Goal: Information Seeking & Learning: Compare options

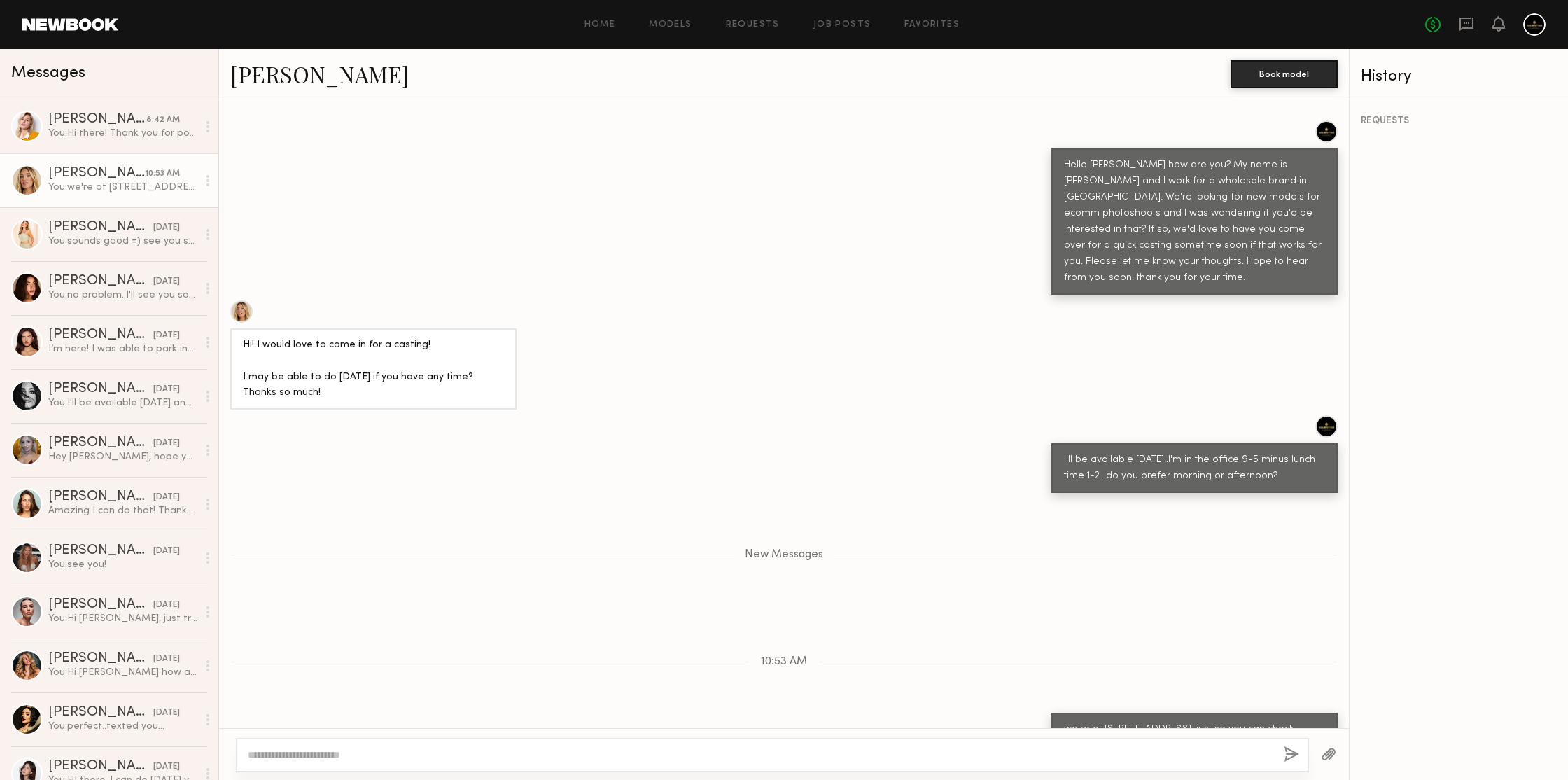
scroll to position [626, 0]
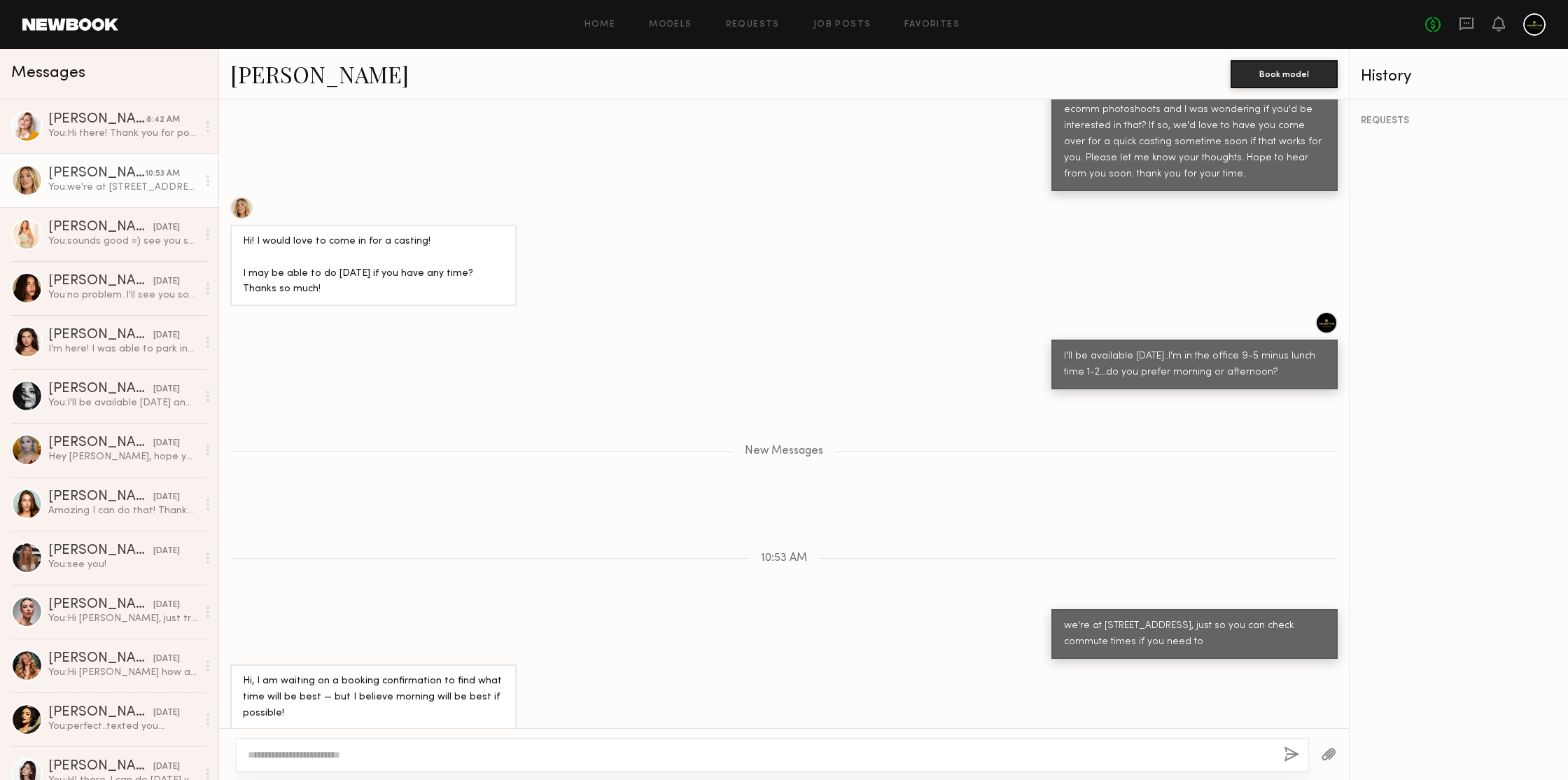
click at [91, 183] on div "You: we're at 1000 east 14th street, just so you can check commute times if you…" at bounding box center [123, 187] width 149 height 13
click at [361, 755] on textarea at bounding box center [761, 755] width 1025 height 14
type textarea "**********"
click at [1297, 750] on button "button" at bounding box center [1291, 755] width 15 height 18
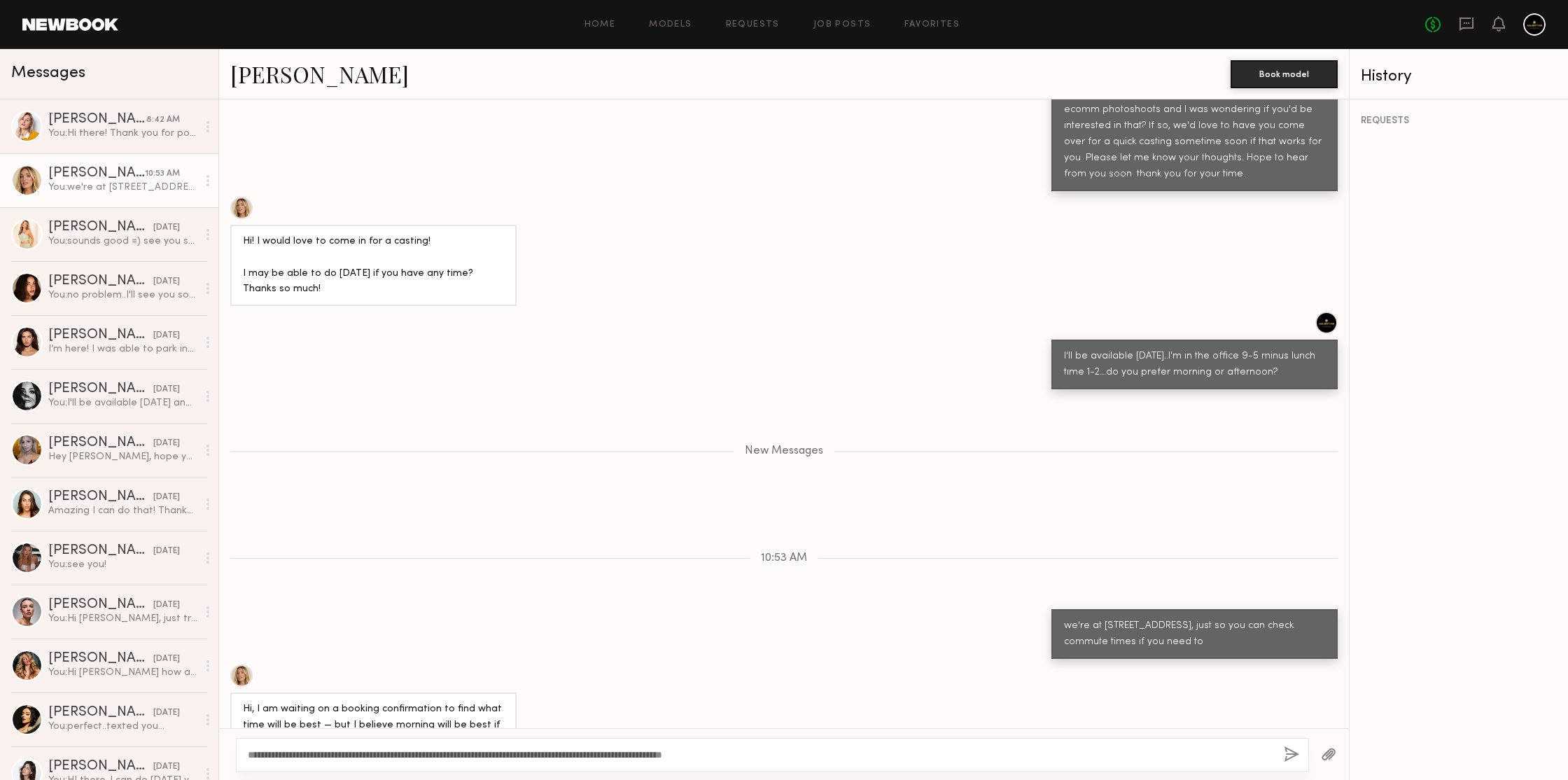
scroll to position [726, 0]
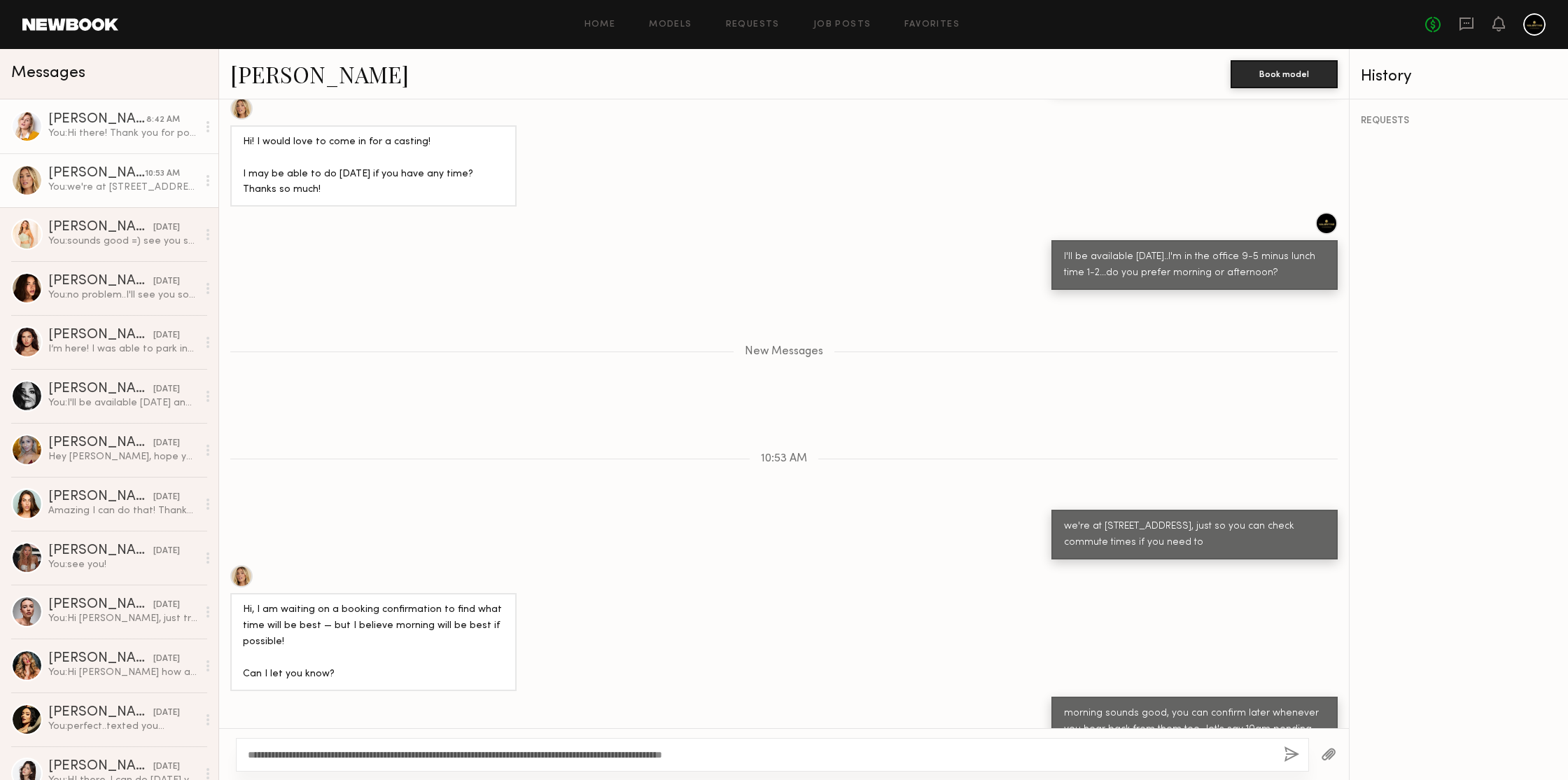
click at [108, 127] on div "You: Hi there! Thank you for pointing out the tattoo..They're often not a big i…" at bounding box center [123, 133] width 149 height 13
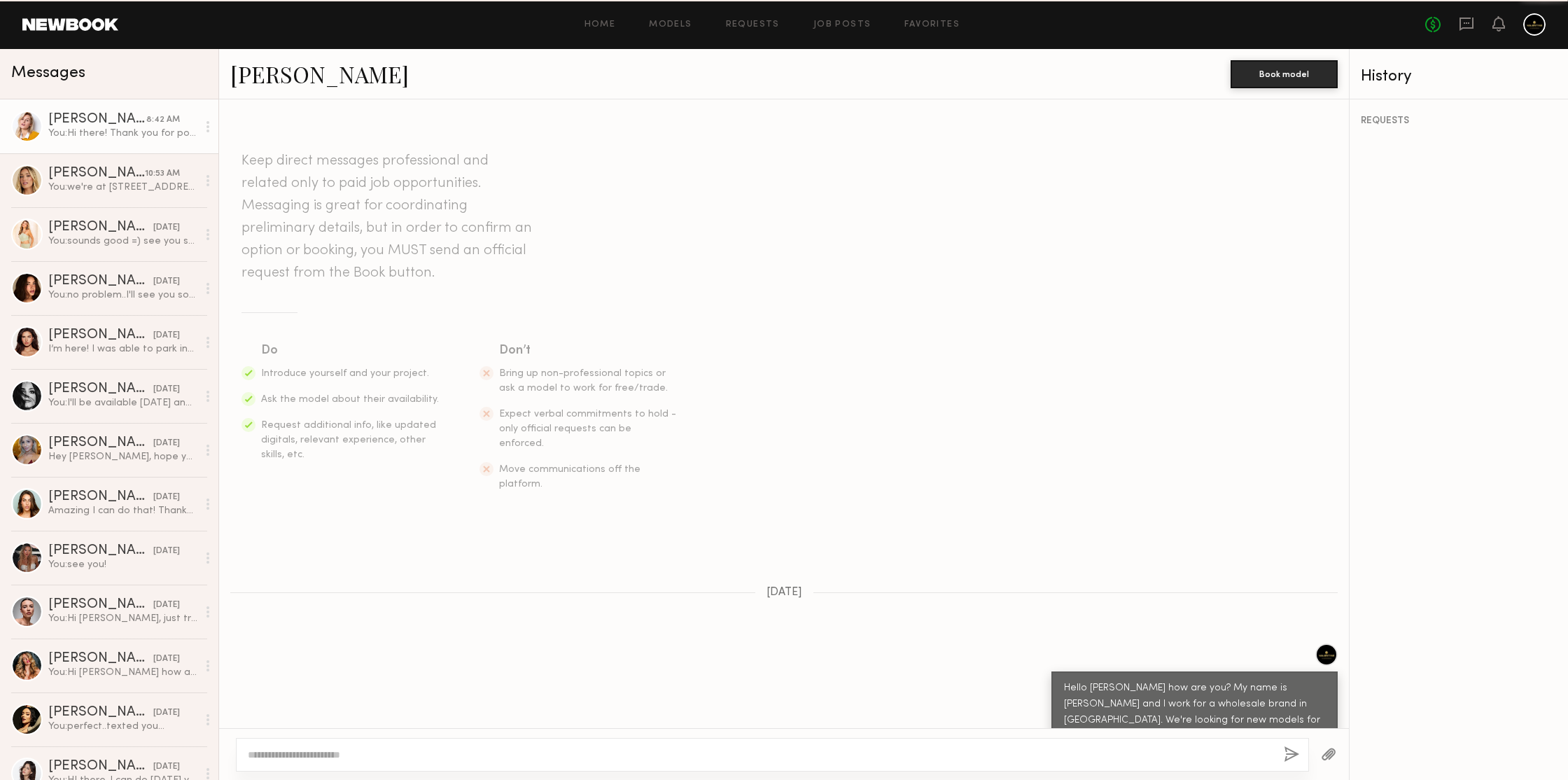
scroll to position [1538, 0]
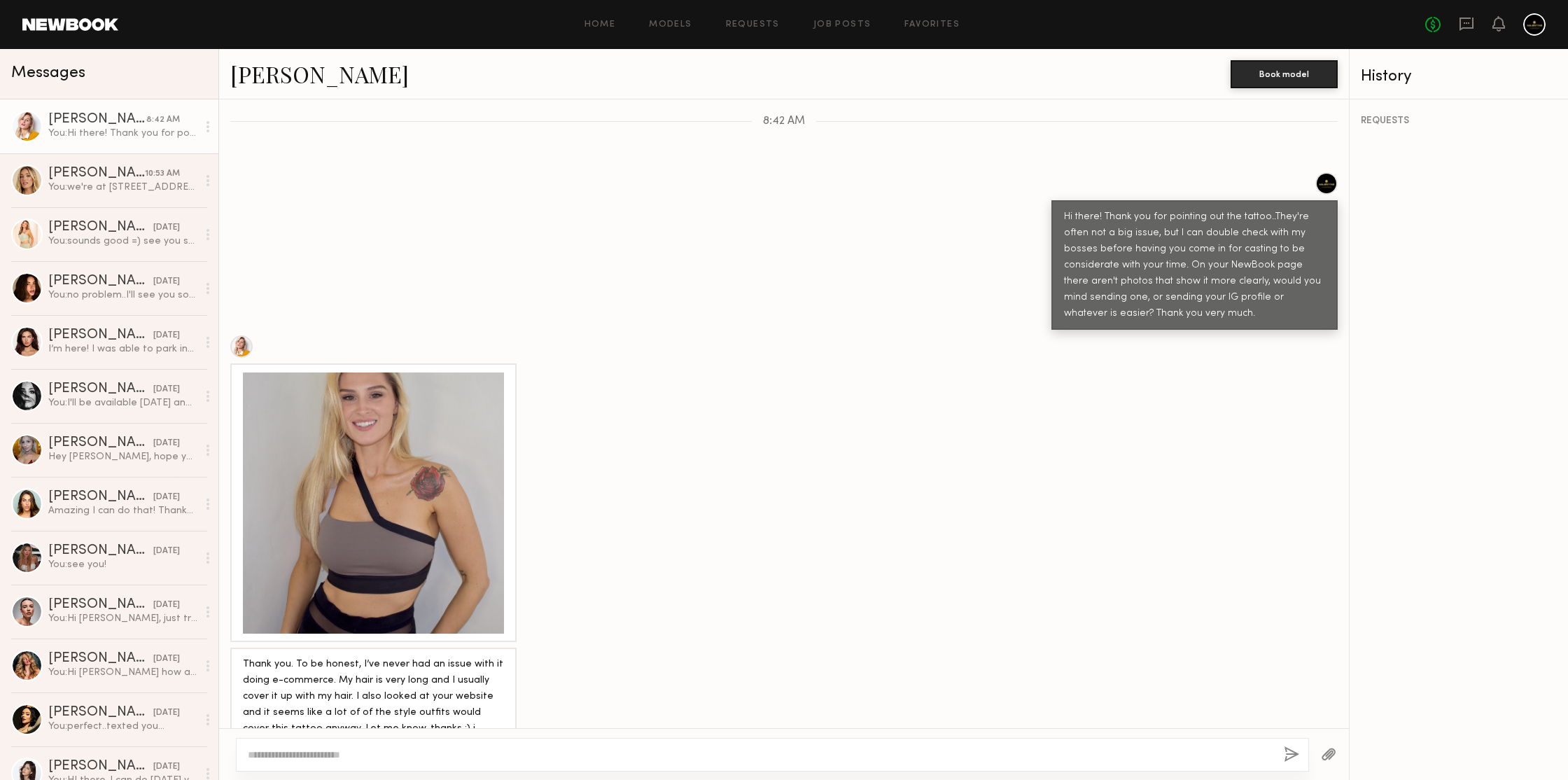
click at [405, 403] on div at bounding box center [373, 503] width 261 height 261
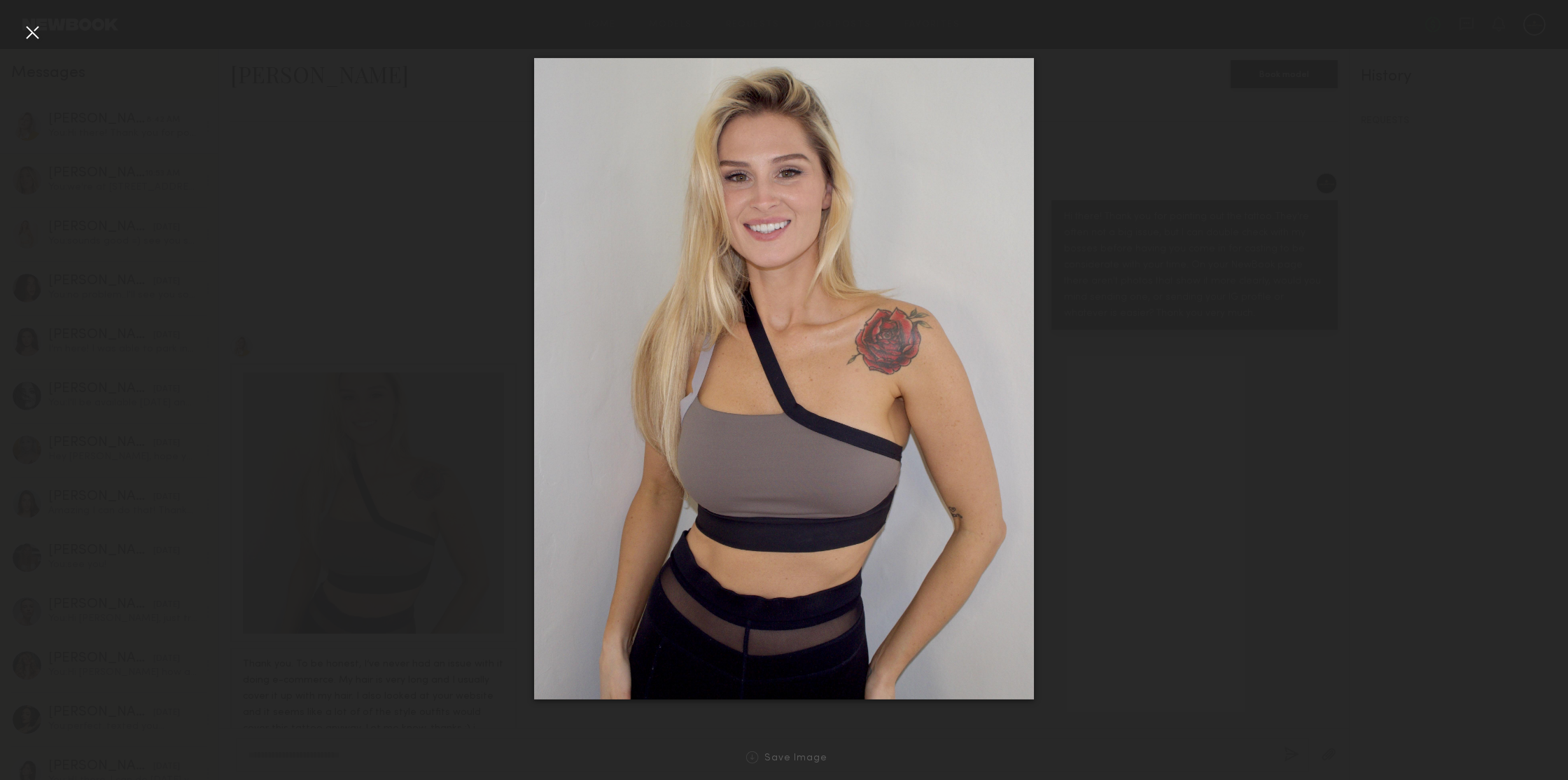
click at [34, 31] on div at bounding box center [31, 32] width 22 height 22
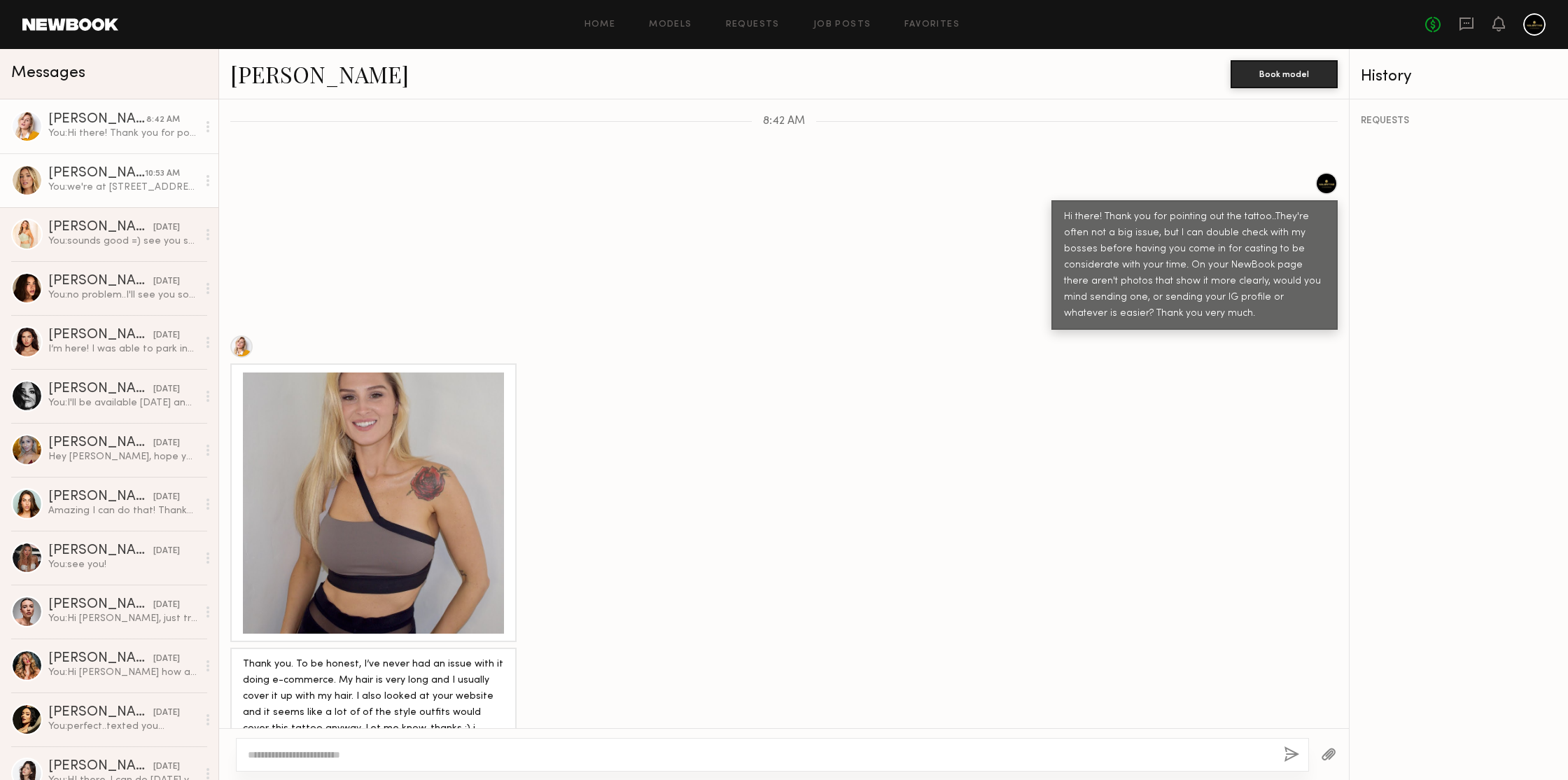
click at [153, 193] on div "You: we're at 1000 east 14th street, just so you can check commute times if you…" at bounding box center [123, 187] width 149 height 13
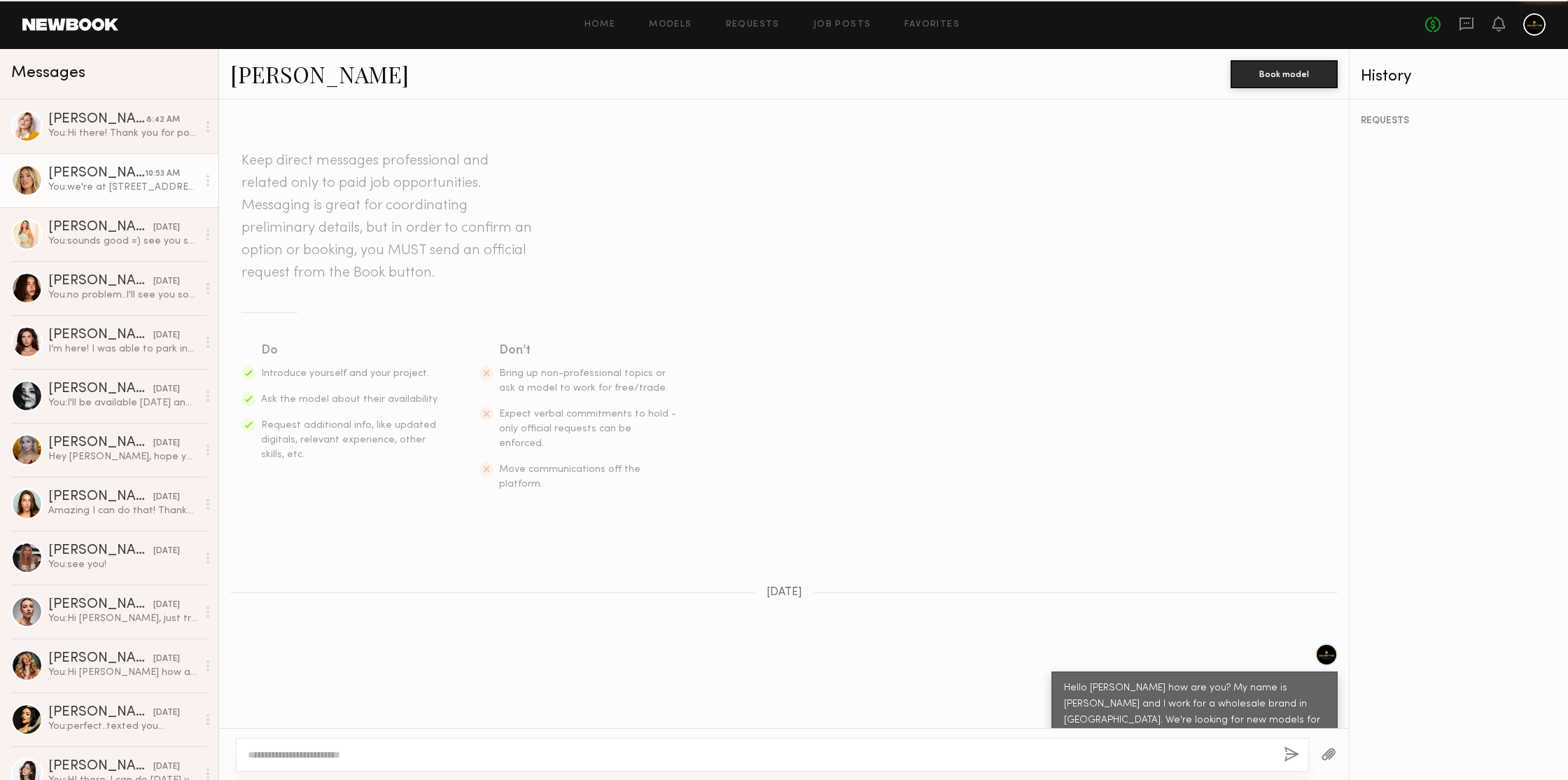
scroll to position [619, 0]
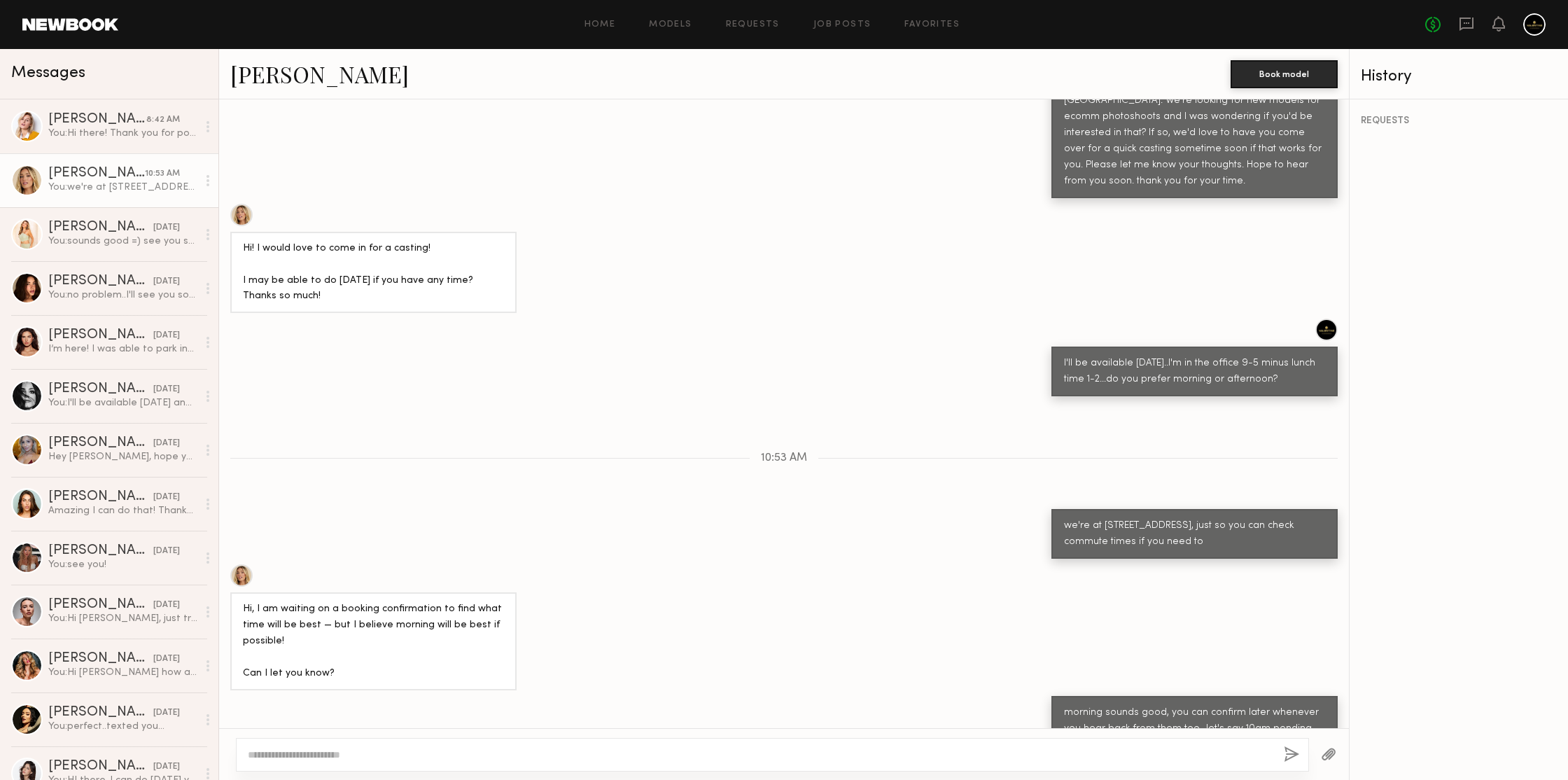
click at [269, 77] on link "Hailey M." at bounding box center [320, 74] width 178 height 30
click at [780, 204] on div "Hi! I would love to come in for a casting! I may be able to do this Friday if y…" at bounding box center [784, 258] width 1130 height 110
click at [54, 134] on div "You: Hi there! Thank you for pointing out the tattoo..They're often not a big i…" at bounding box center [123, 133] width 149 height 13
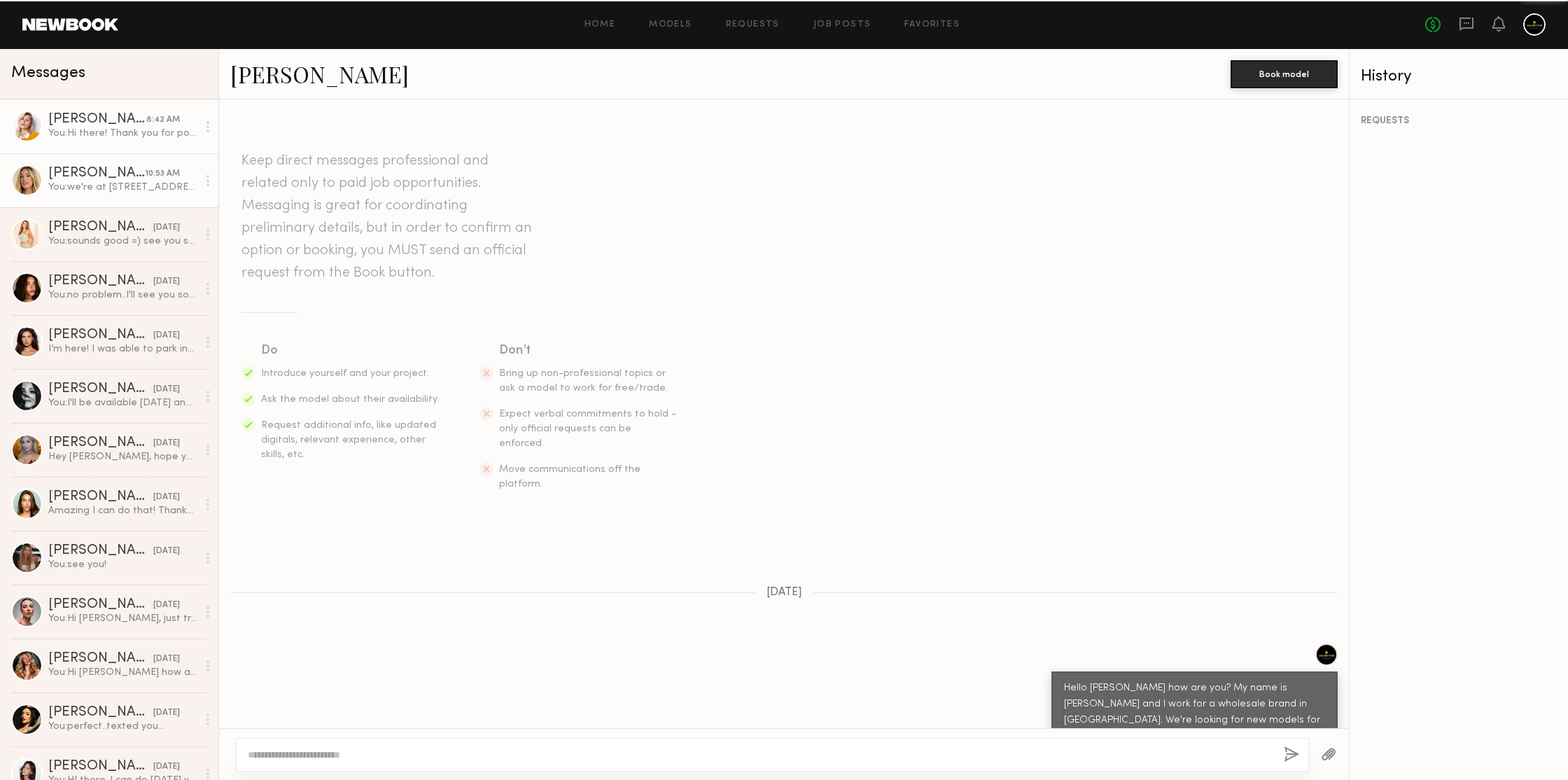
scroll to position [1538, 0]
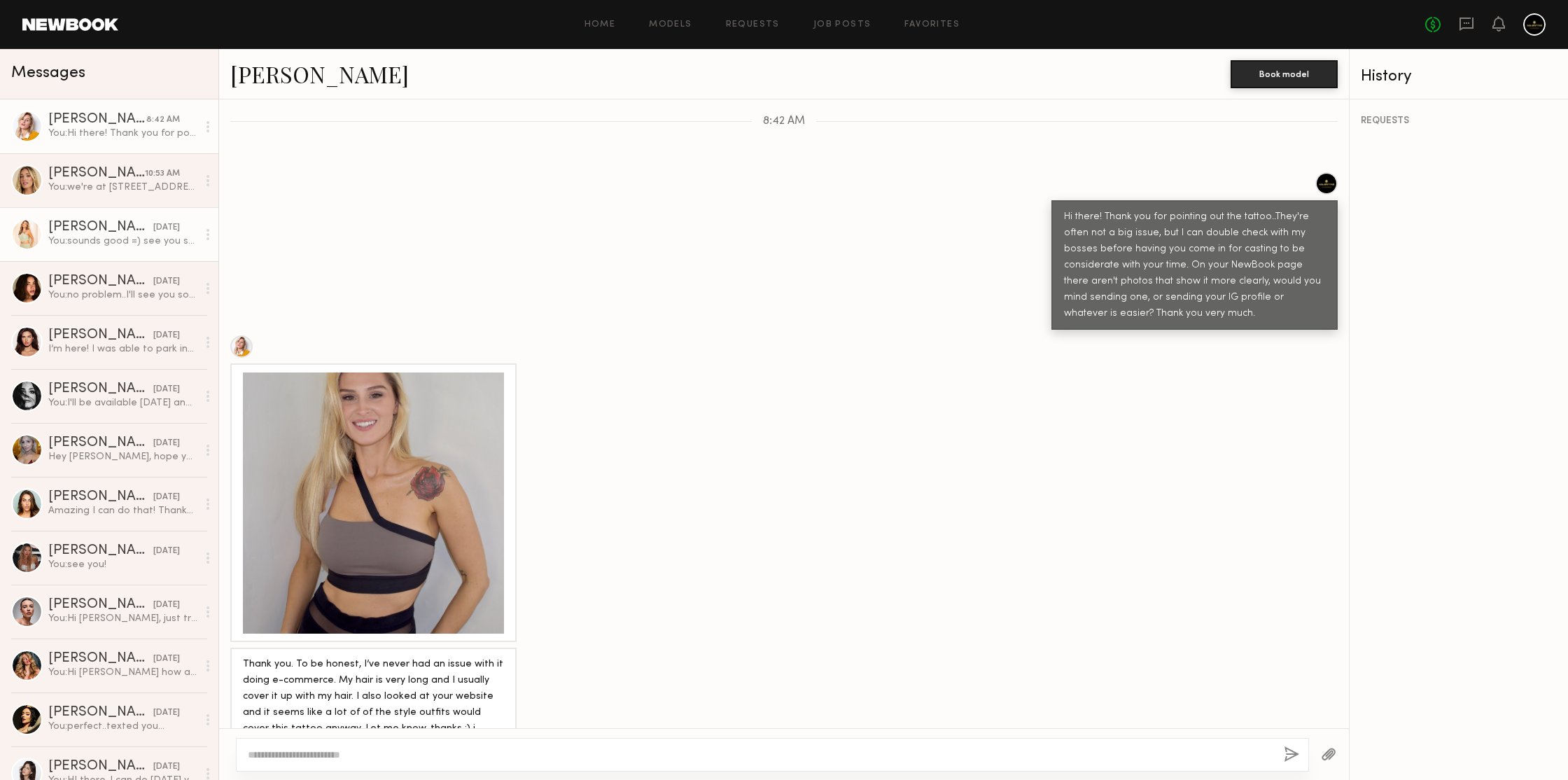
click at [154, 230] on div "yesterday" at bounding box center [167, 227] width 27 height 13
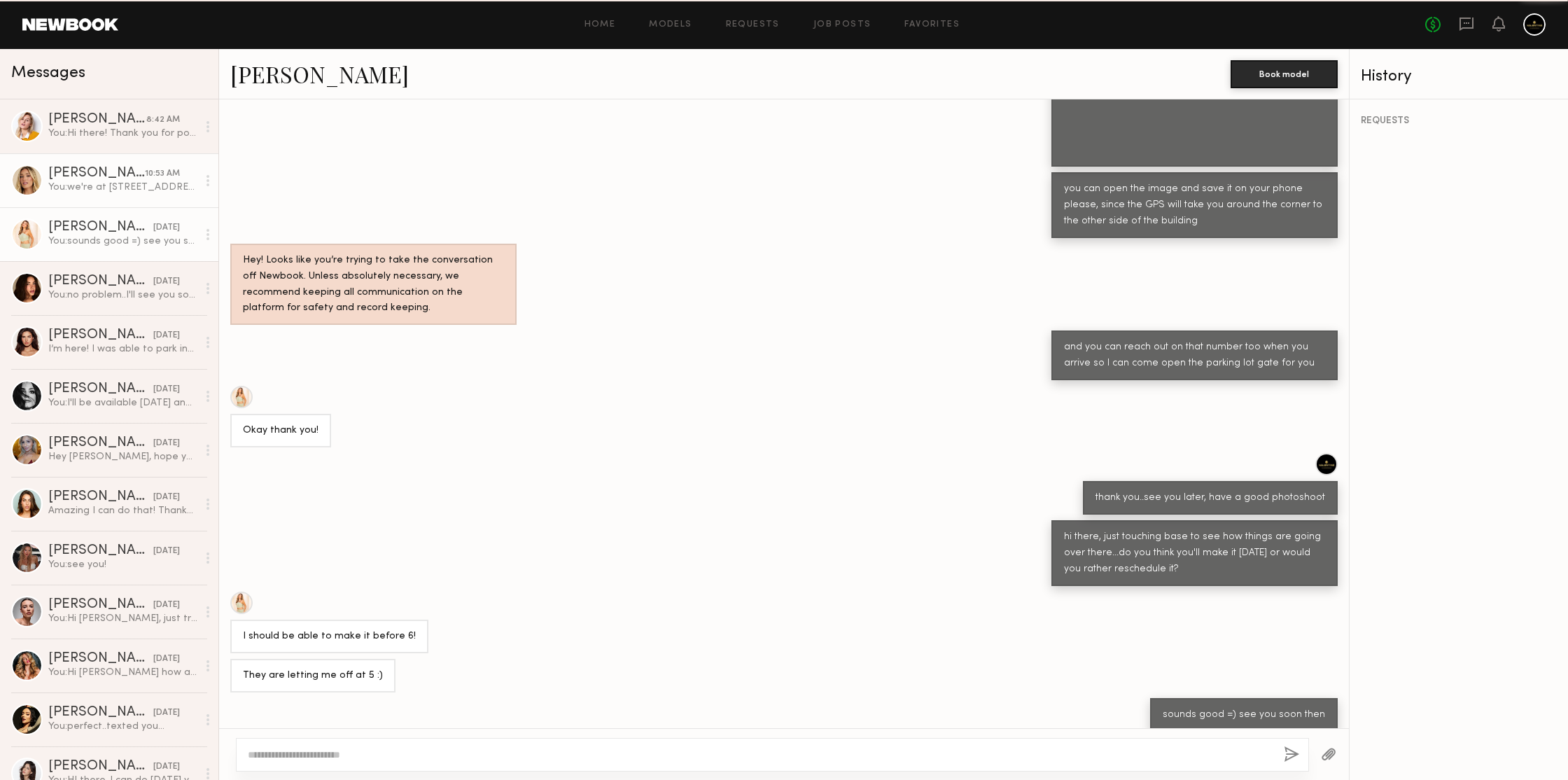
scroll to position [453, 0]
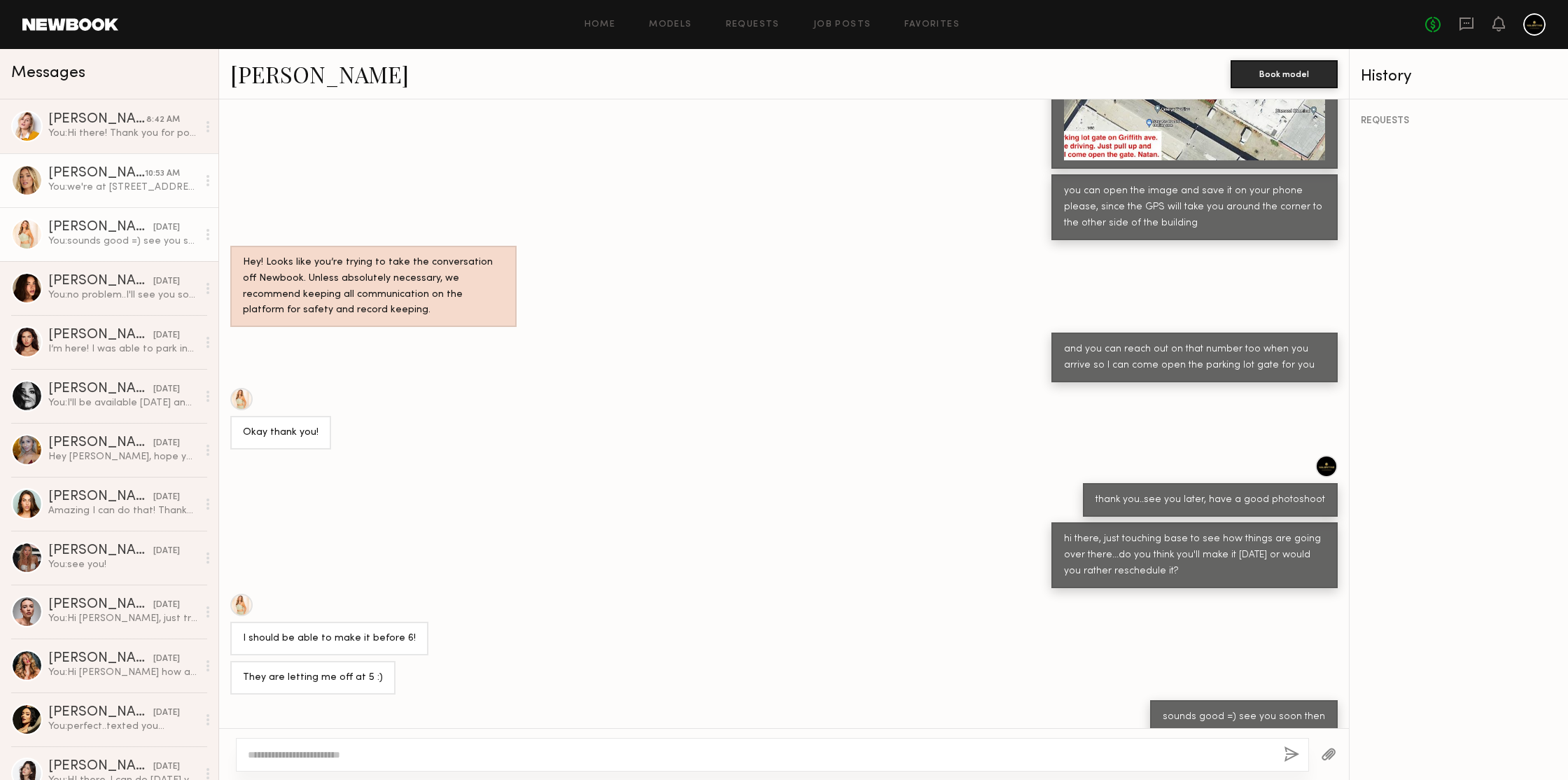
click at [139, 194] on link "Hailey M. 10:53 AM You: we're at 1000 east 14th street, just so you can check c…" at bounding box center [109, 181] width 218 height 54
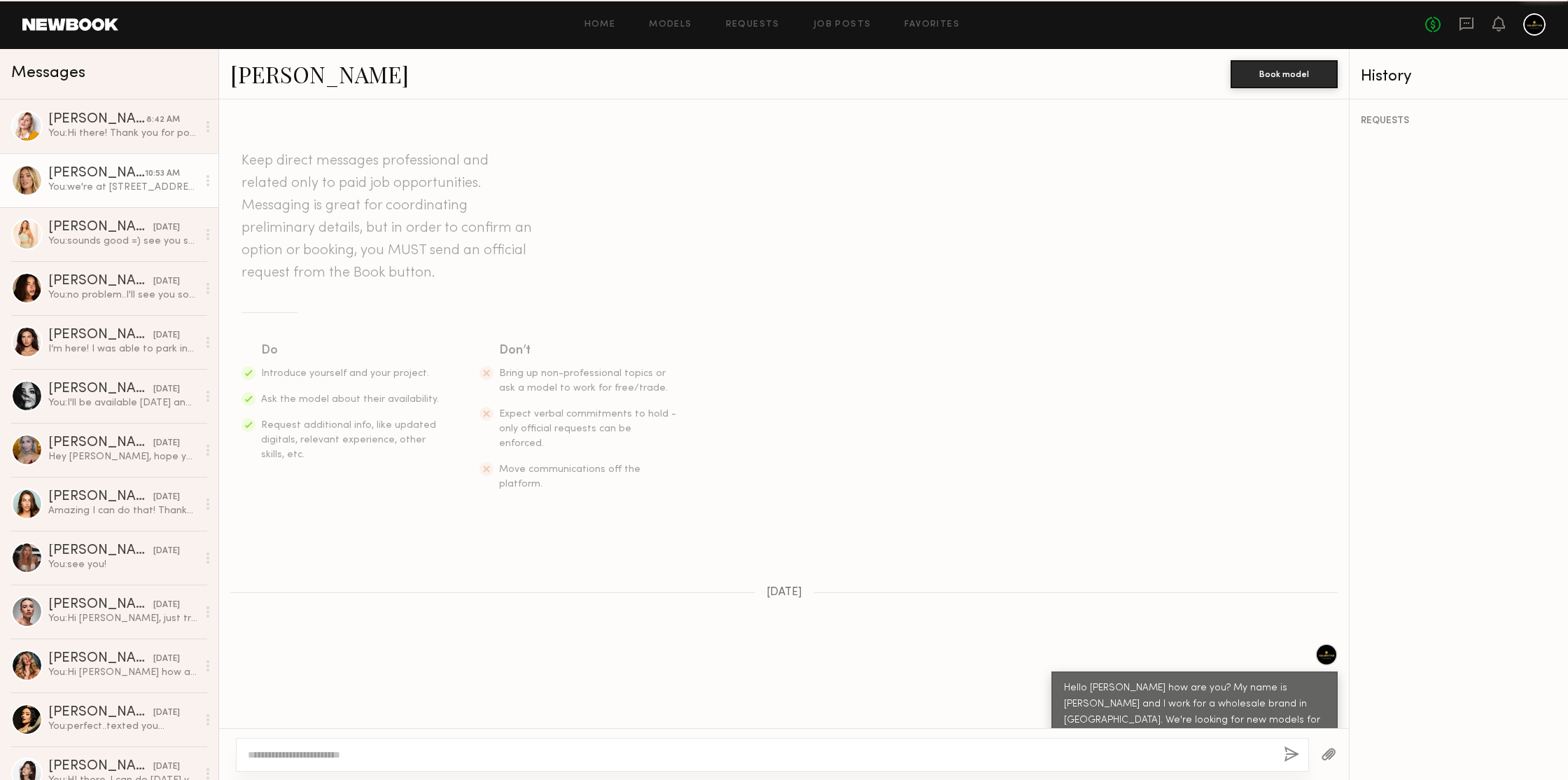
scroll to position [619, 0]
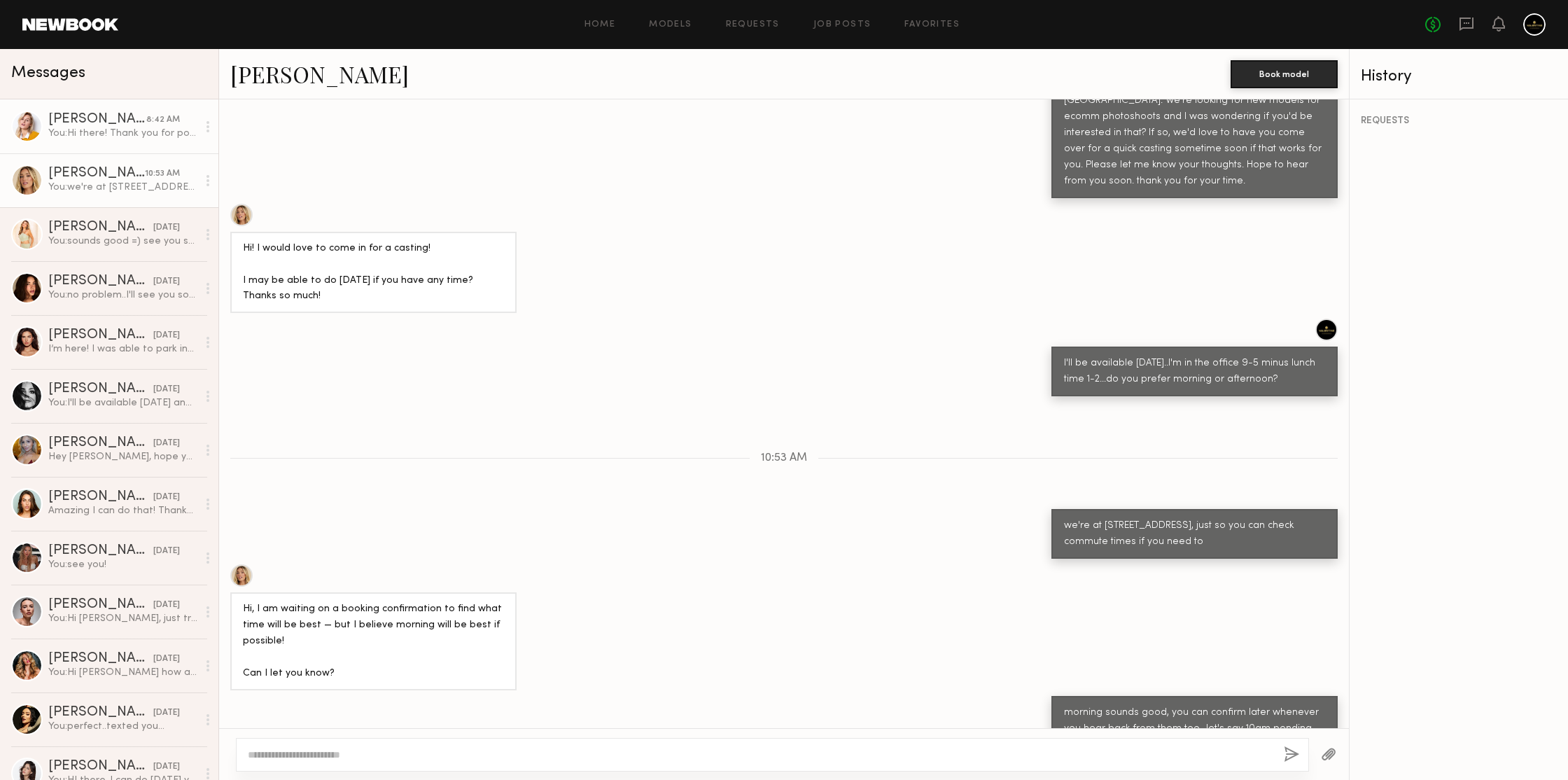
click at [138, 123] on div "Amanda R." at bounding box center [98, 120] width 98 height 14
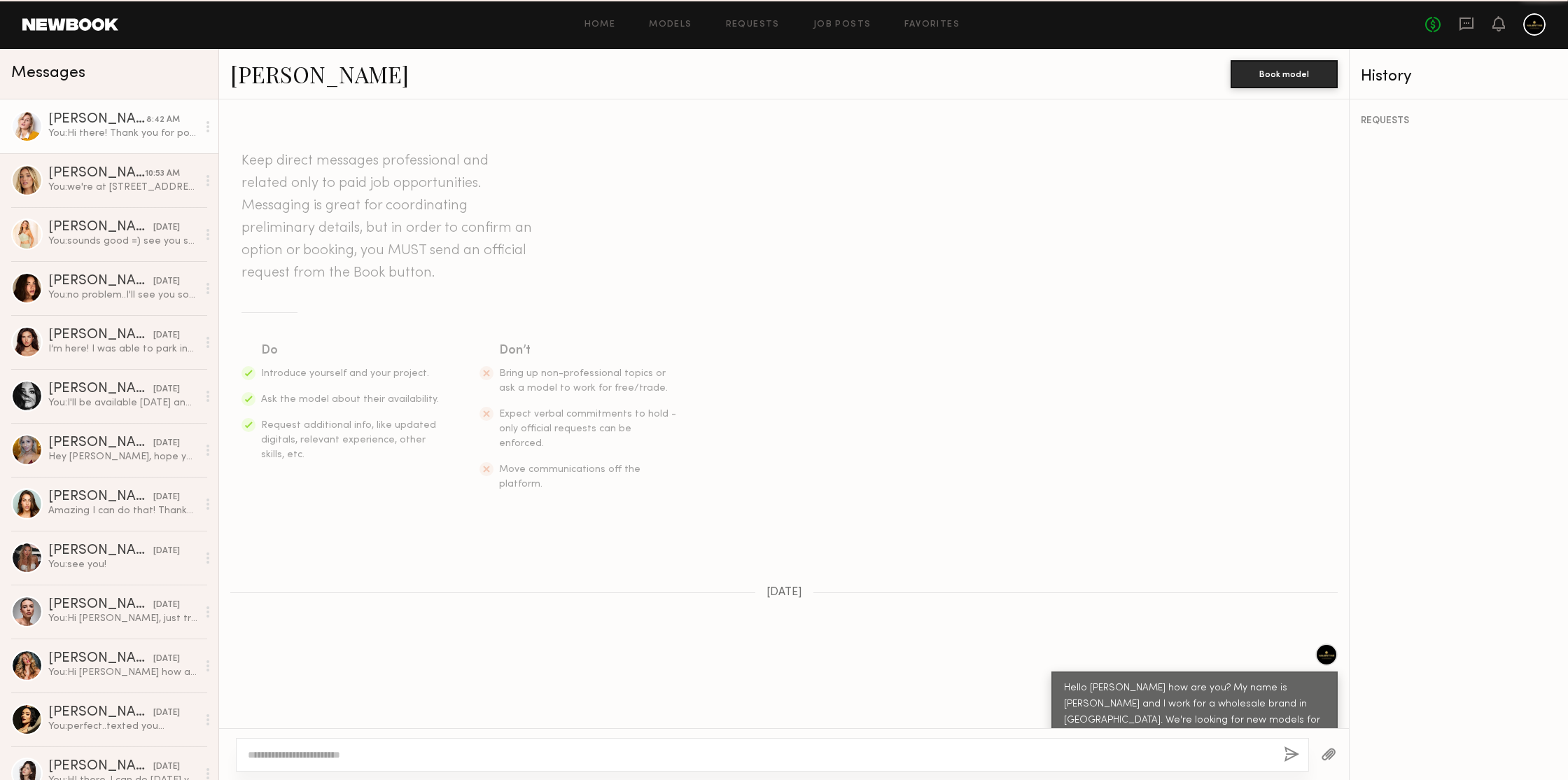
scroll to position [1538, 0]
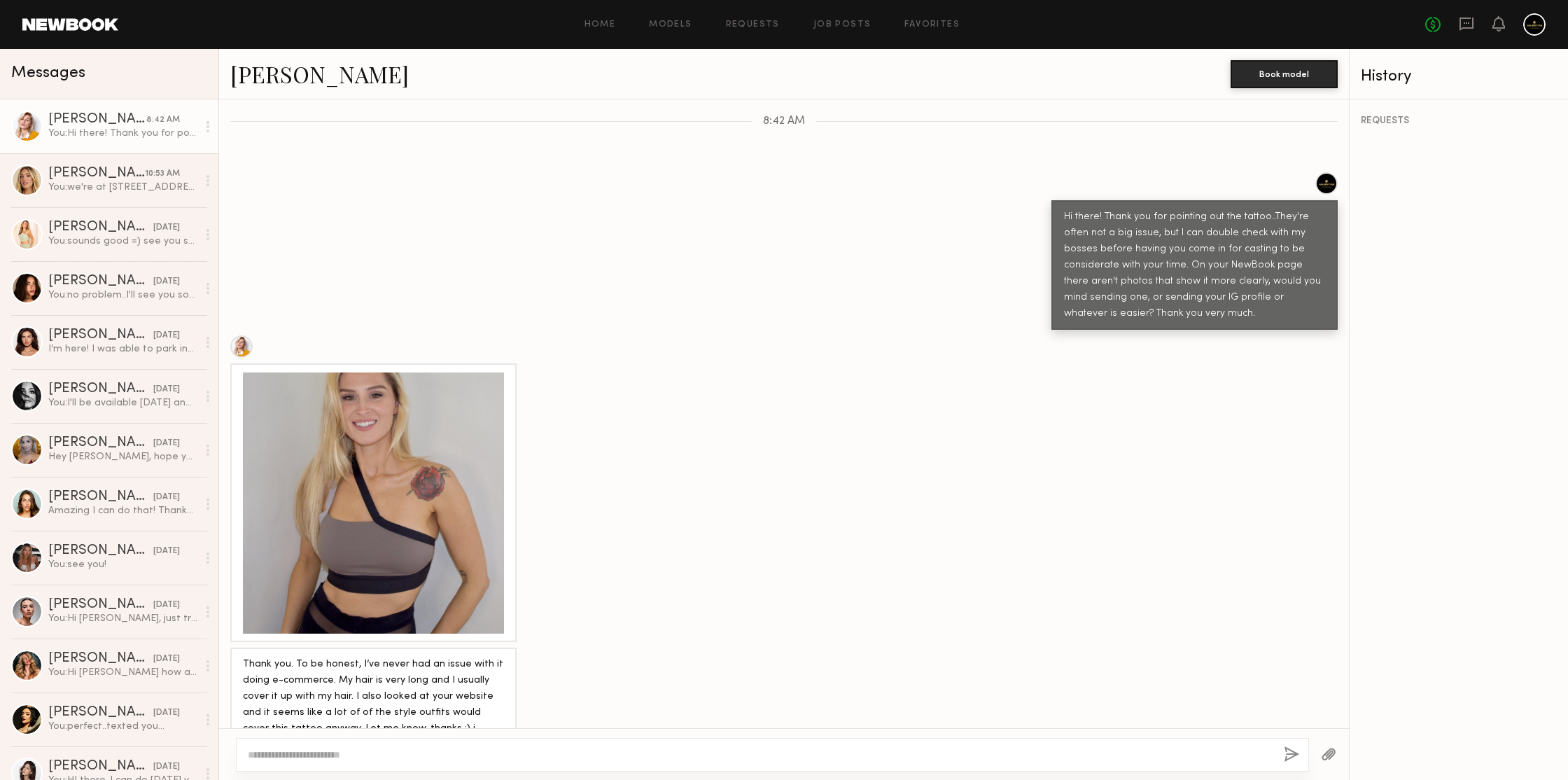
click at [450, 417] on div at bounding box center [373, 503] width 261 height 261
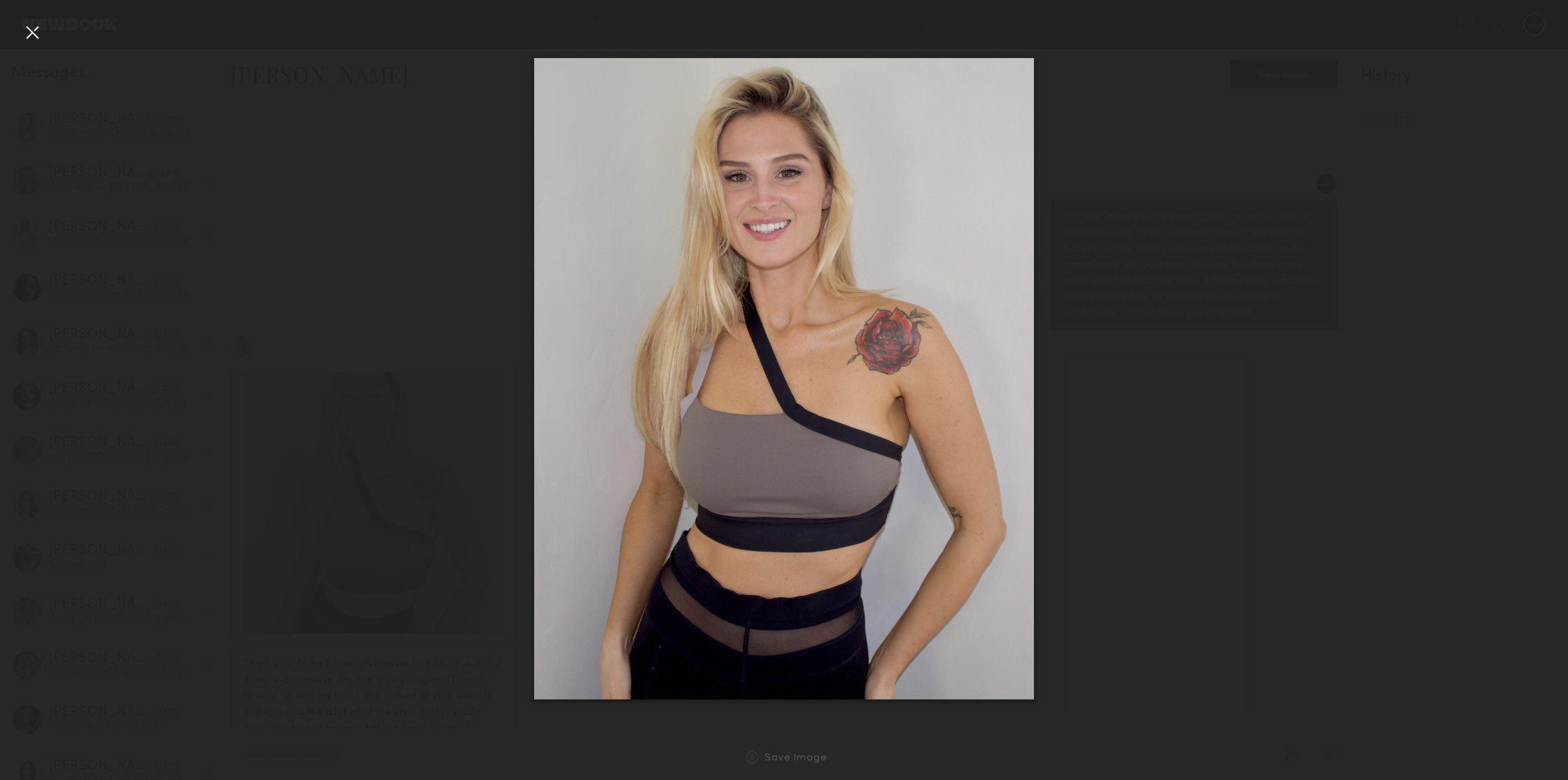
click at [35, 30] on div at bounding box center [31, 32] width 22 height 22
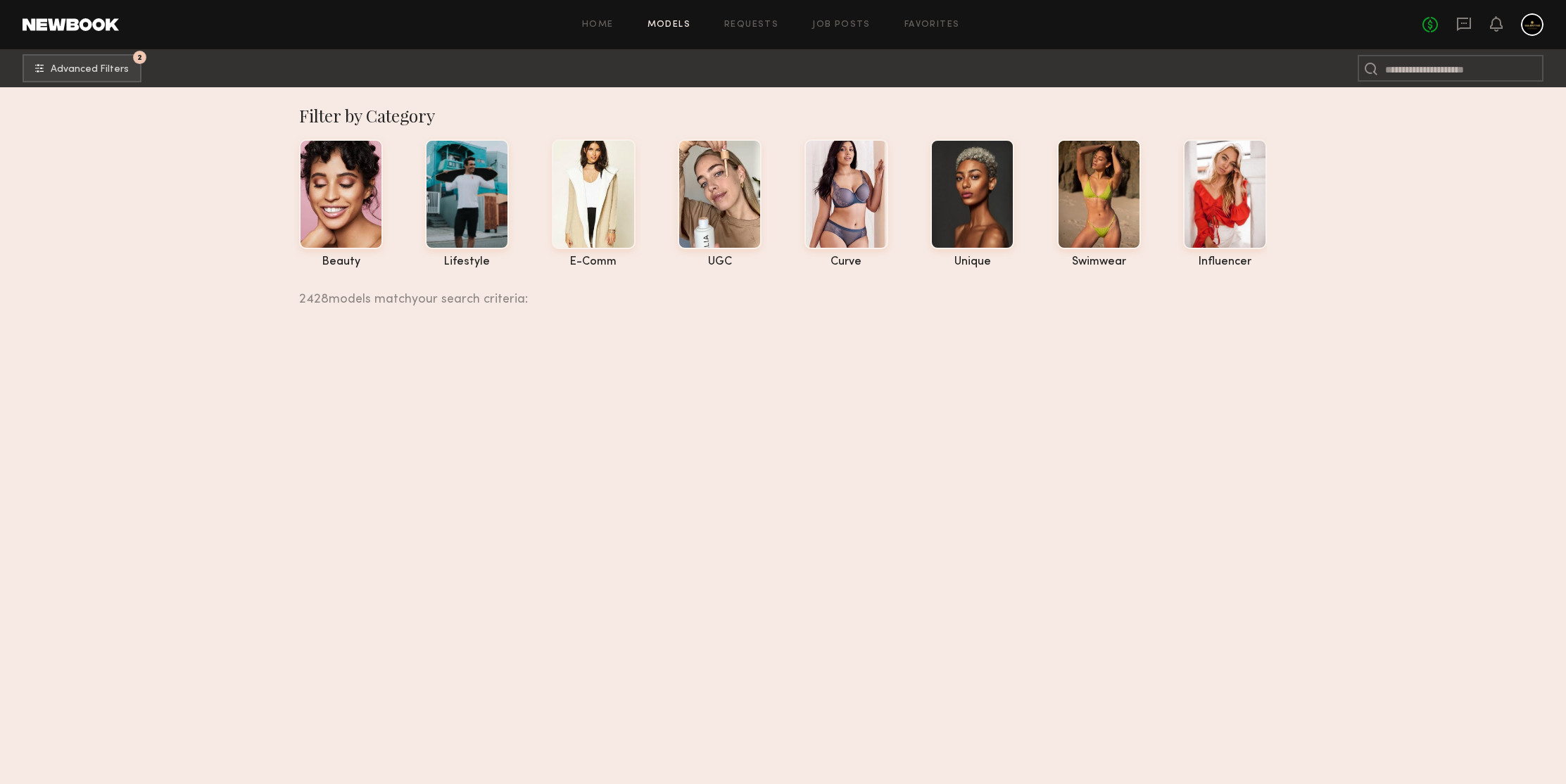
scroll to position [31730, 0]
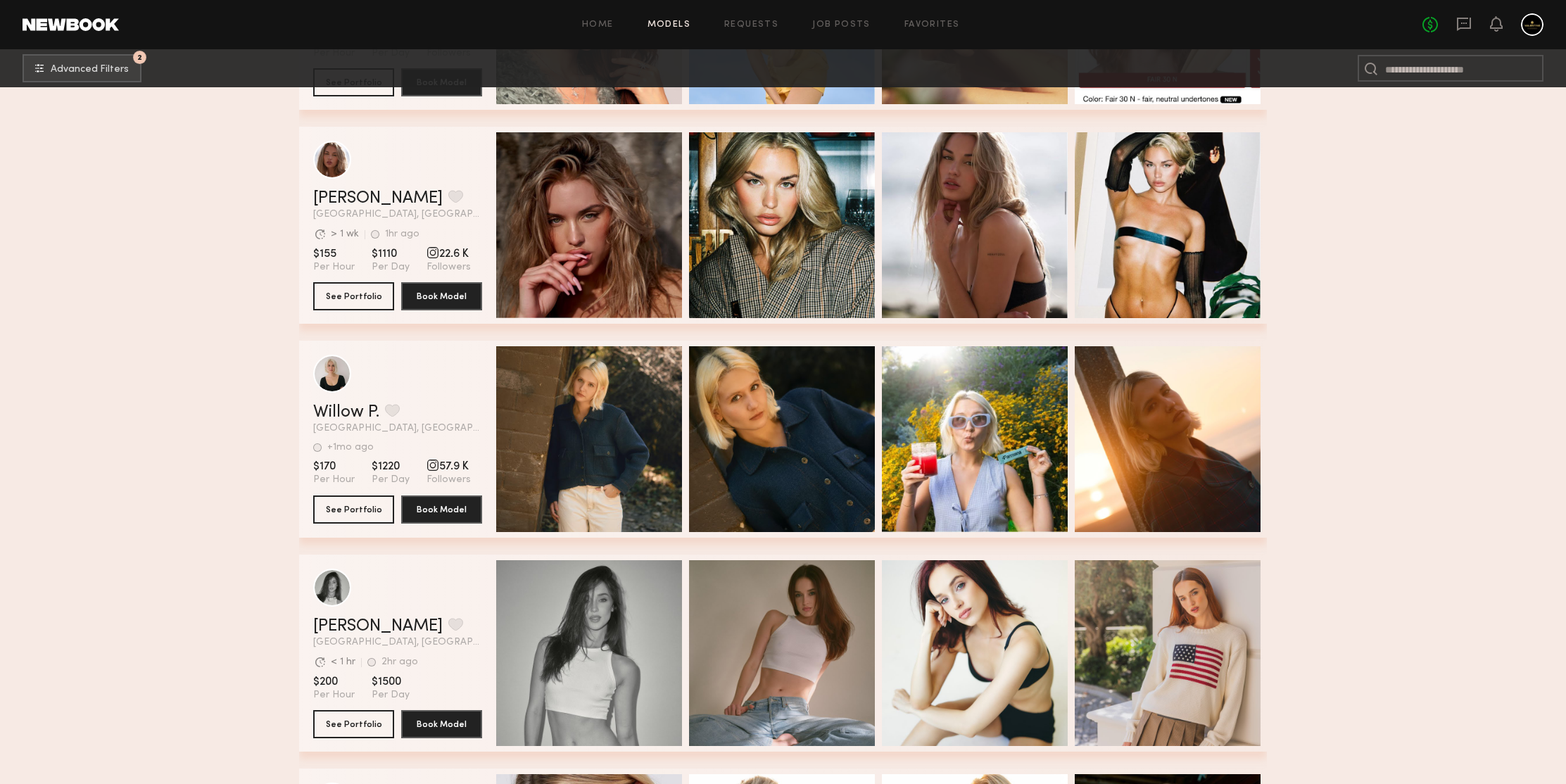
scroll to position [33801, 0]
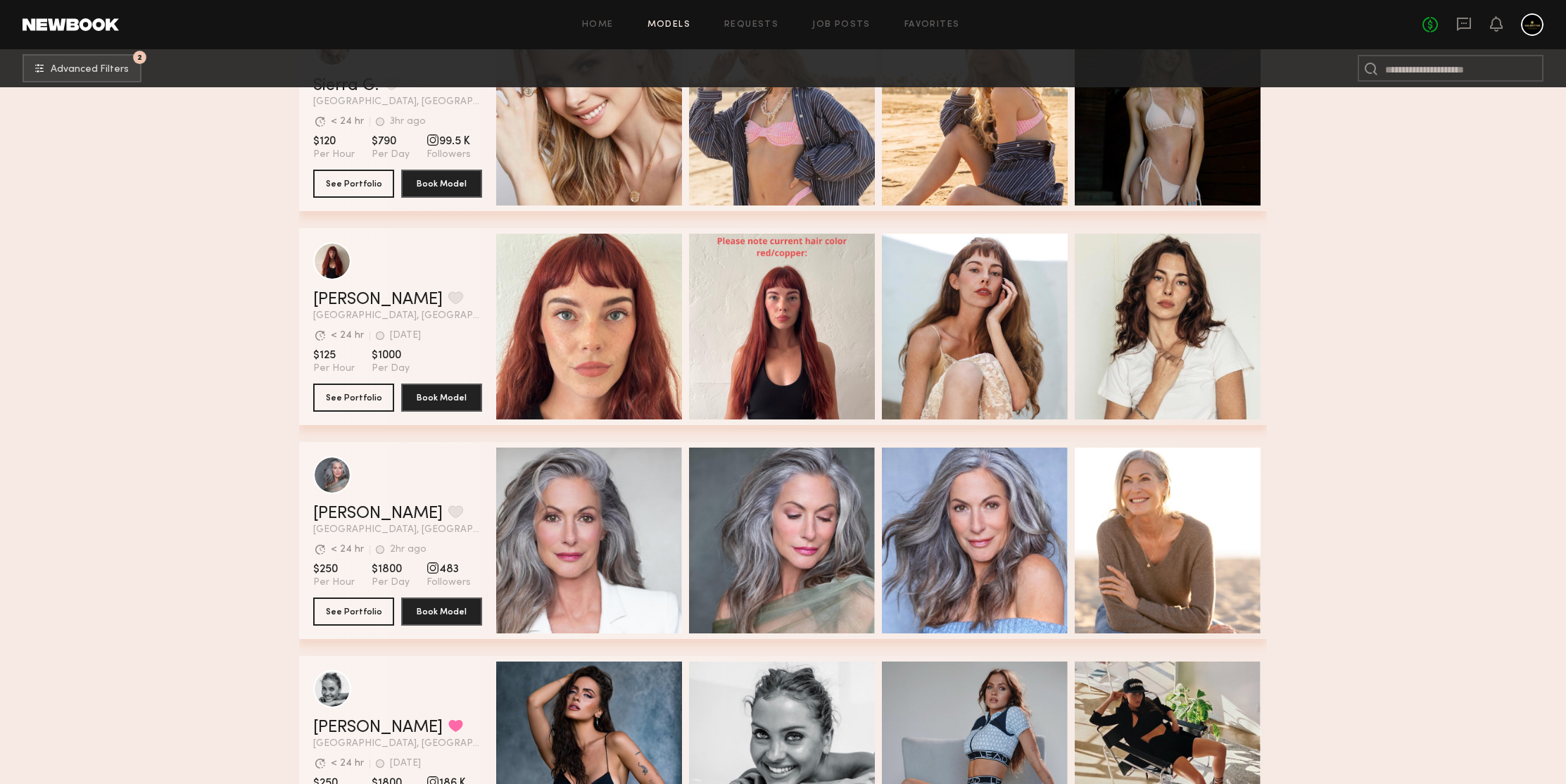
scroll to position [34650, 0]
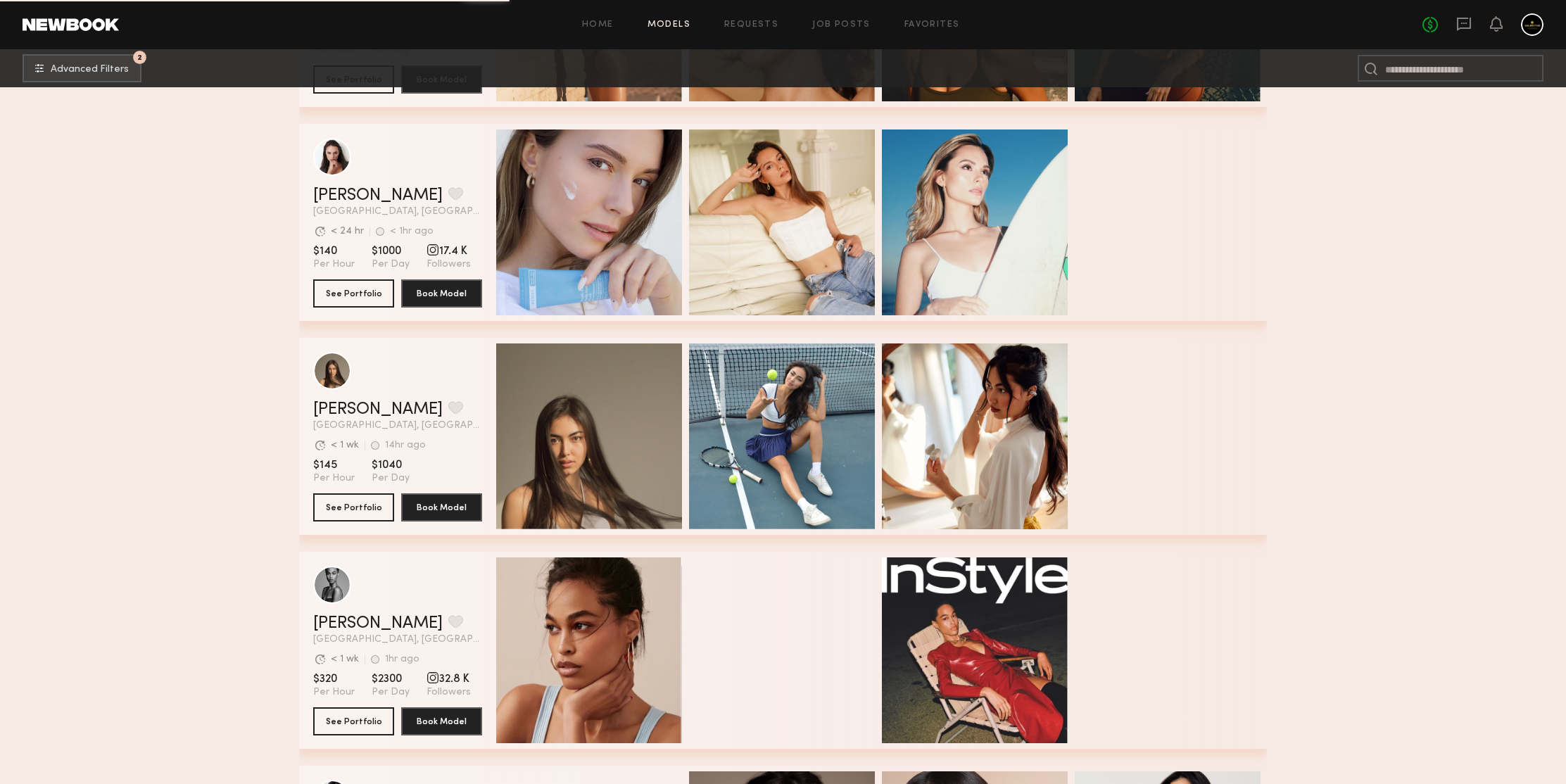
scroll to position [37960, 0]
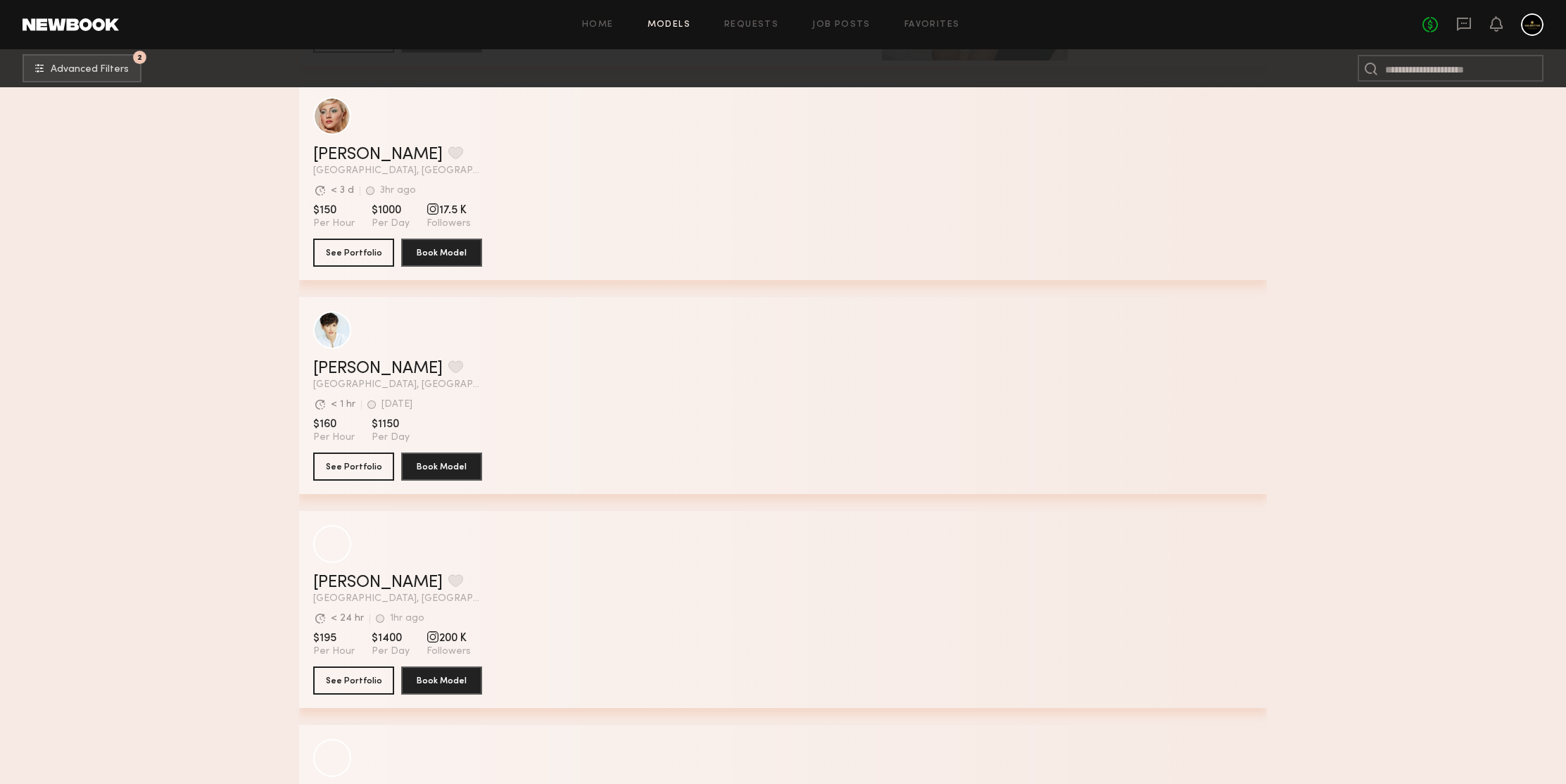
scroll to position [41241, 0]
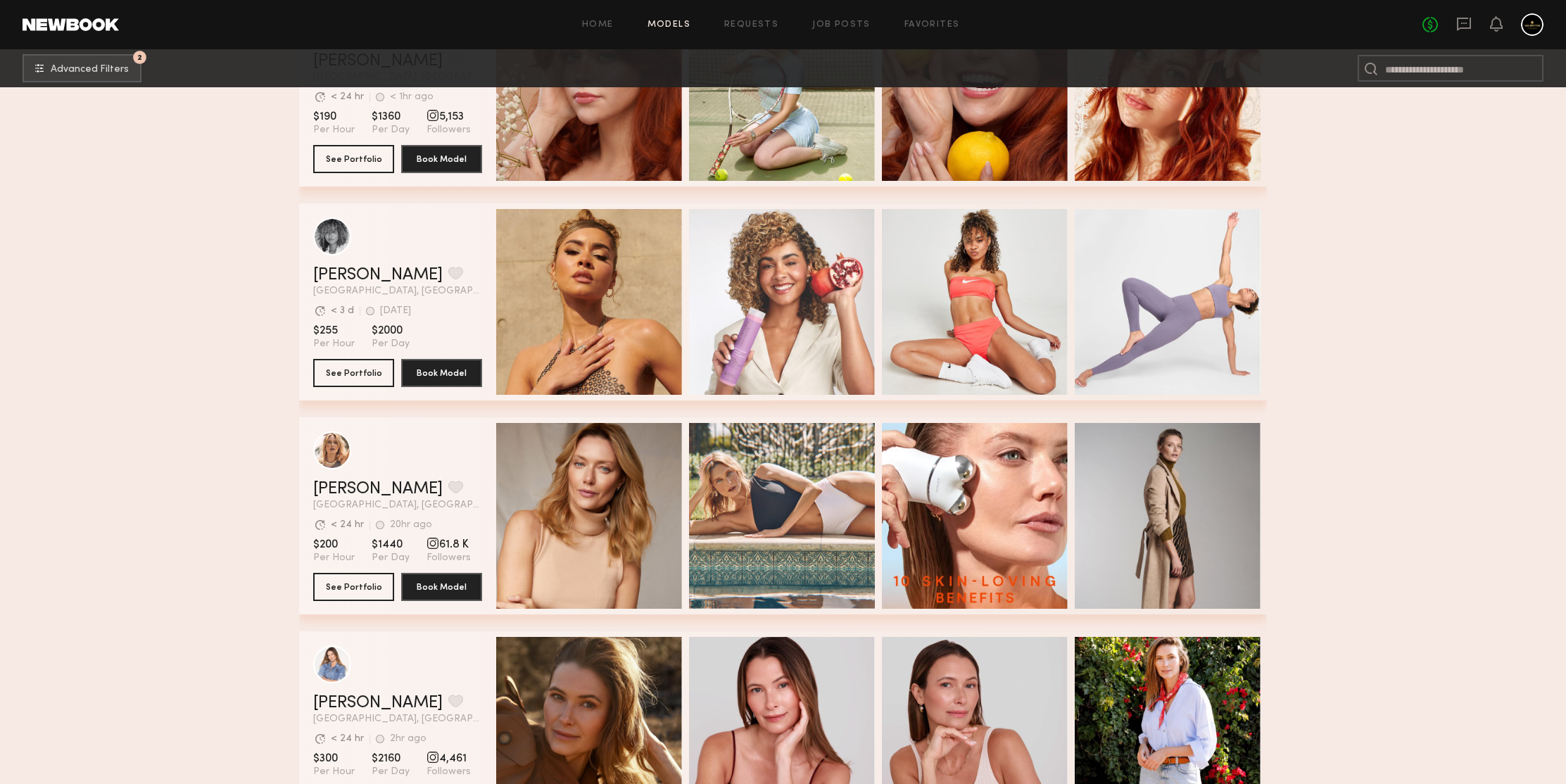
scroll to position [42231, 0]
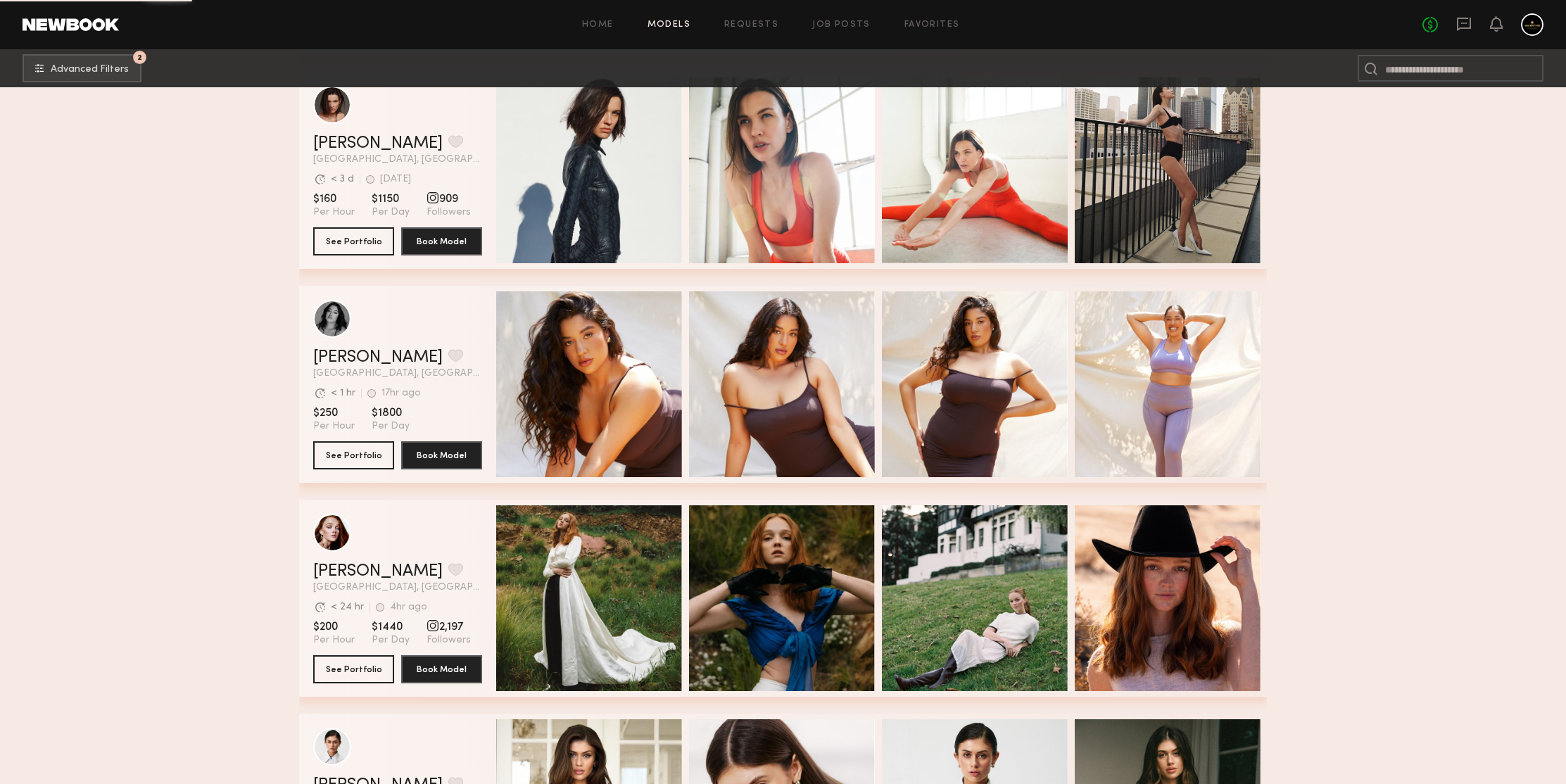
scroll to position [43033, 0]
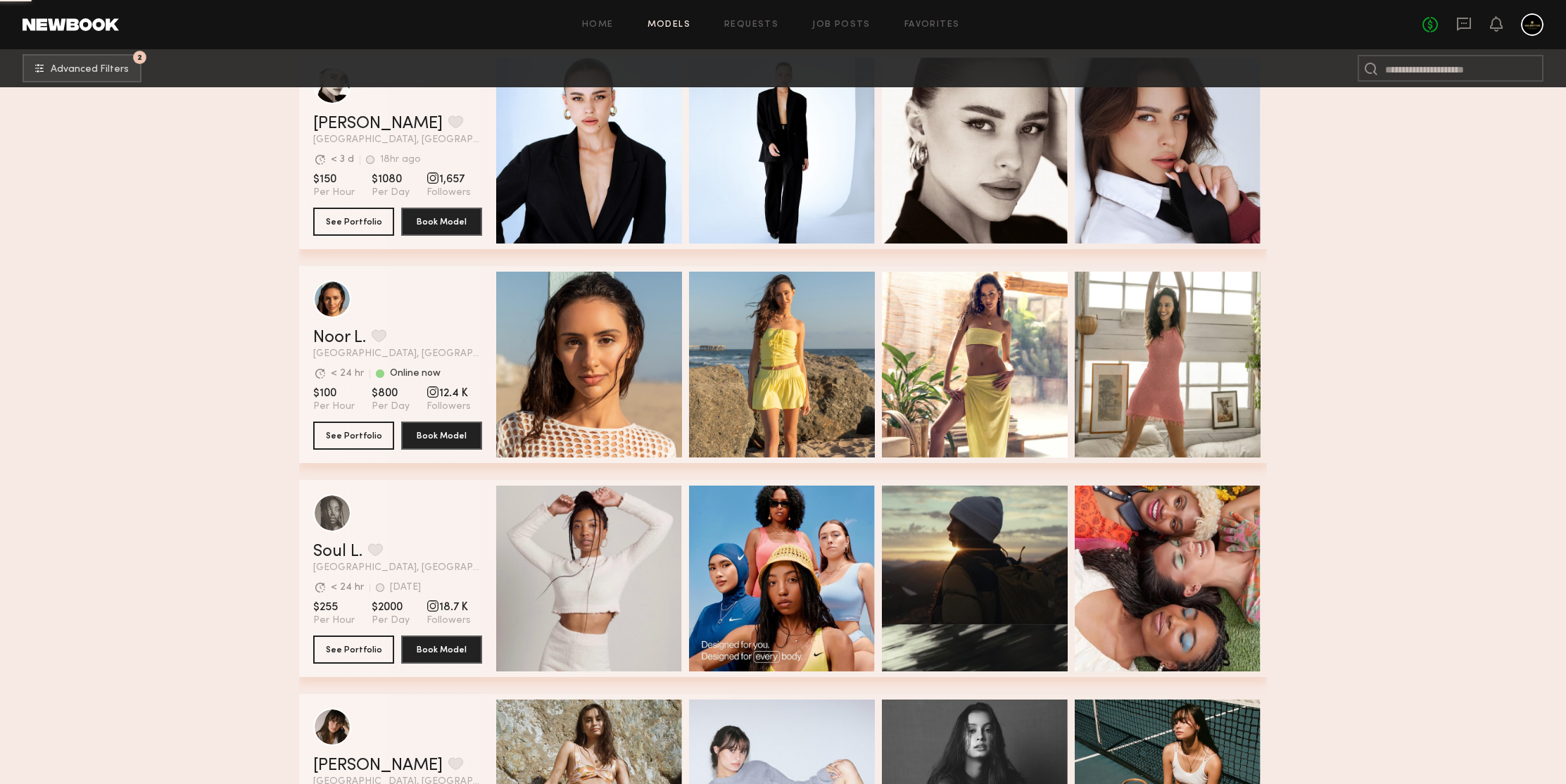
scroll to position [45408, 0]
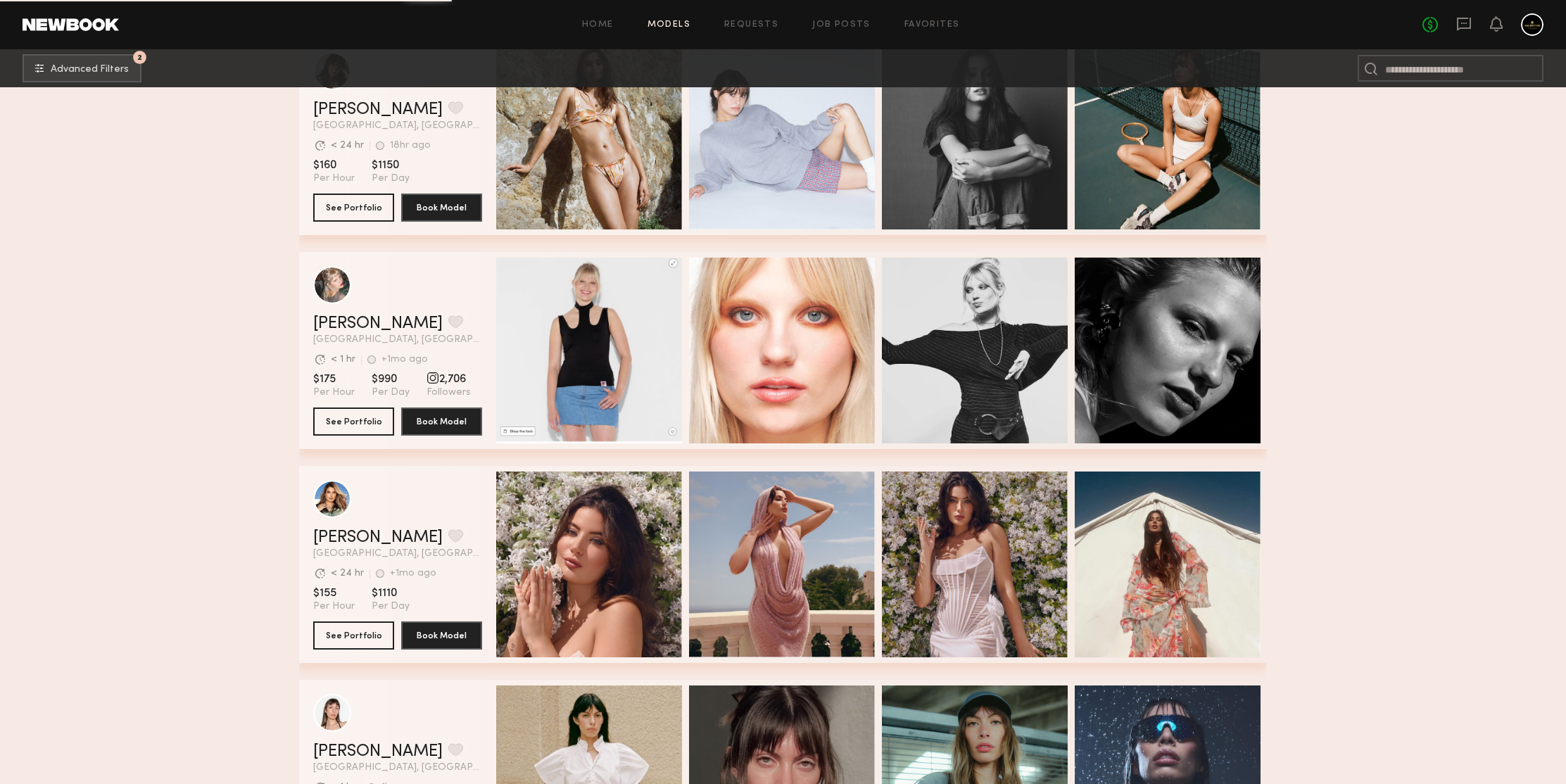
scroll to position [45793, 0]
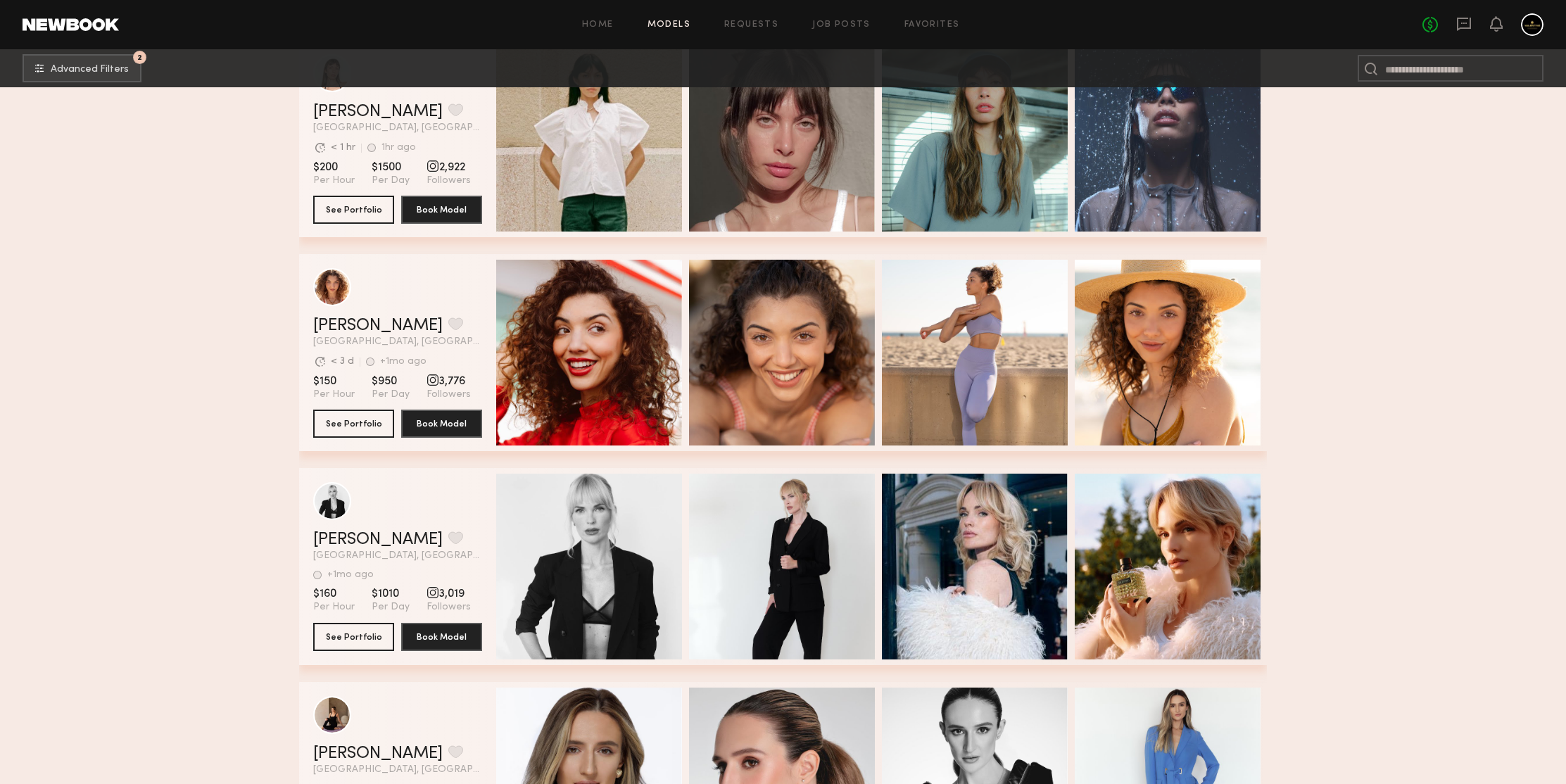
scroll to position [46597, 0]
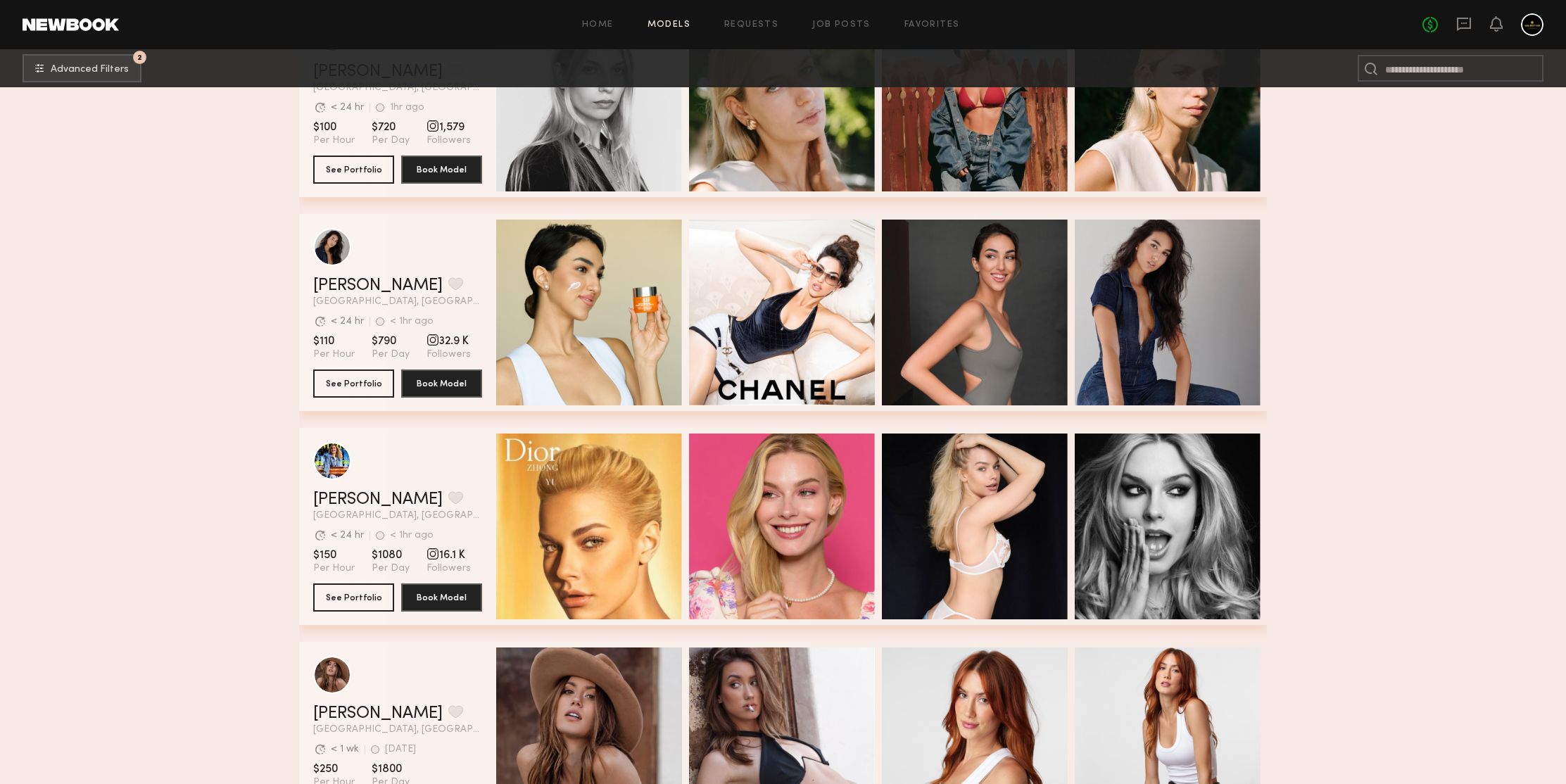
scroll to position [47668, 0]
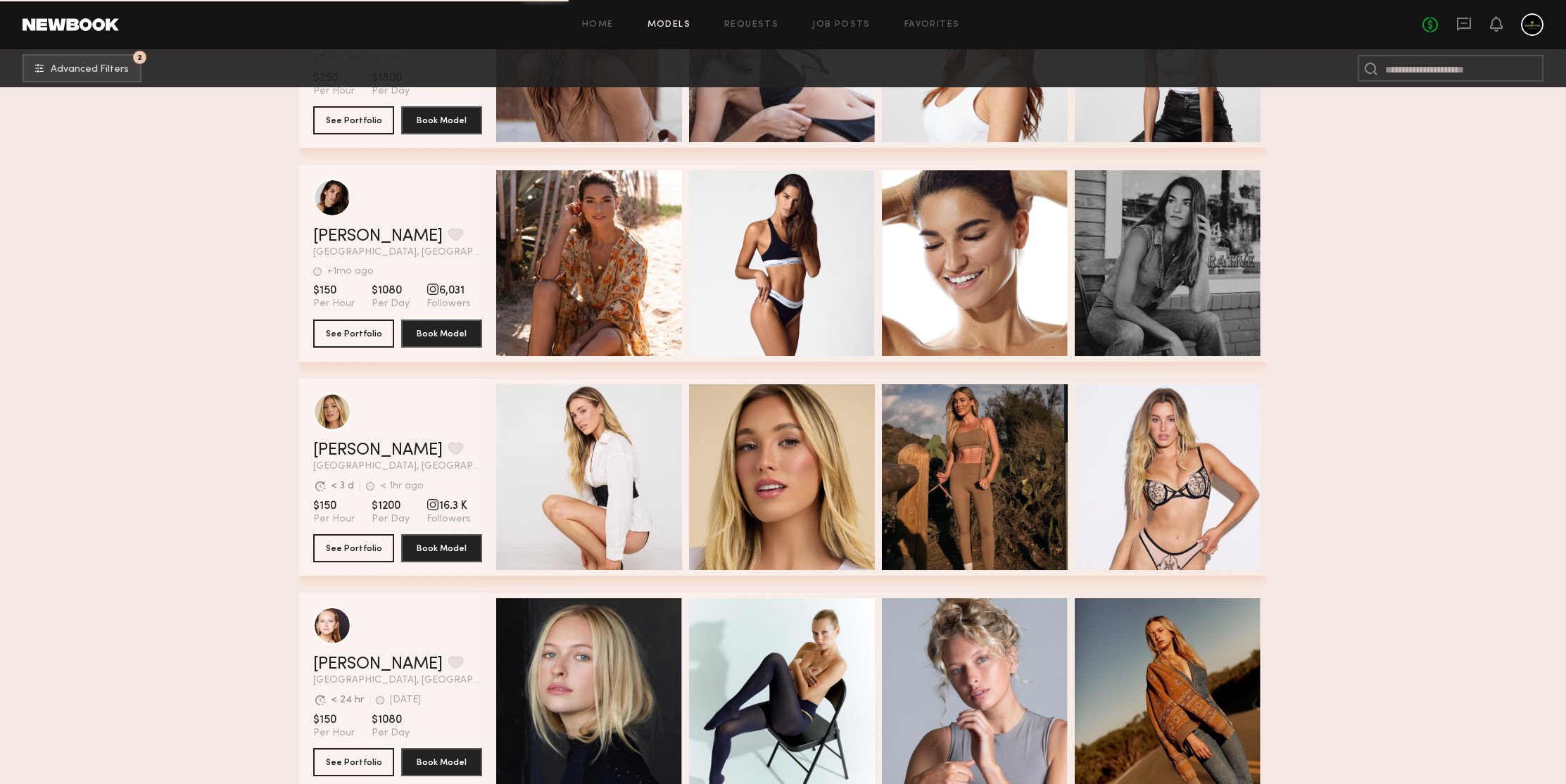
scroll to position [48297, 0]
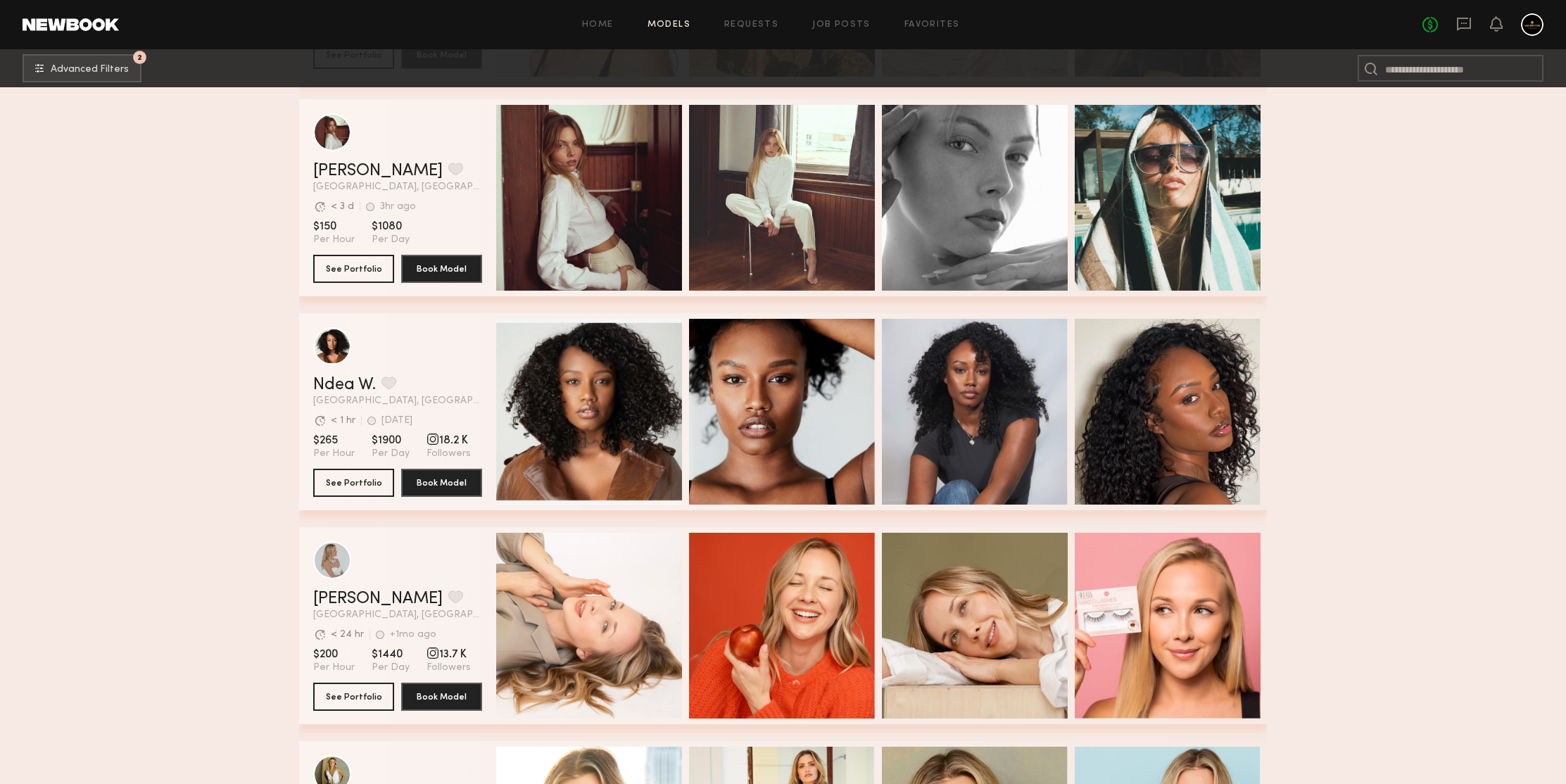
scroll to position [49861, 0]
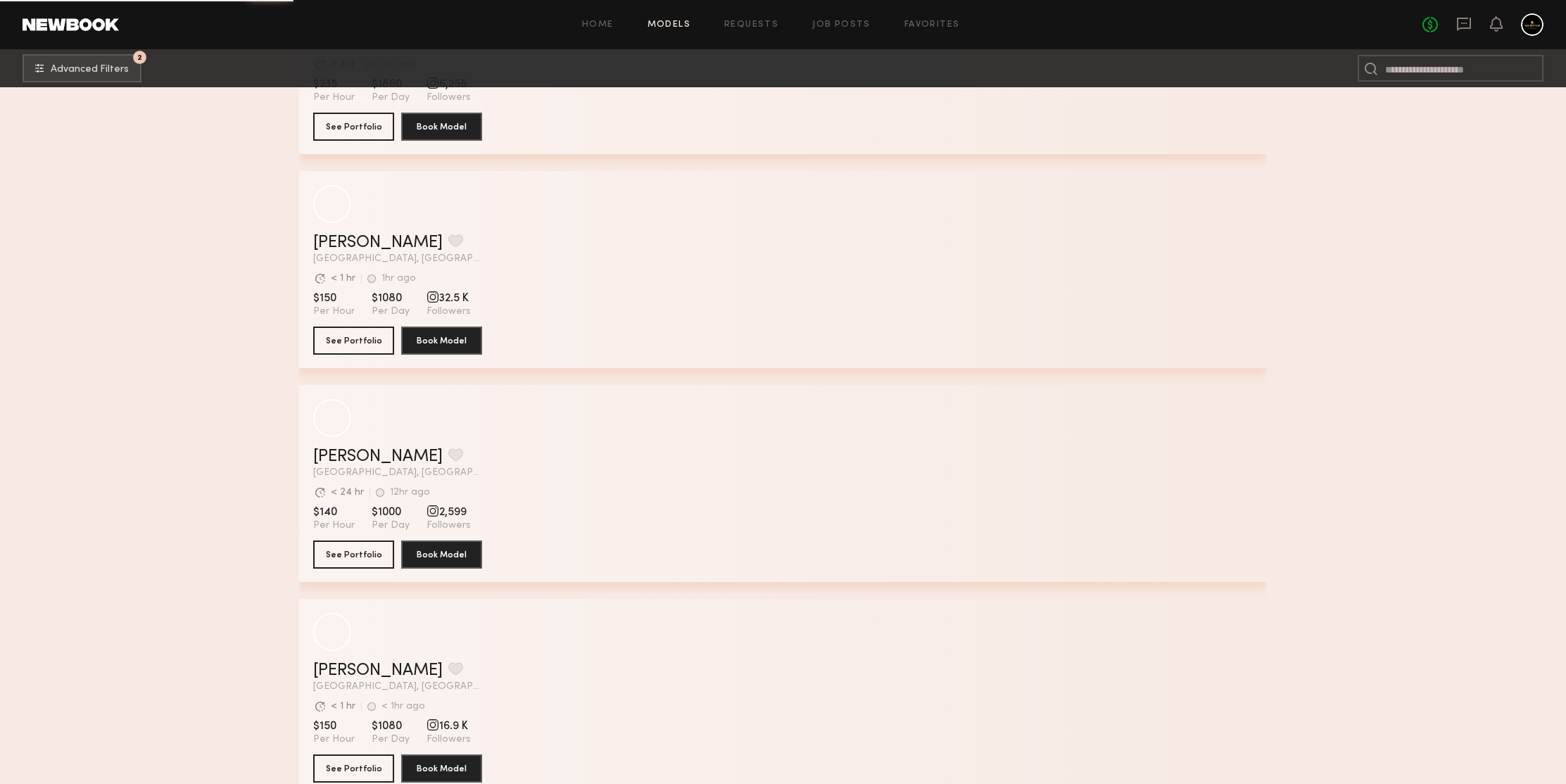
scroll to position [53495, 0]
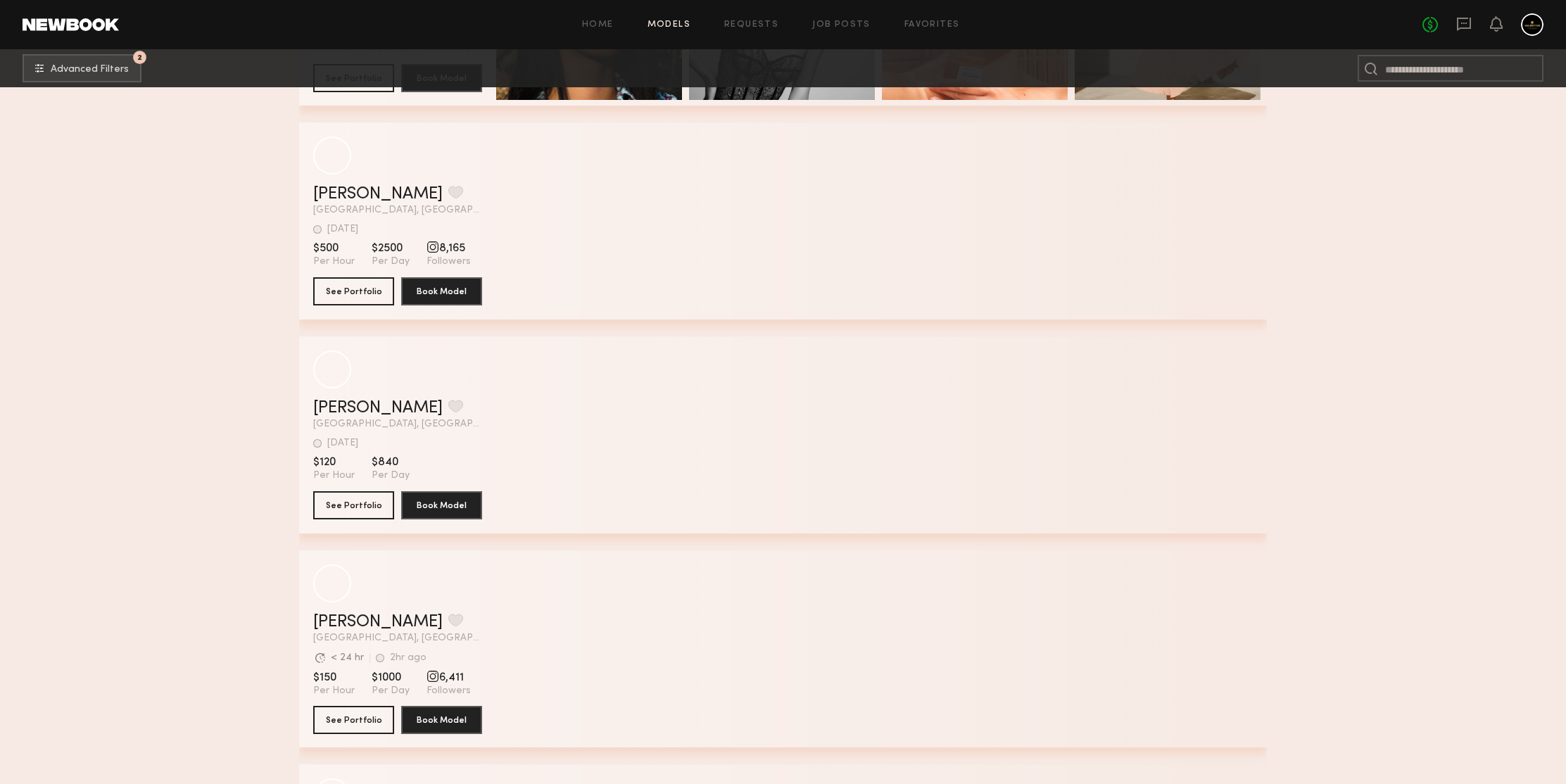
scroll to position [54355, 0]
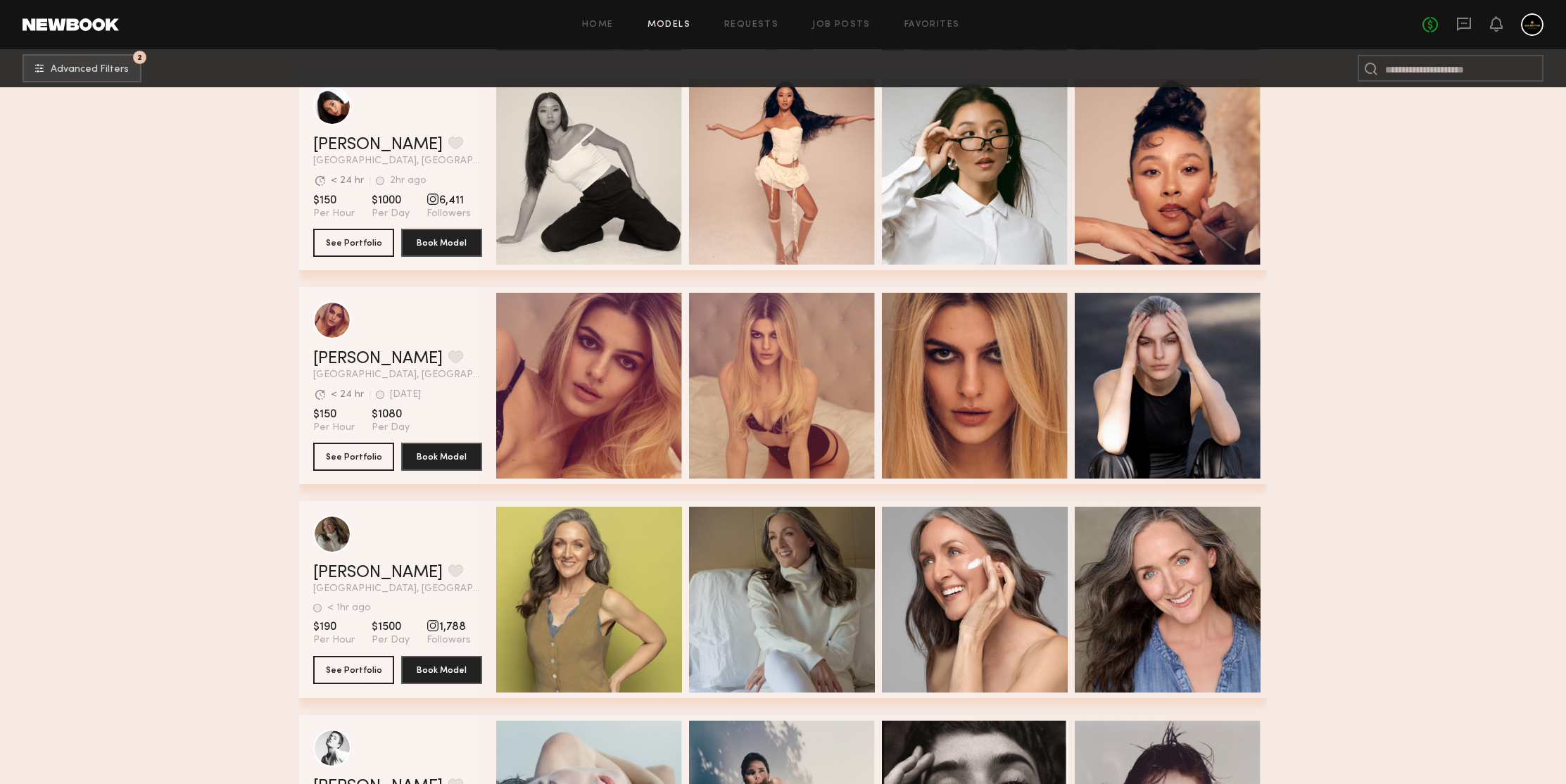
scroll to position [54607, 0]
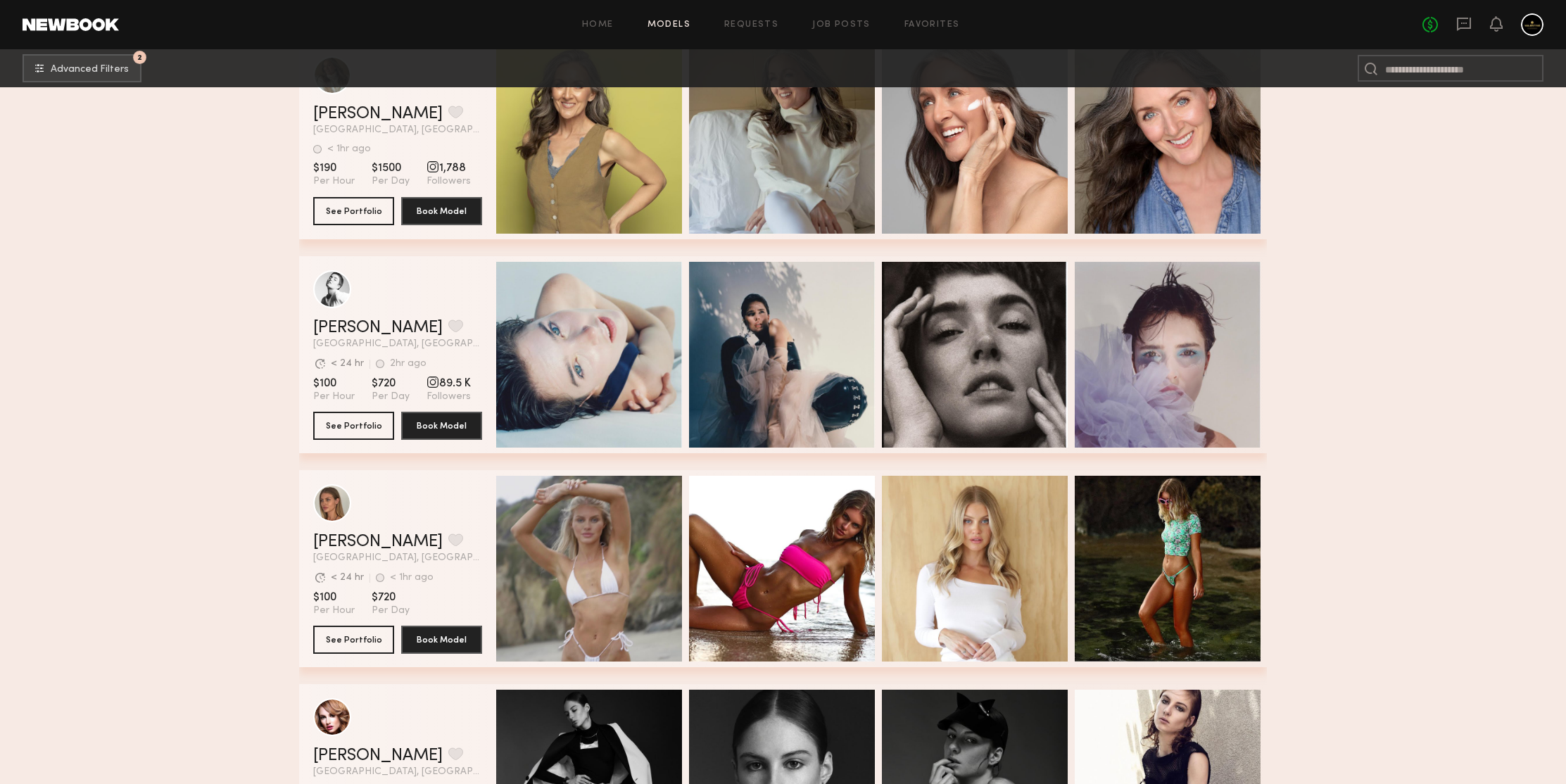
scroll to position [55325, 0]
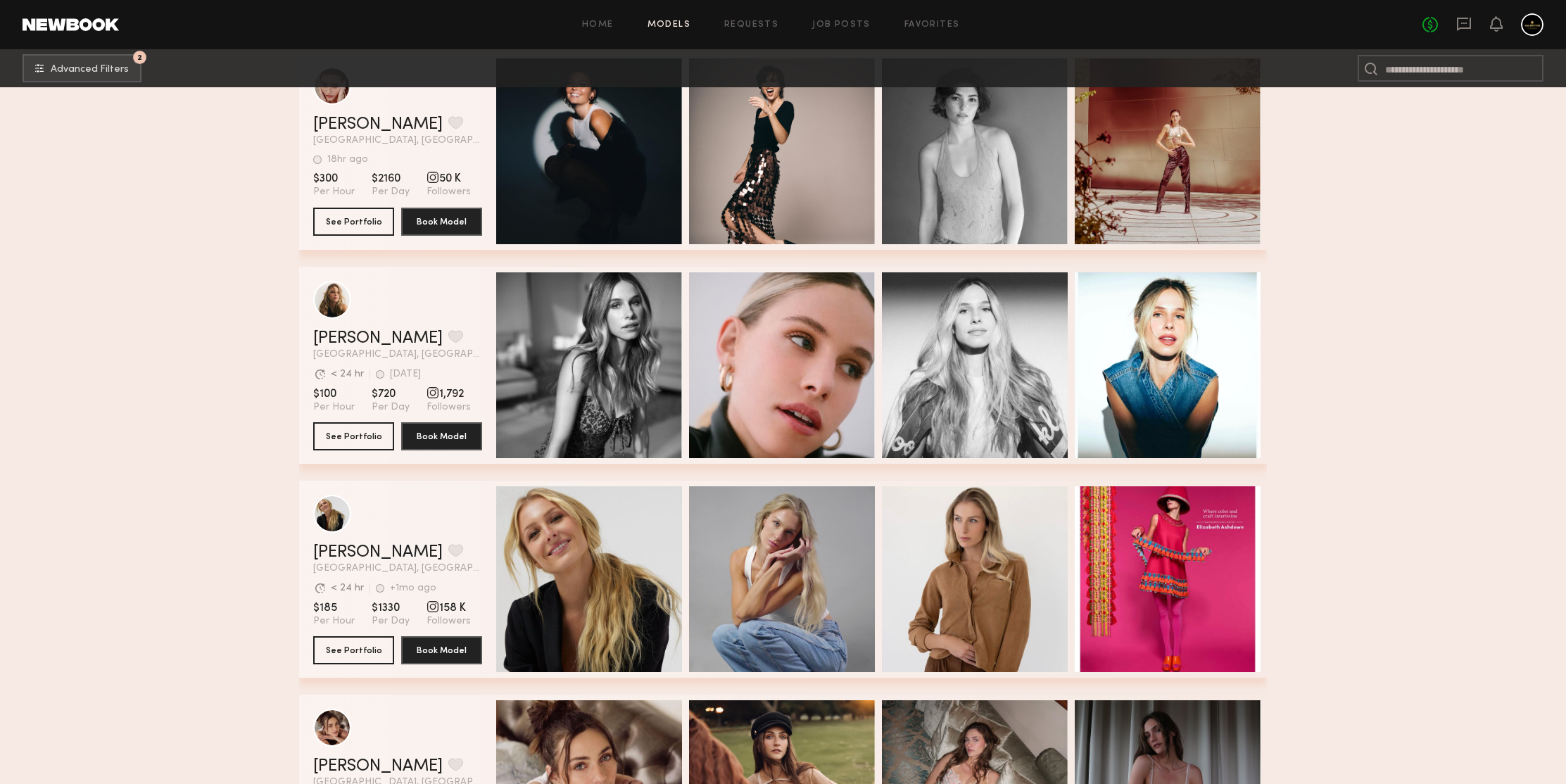
scroll to position [56098, 0]
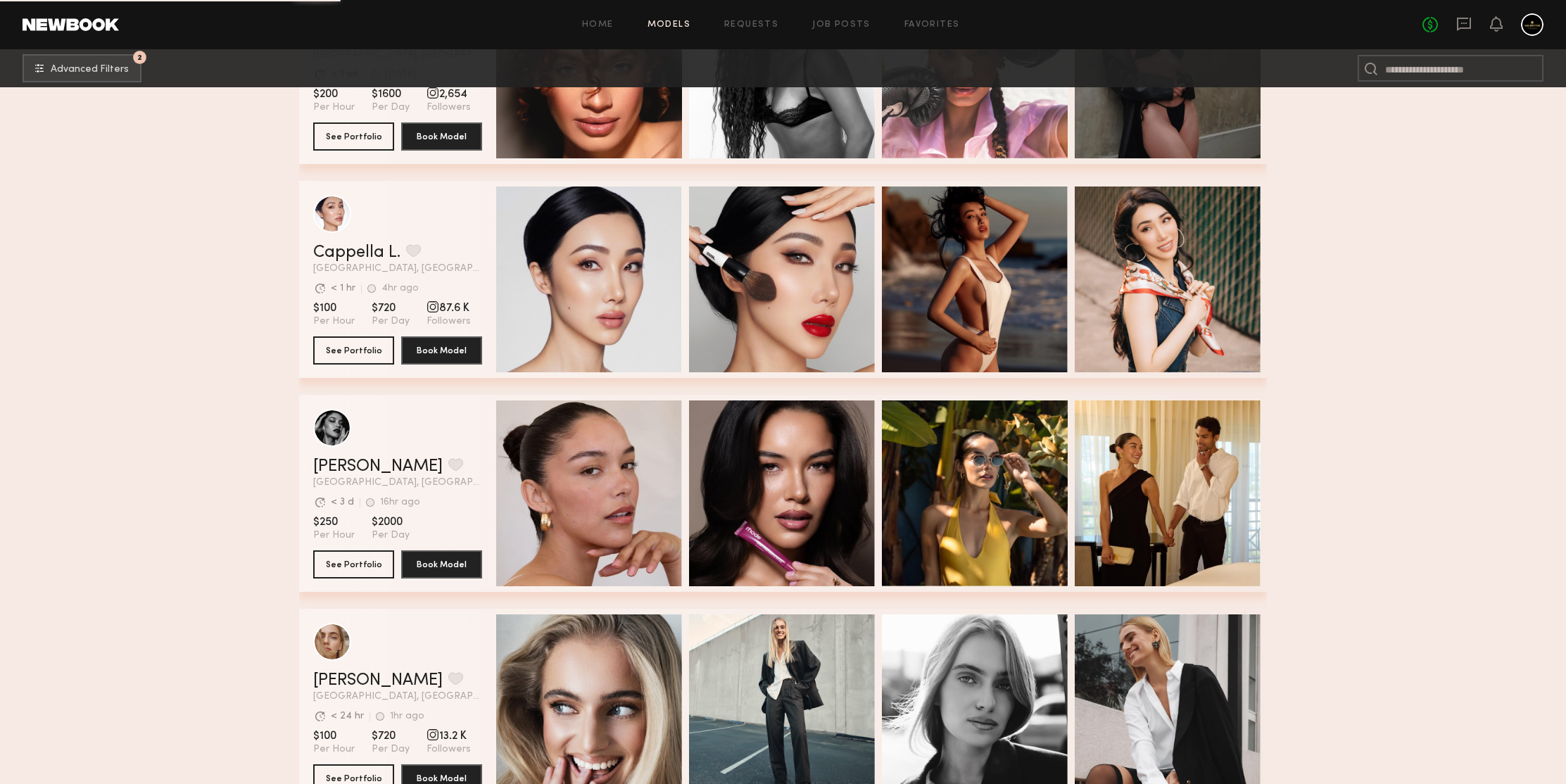
scroll to position [58629, 0]
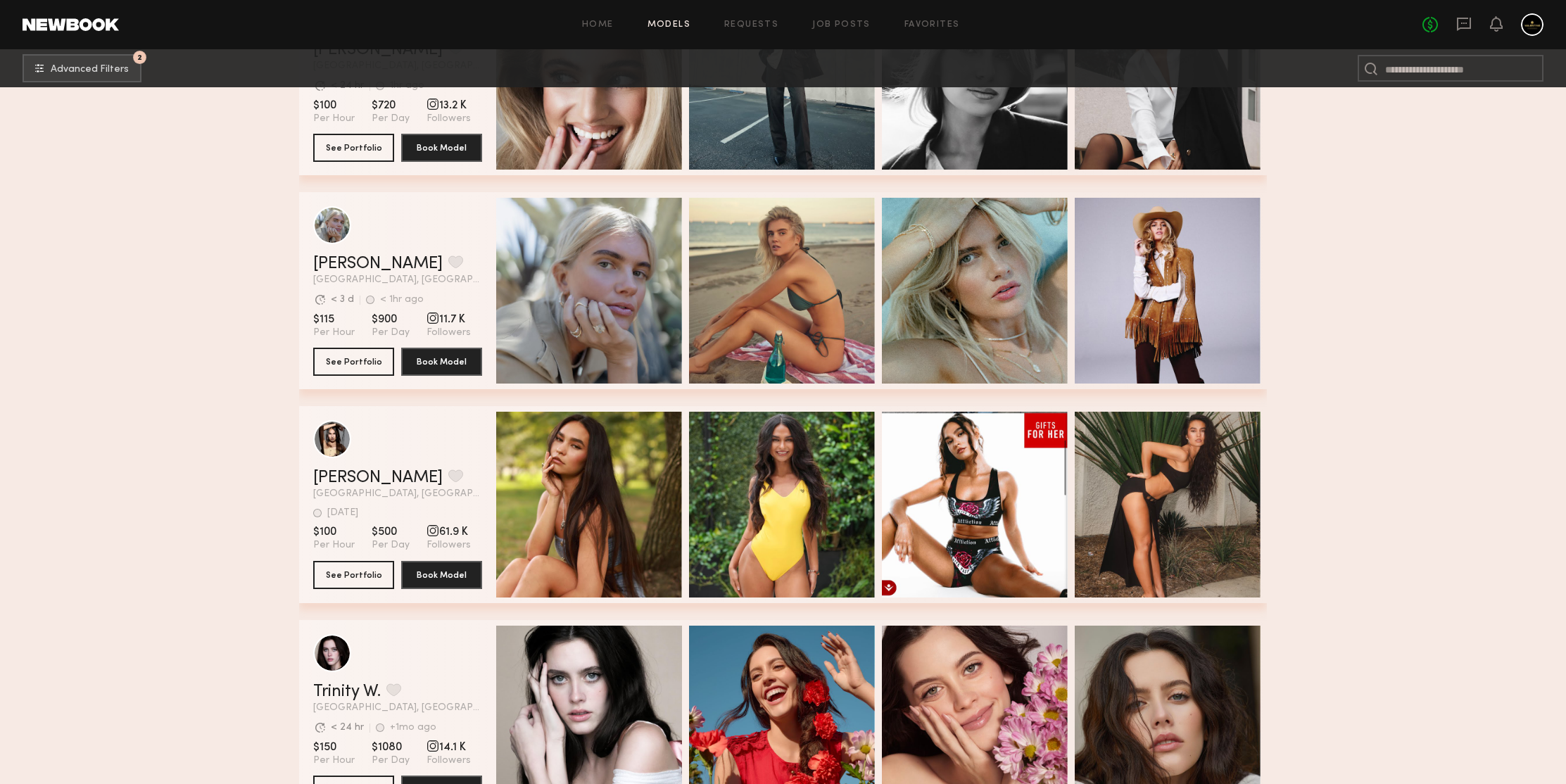
scroll to position [58557, 0]
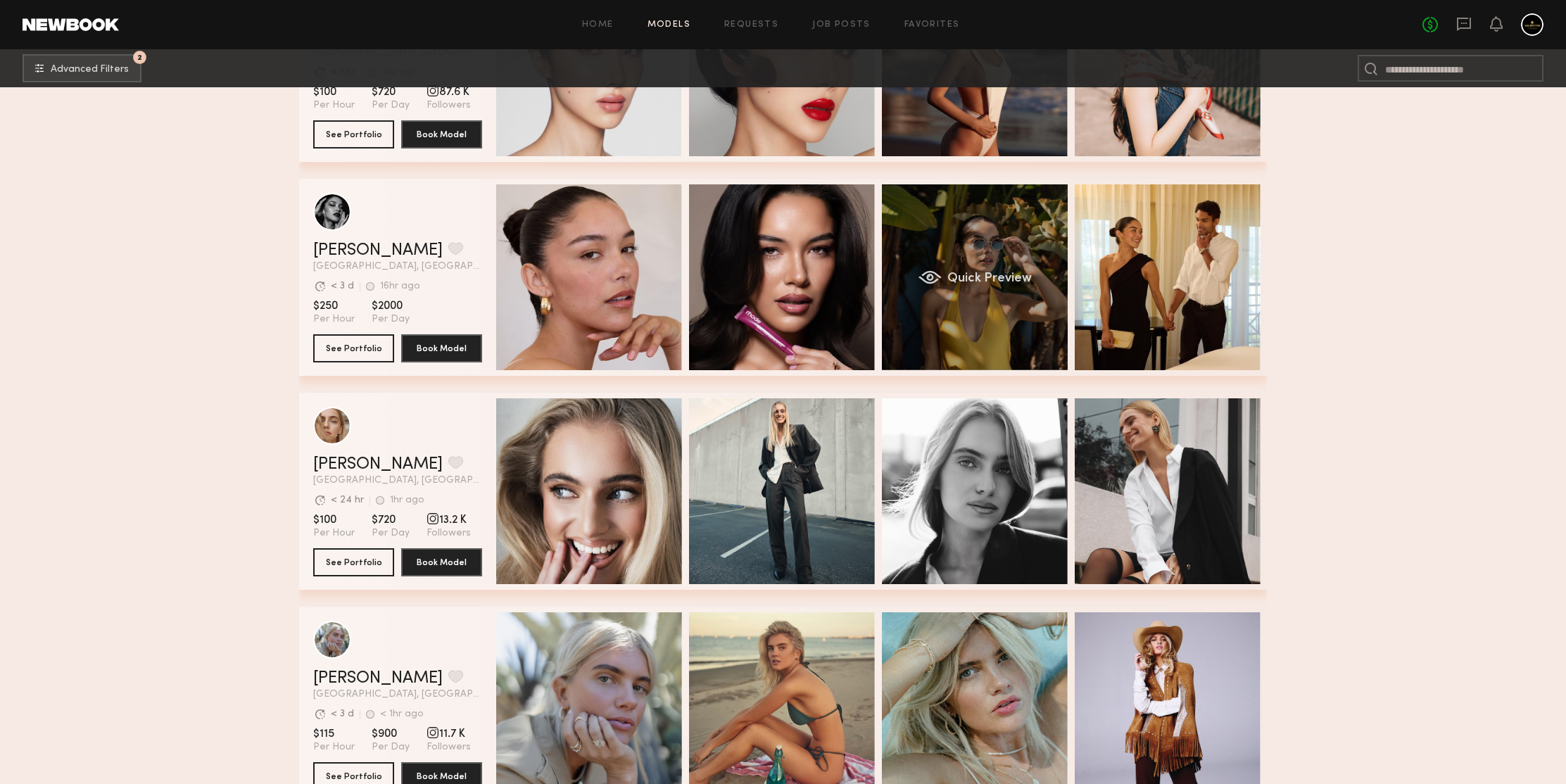
click at [994, 246] on div "Quick Preview" at bounding box center [975, 277] width 186 height 186
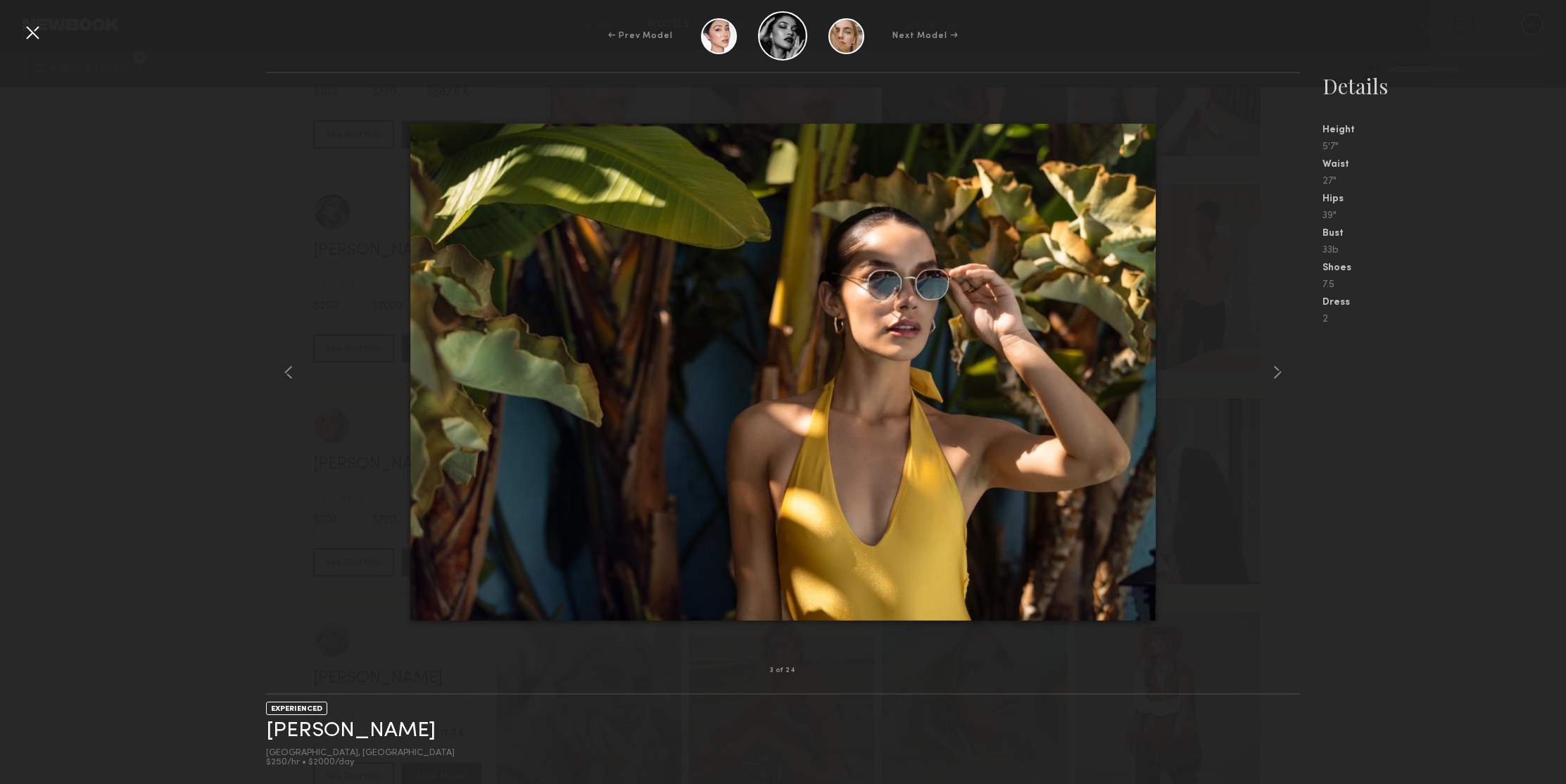
click at [32, 35] on div at bounding box center [32, 32] width 22 height 22
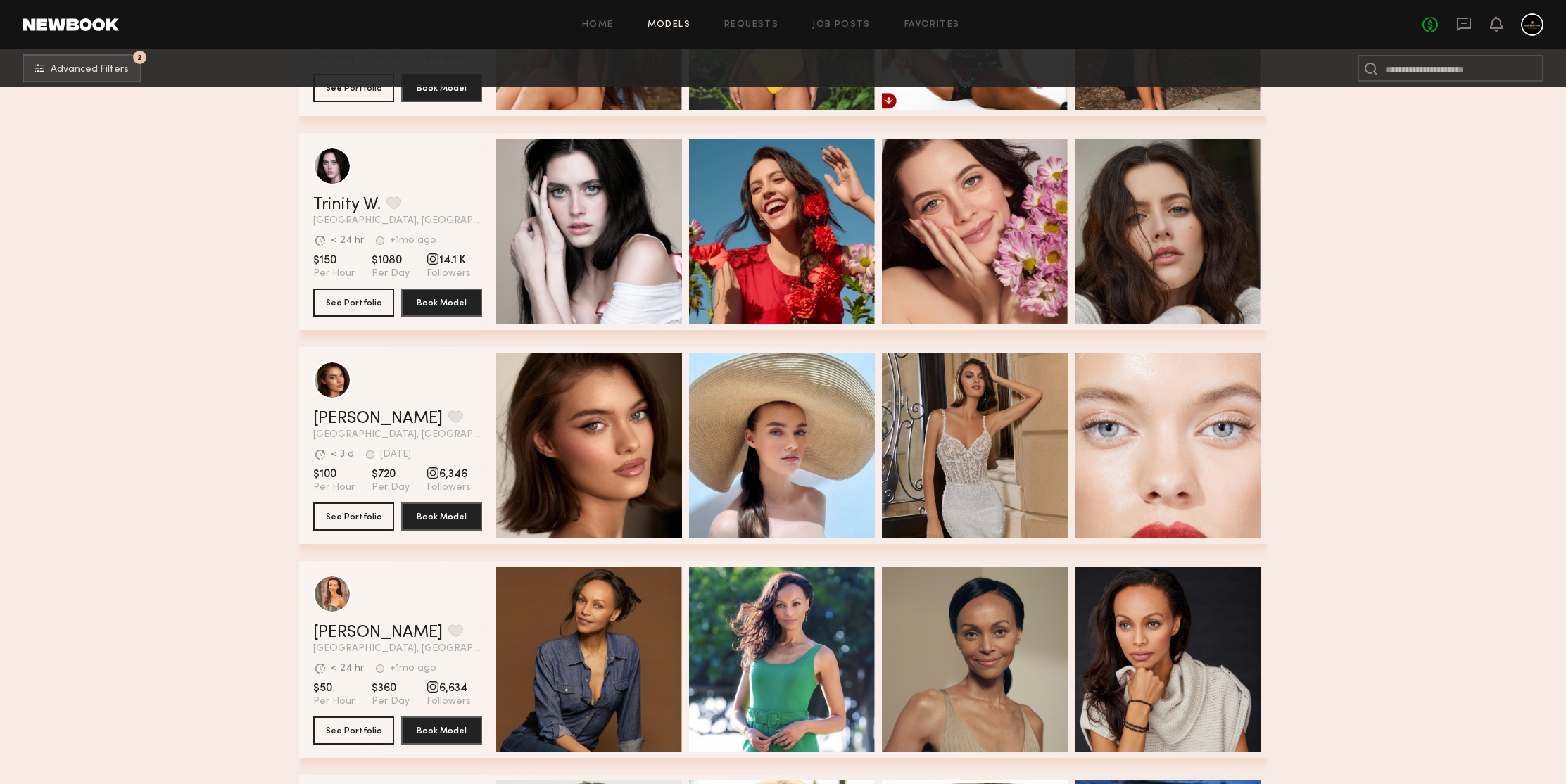
scroll to position [59915, 0]
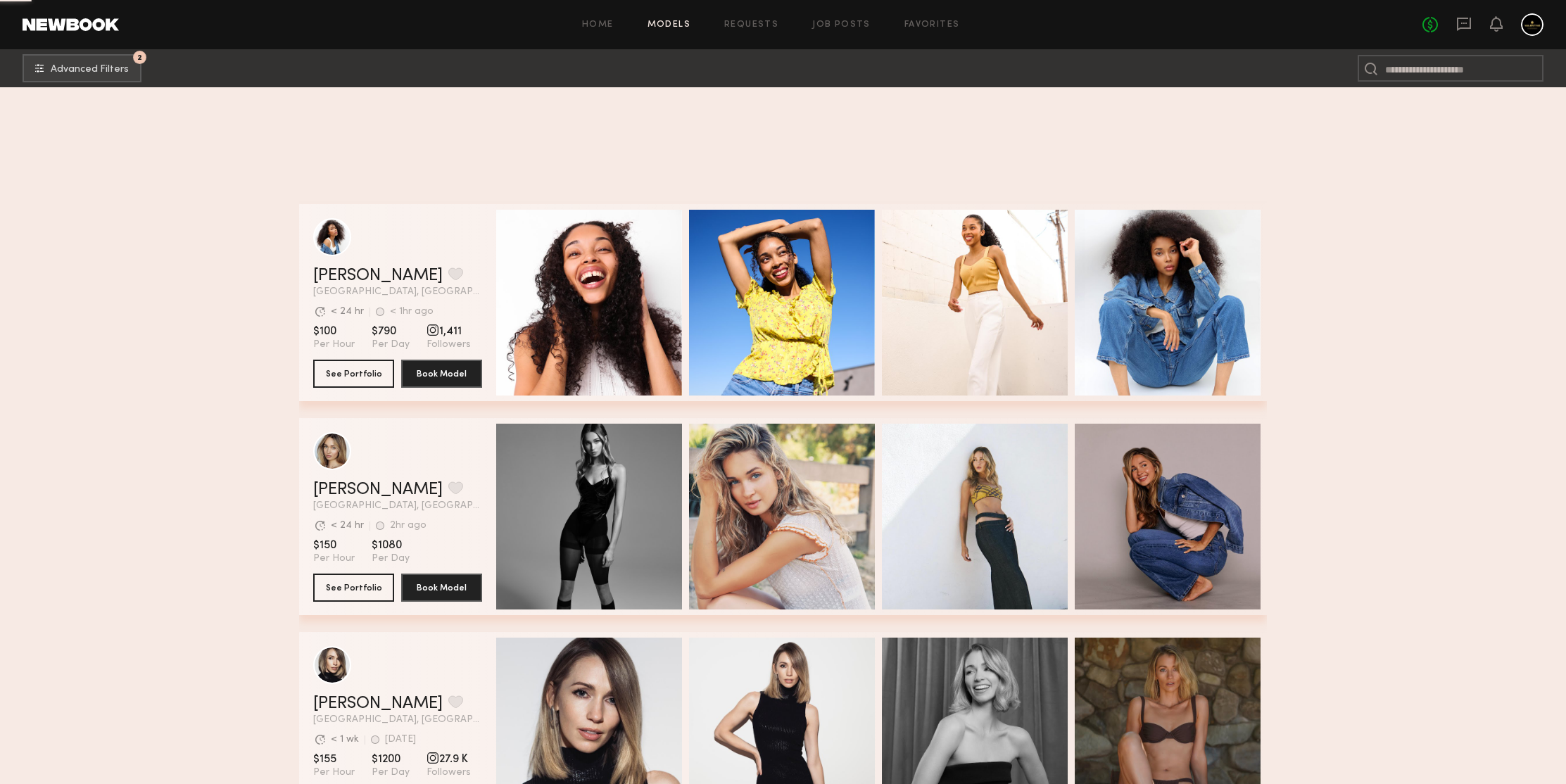
scroll to position [60702, 0]
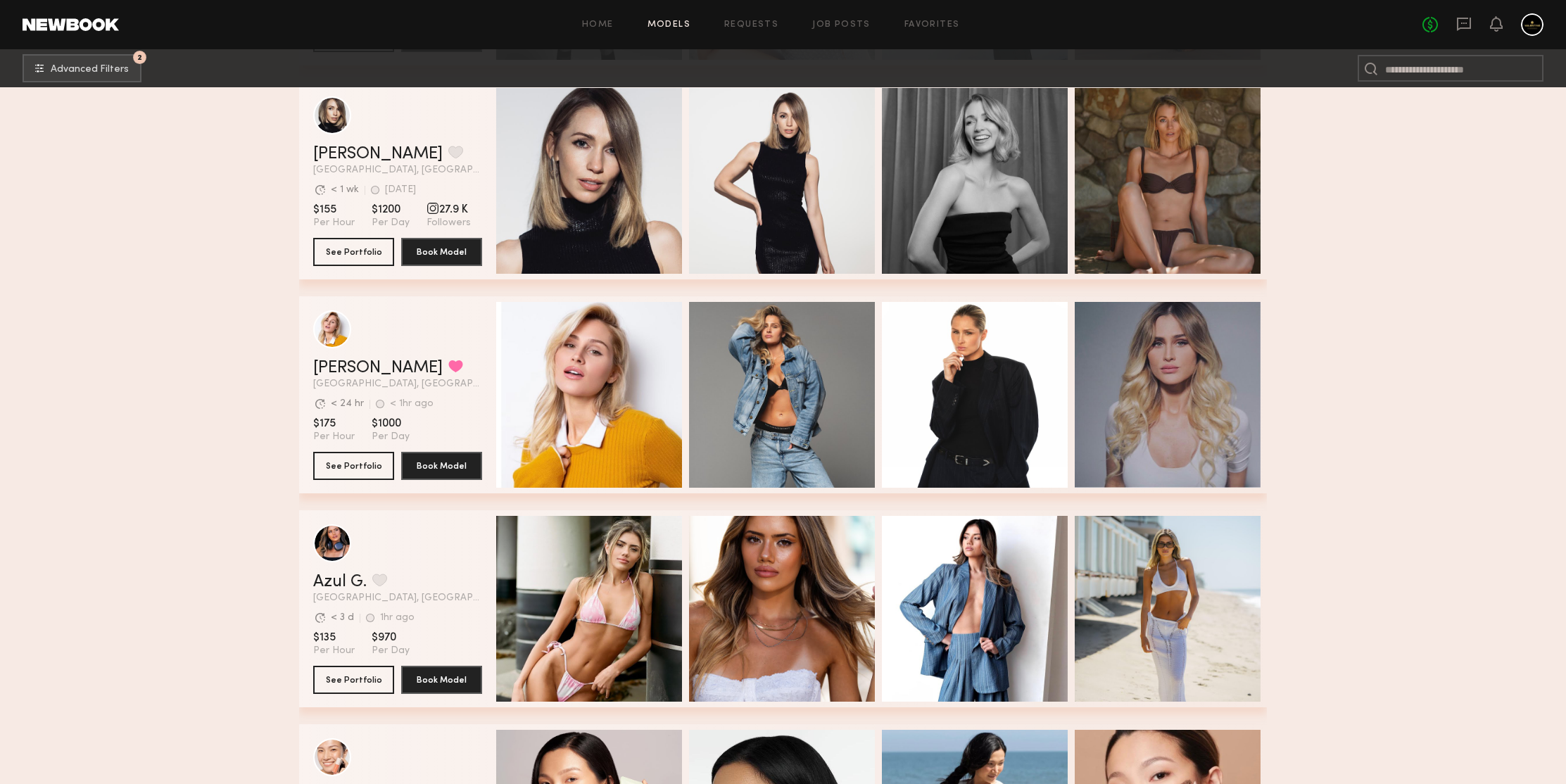
scroll to position [60945, 0]
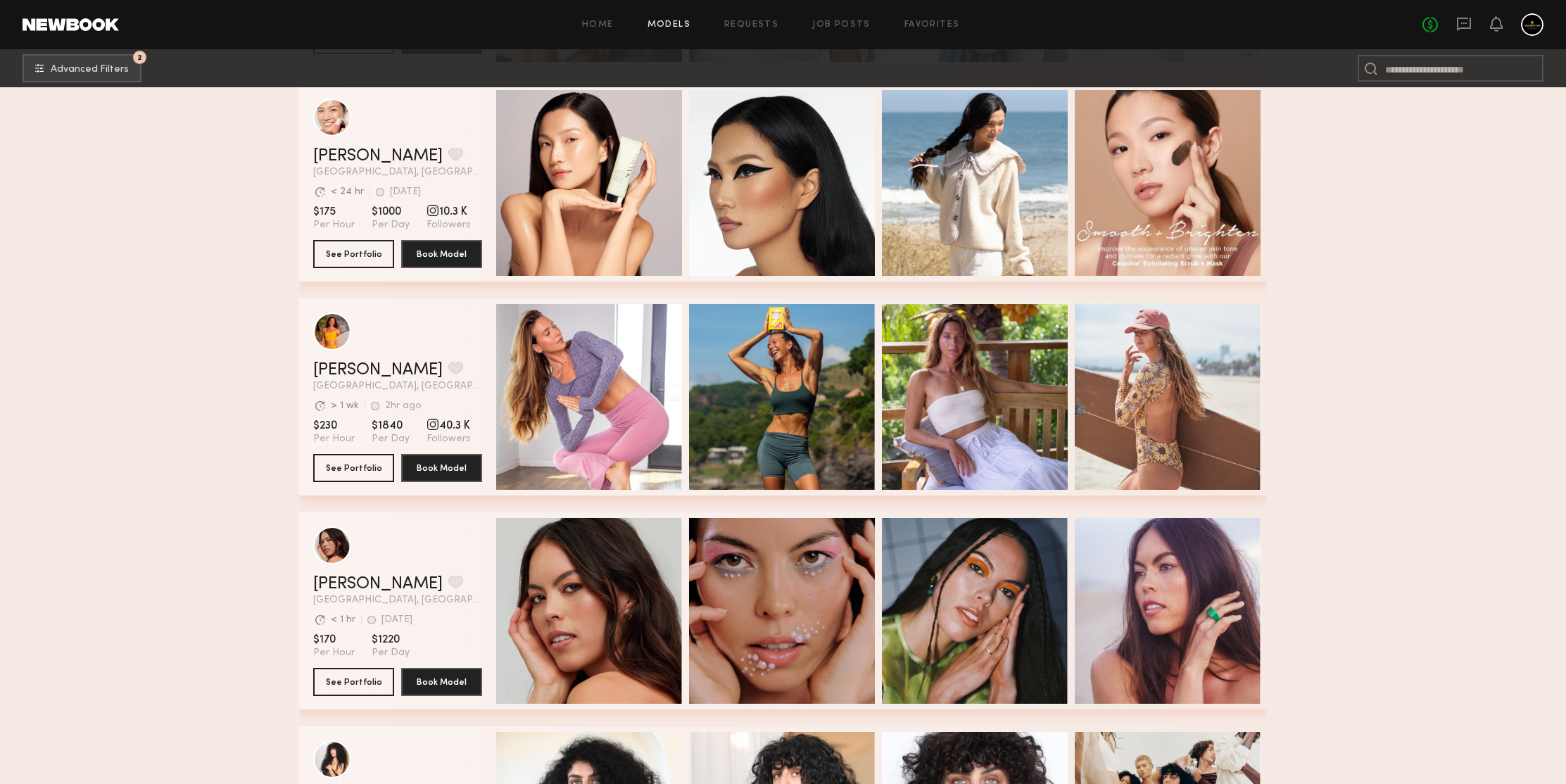
scroll to position [61747, 0]
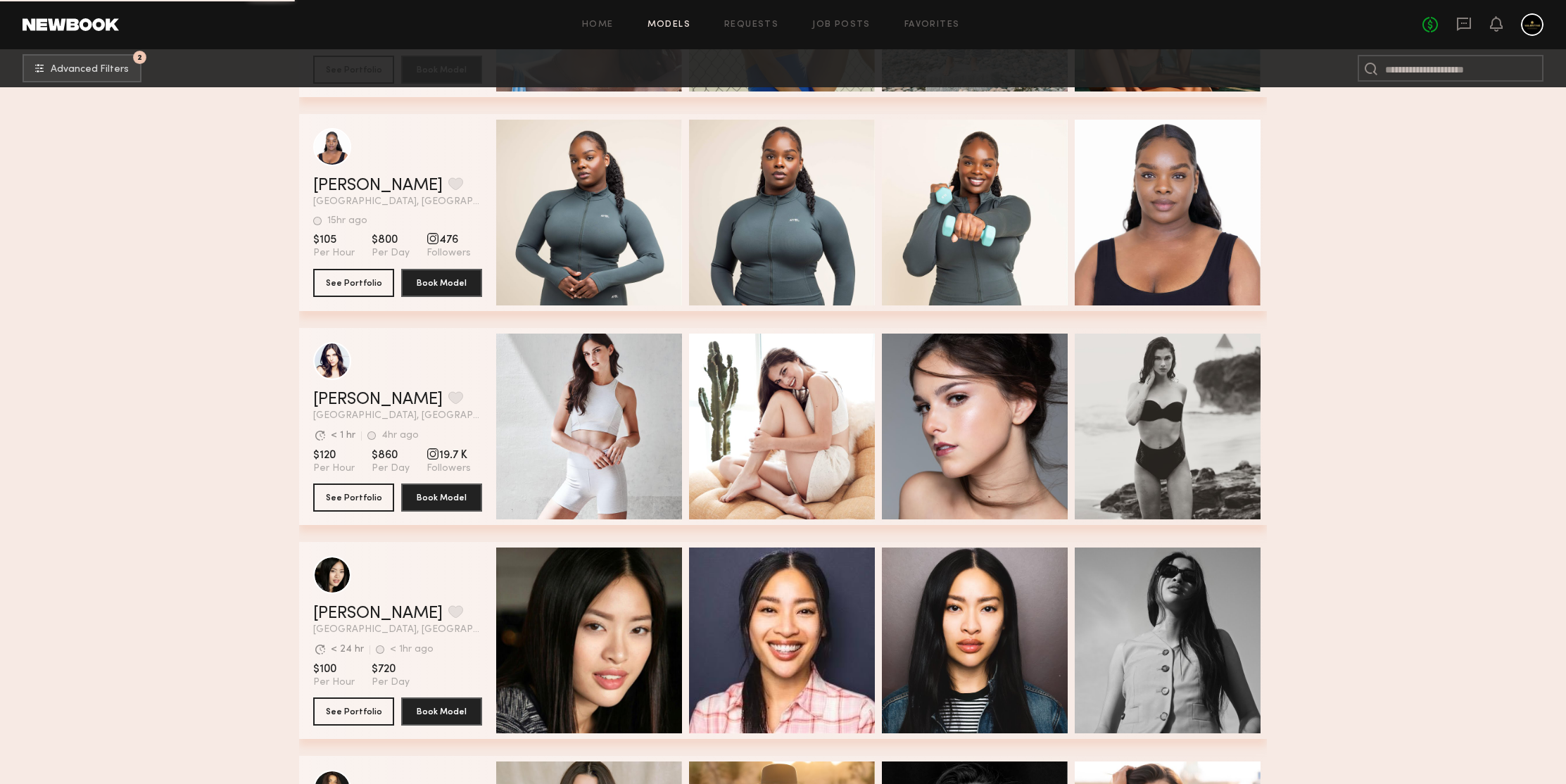
scroll to position [63764, 0]
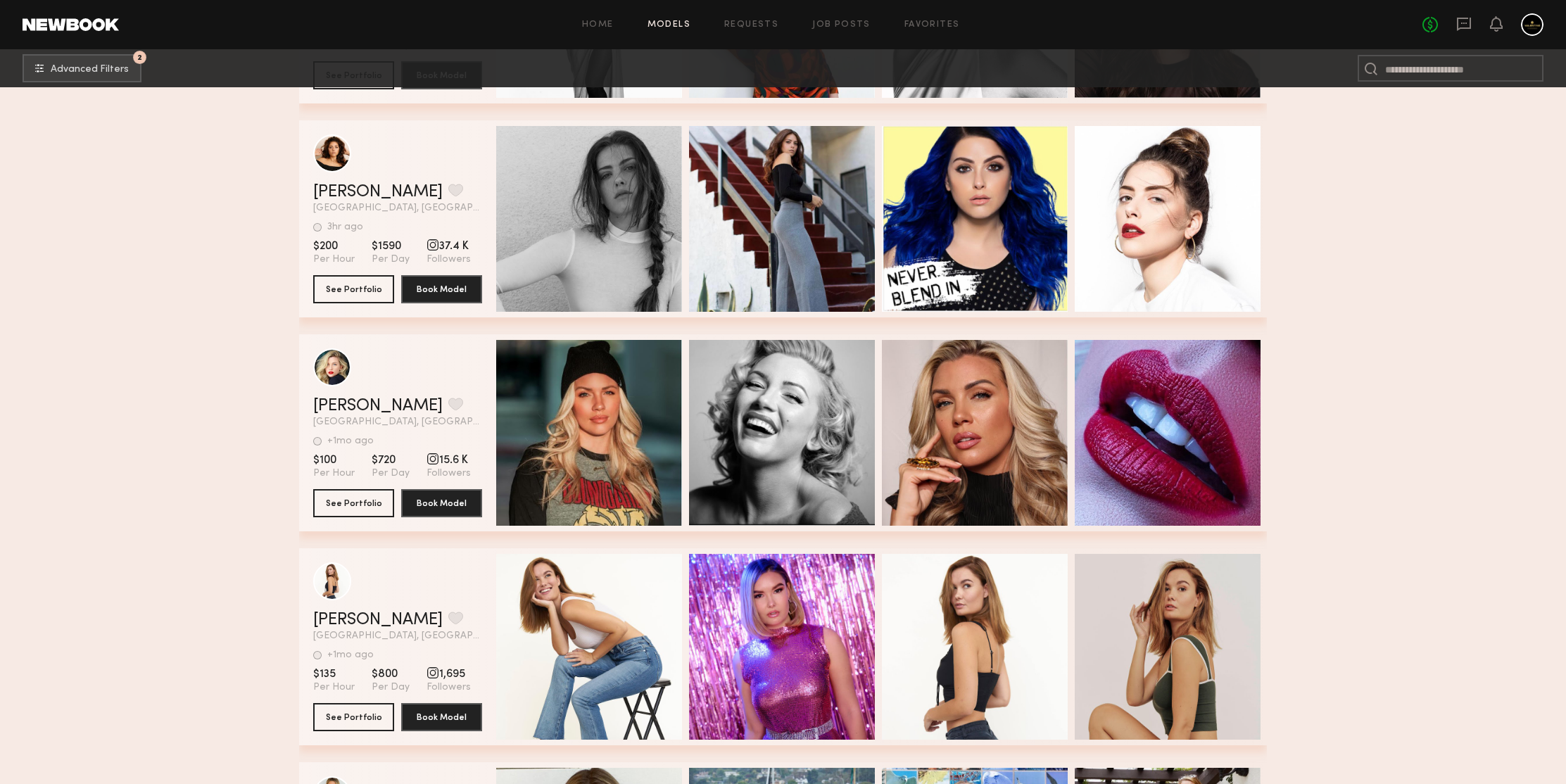
scroll to position [65134, 0]
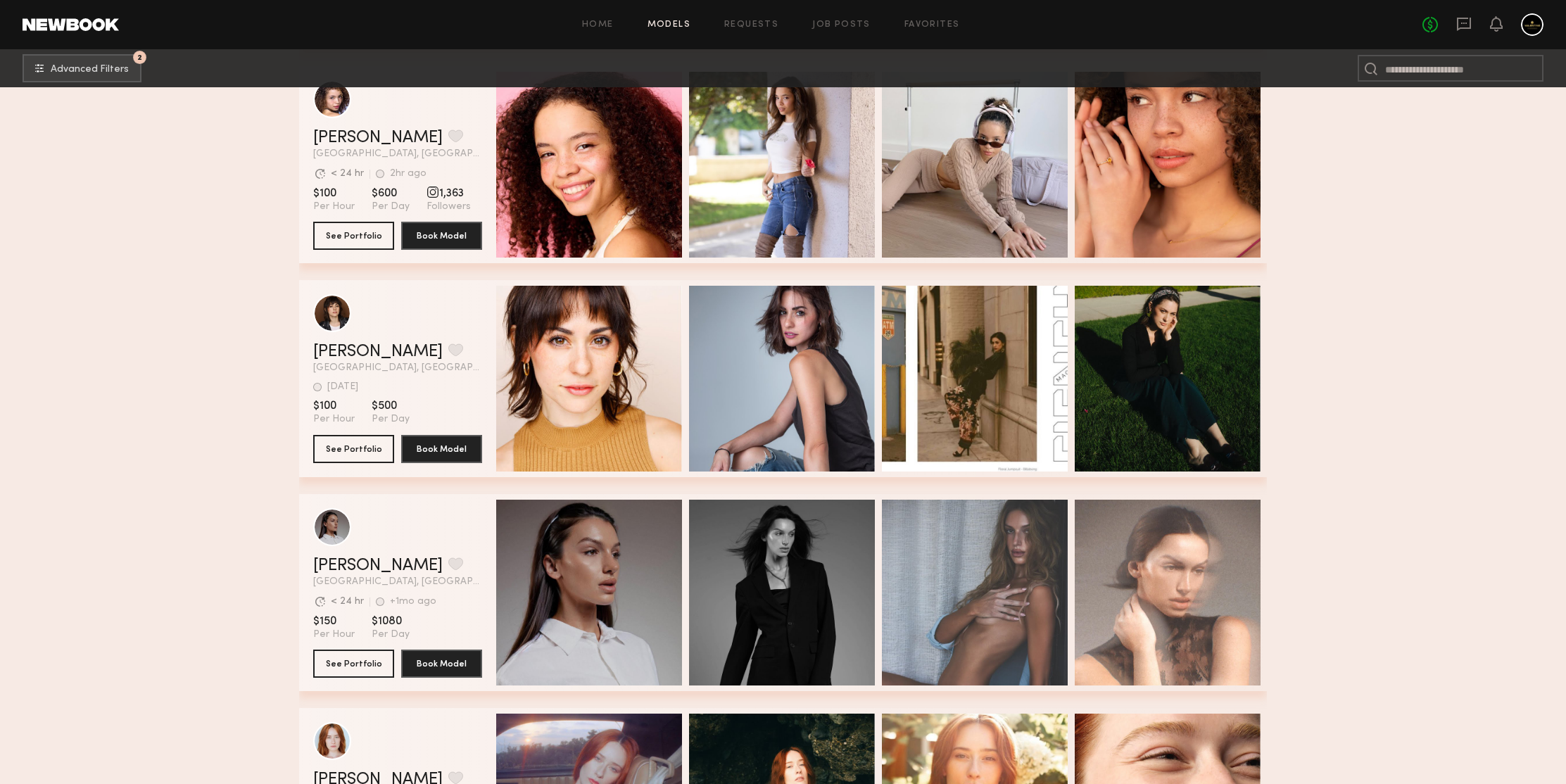
scroll to position [70654, 0]
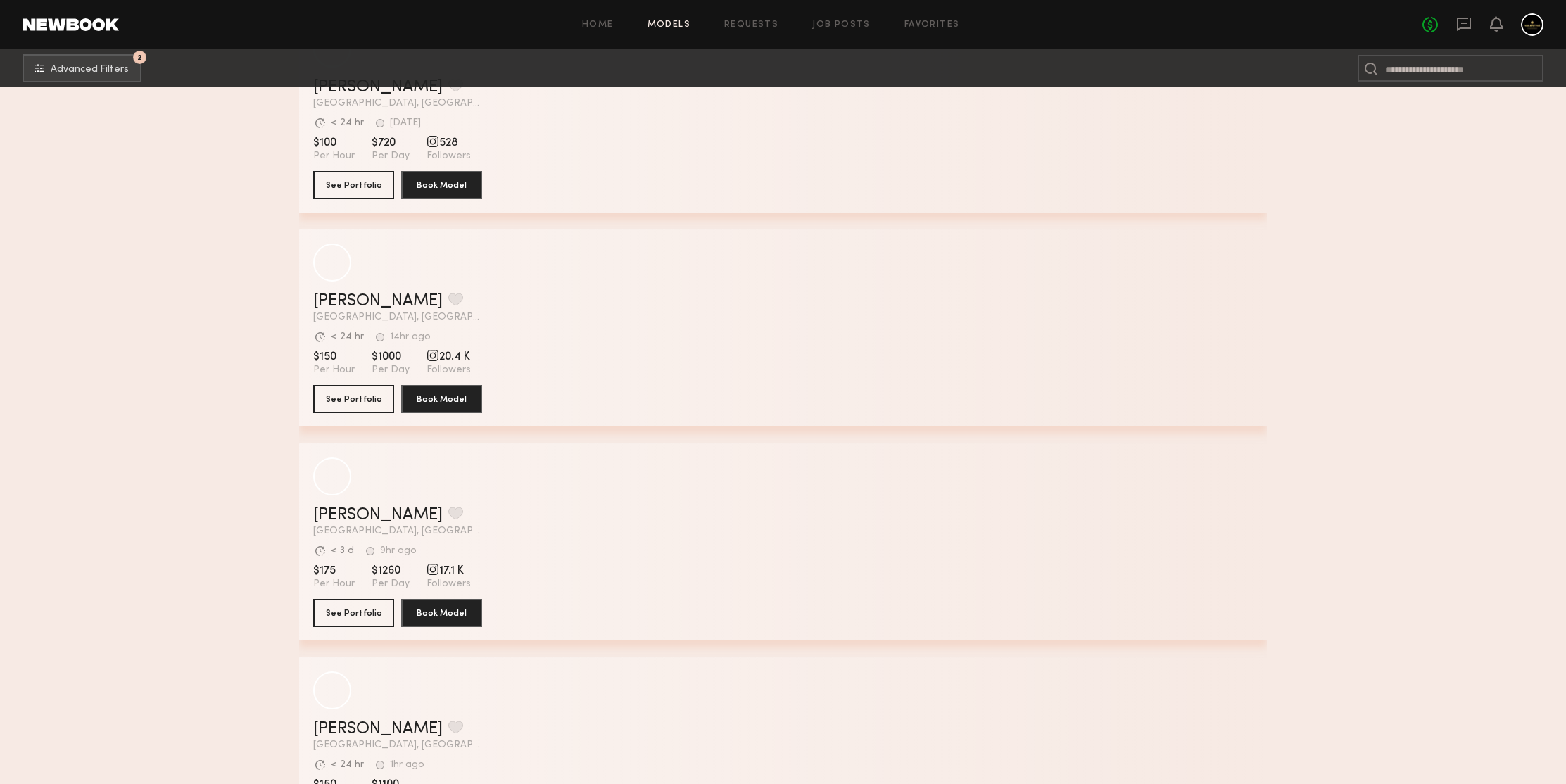
scroll to position [72985, 0]
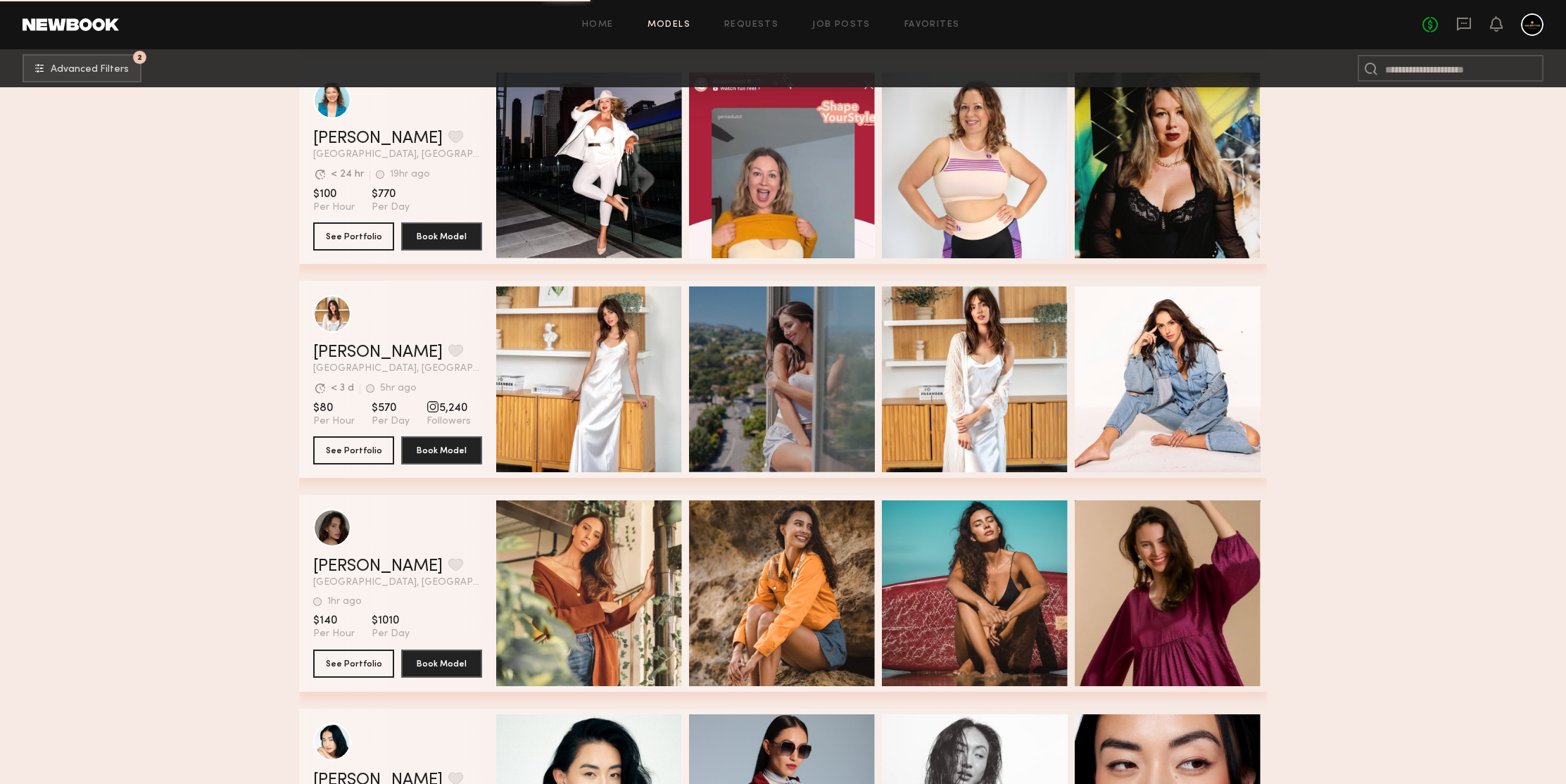
scroll to position [76007, 0]
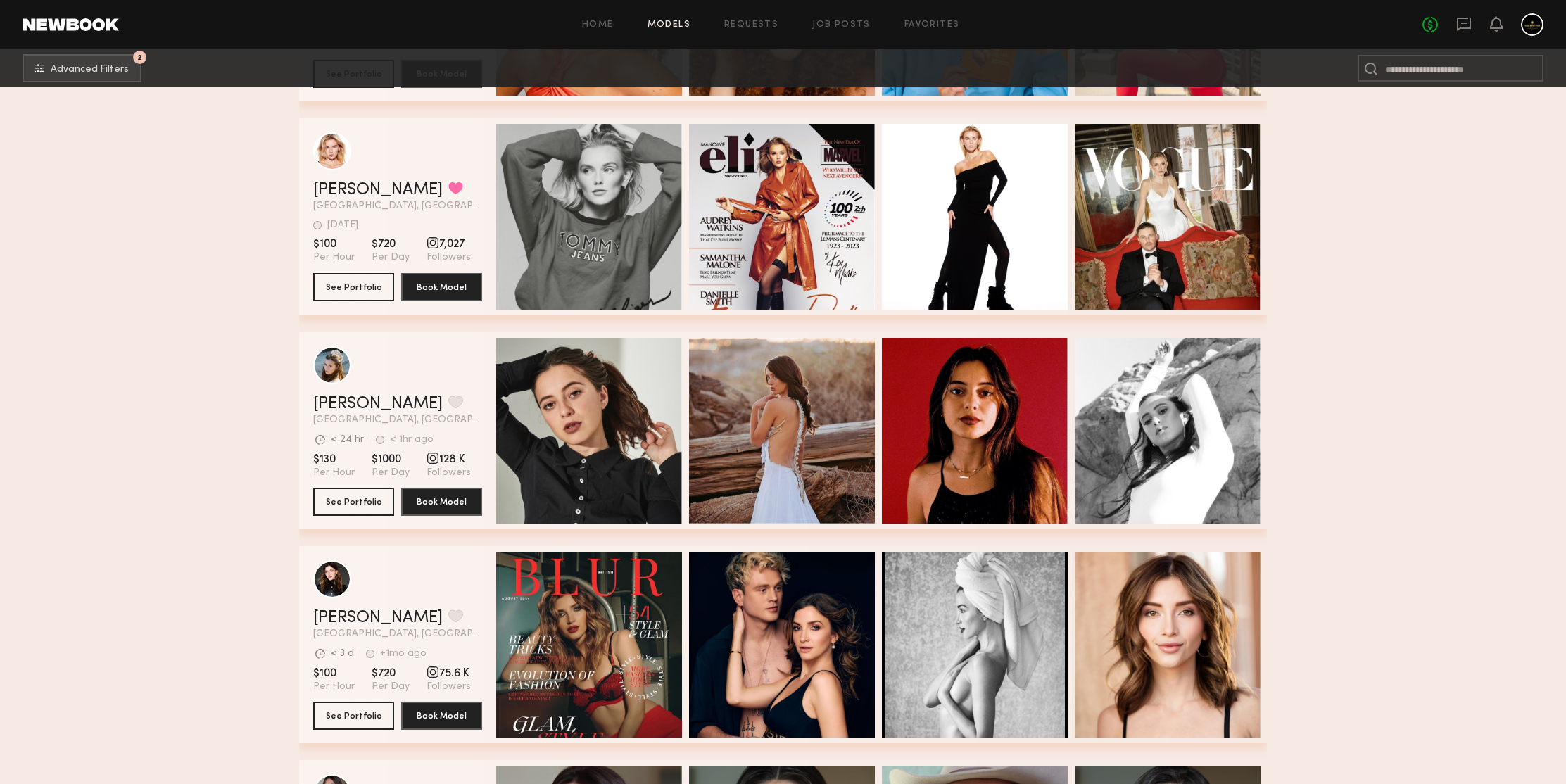
scroll to position [74852, 0]
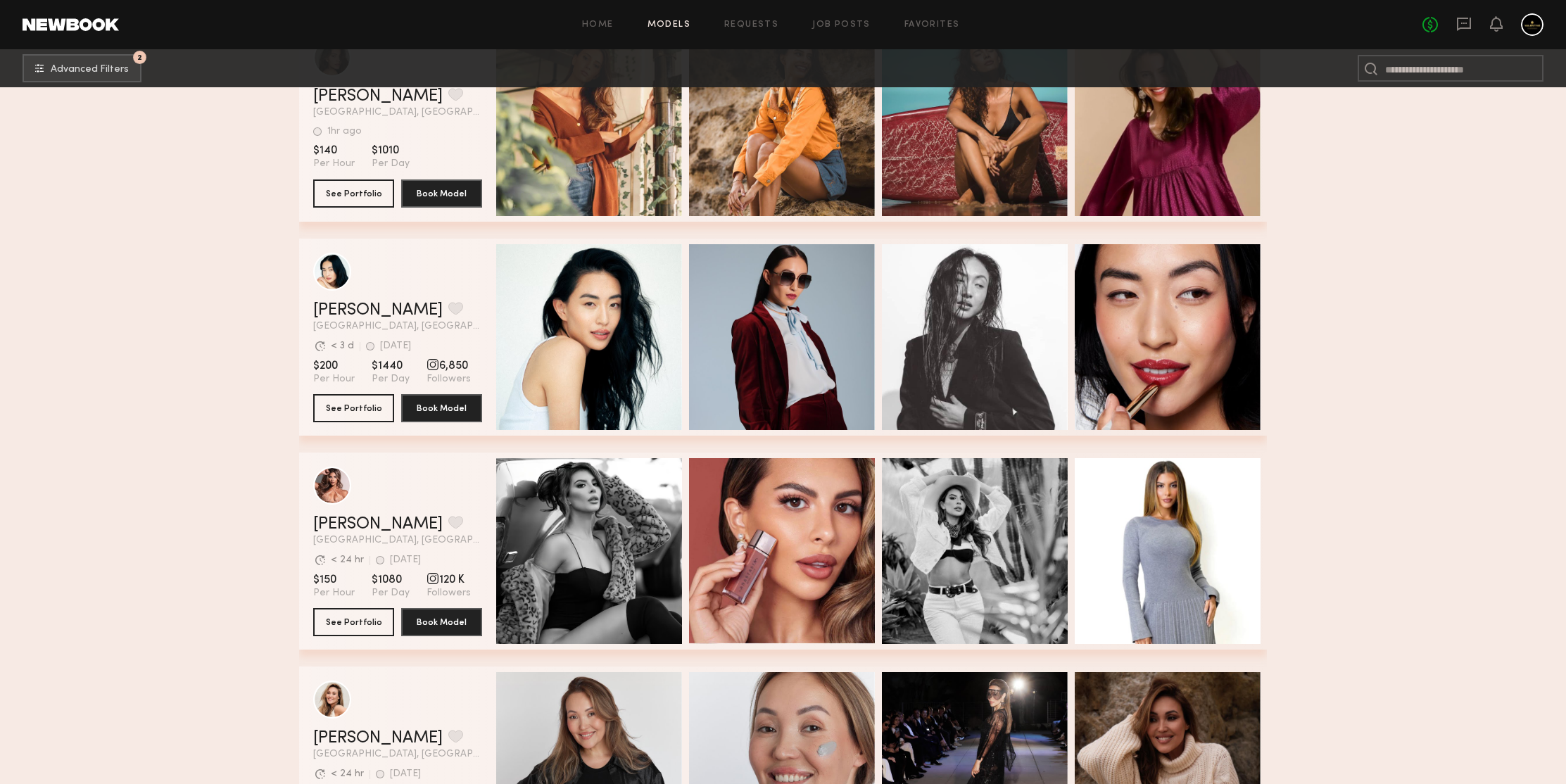
scroll to position [76712, 0]
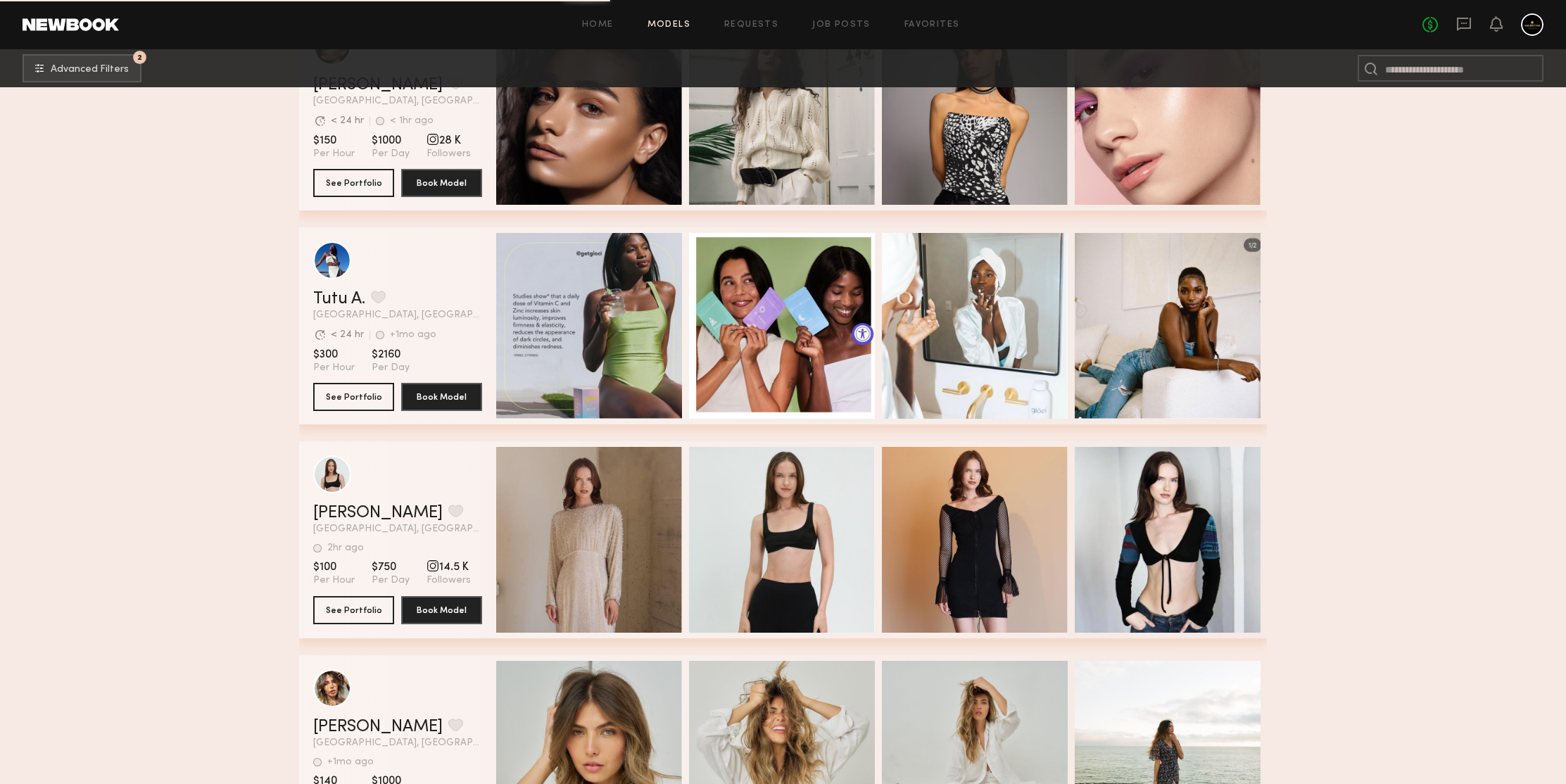
scroll to position [79168, 0]
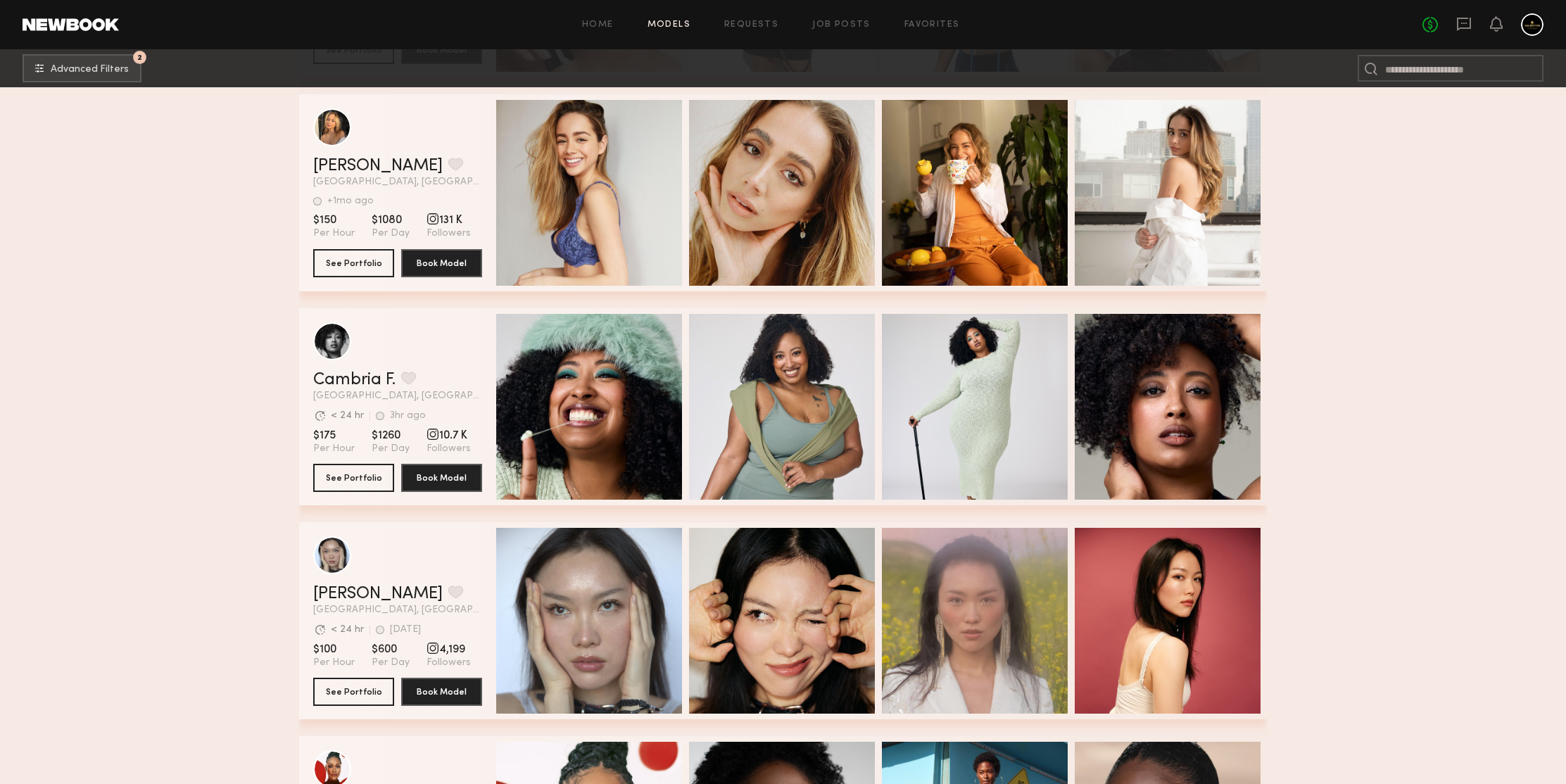
scroll to position [81115, 0]
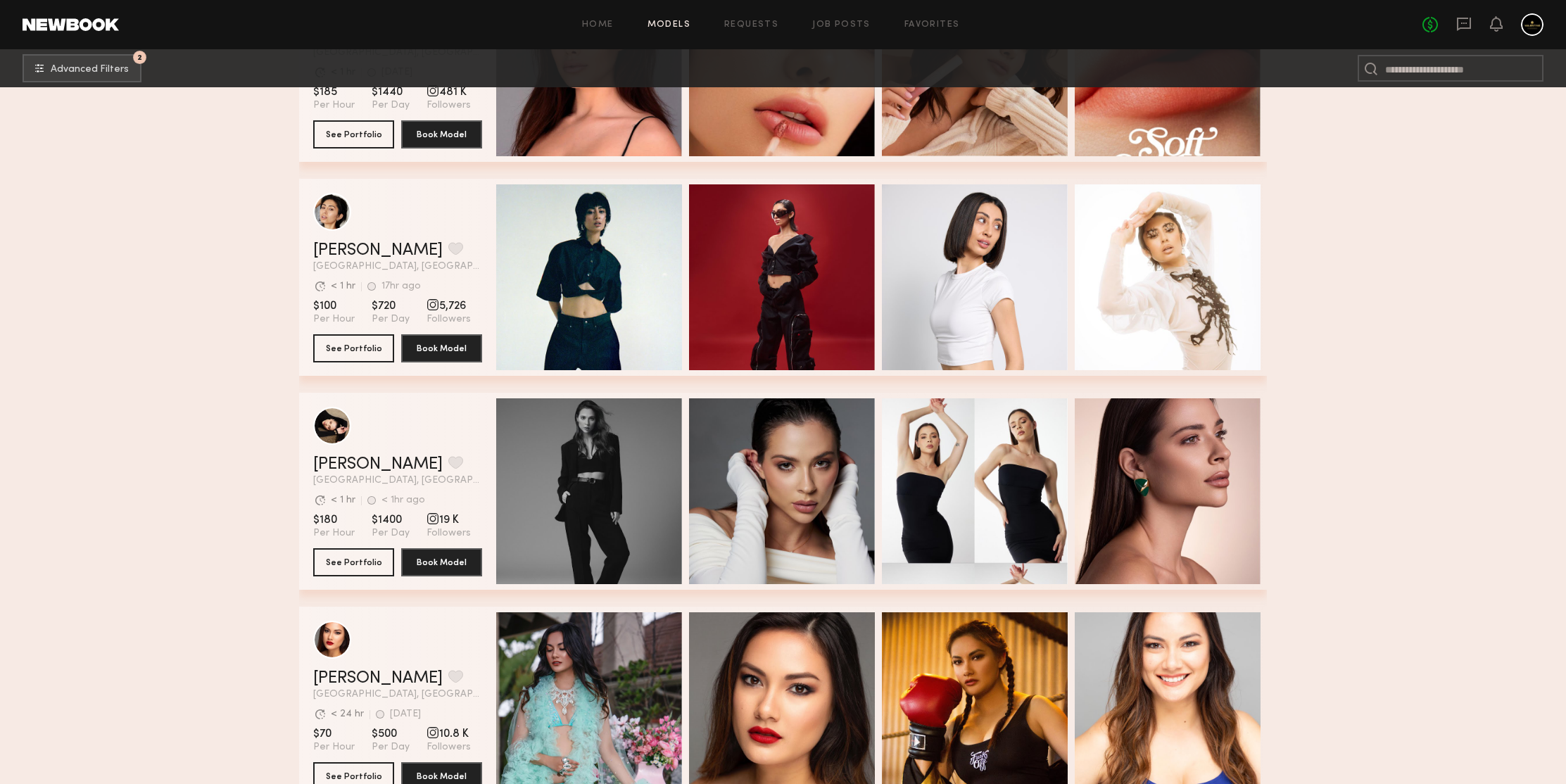
scroll to position [82166, 0]
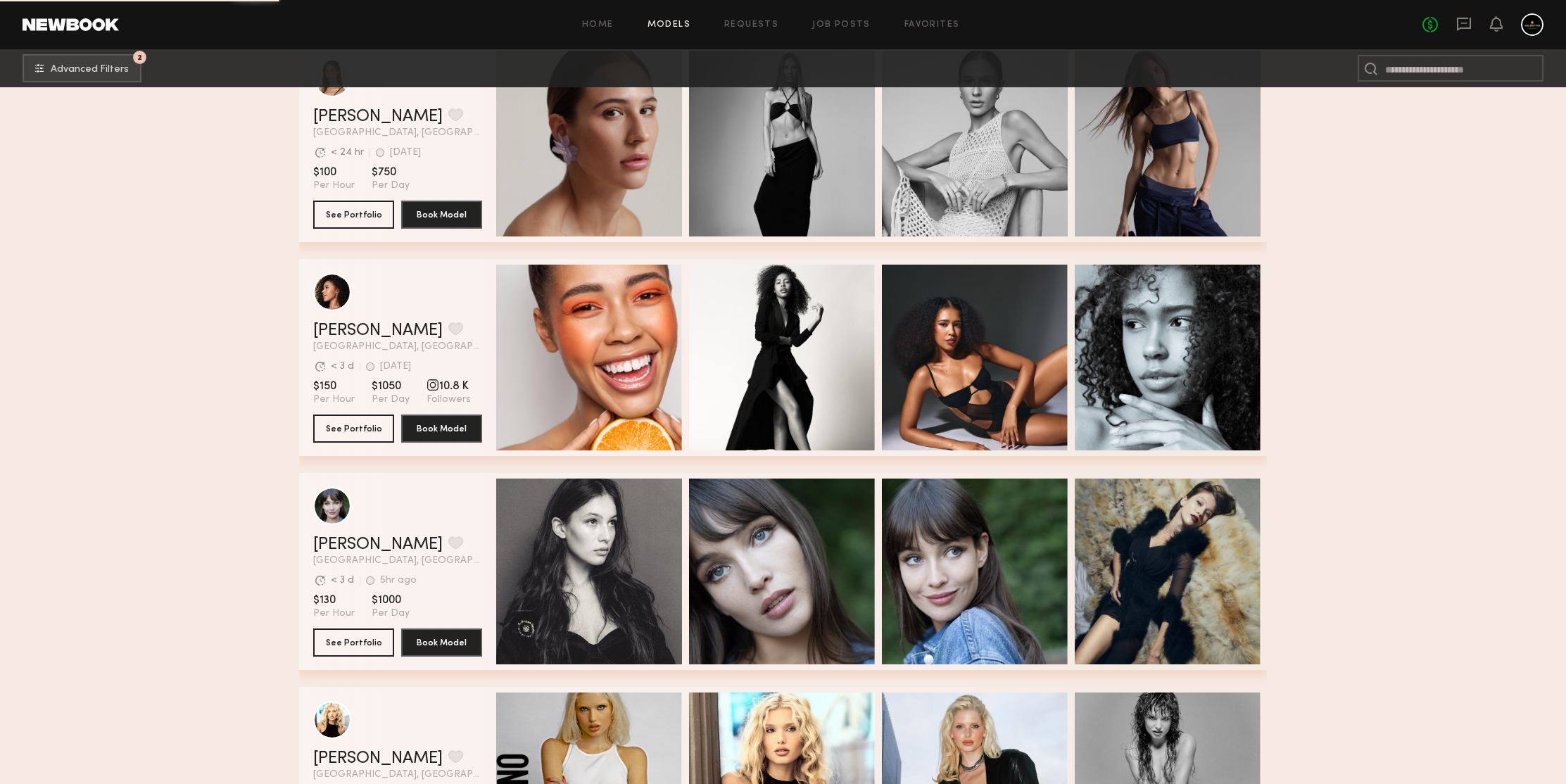
scroll to position [84030, 0]
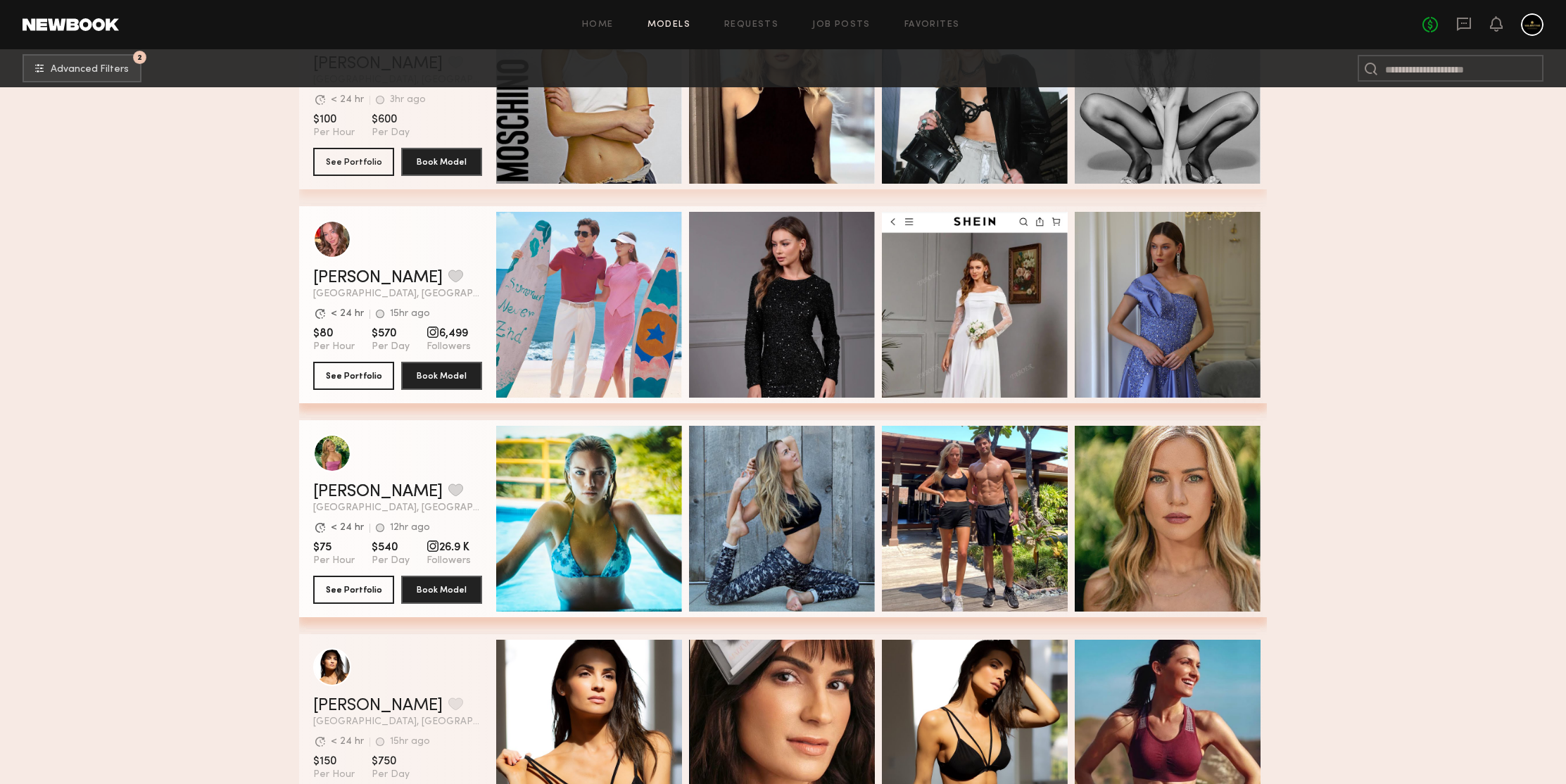
scroll to position [84687, 0]
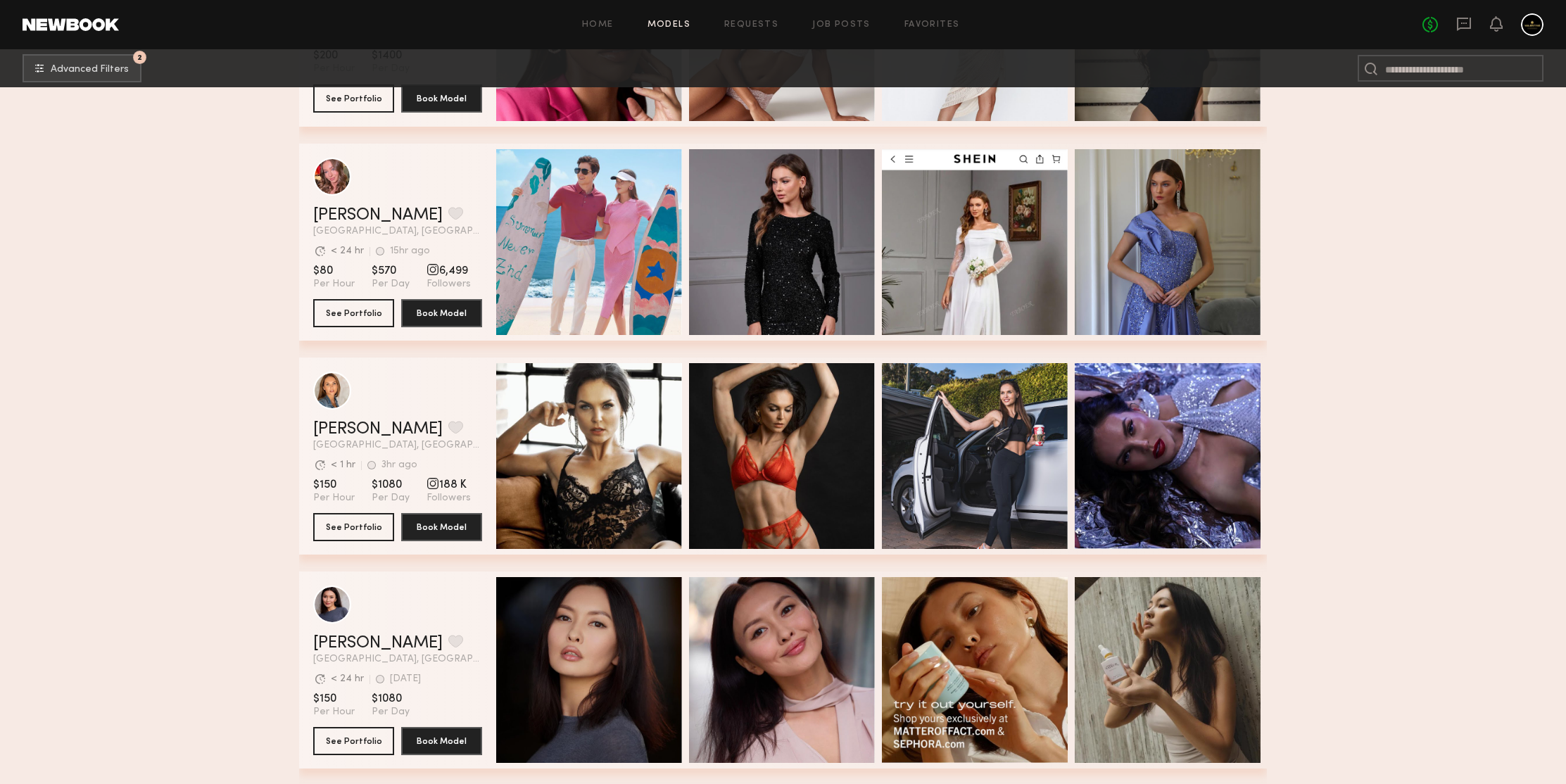
scroll to position [85621, 0]
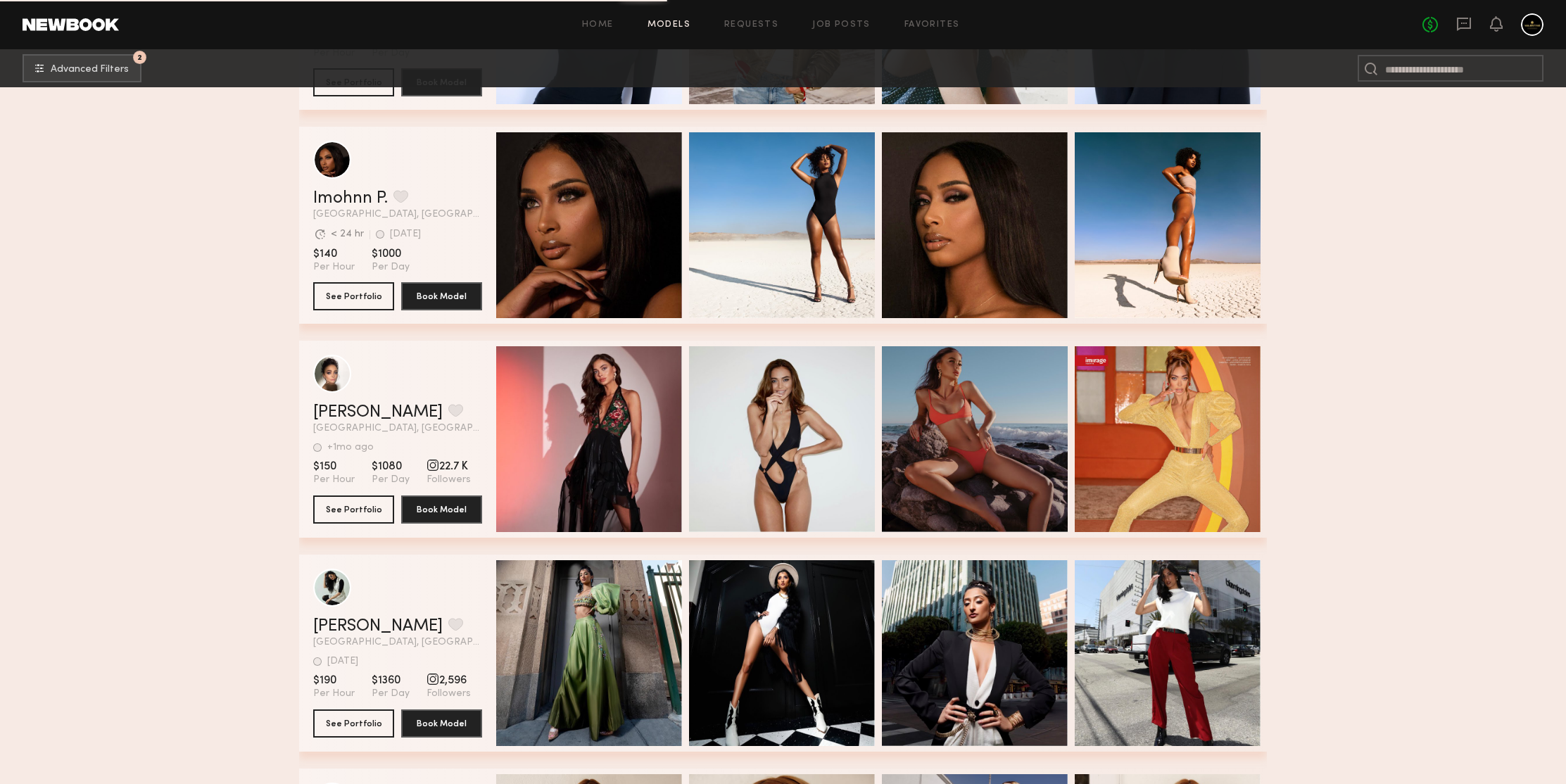
scroll to position [86870, 0]
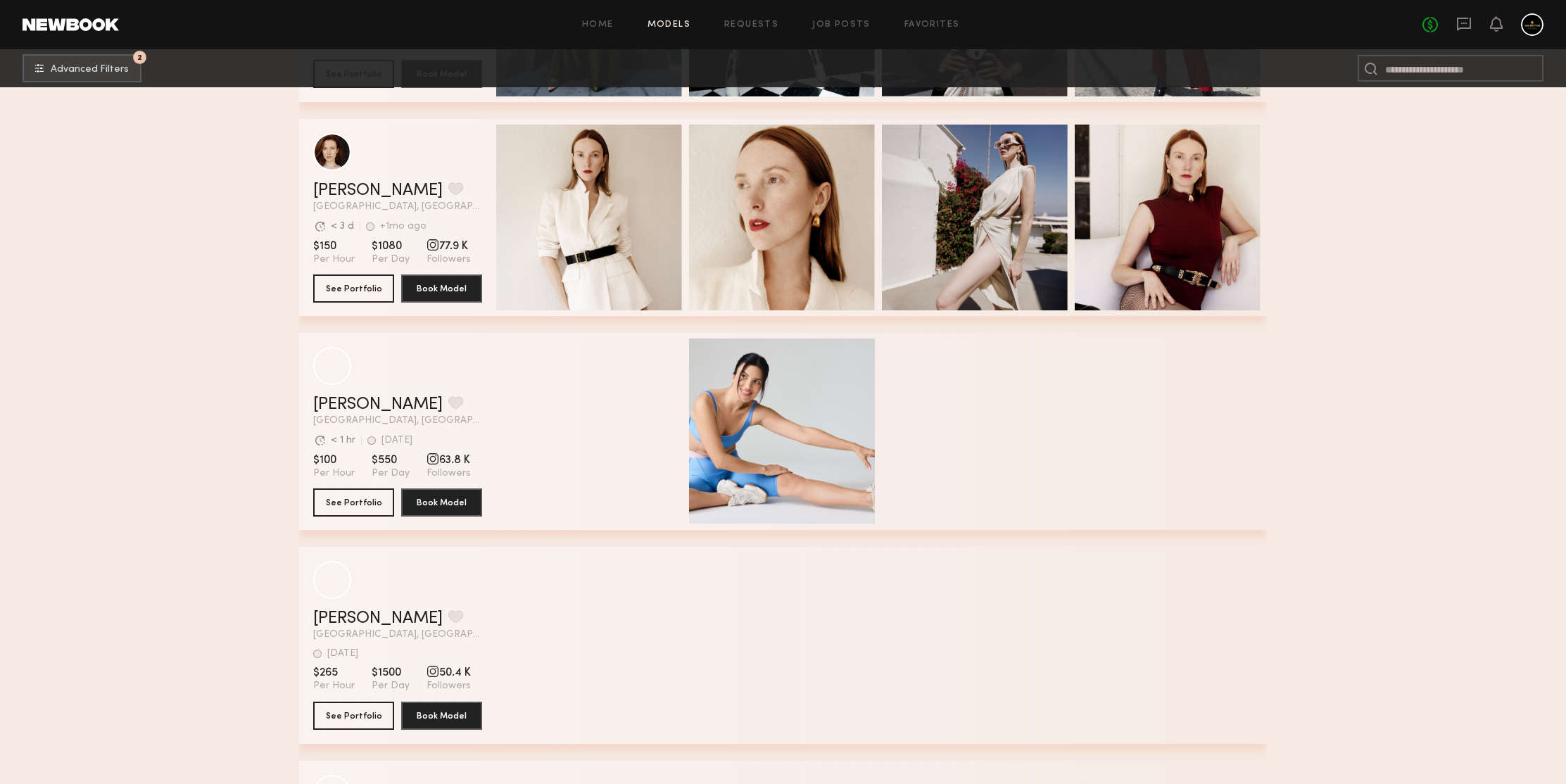
scroll to position [87672, 0]
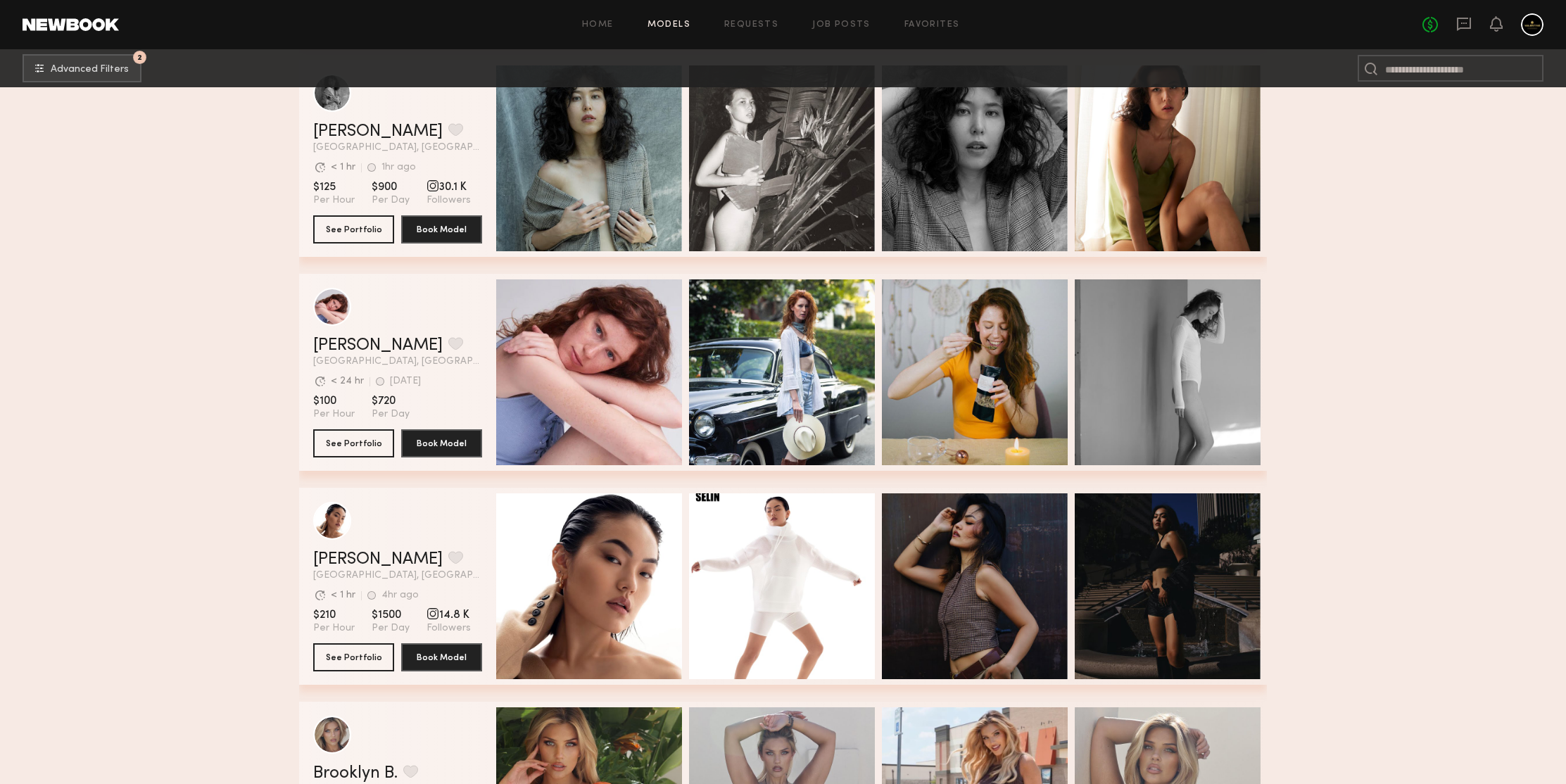
scroll to position [88228, 0]
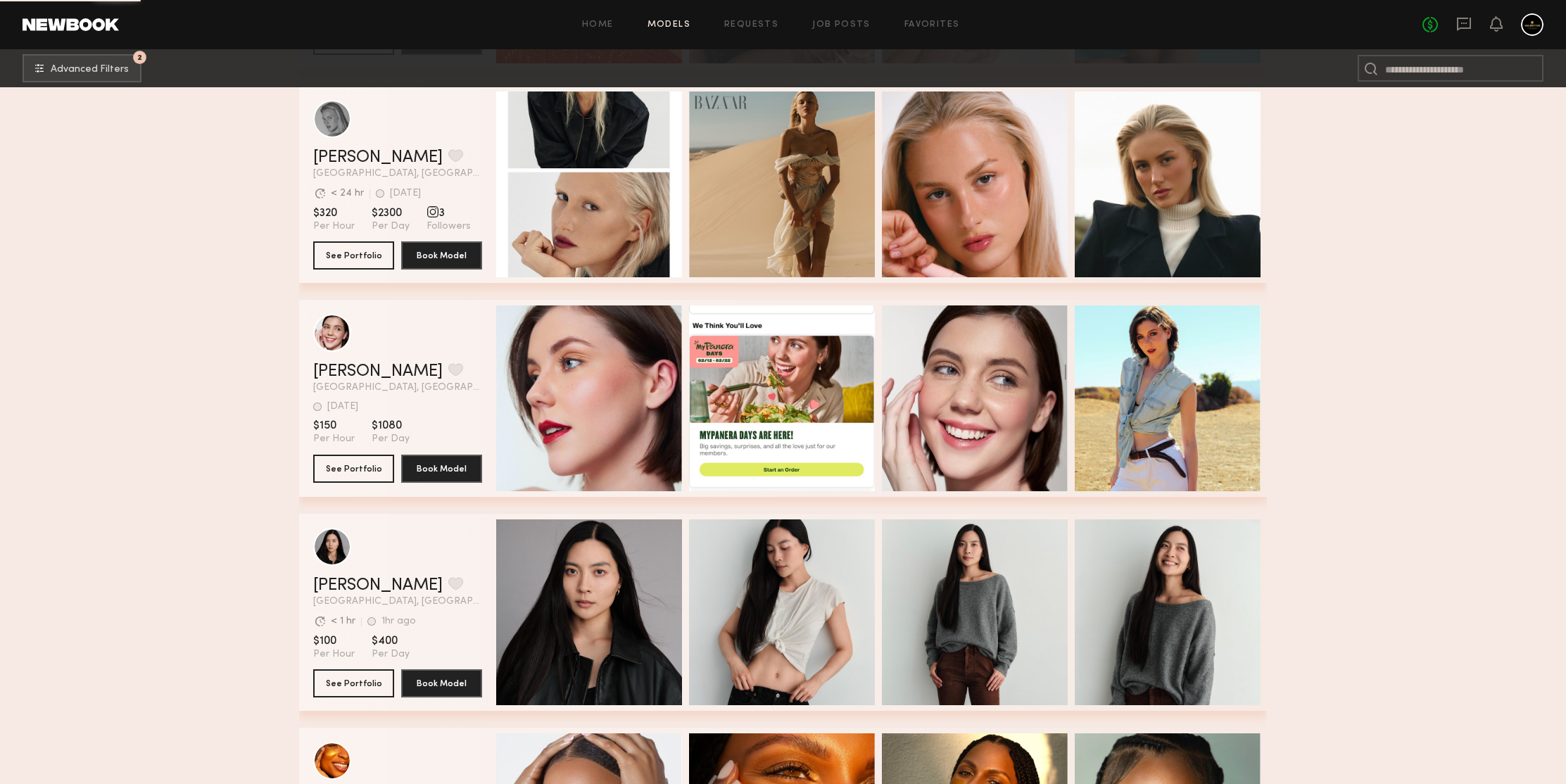
scroll to position [89438, 0]
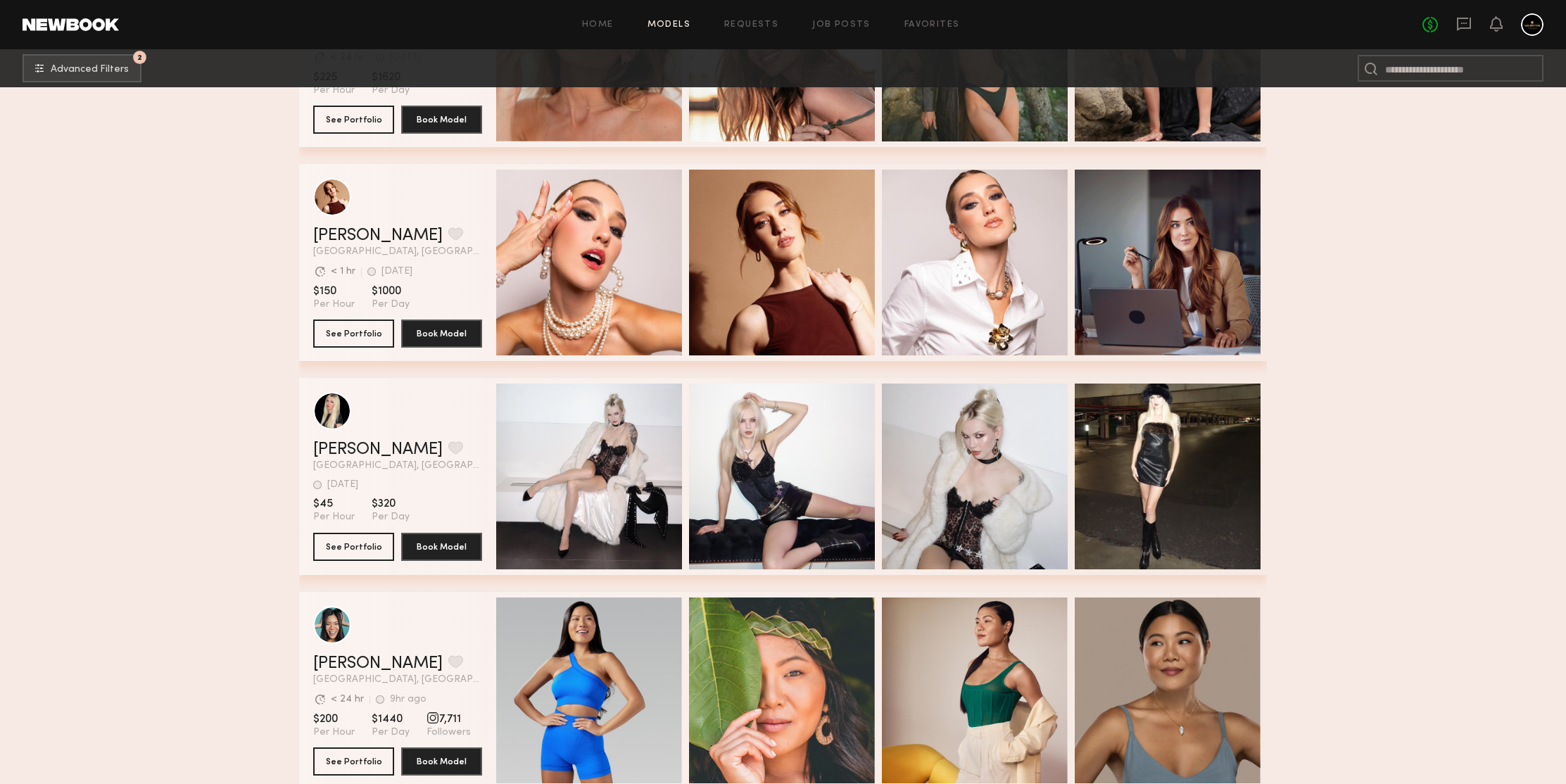
scroll to position [91586, 0]
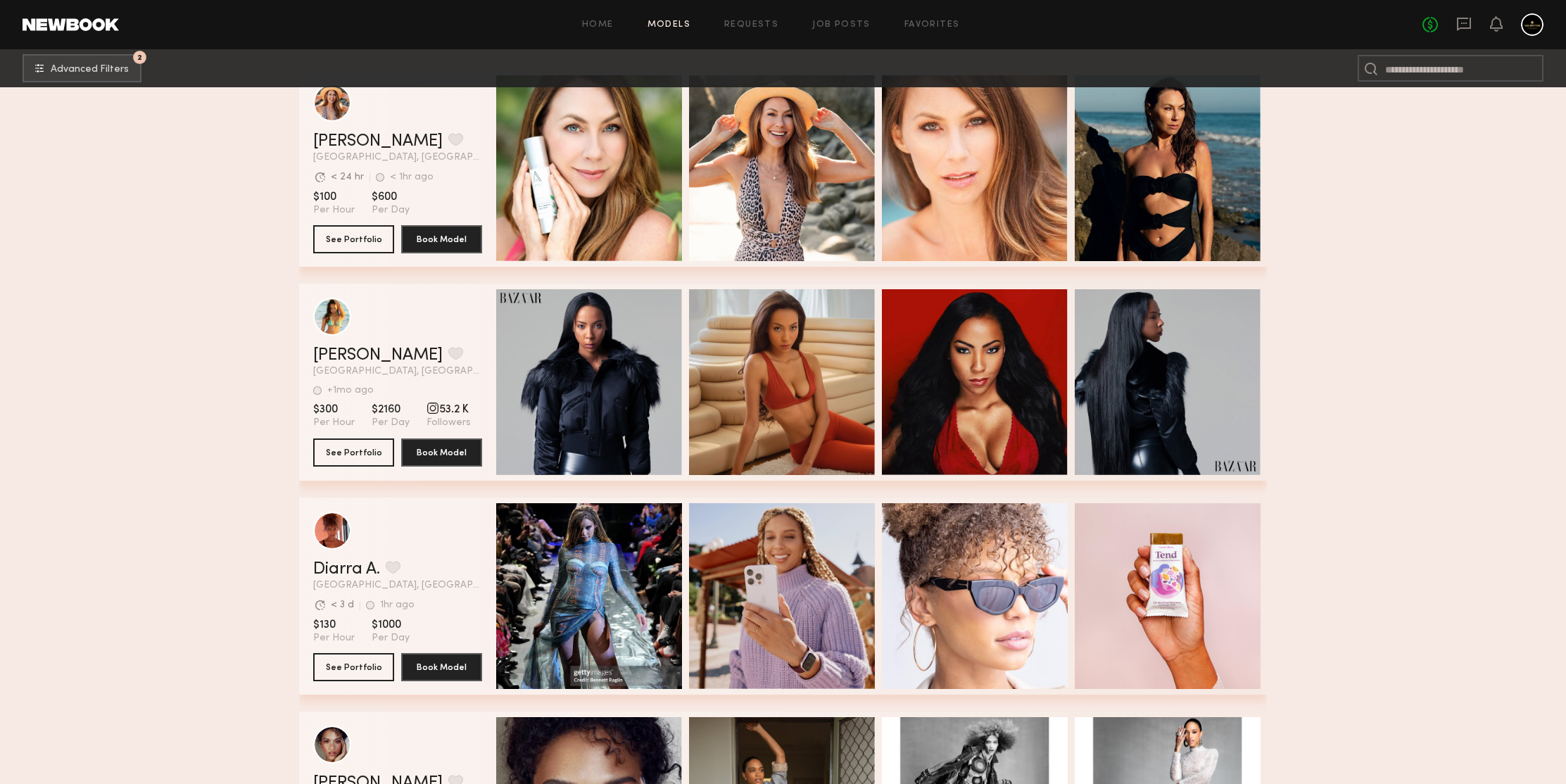
scroll to position [92428, 0]
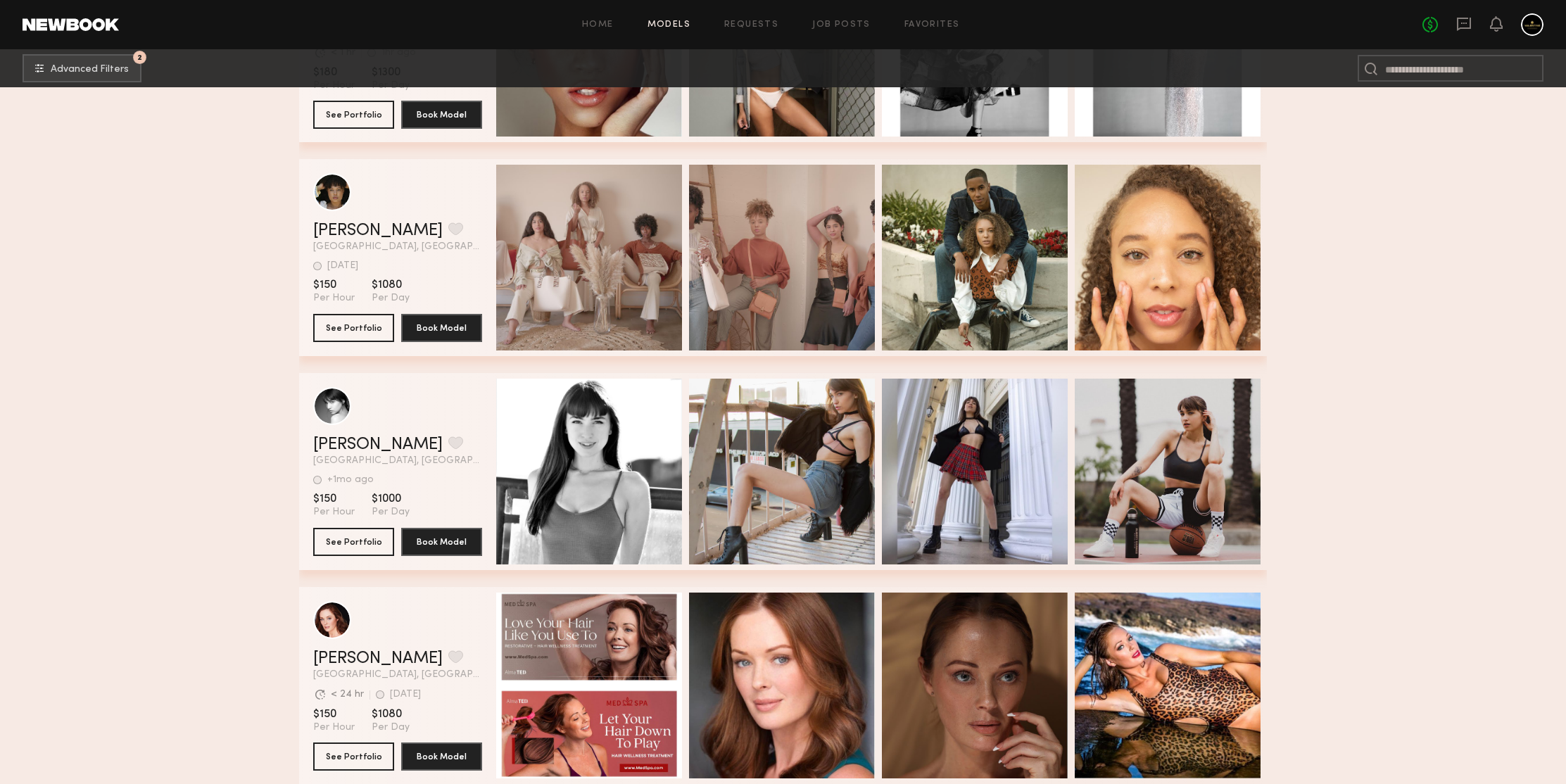
scroll to position [92880, 0]
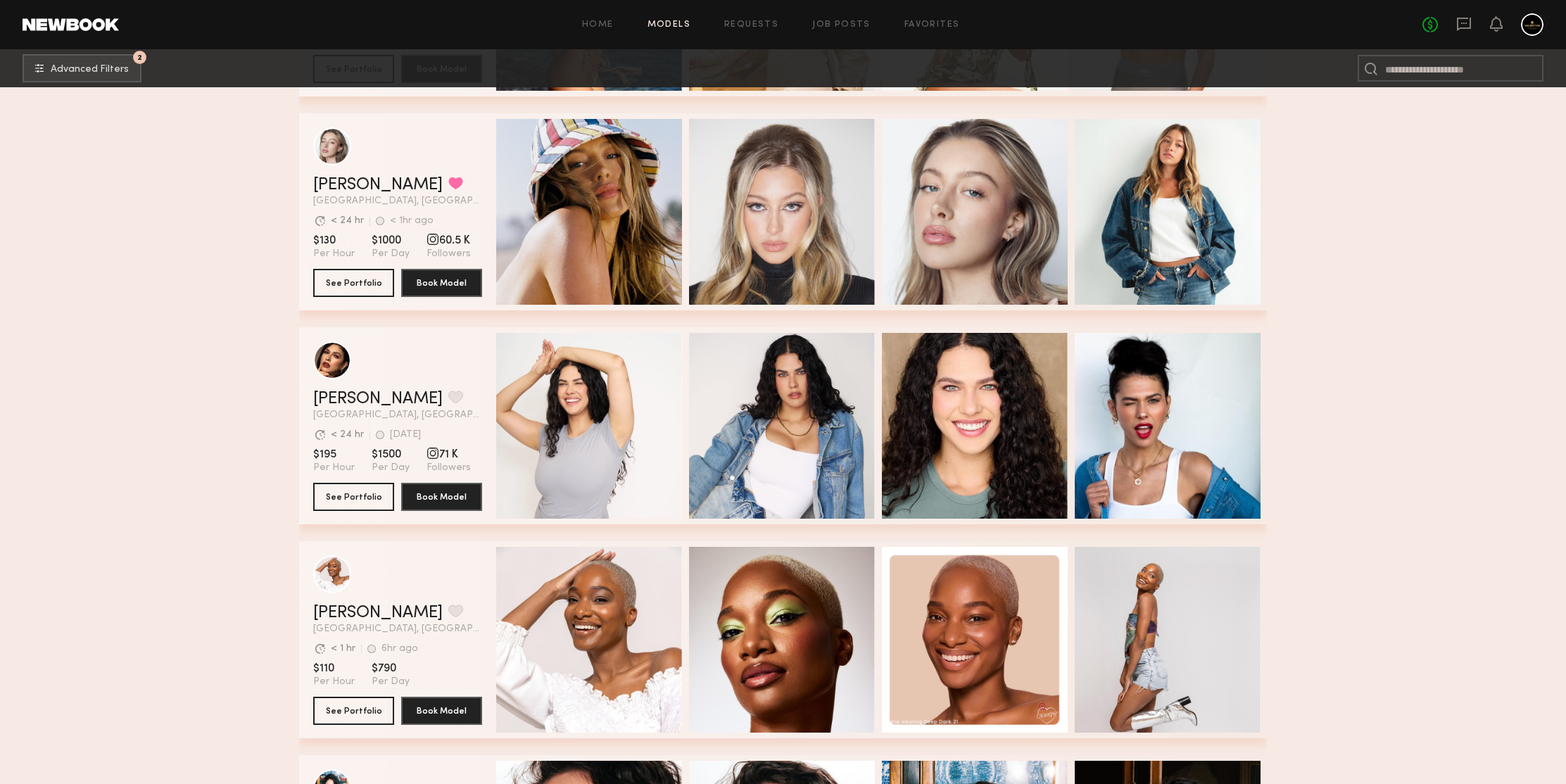
scroll to position [94068, 0]
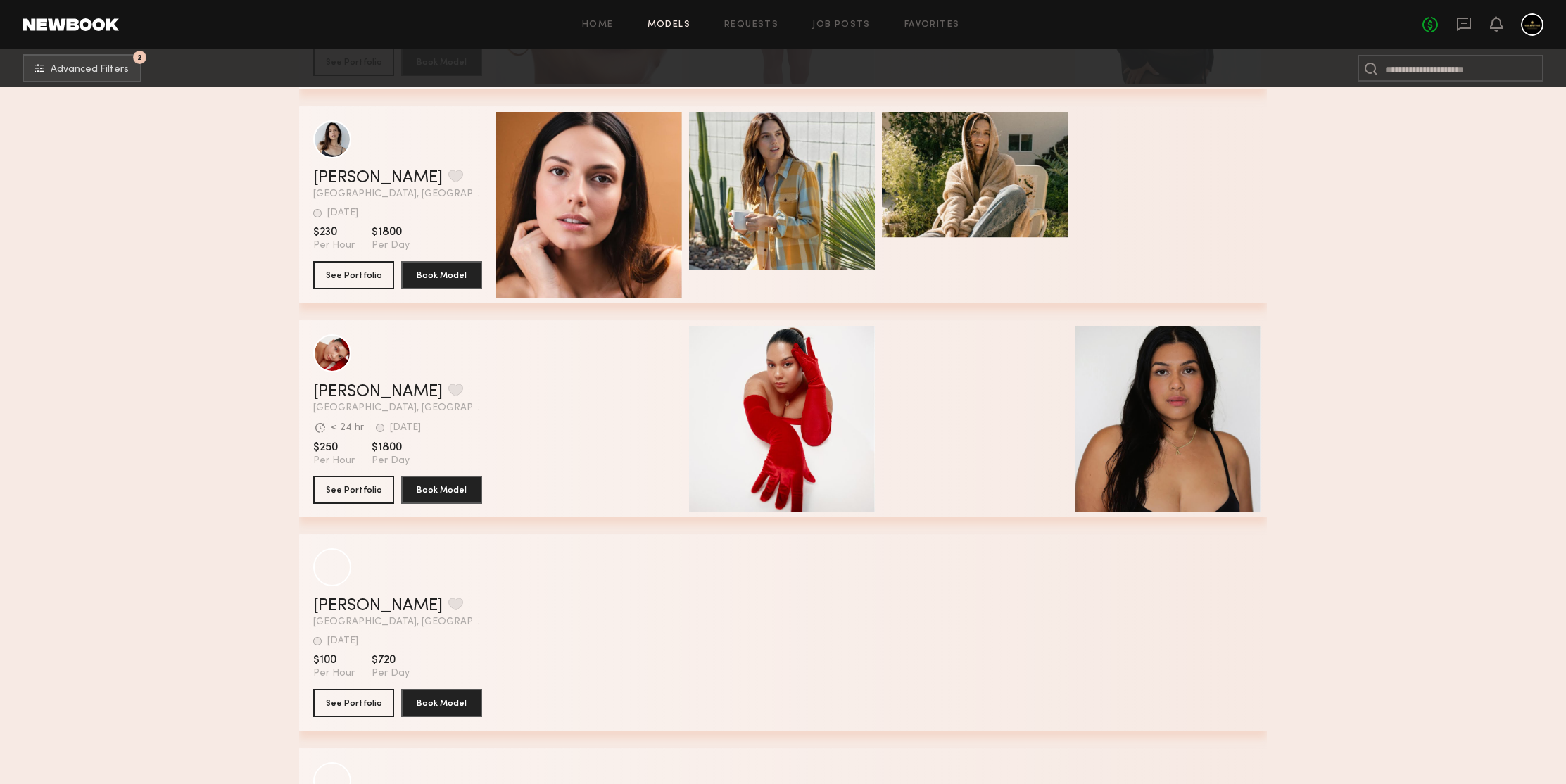
scroll to position [97356, 0]
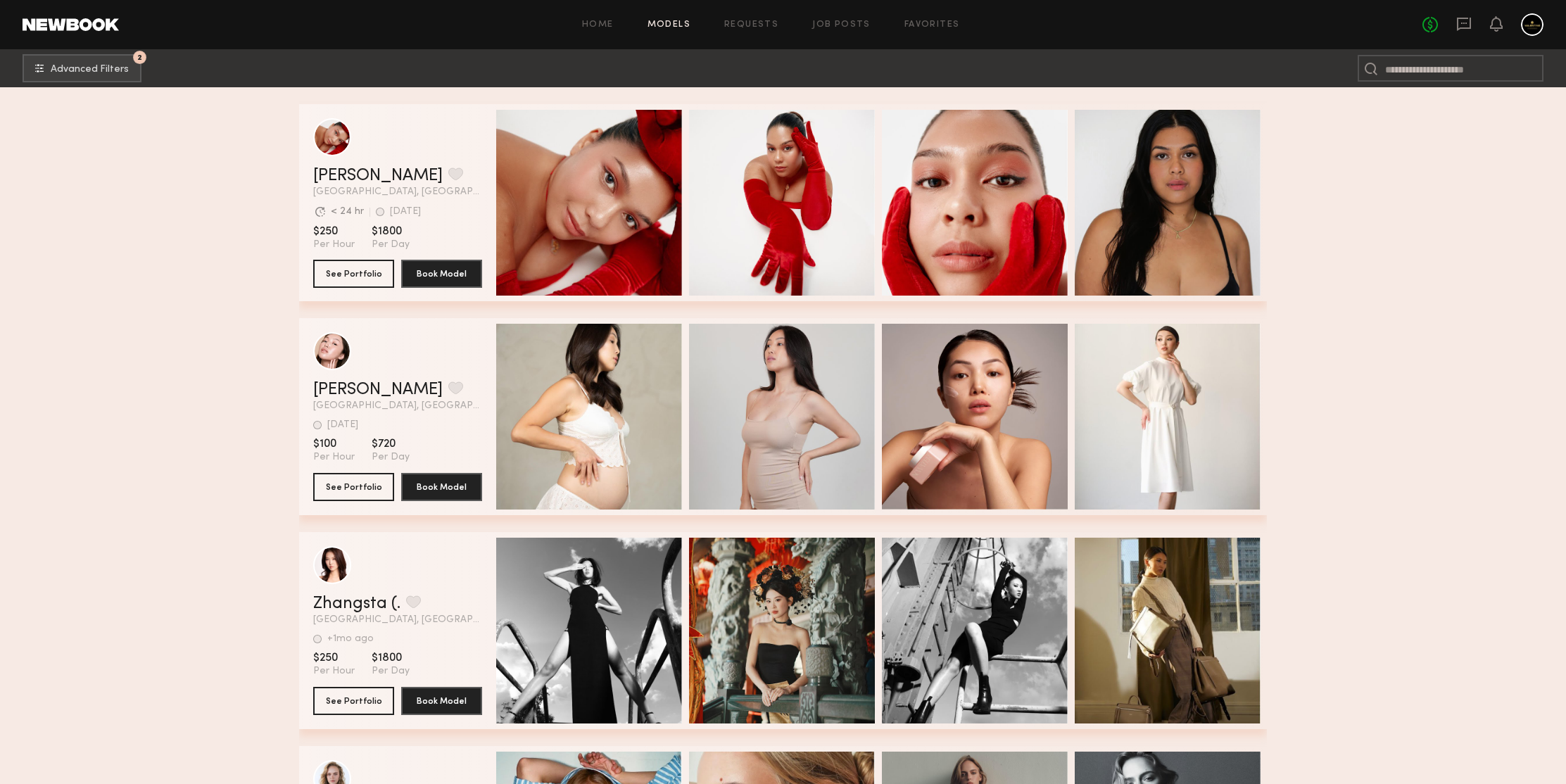
scroll to position [97887, 0]
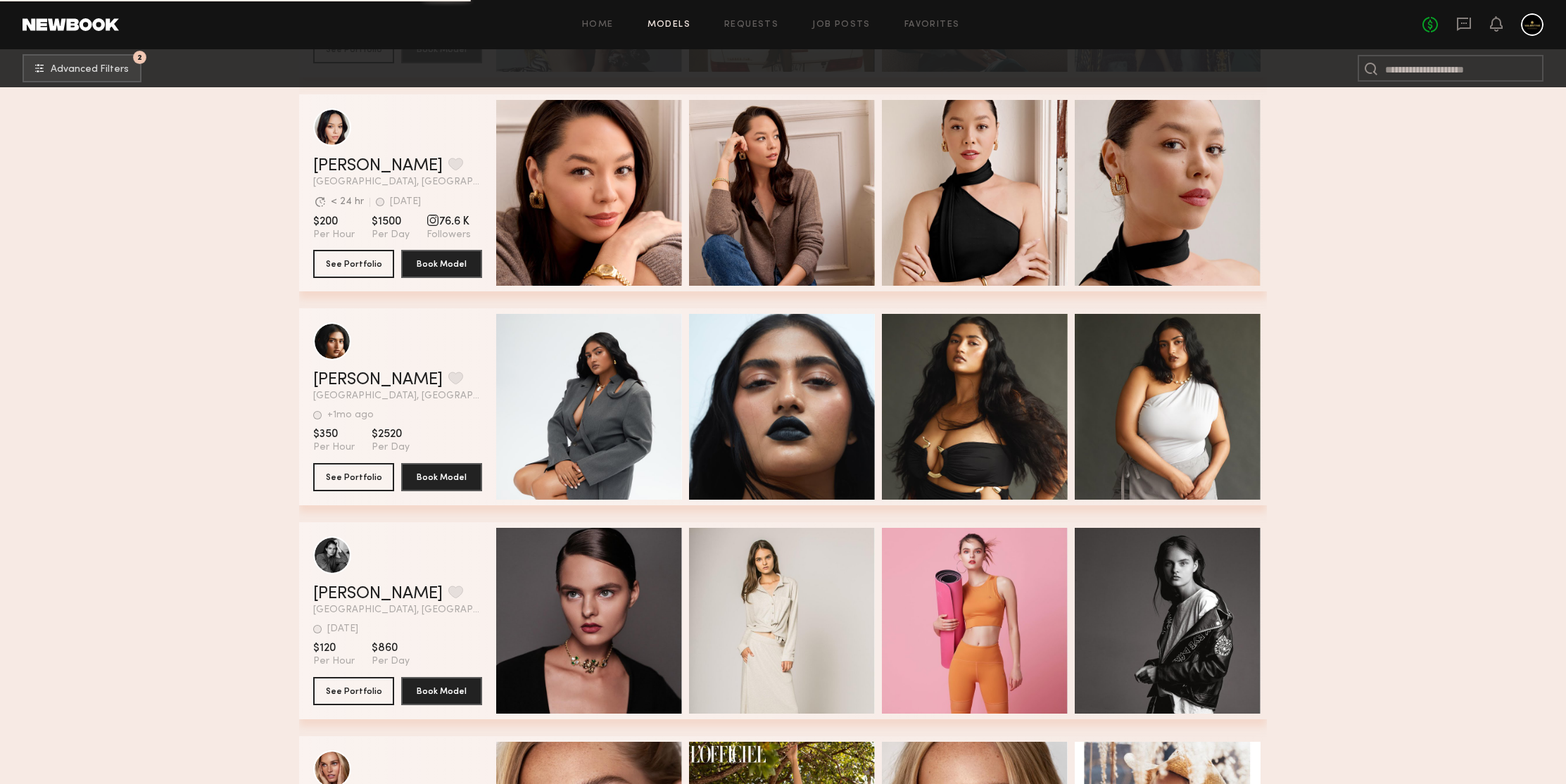
scroll to position [99702, 0]
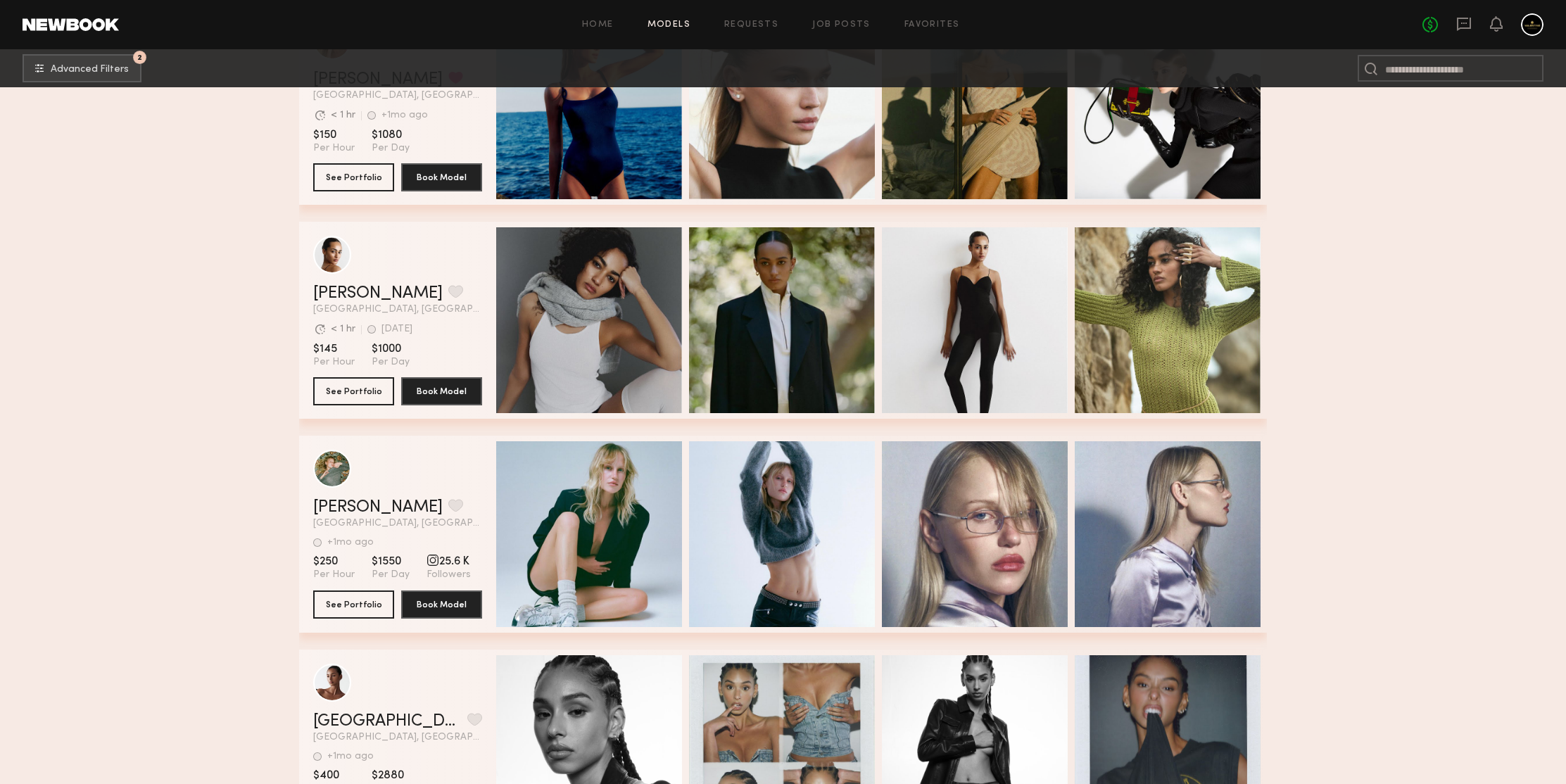
scroll to position [101901, 0]
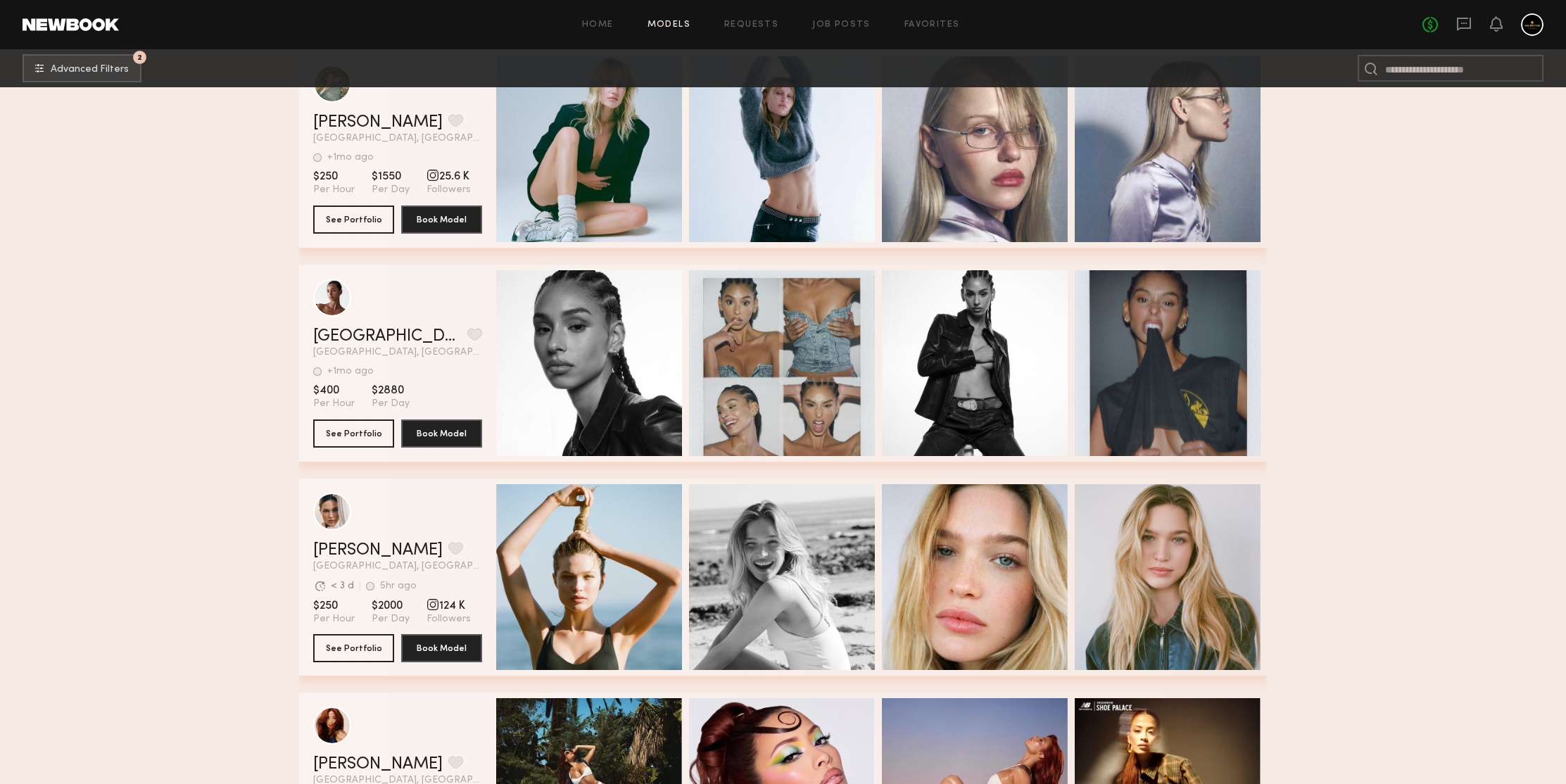
scroll to position [102461, 0]
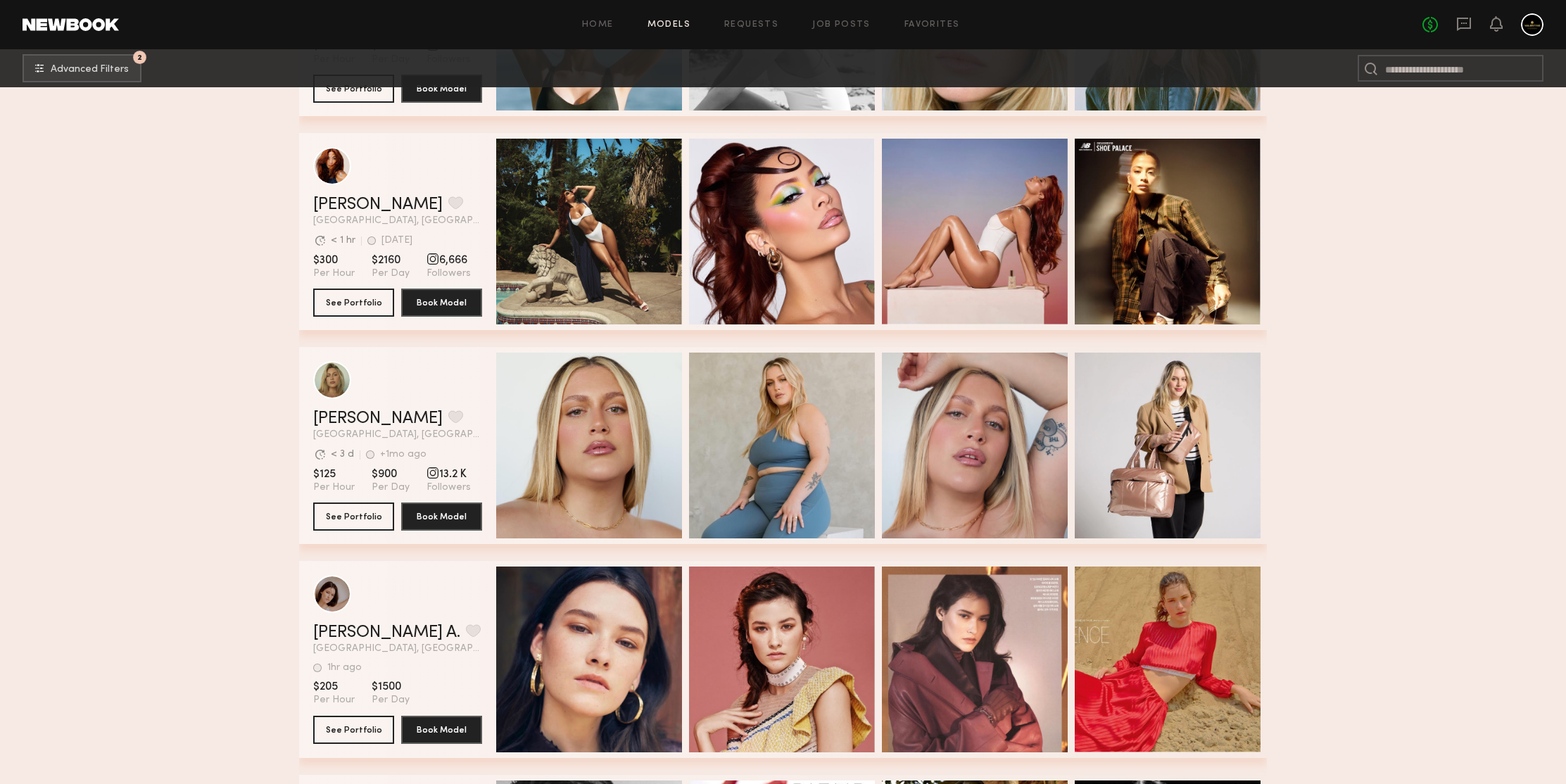
drag, startPoint x: 349, startPoint y: 309, endPoint x: 213, endPoint y: 233, distance: 155.8
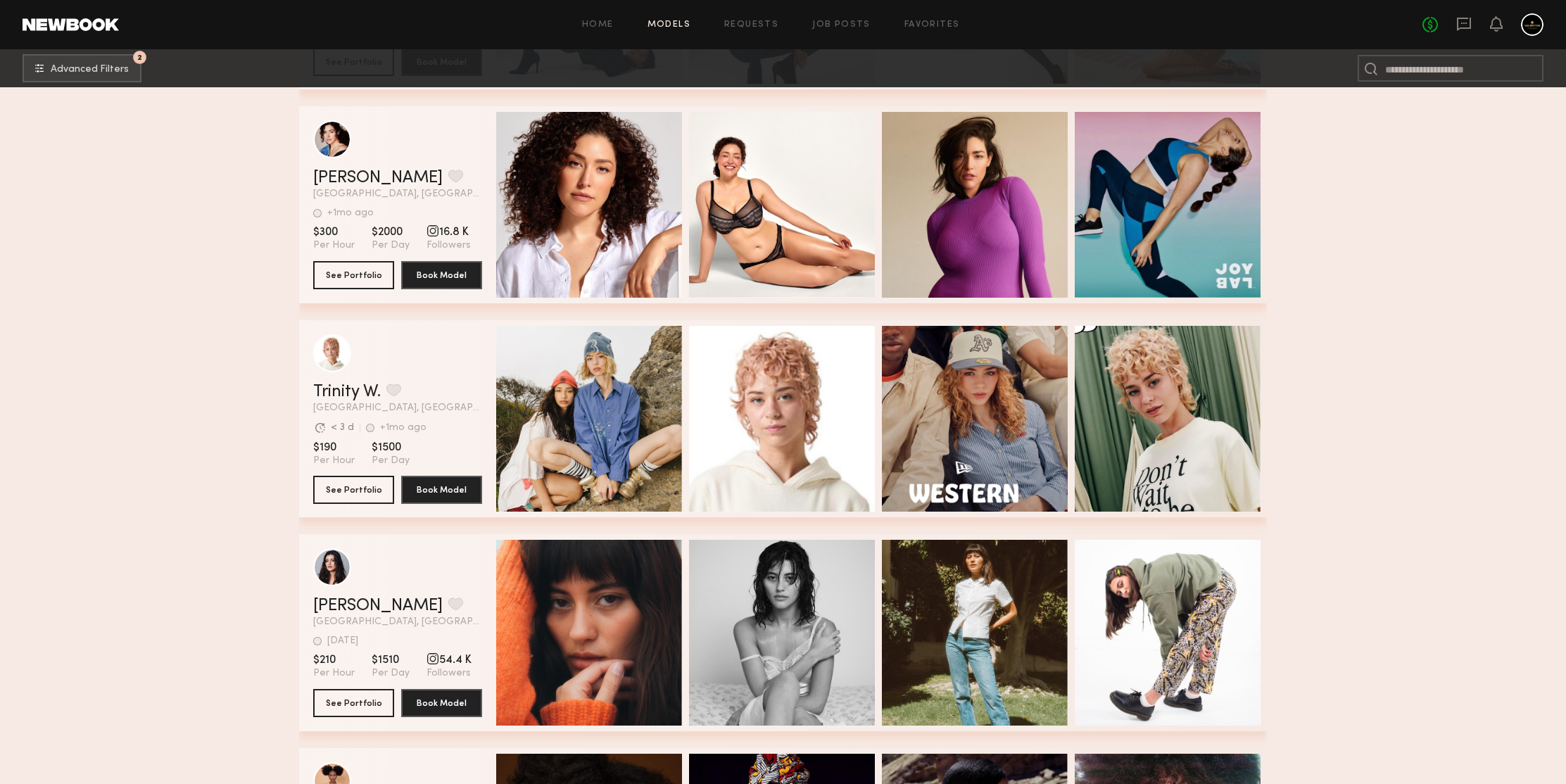
scroll to position [105084, 0]
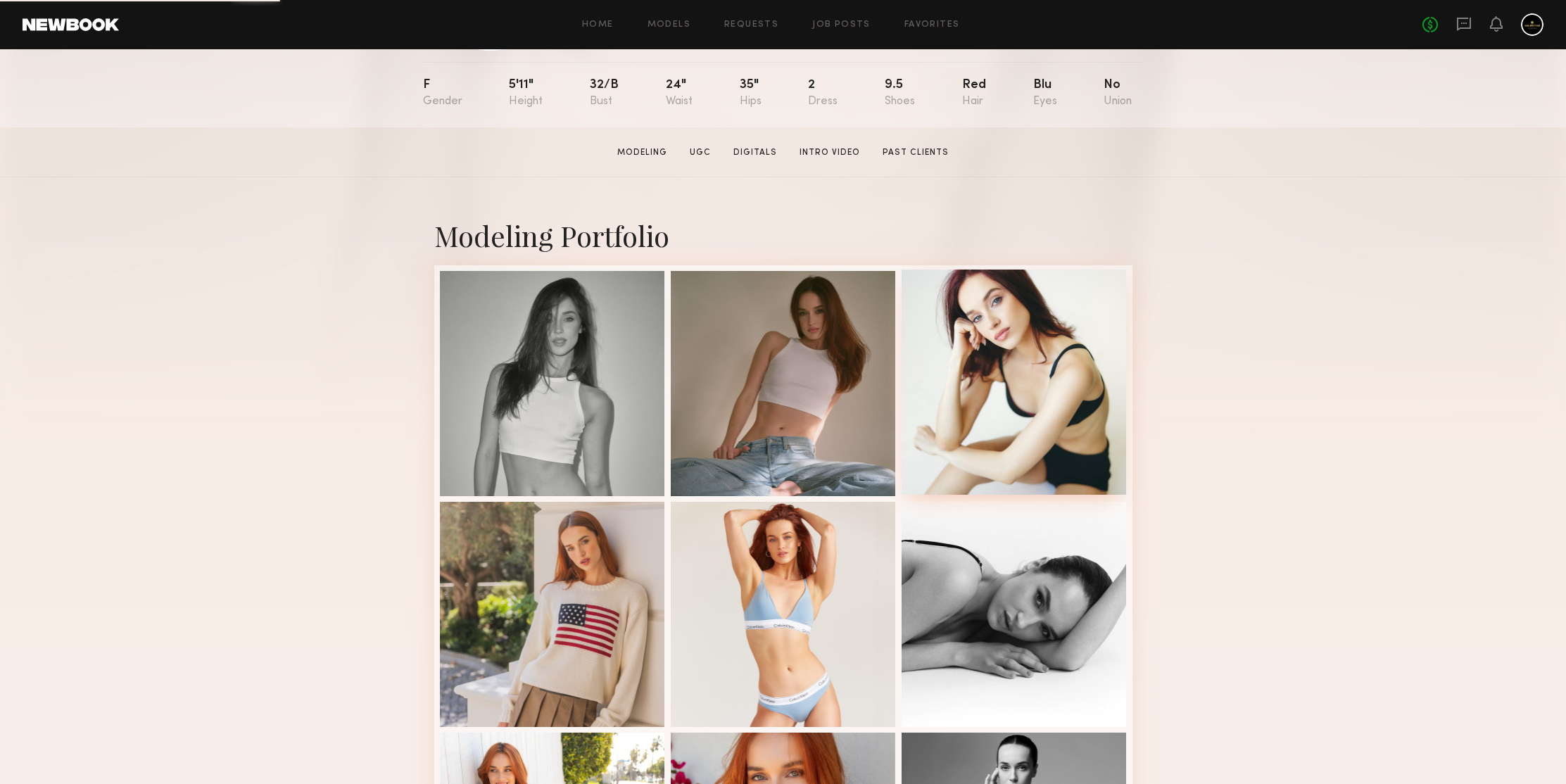
scroll to position [163, 0]
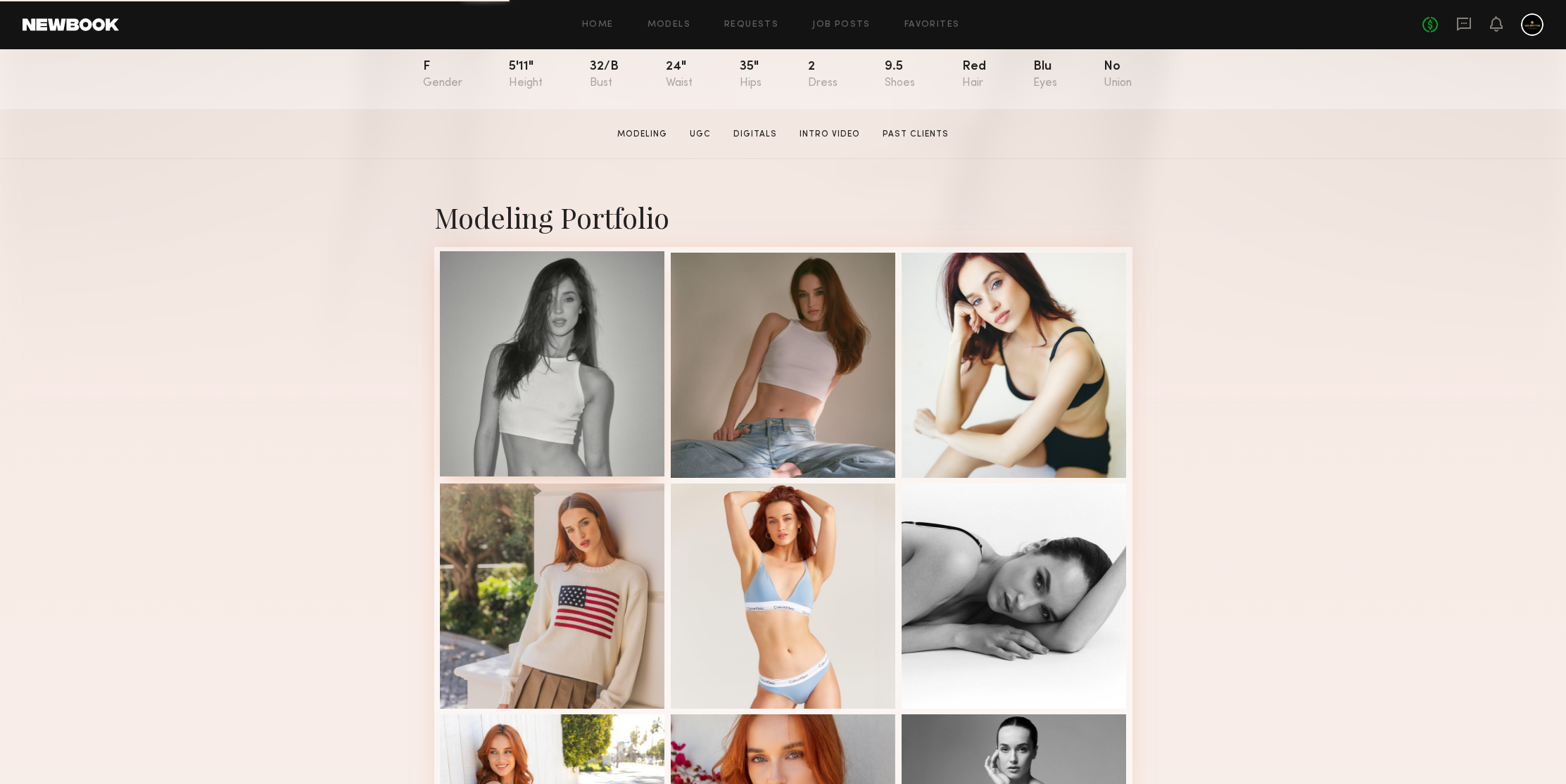
click at [595, 314] on div at bounding box center [552, 364] width 226 height 226
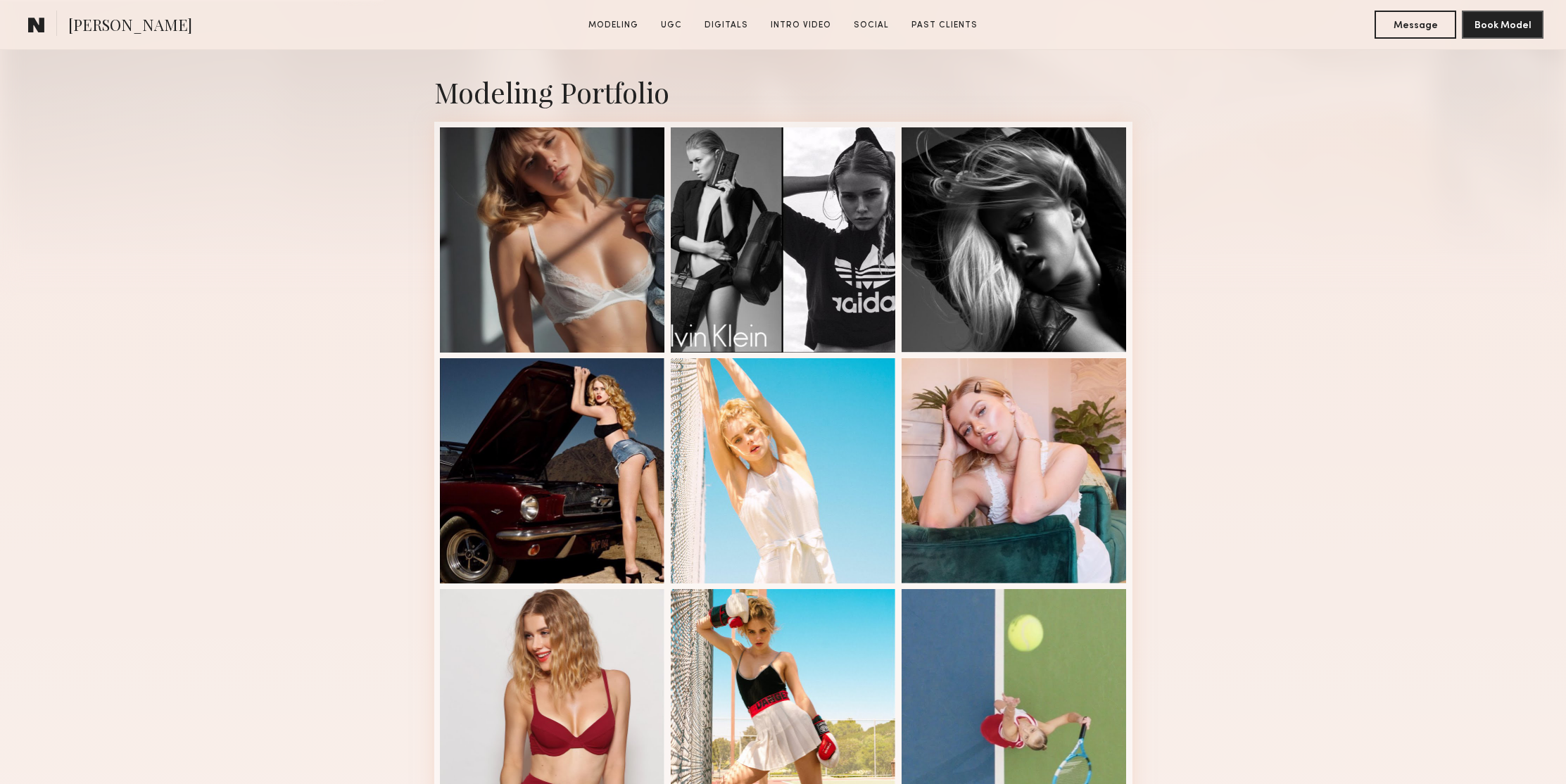
scroll to position [361, 0]
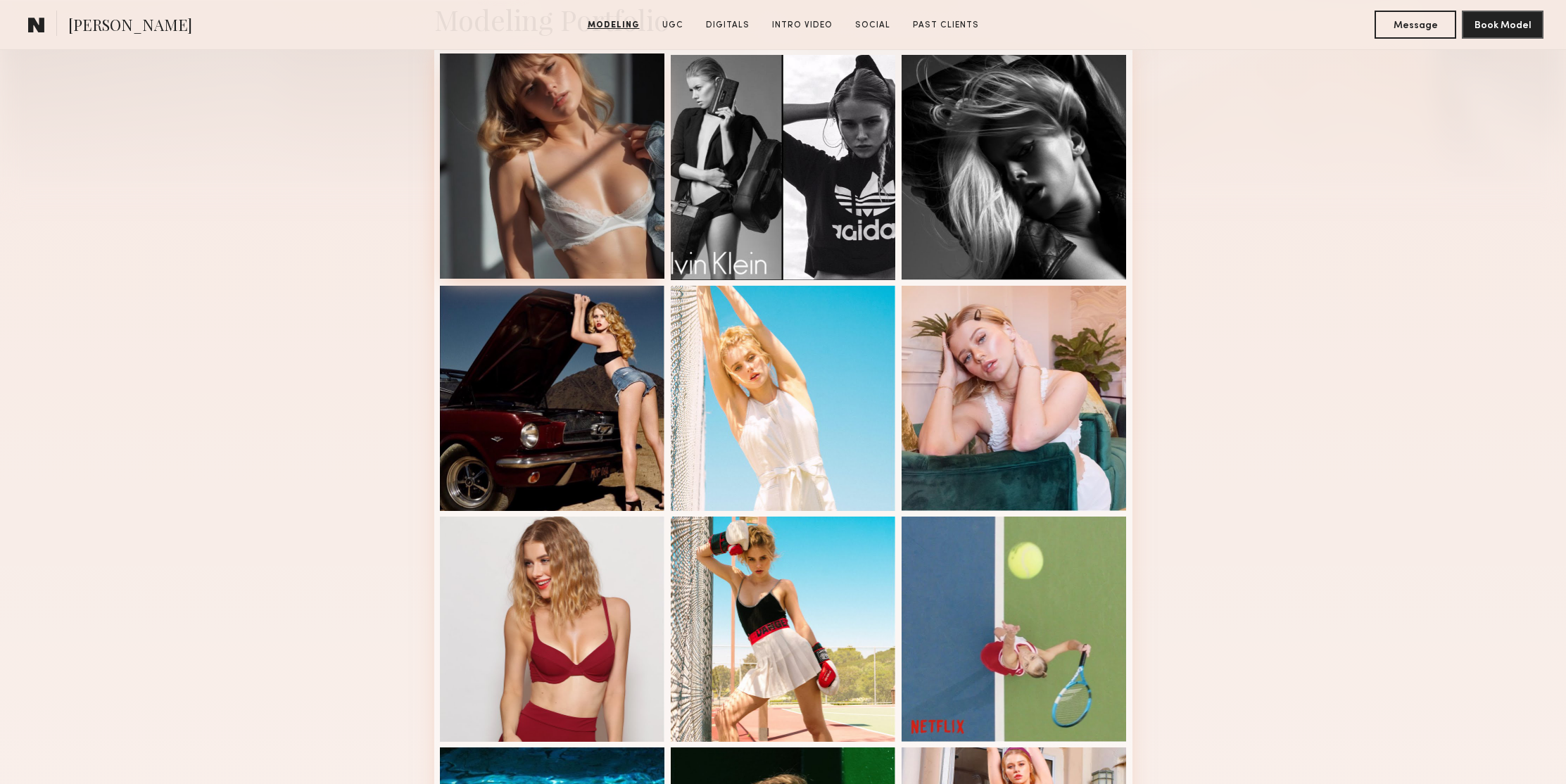
click at [606, 273] on div at bounding box center [552, 166] width 226 height 226
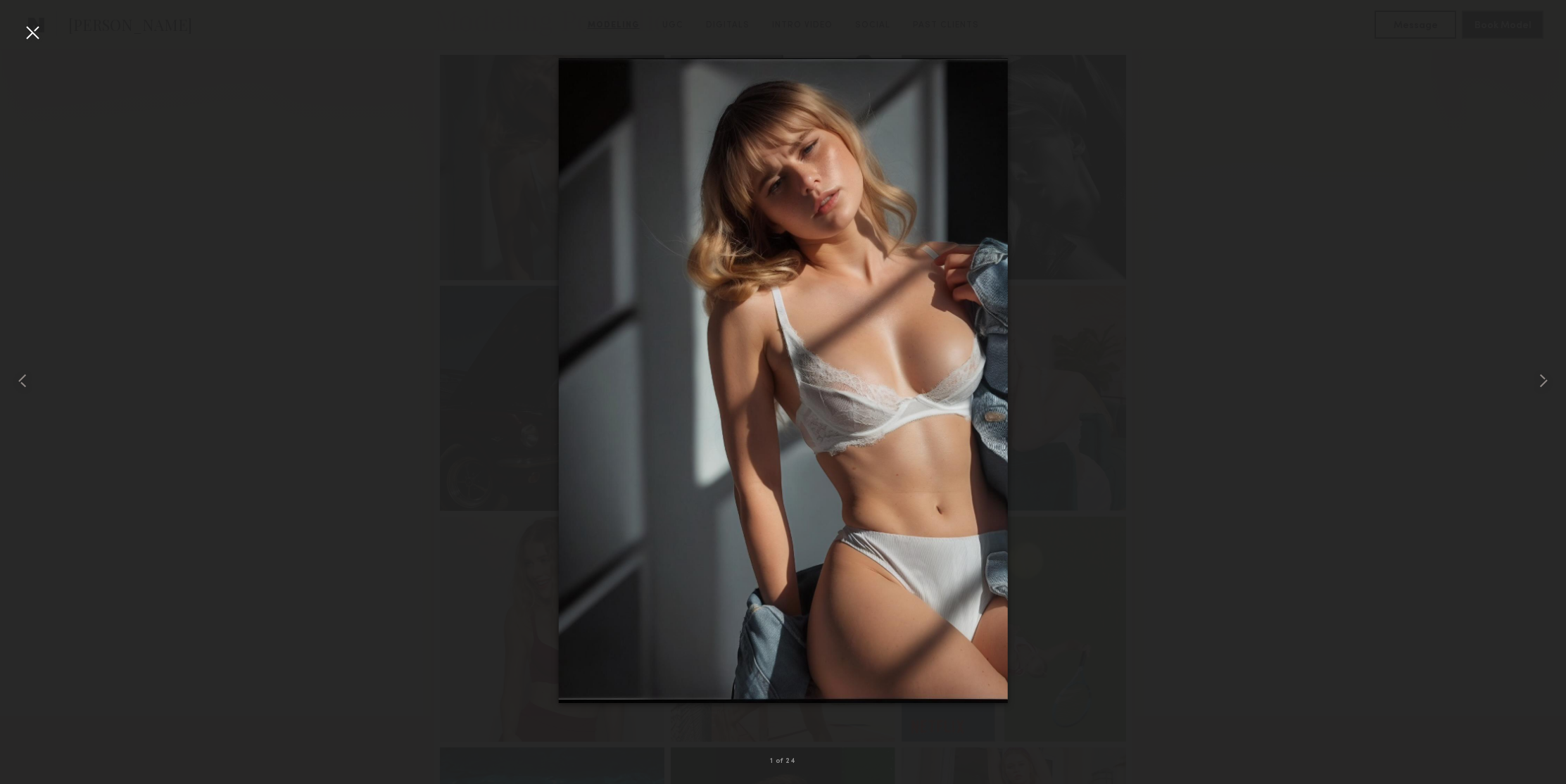
click at [32, 39] on div at bounding box center [32, 32] width 22 height 22
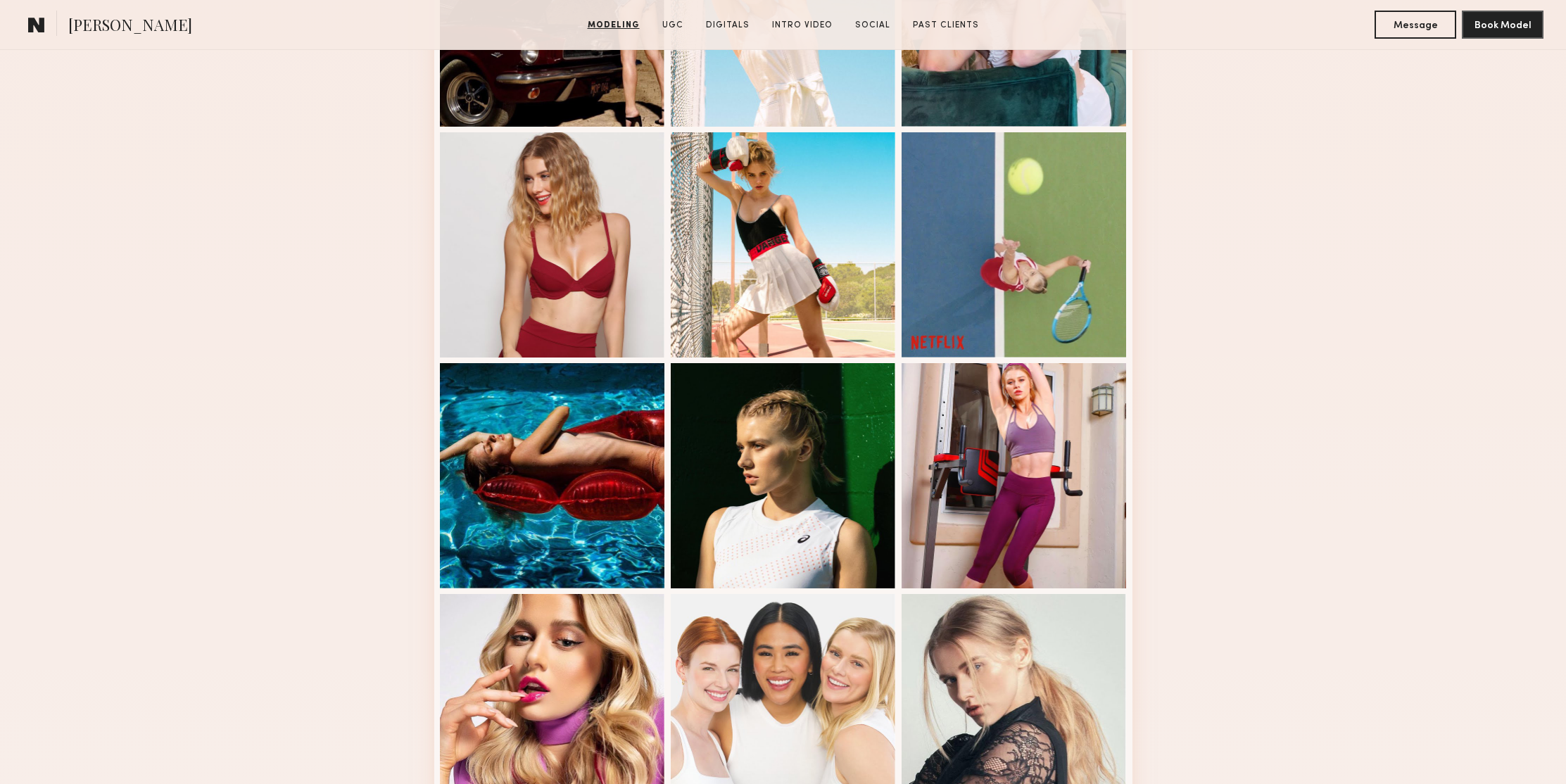
scroll to position [1071, 0]
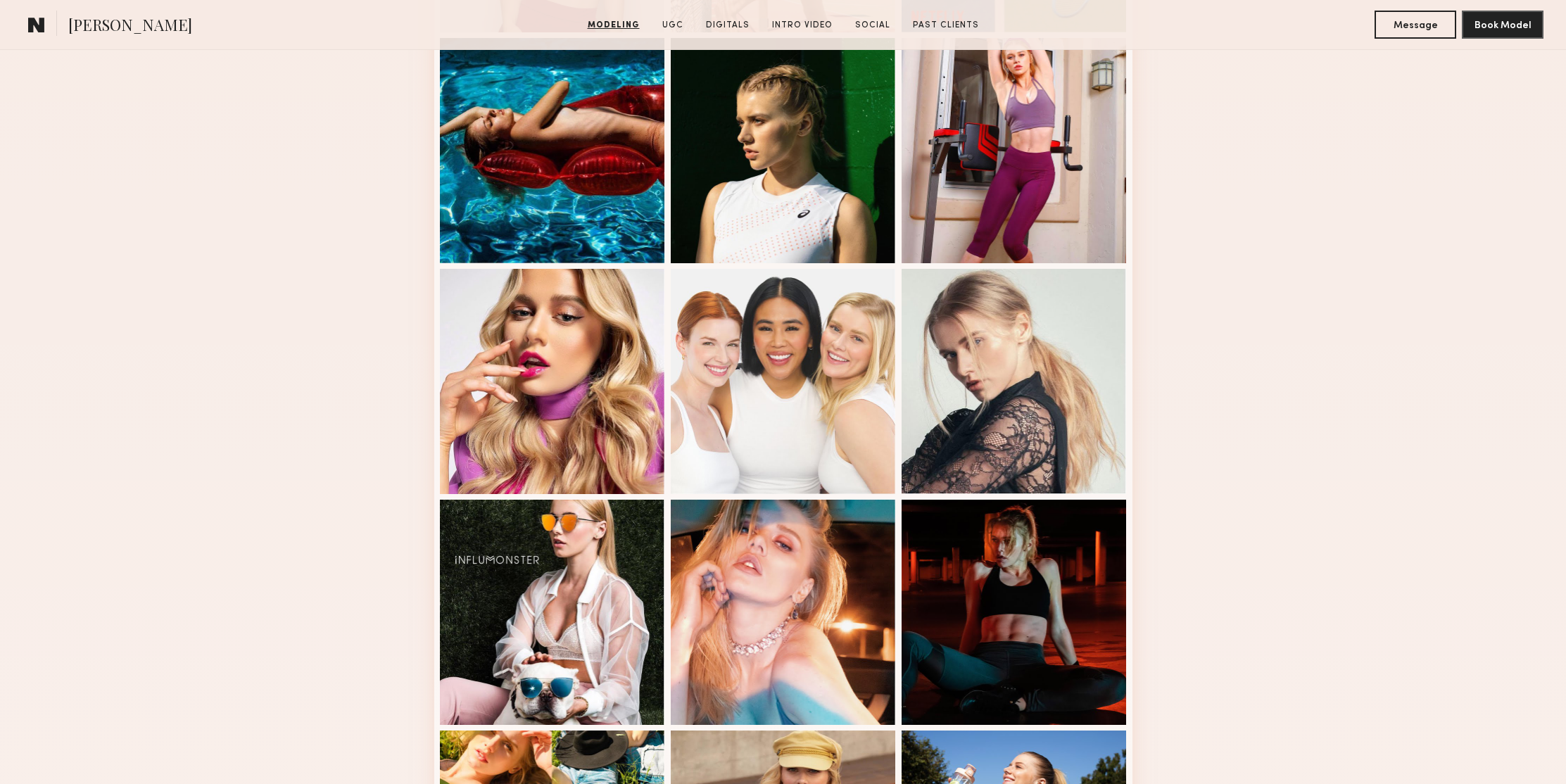
click at [1348, 200] on div "Modeling Portfolio" at bounding box center [783, 241] width 1566 height 1980
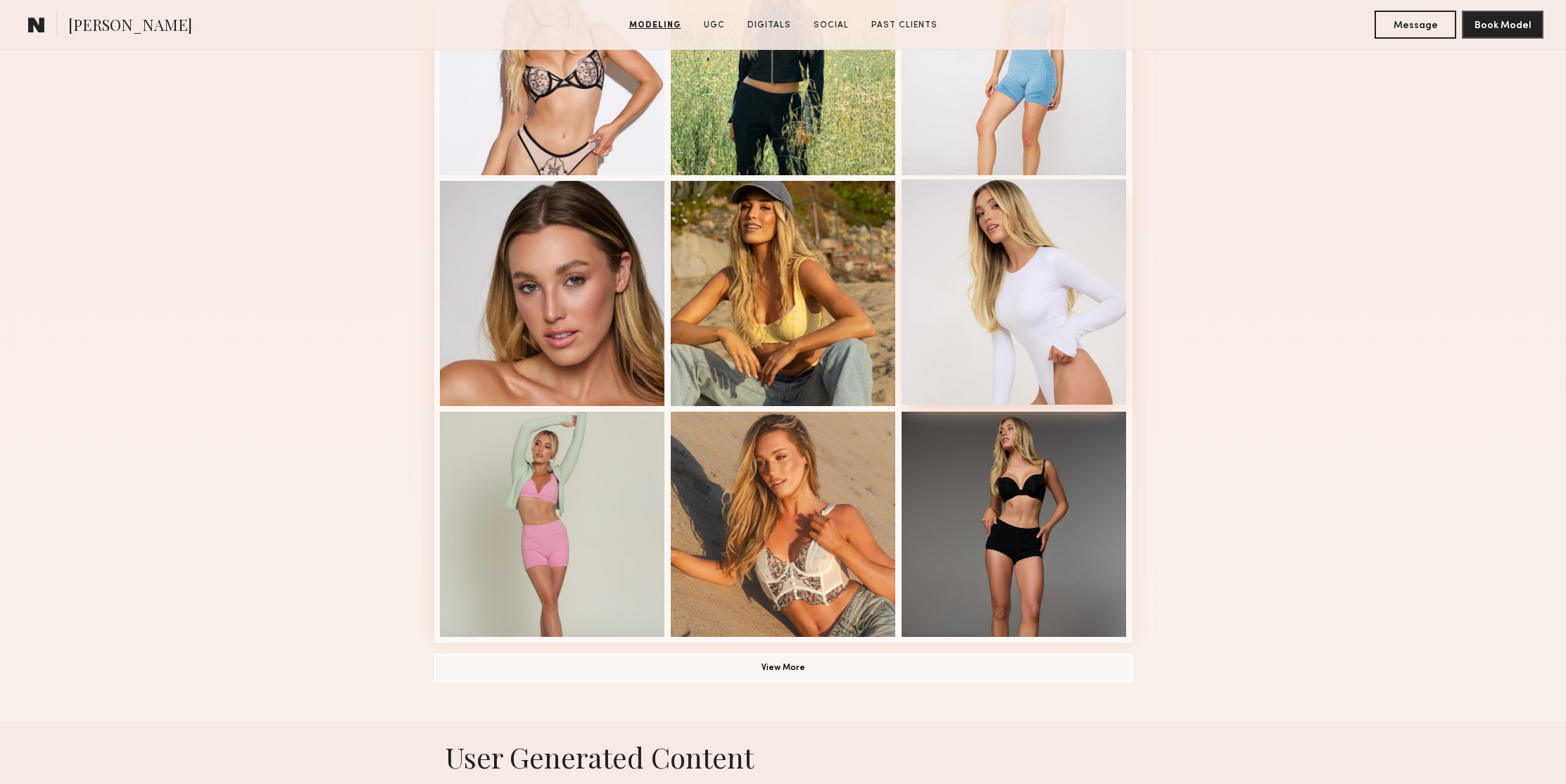
scroll to position [1084, 0]
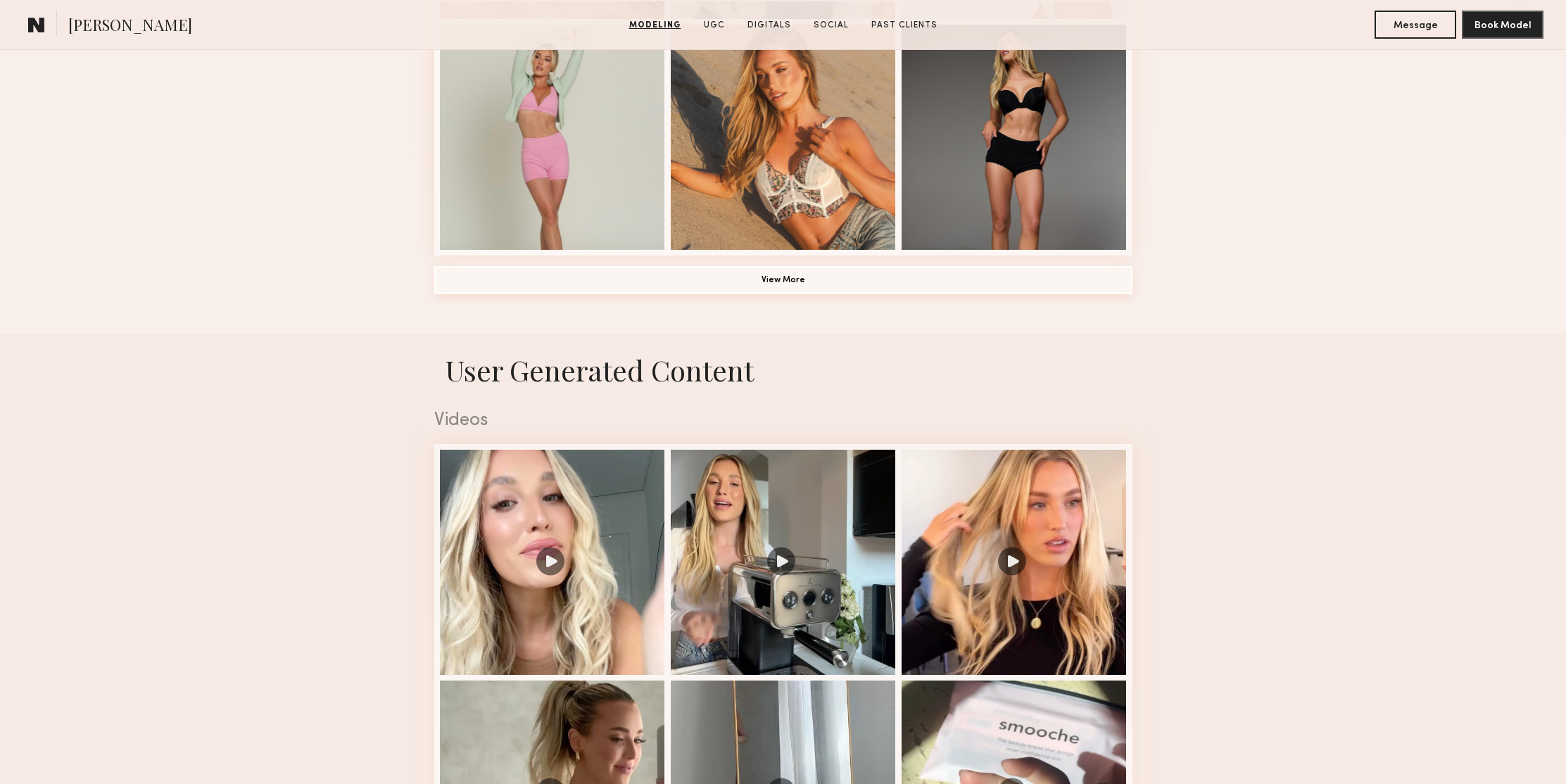
click at [871, 283] on button "View More" at bounding box center [783, 280] width 698 height 28
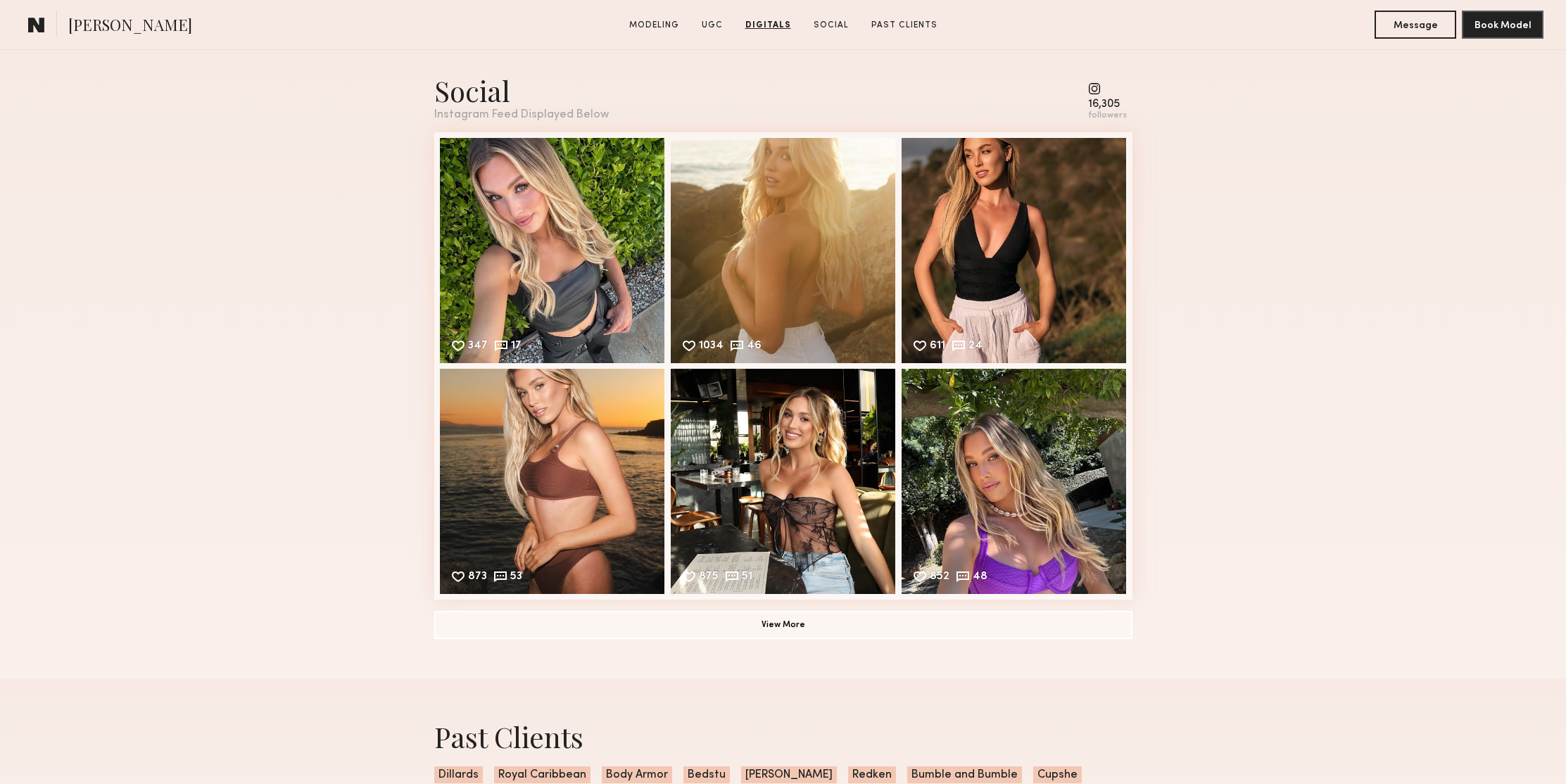
scroll to position [3612, 0]
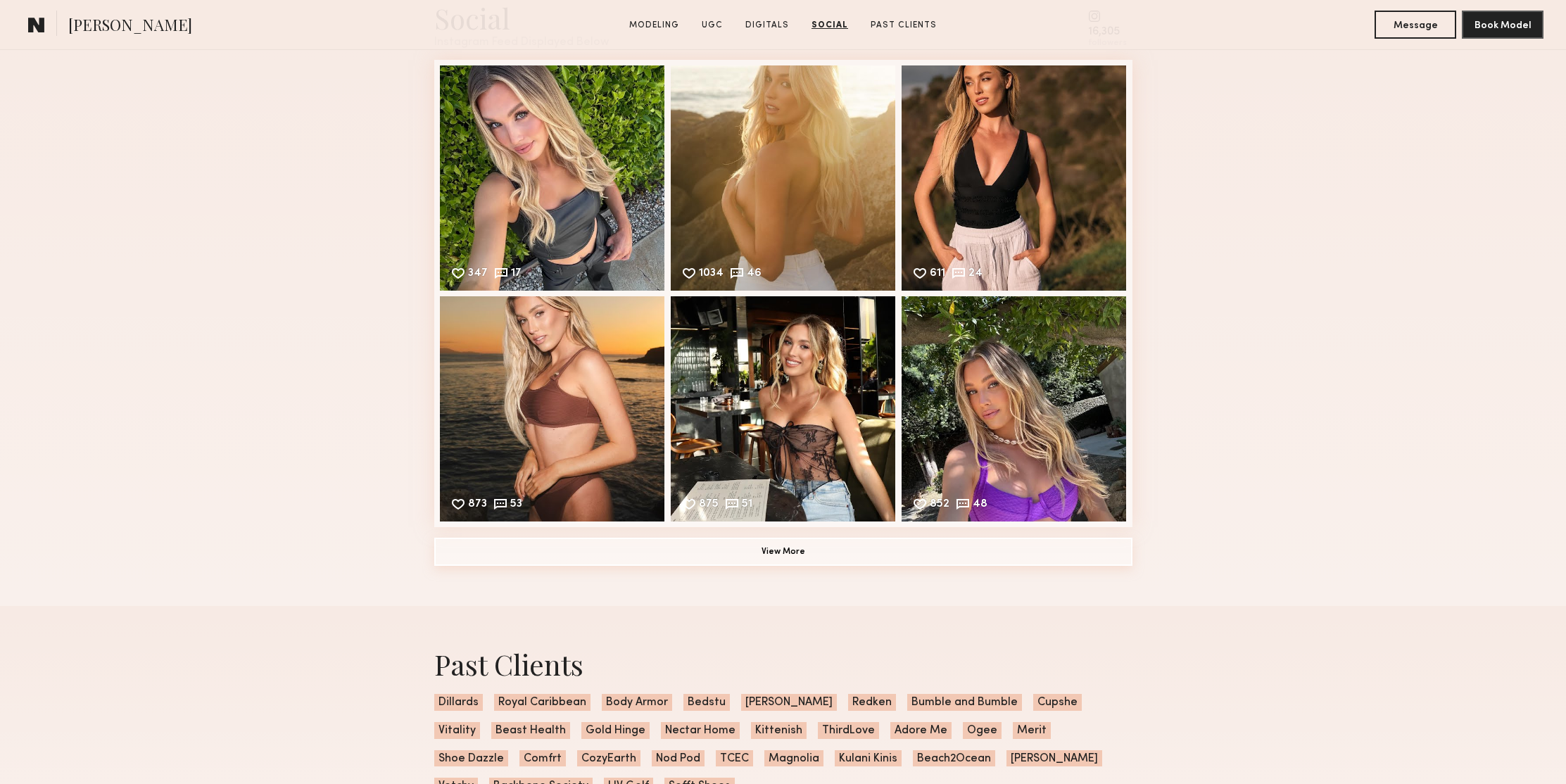
click at [814, 563] on button "View More" at bounding box center [783, 552] width 698 height 28
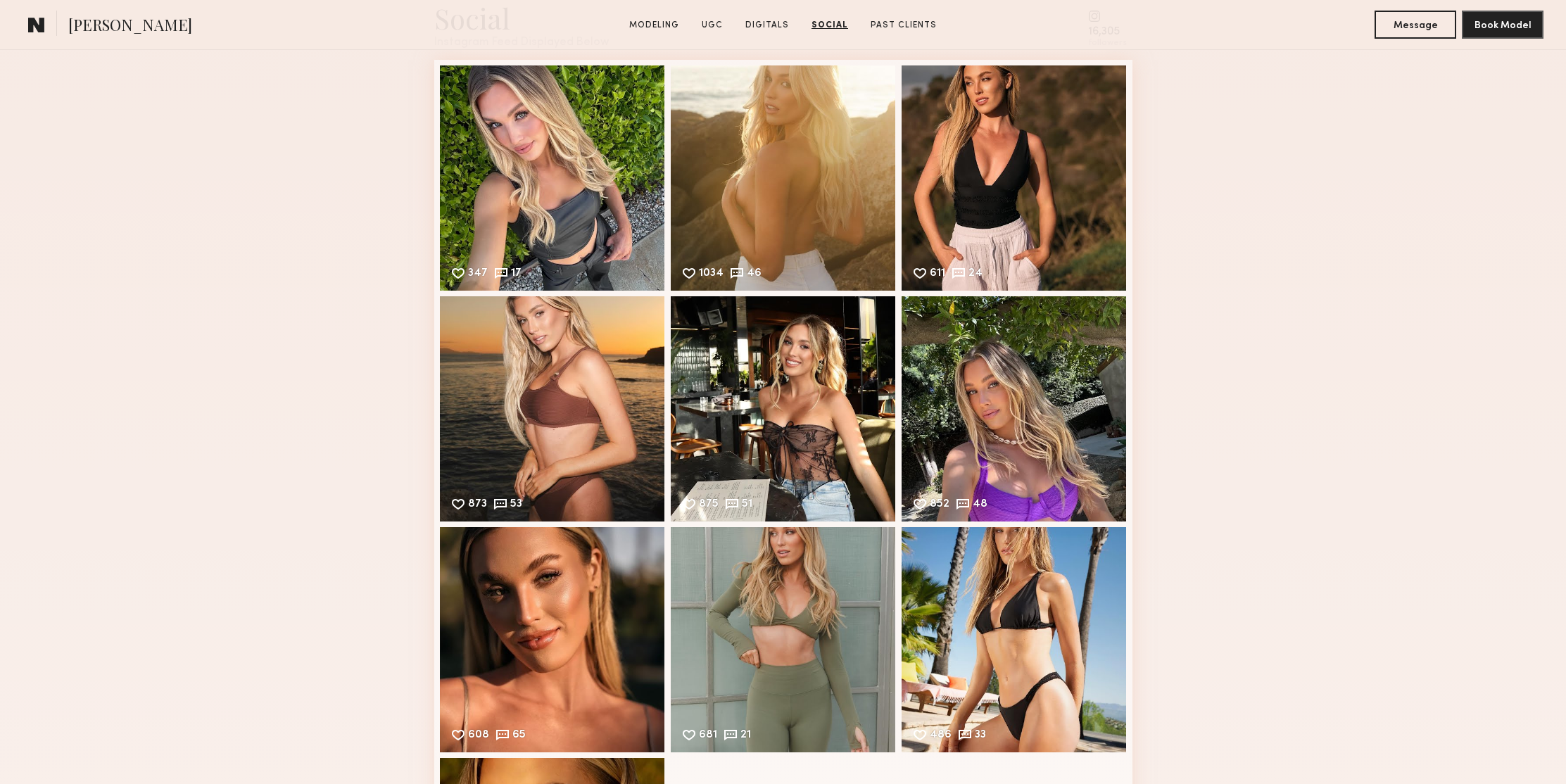
click at [1274, 309] on div "Social Instagram Feed Displayed Below 16,305 followers 347 17 Likes & comments …" at bounding box center [783, 494] width 1566 height 1068
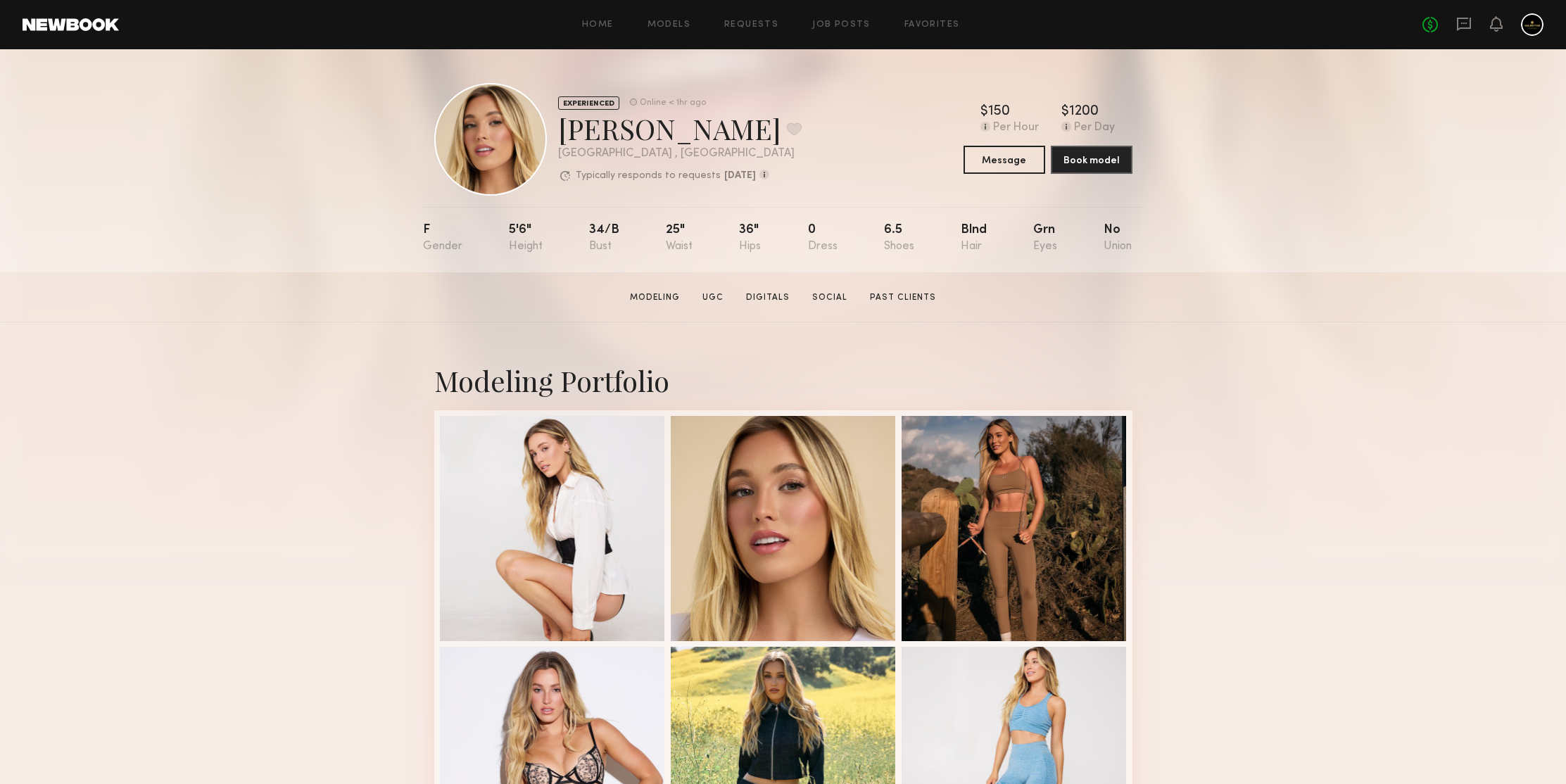
scroll to position [459, 0]
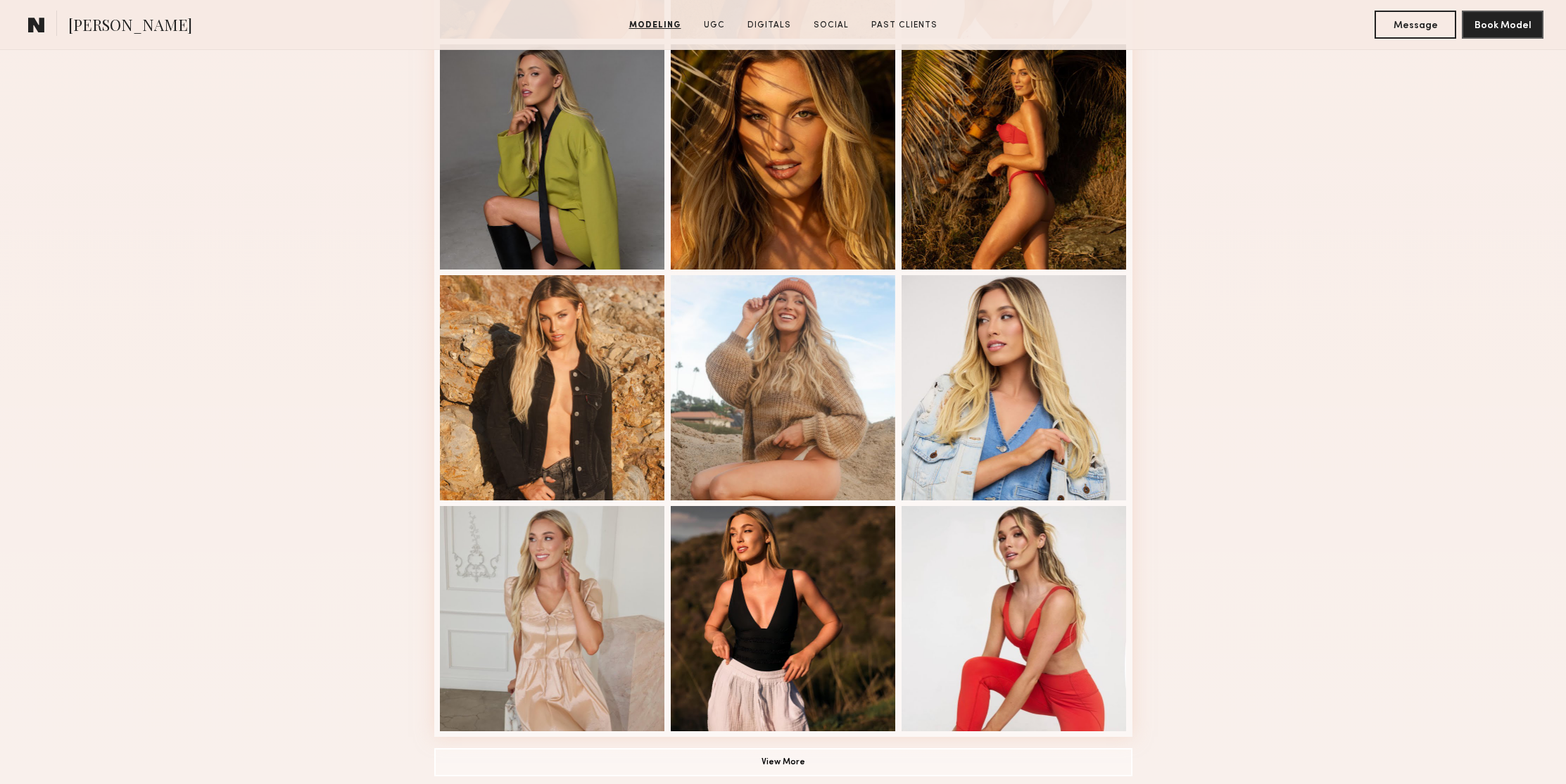
scroll to position [1940, 0]
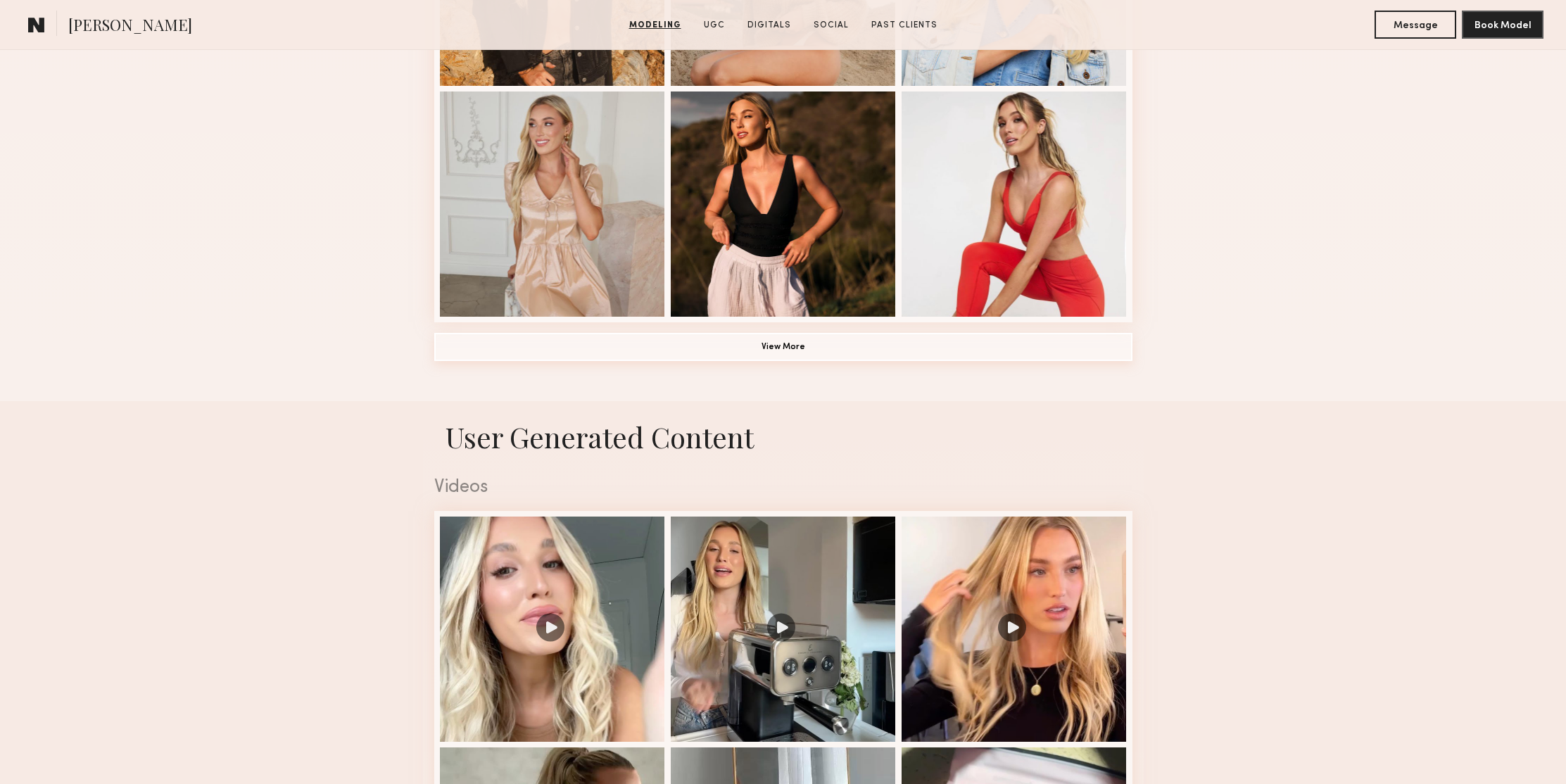
click at [782, 351] on button "View More" at bounding box center [783, 347] width 698 height 28
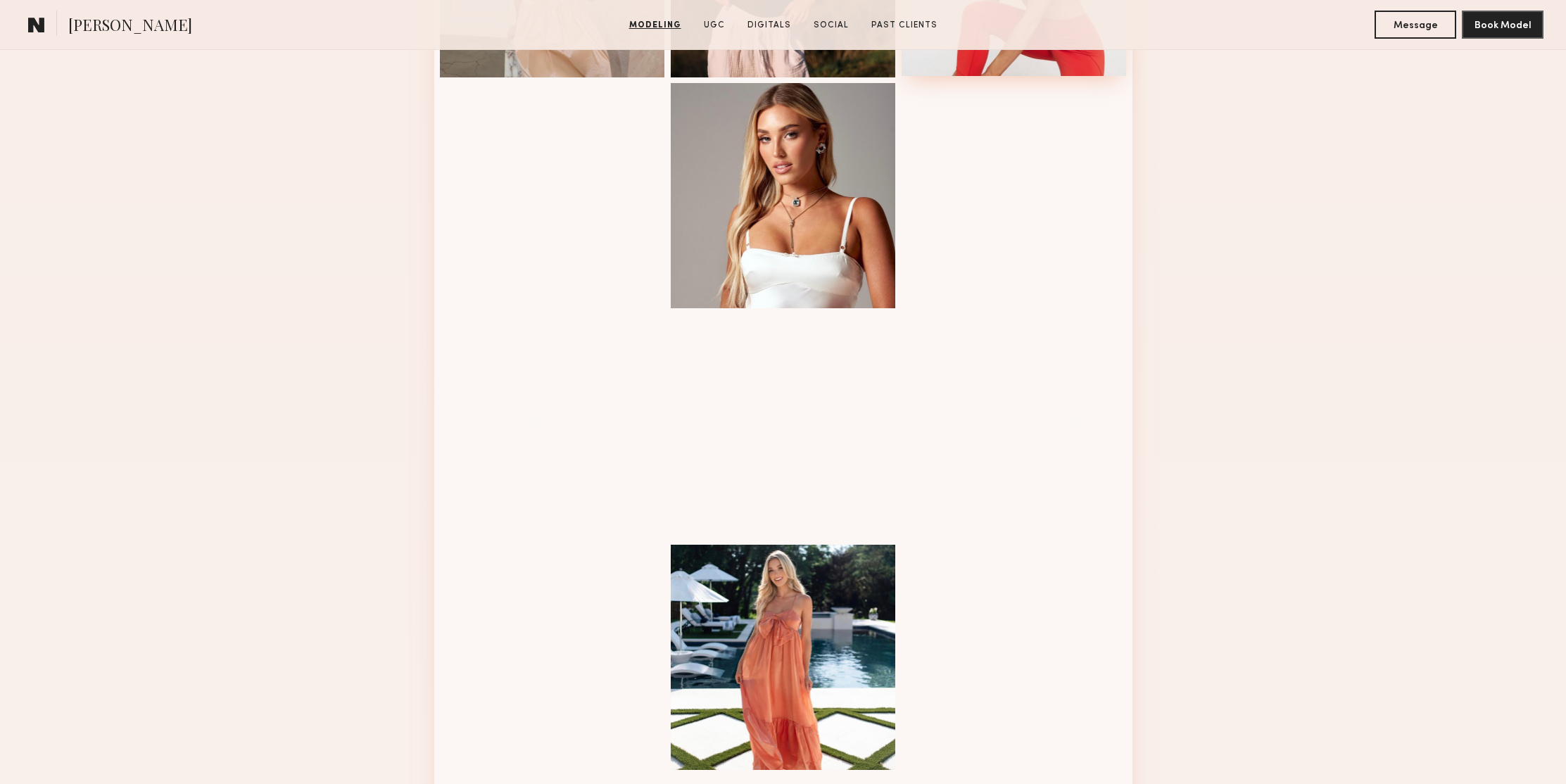
scroll to position [2324, 0]
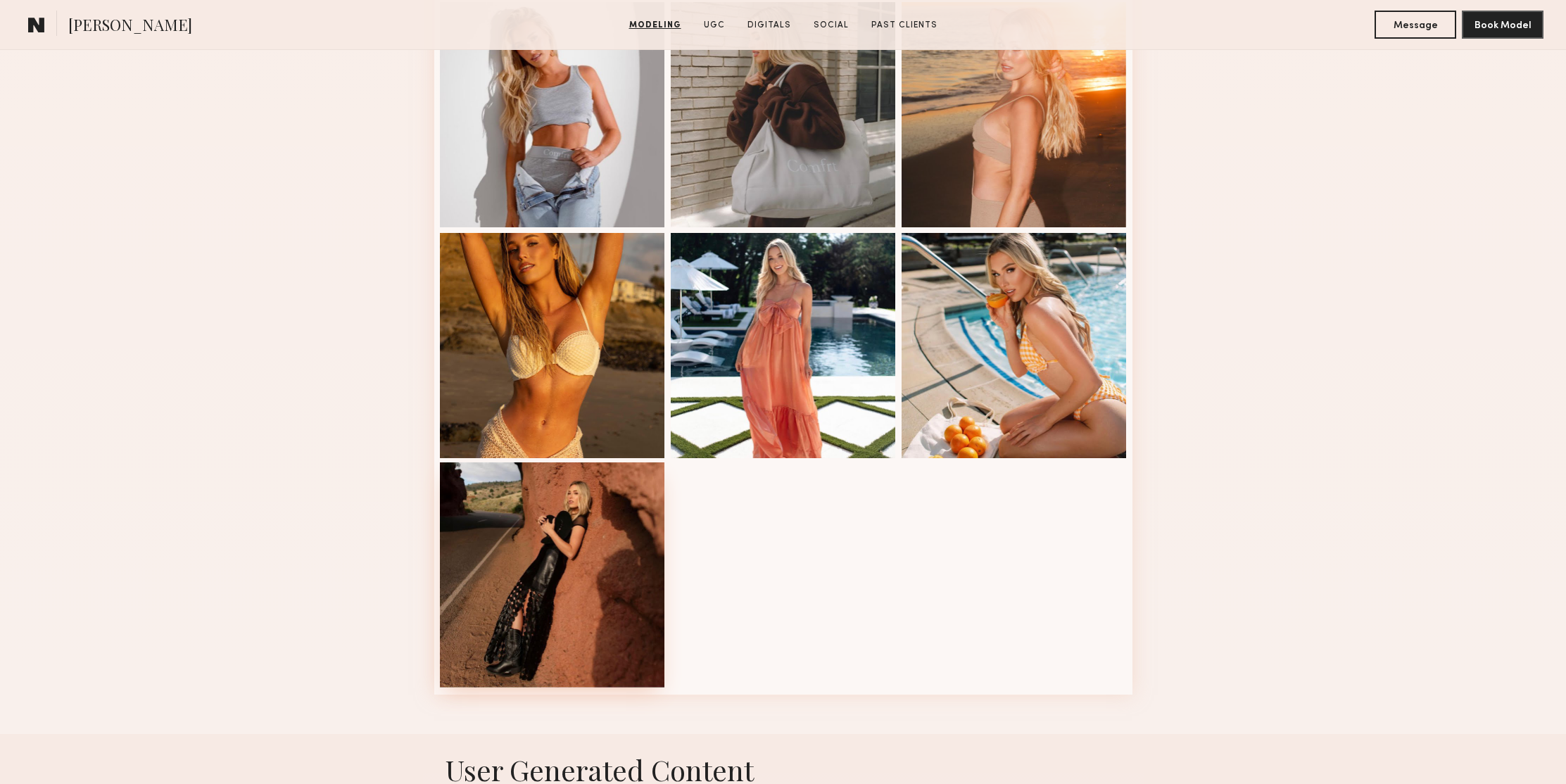
click at [564, 552] on div at bounding box center [552, 575] width 226 height 226
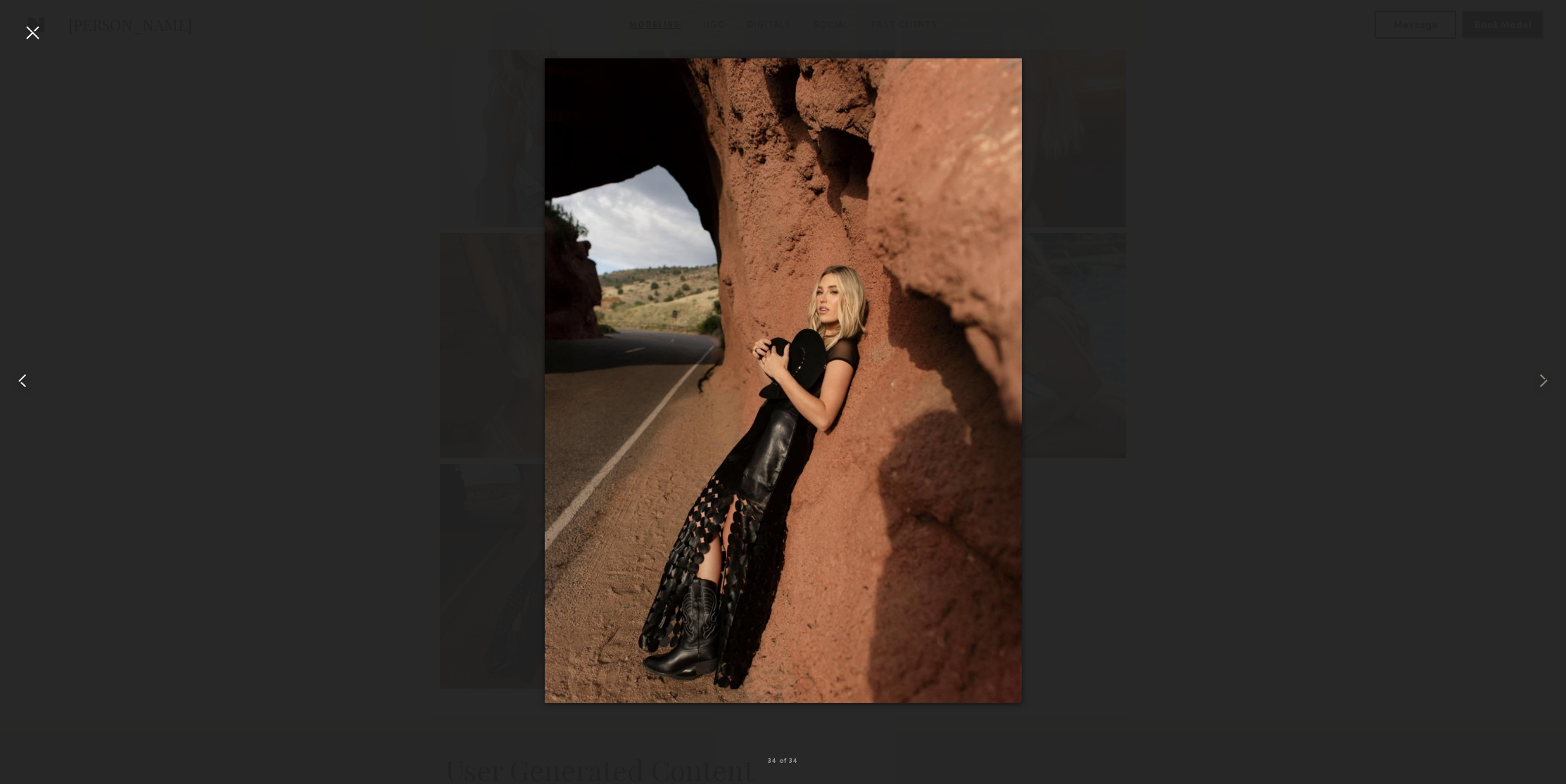
click at [22, 384] on common-icon at bounding box center [22, 380] width 22 height 22
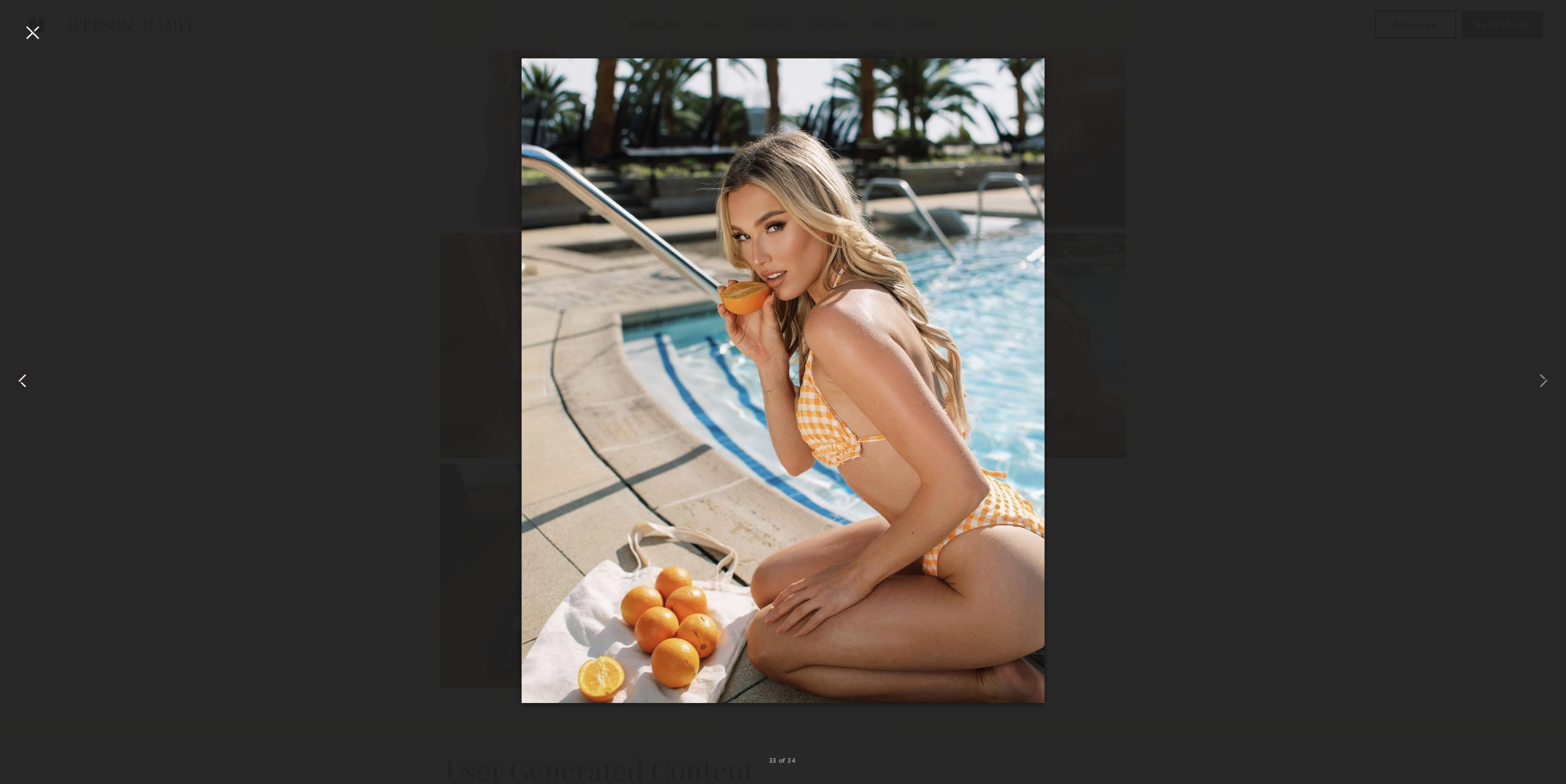
click at [22, 384] on common-icon at bounding box center [22, 380] width 22 height 22
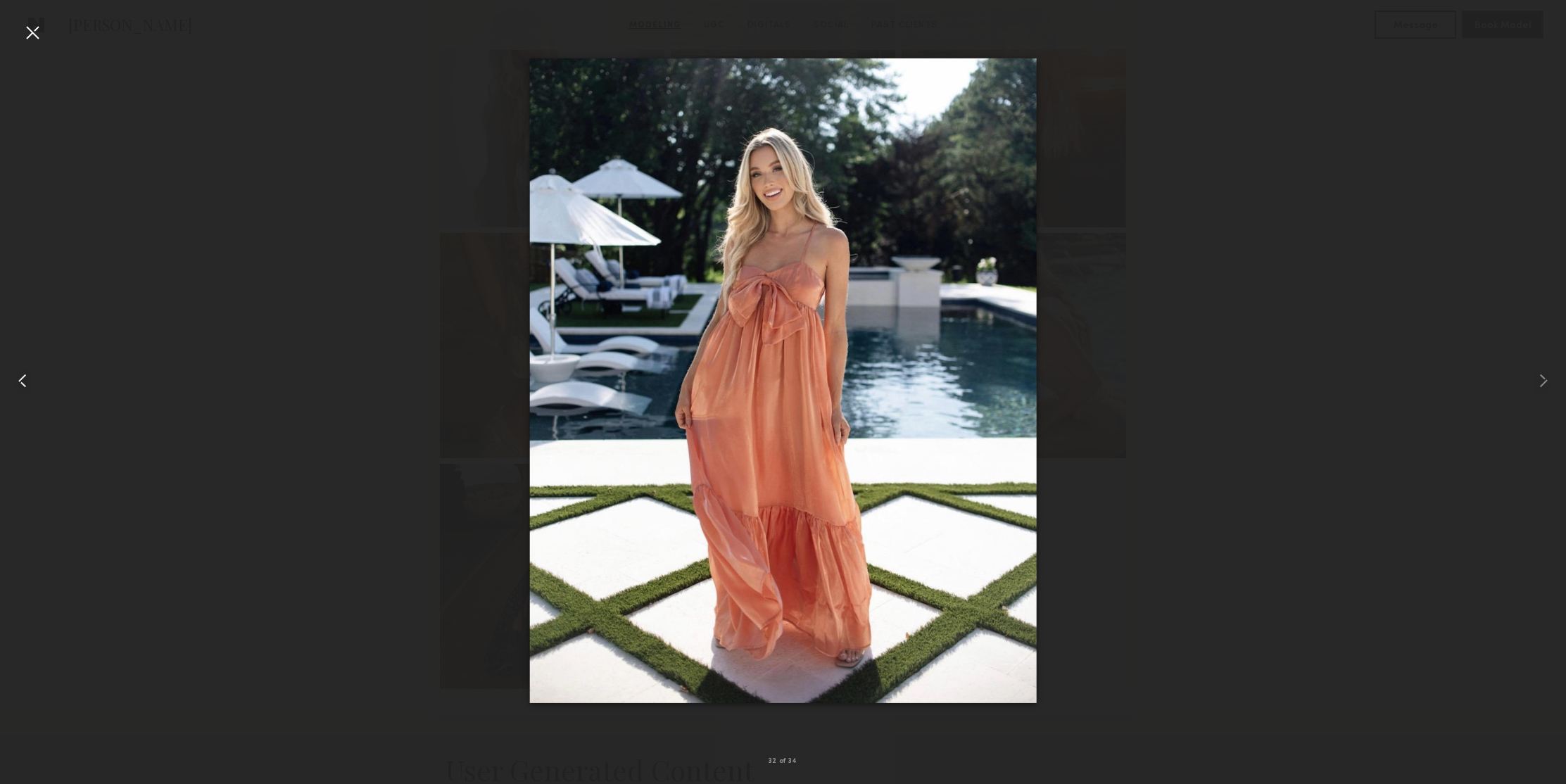
click at [22, 384] on common-icon at bounding box center [22, 380] width 22 height 22
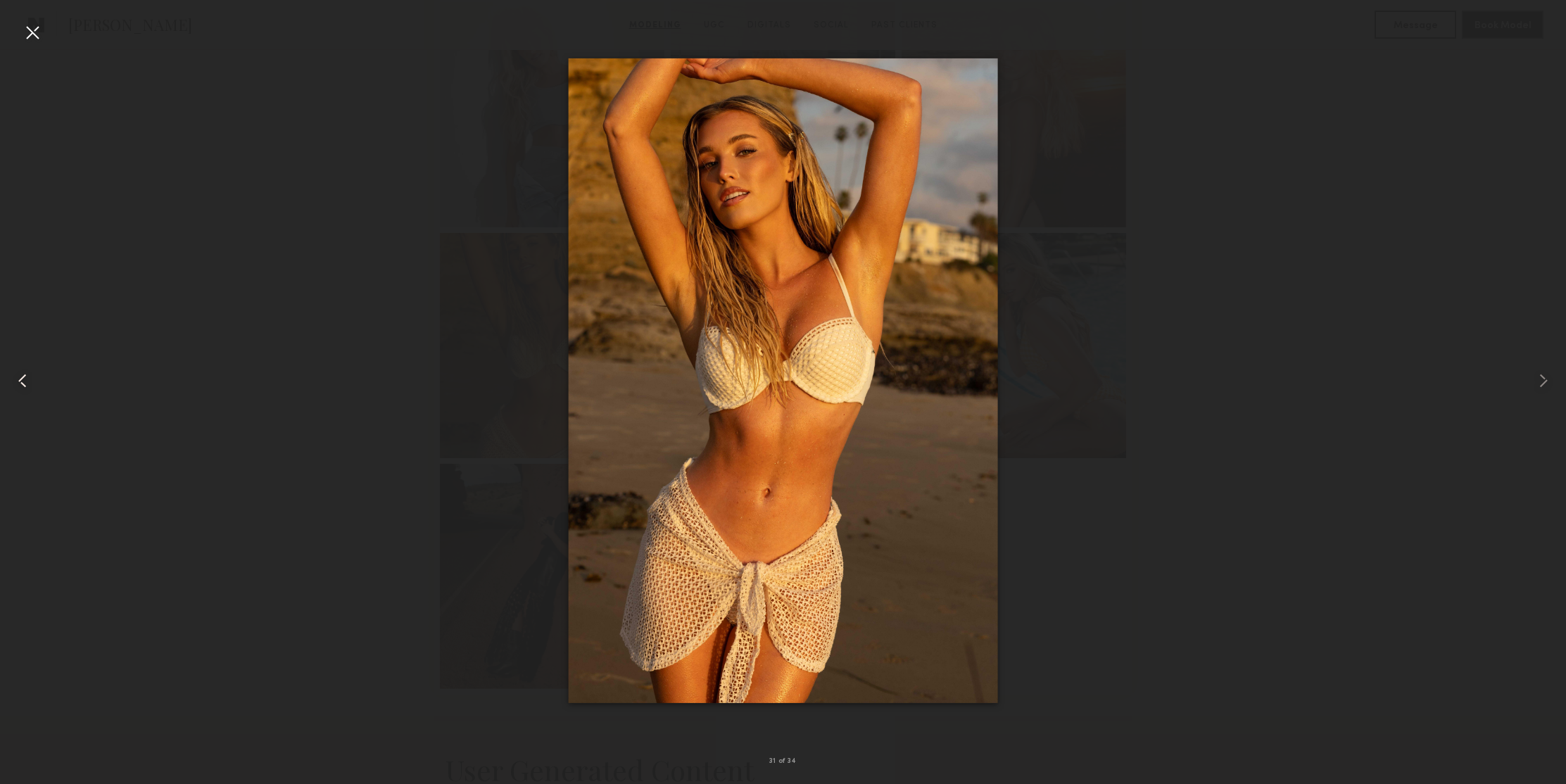
click at [22, 384] on common-icon at bounding box center [22, 380] width 22 height 22
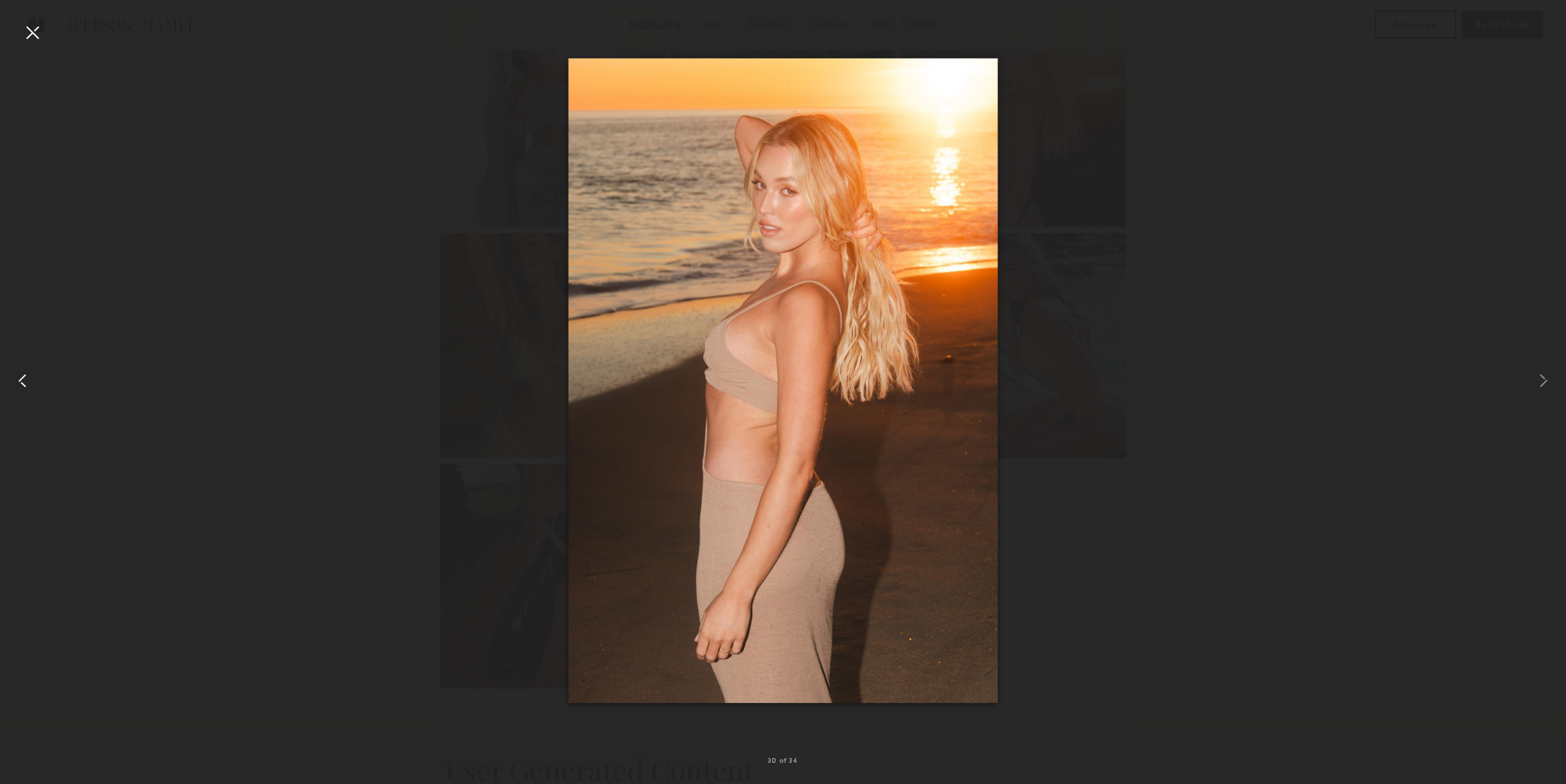
click at [22, 384] on common-icon at bounding box center [22, 380] width 22 height 22
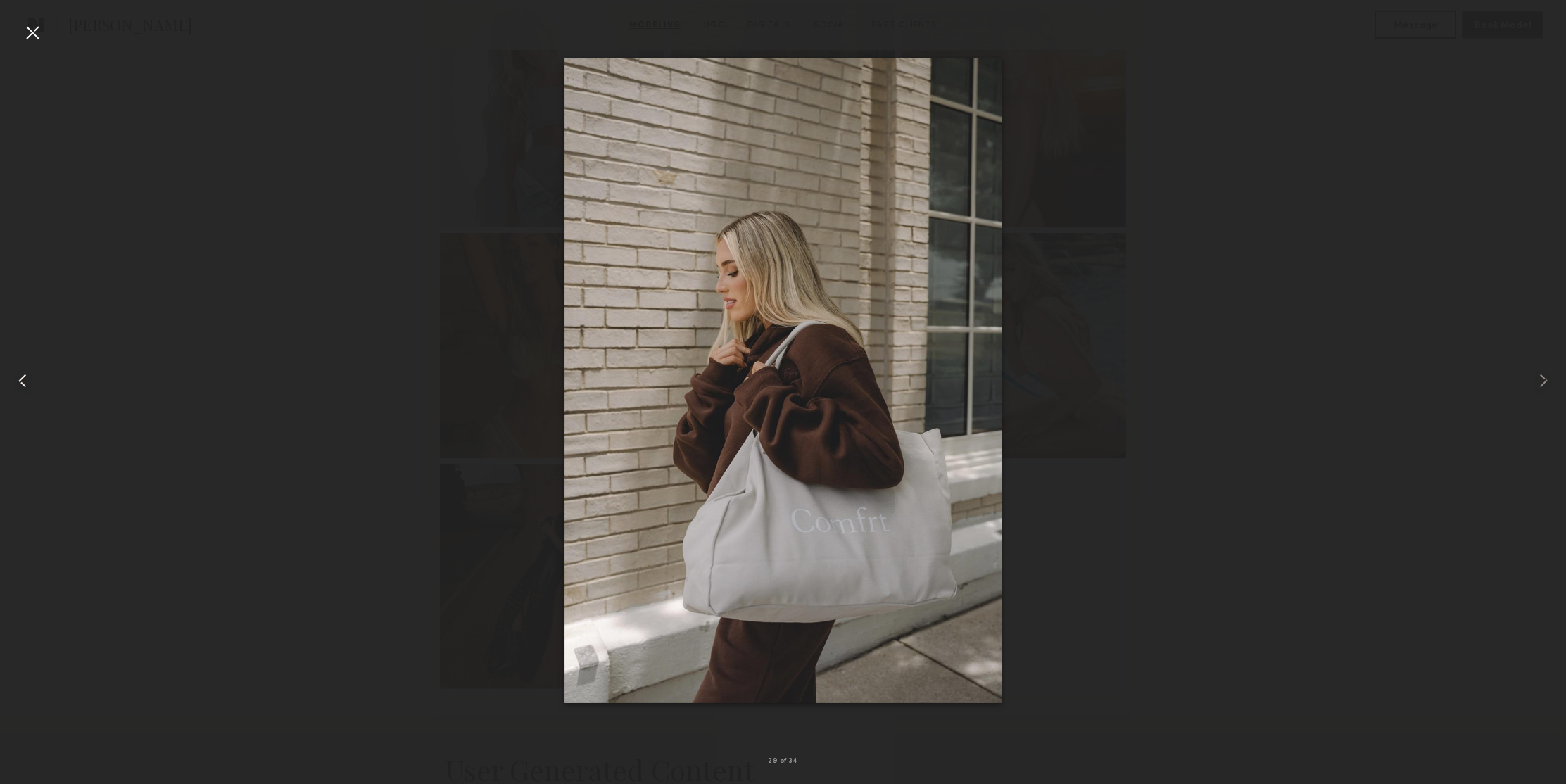
click at [22, 384] on common-icon at bounding box center [22, 380] width 22 height 22
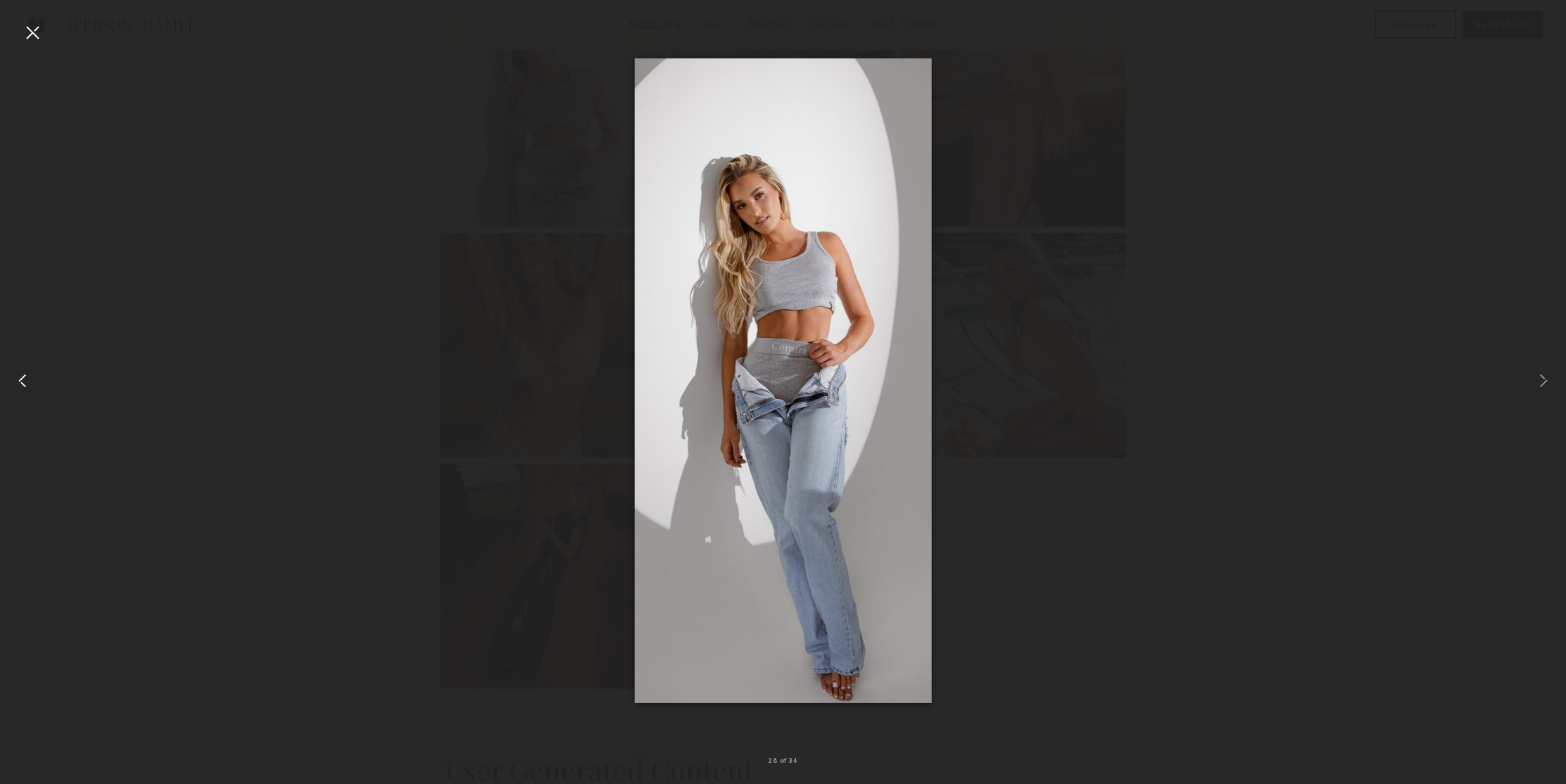
click at [22, 384] on common-icon at bounding box center [22, 380] width 22 height 22
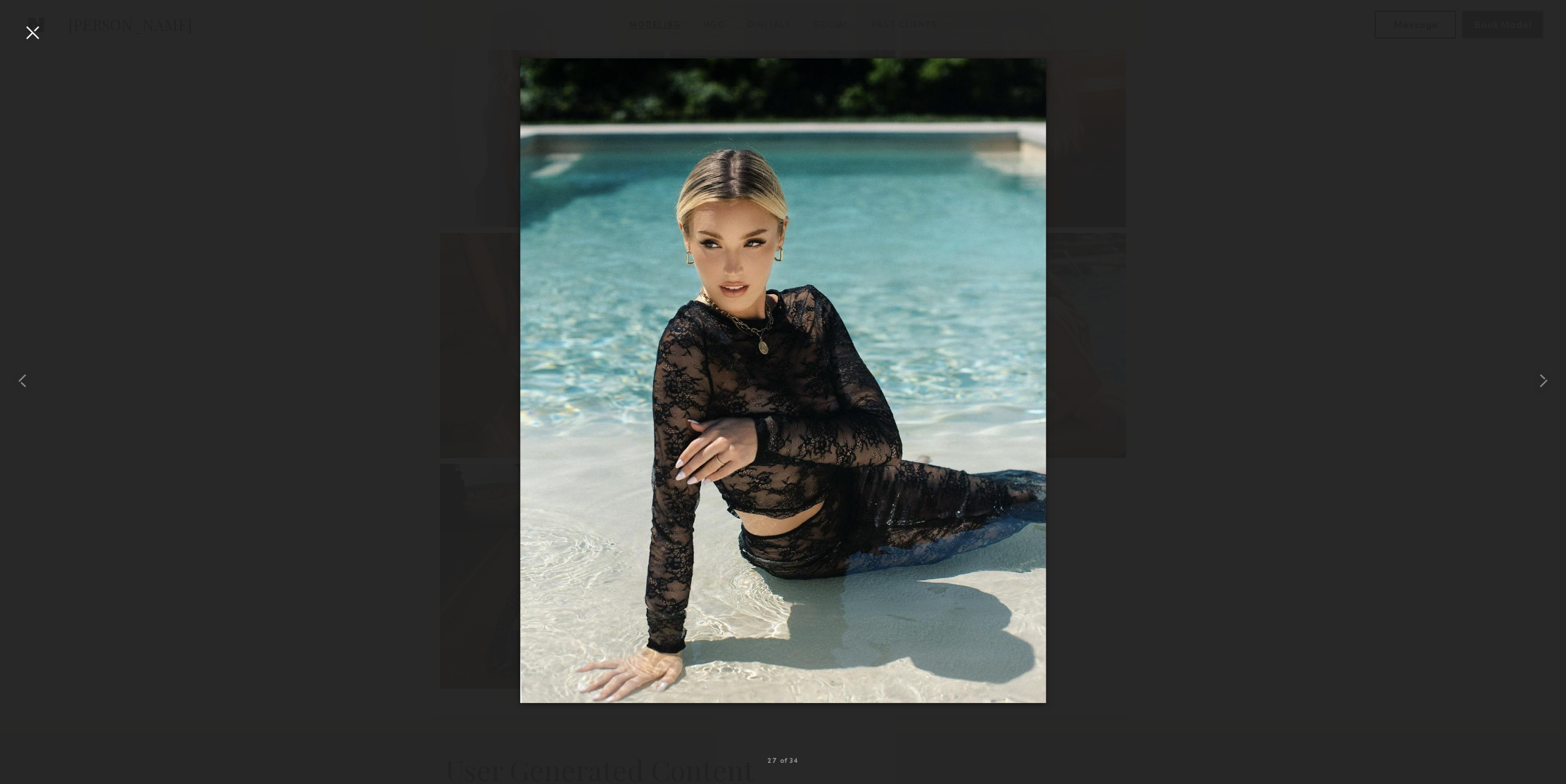
click at [33, 39] on div at bounding box center [32, 32] width 22 height 22
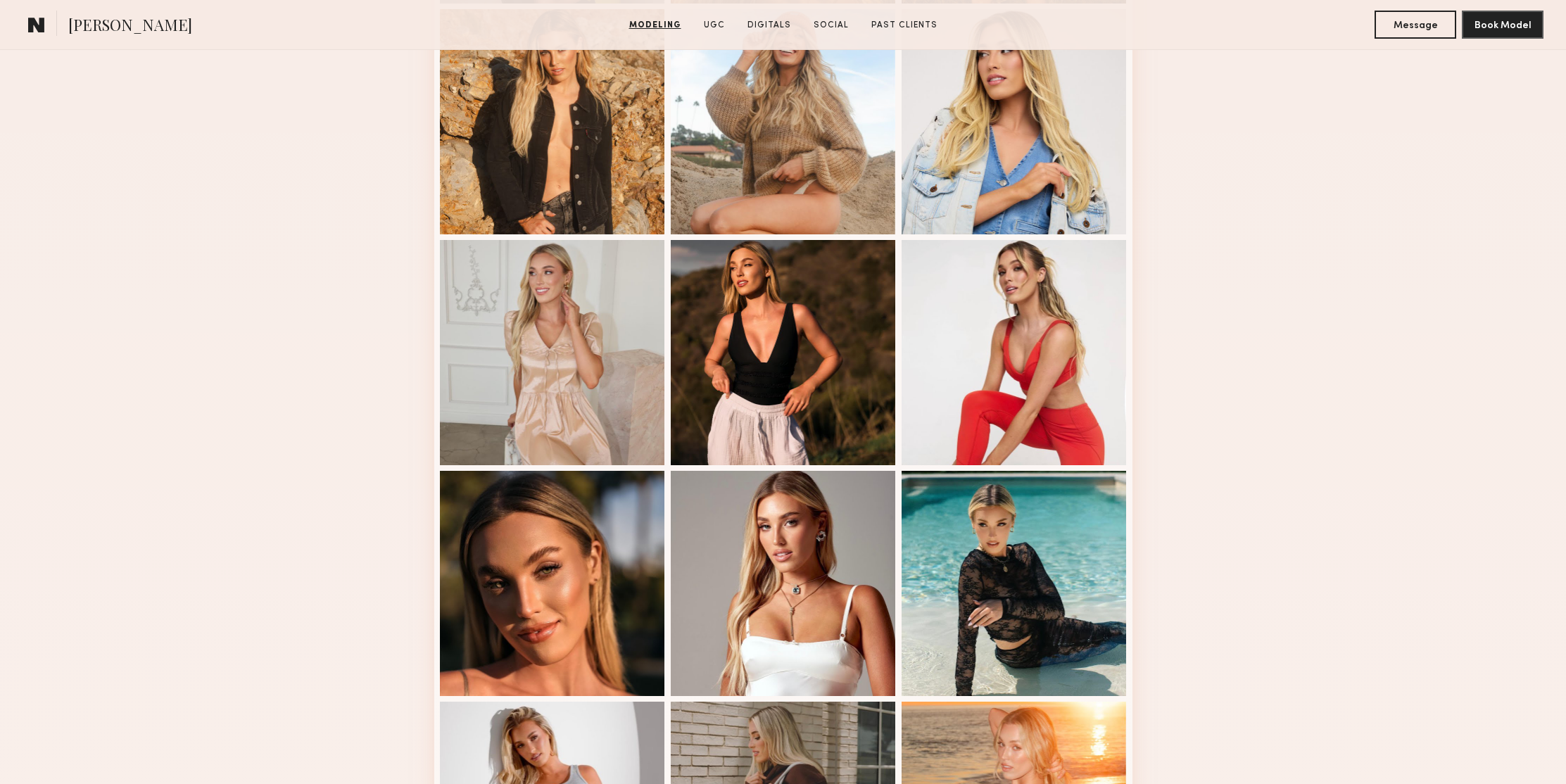
scroll to position [1376, 0]
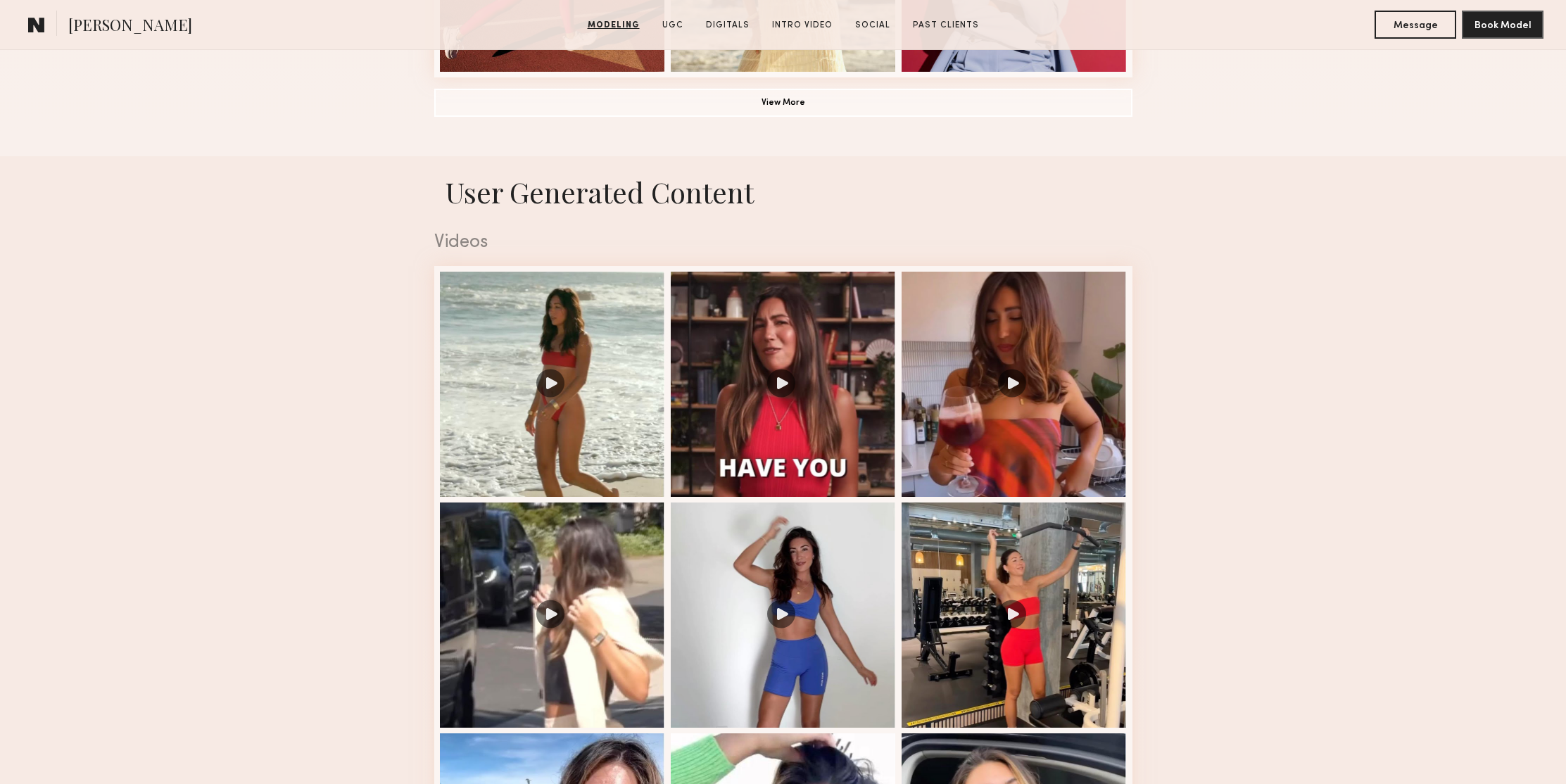
scroll to position [1576, 0]
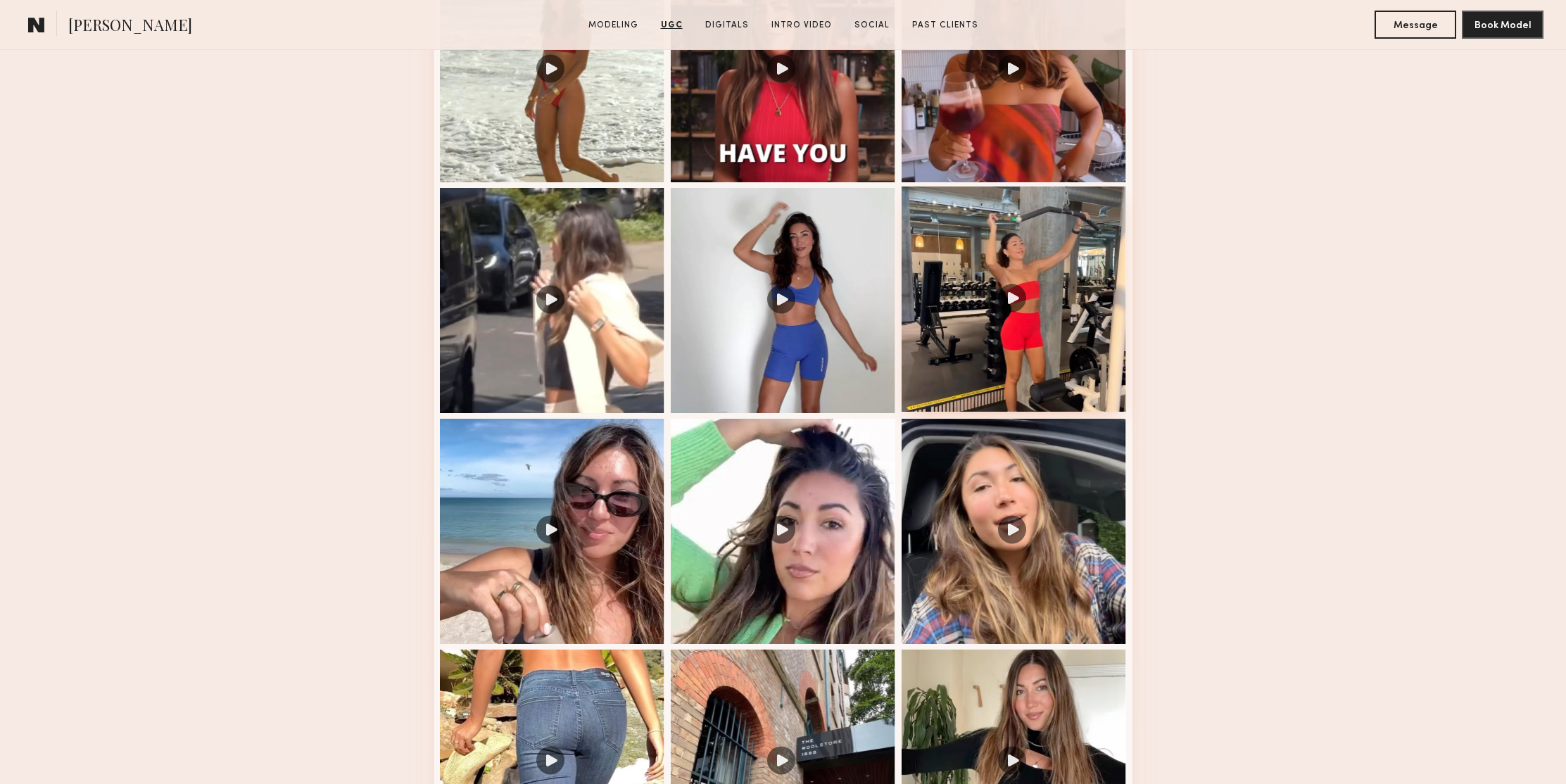
click at [1011, 291] on div at bounding box center [1014, 299] width 226 height 226
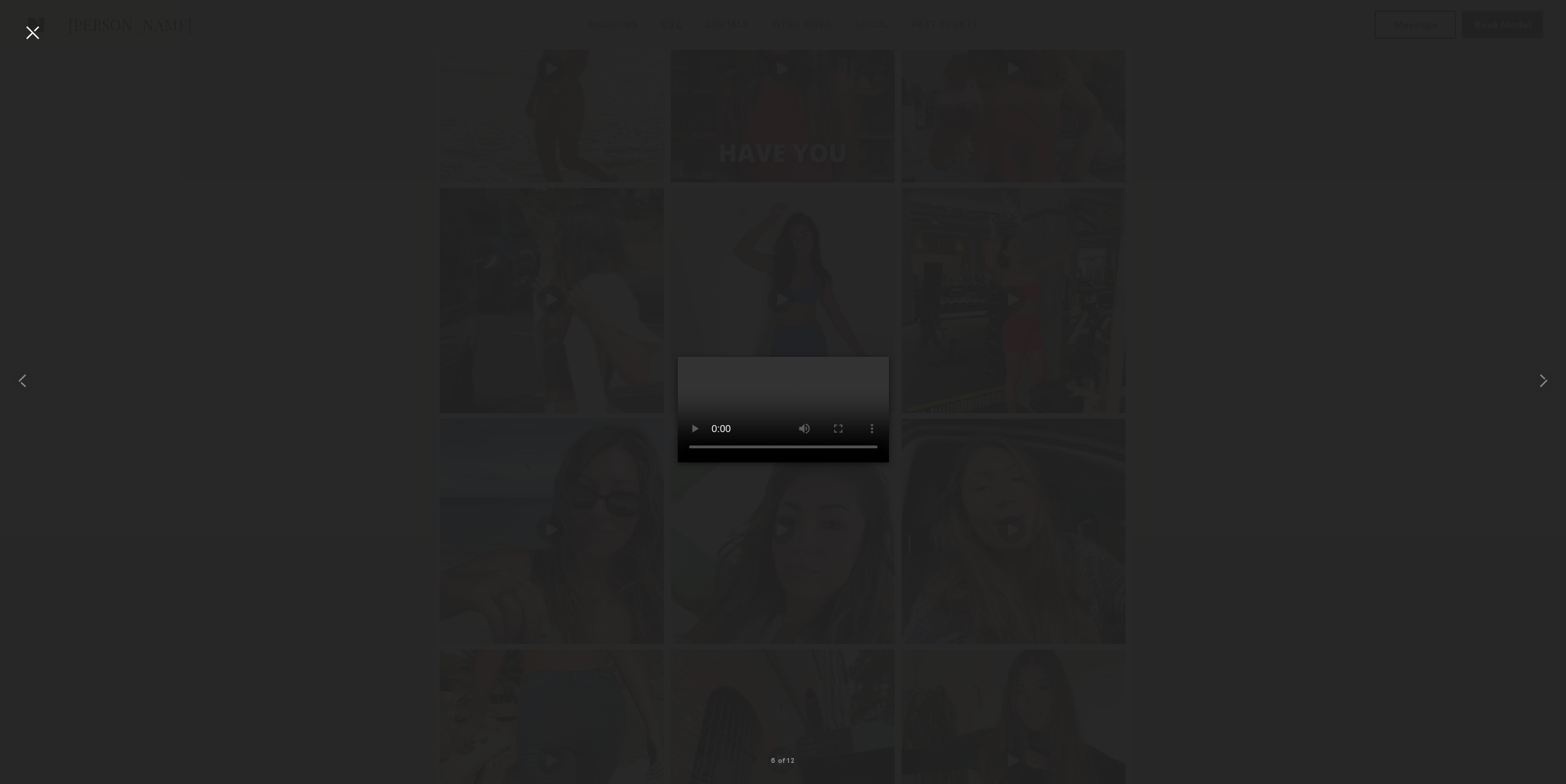
click at [32, 25] on div at bounding box center [32, 32] width 22 height 22
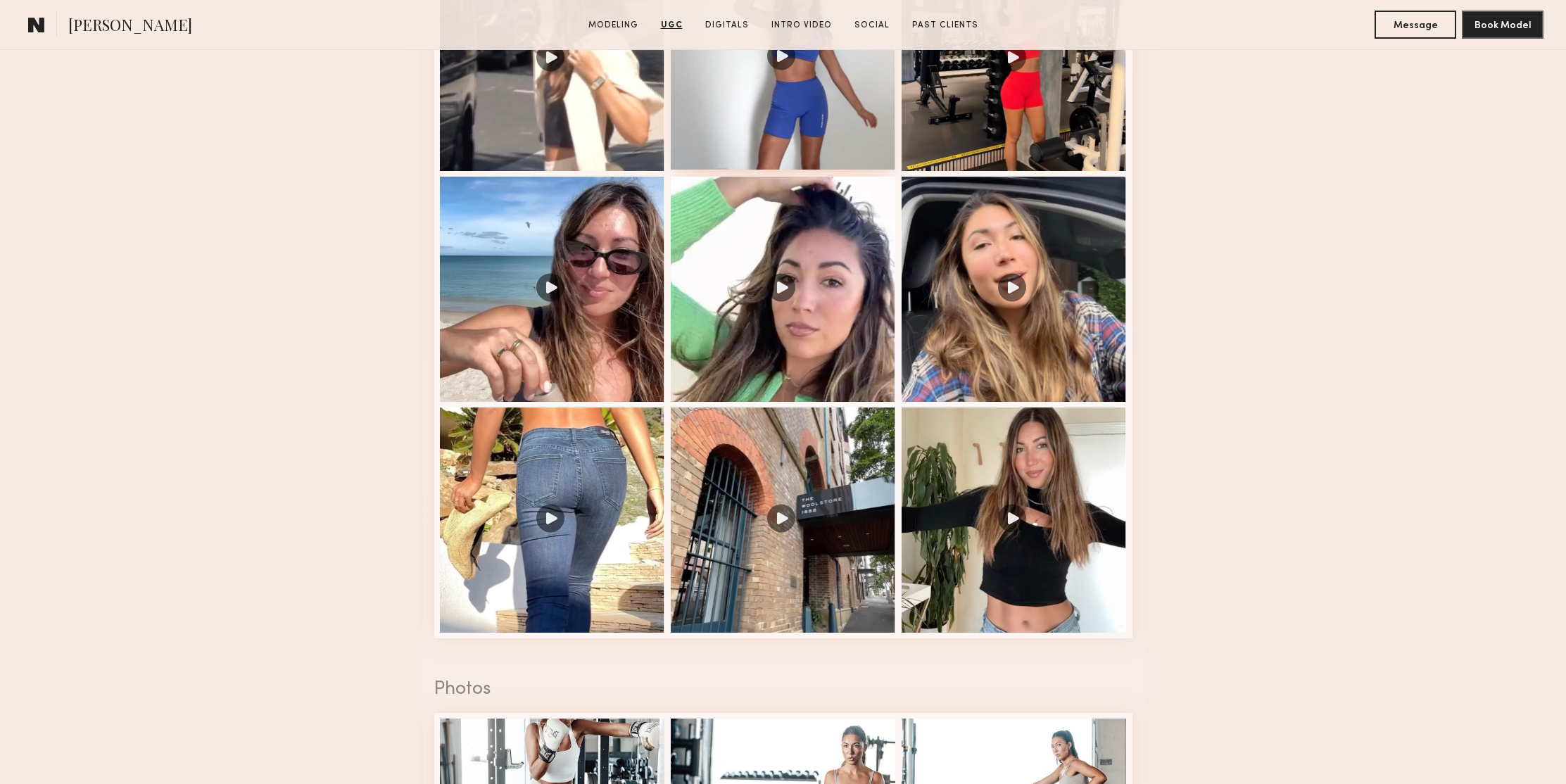
scroll to position [1963, 0]
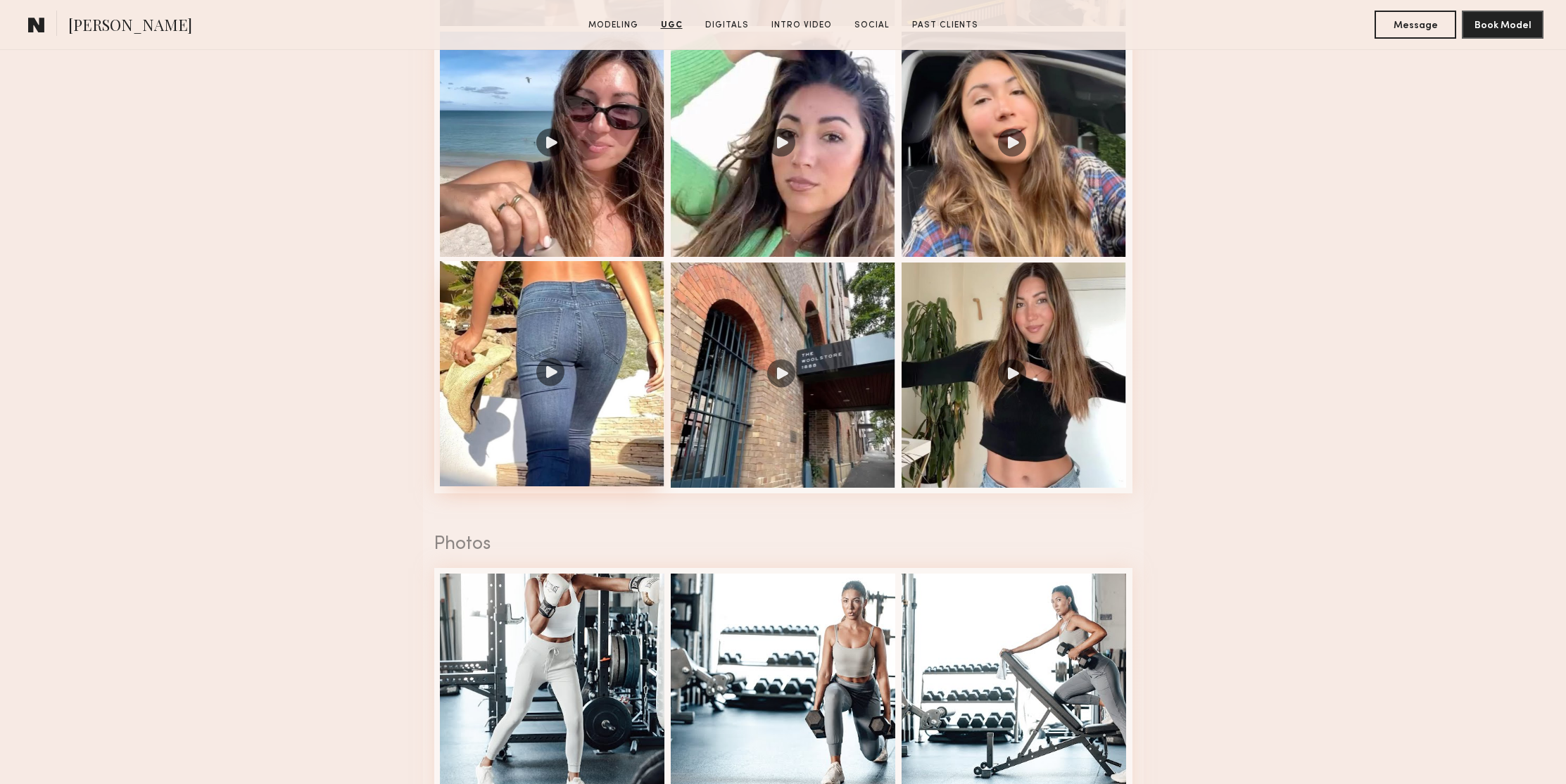
click at [552, 363] on div at bounding box center [552, 374] width 226 height 226
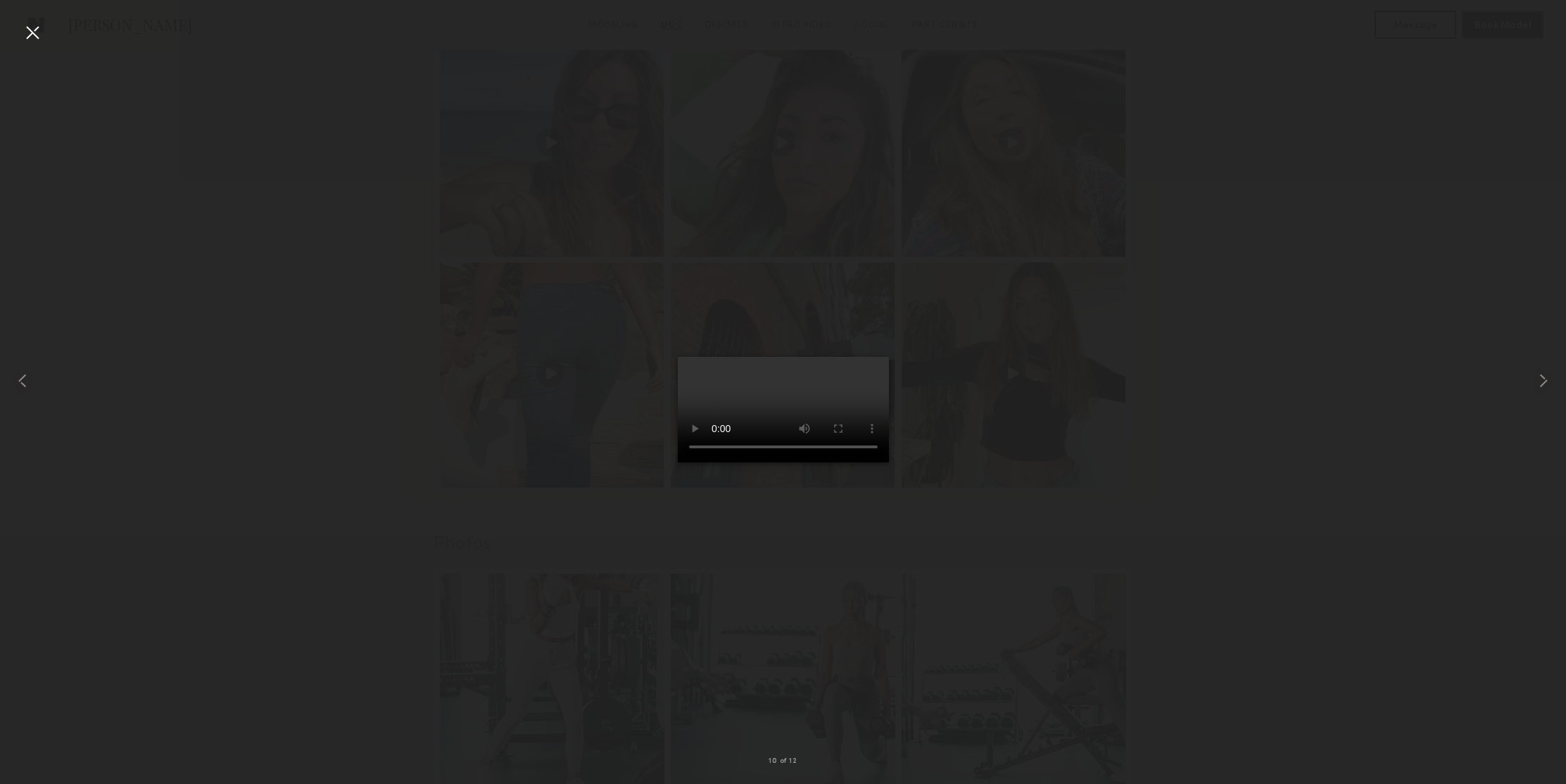
click at [36, 28] on div at bounding box center [32, 32] width 22 height 22
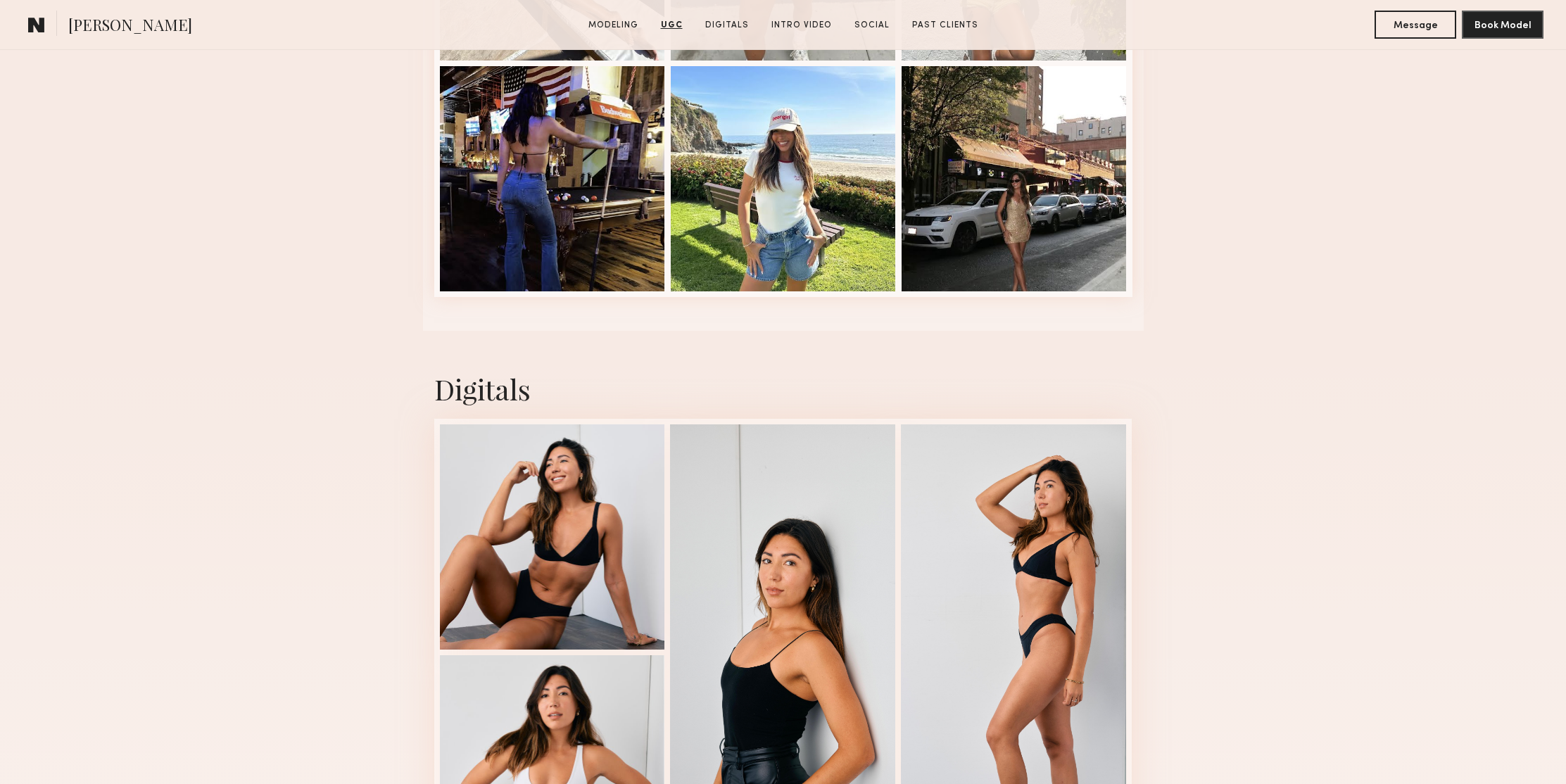
scroll to position [3235, 0]
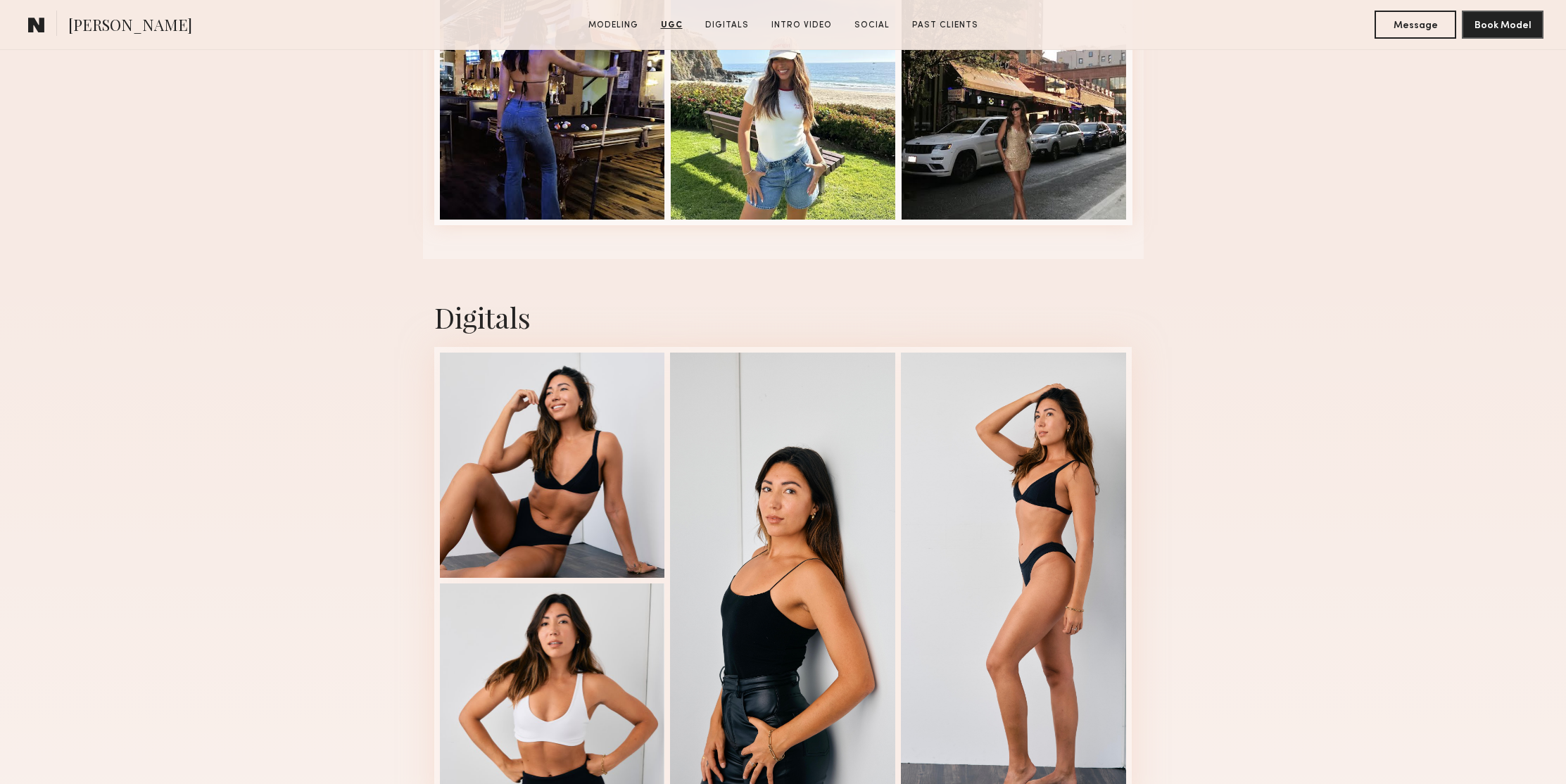
click at [1364, 375] on div "Digitals 1 of 4" at bounding box center [783, 556] width 1566 height 595
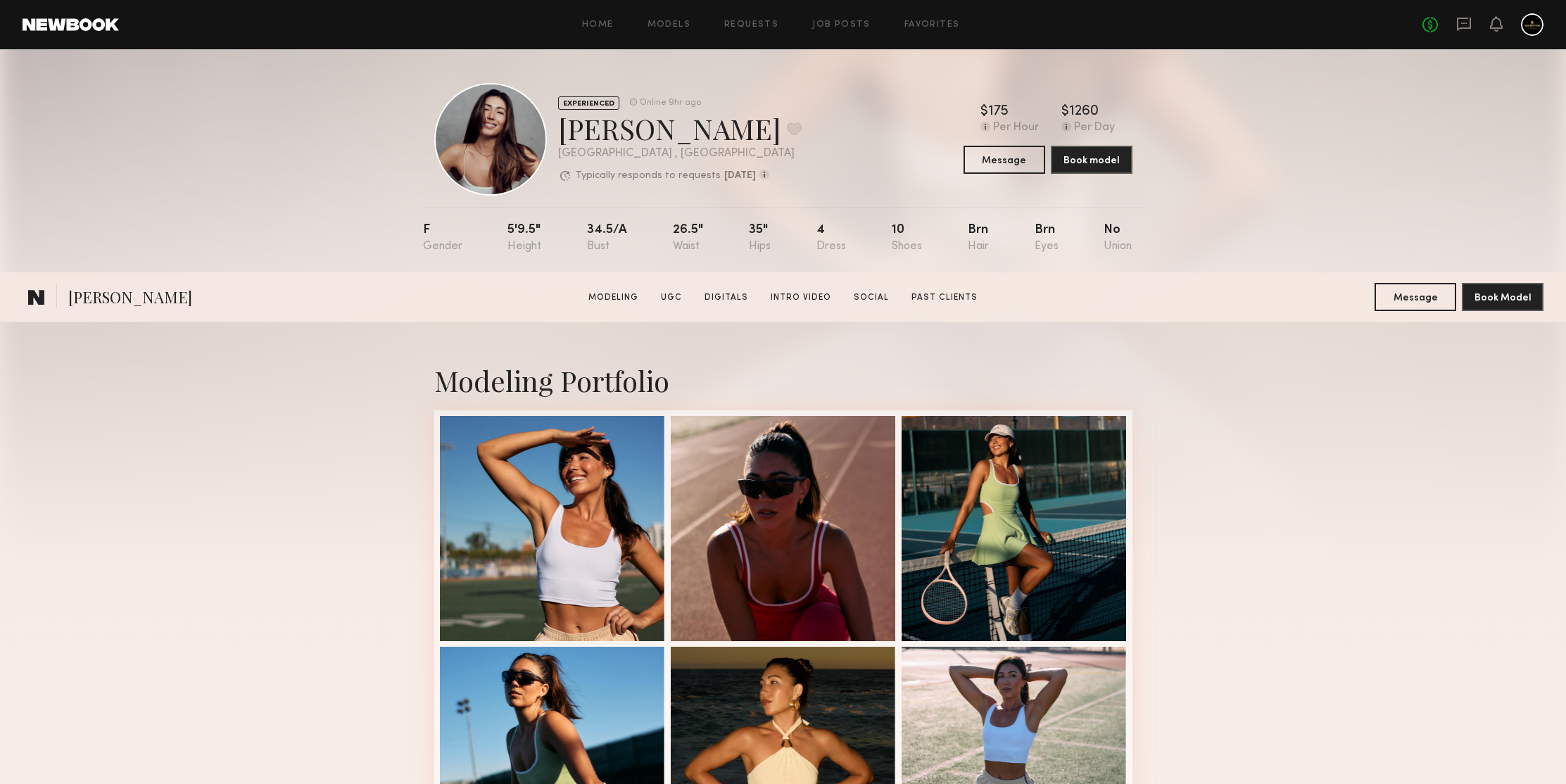
scroll to position [499, 0]
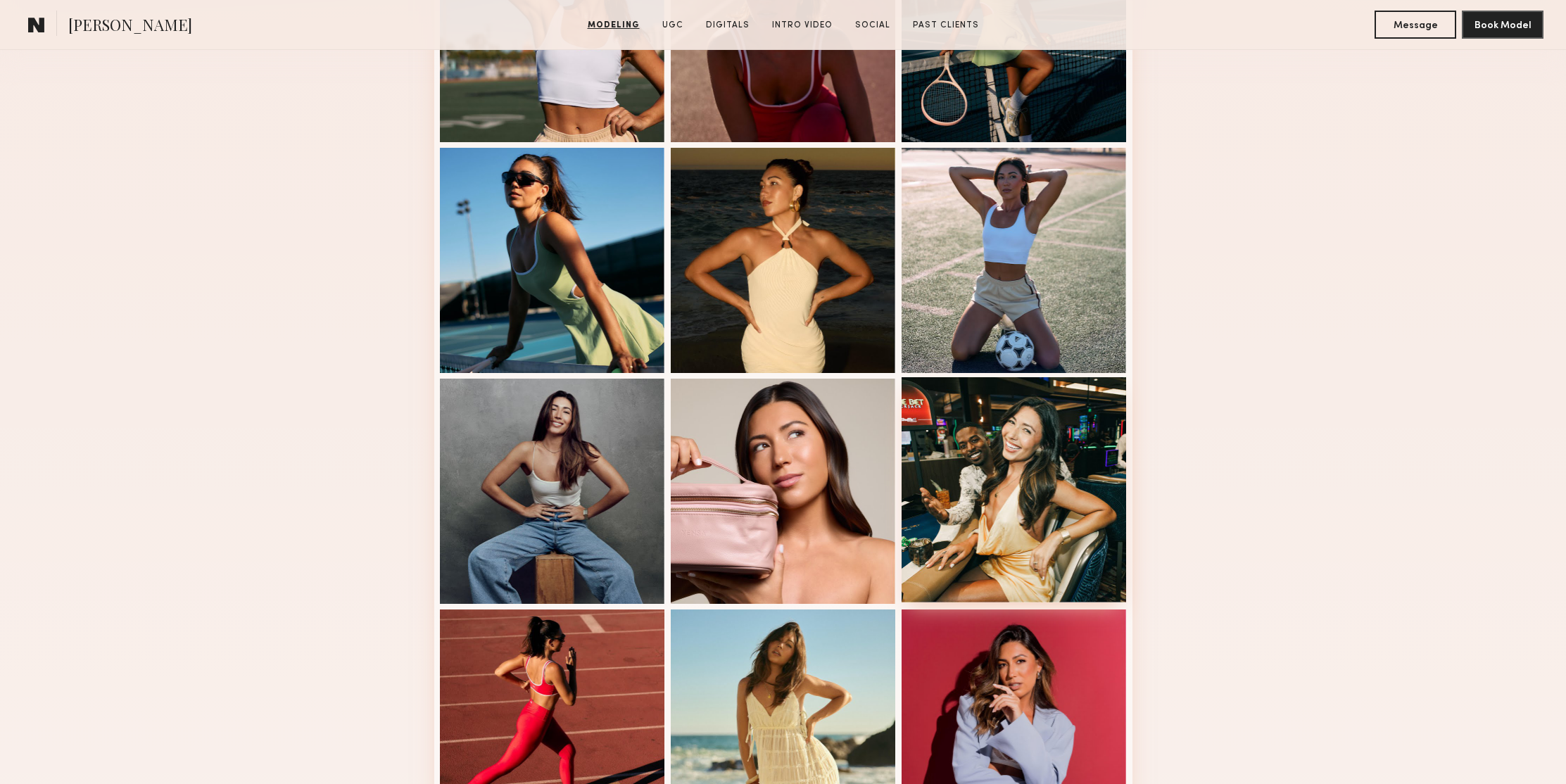
click at [1034, 425] on div at bounding box center [1014, 490] width 226 height 226
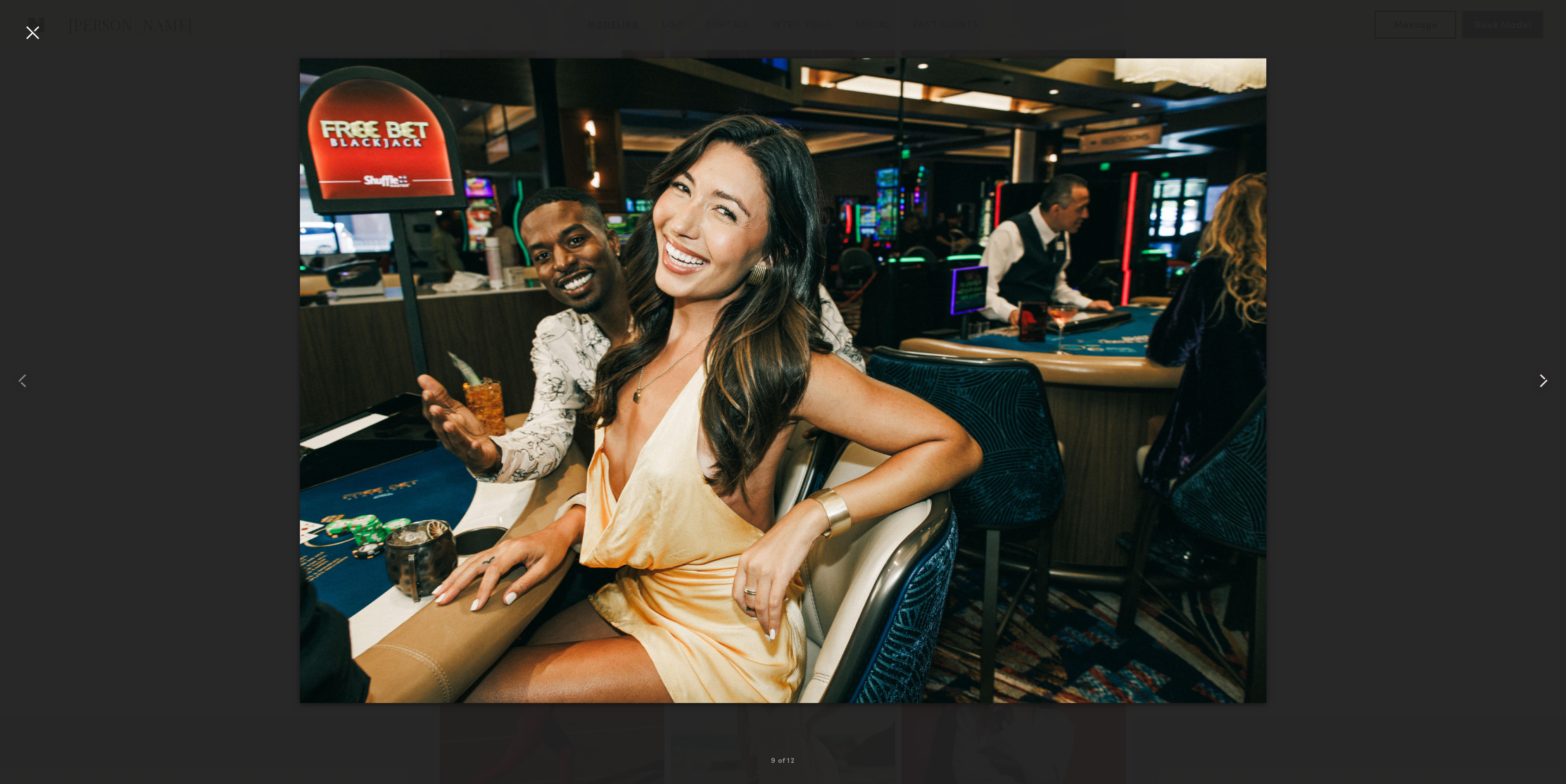
click at [1541, 380] on common-icon at bounding box center [1544, 380] width 22 height 22
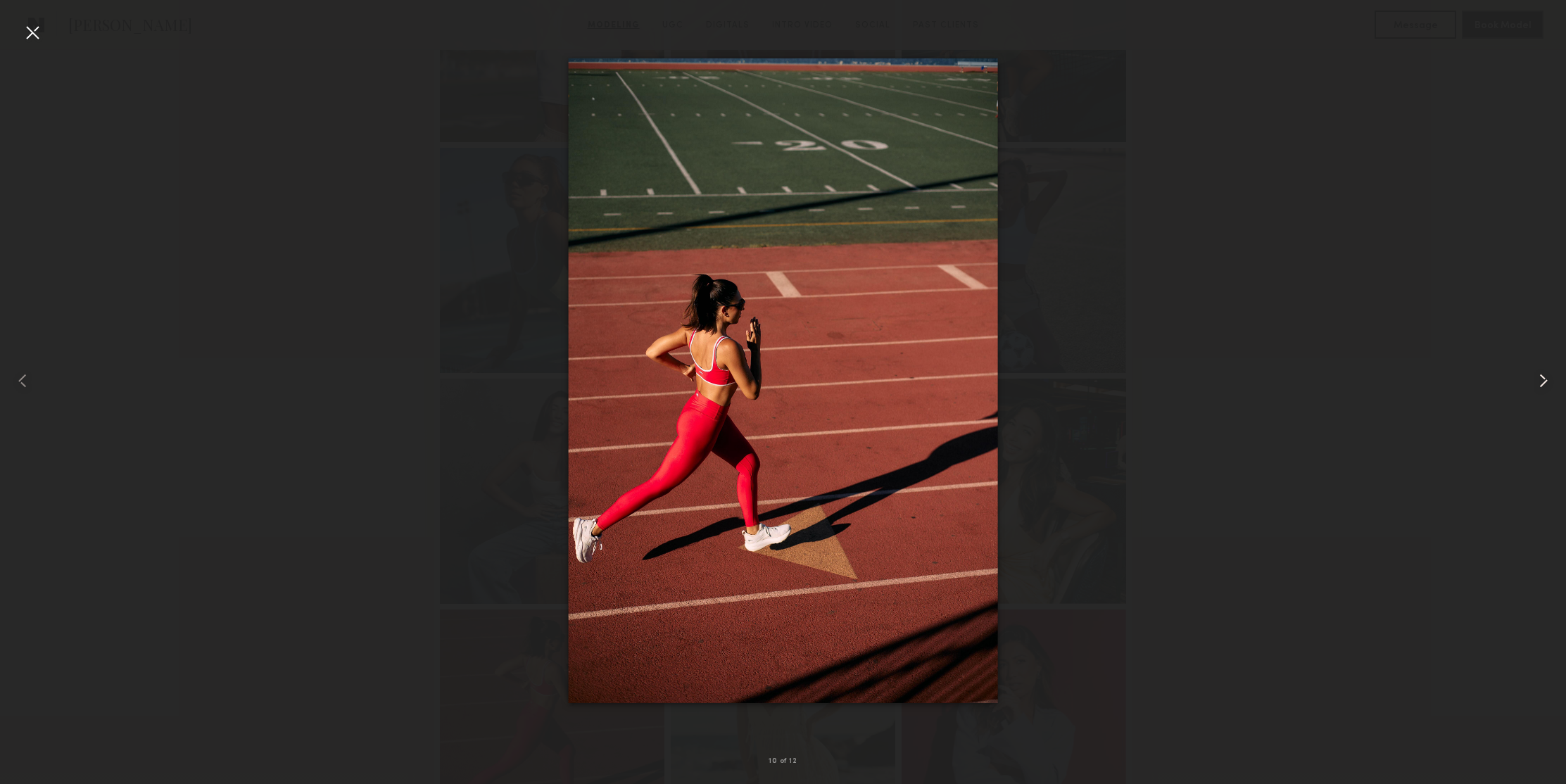
click at [1541, 380] on common-icon at bounding box center [1544, 380] width 22 height 22
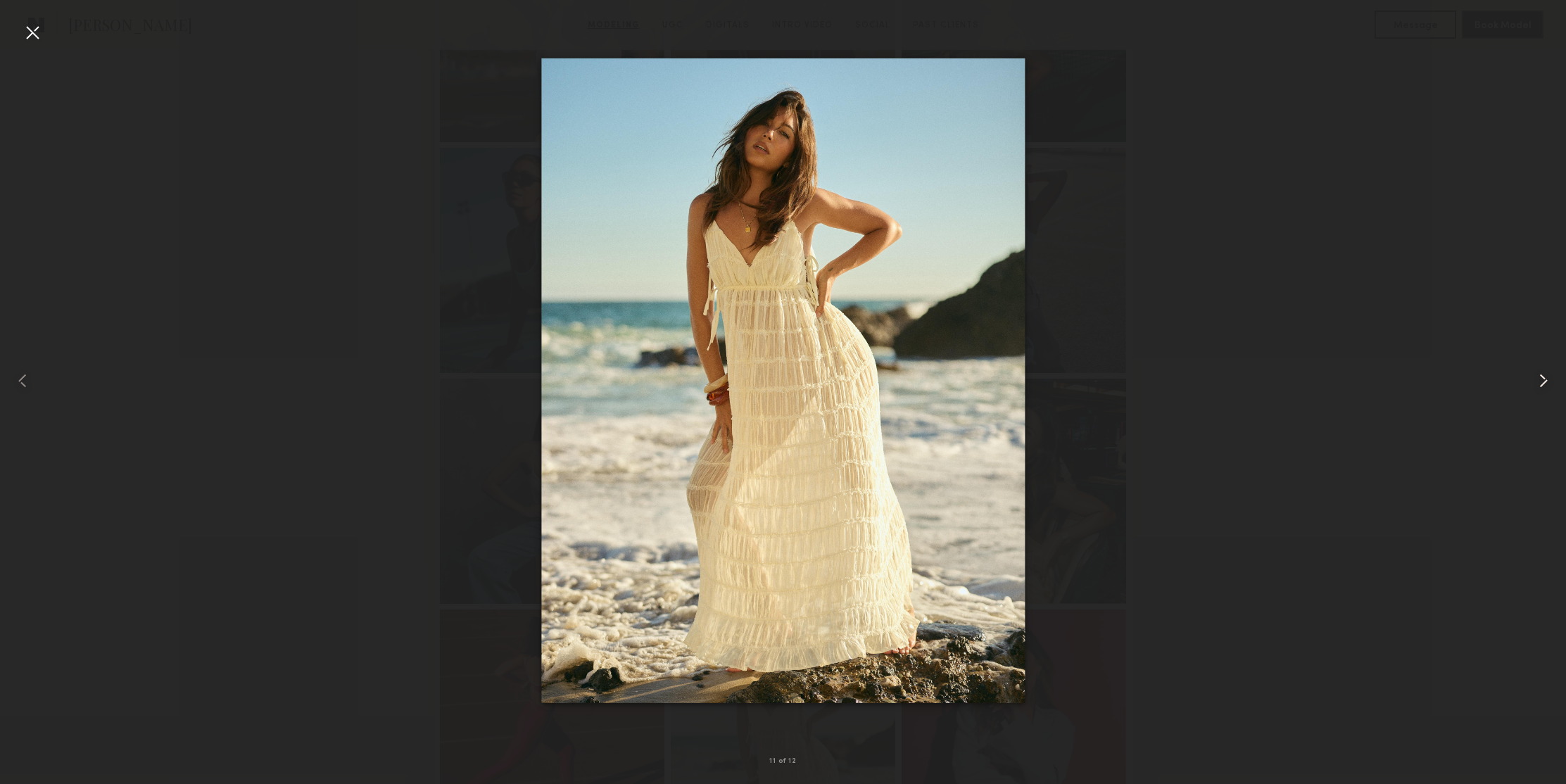
click at [1541, 380] on common-icon at bounding box center [1544, 380] width 22 height 22
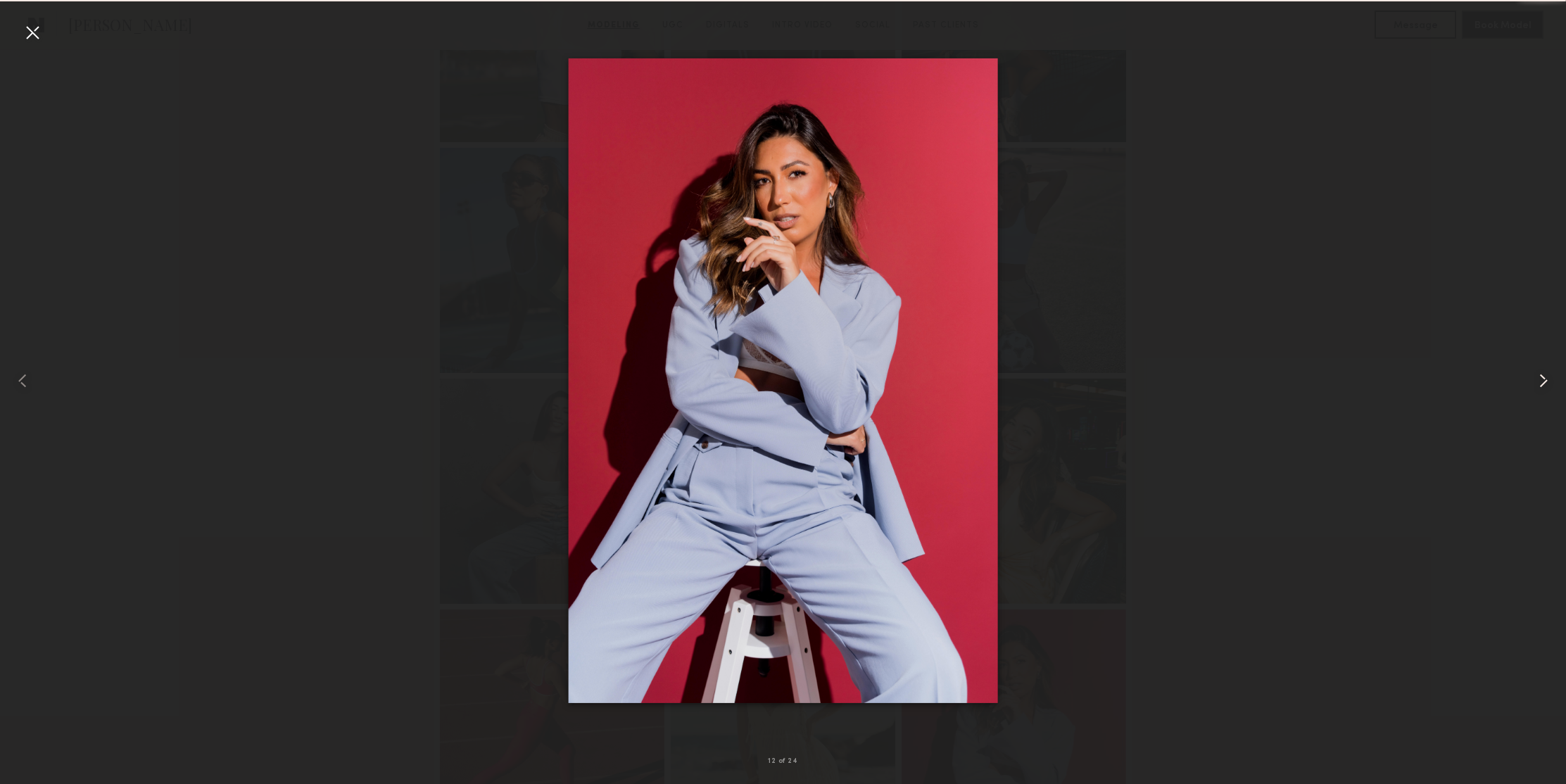
click at [1541, 380] on common-icon at bounding box center [1544, 380] width 22 height 22
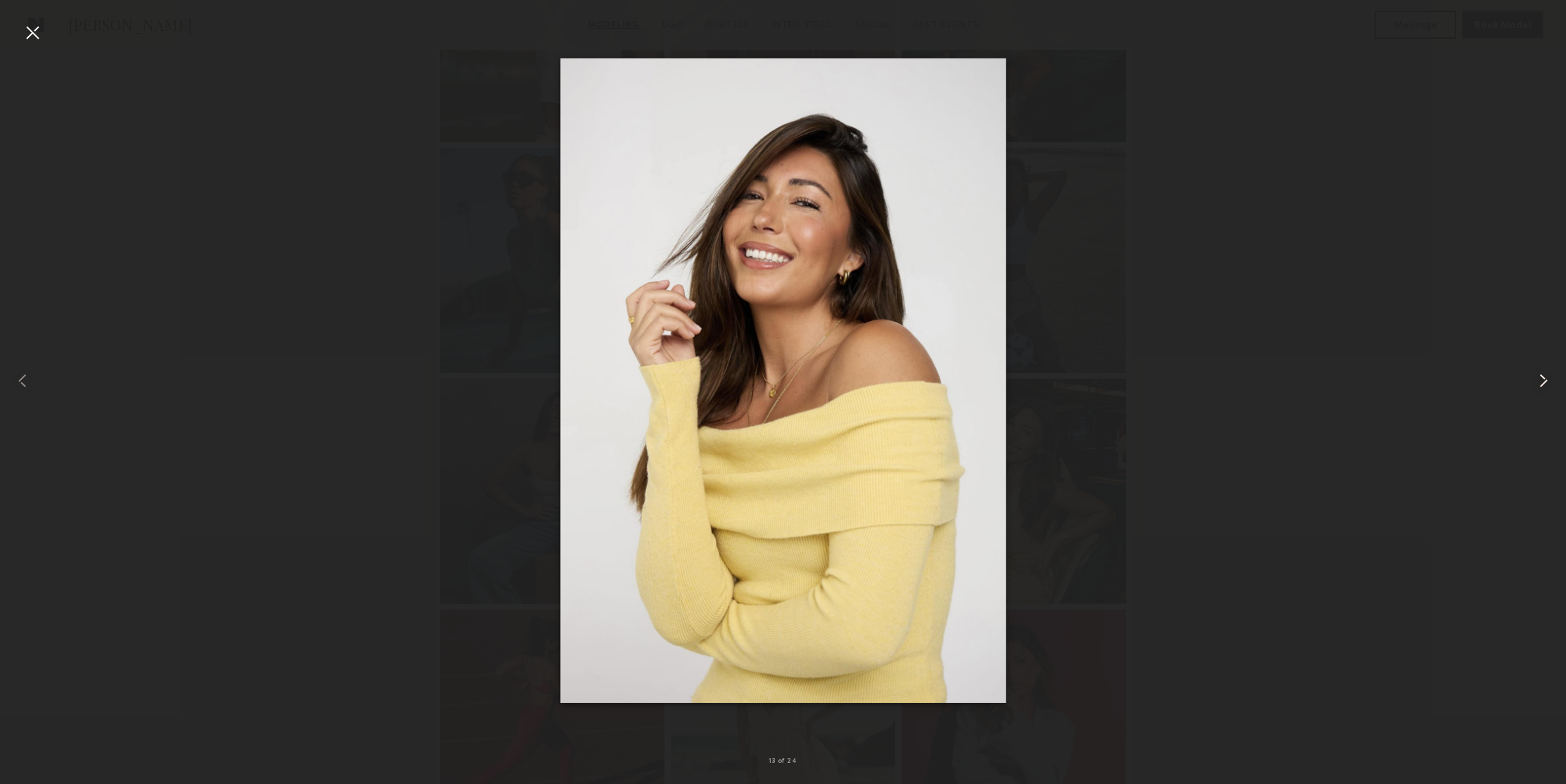
click at [1541, 380] on common-icon at bounding box center [1544, 380] width 22 height 22
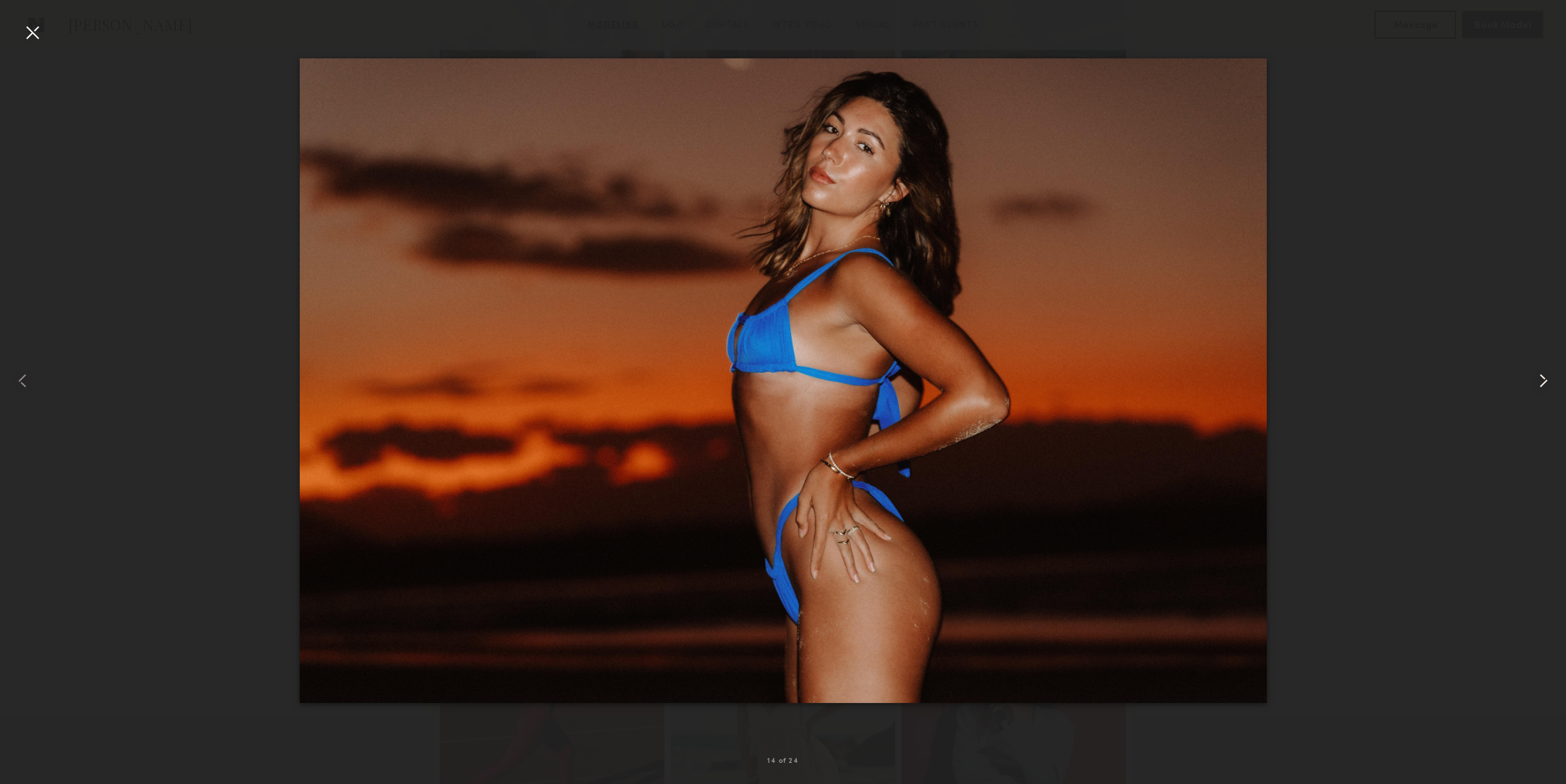
click at [1541, 380] on common-icon at bounding box center [1544, 380] width 22 height 22
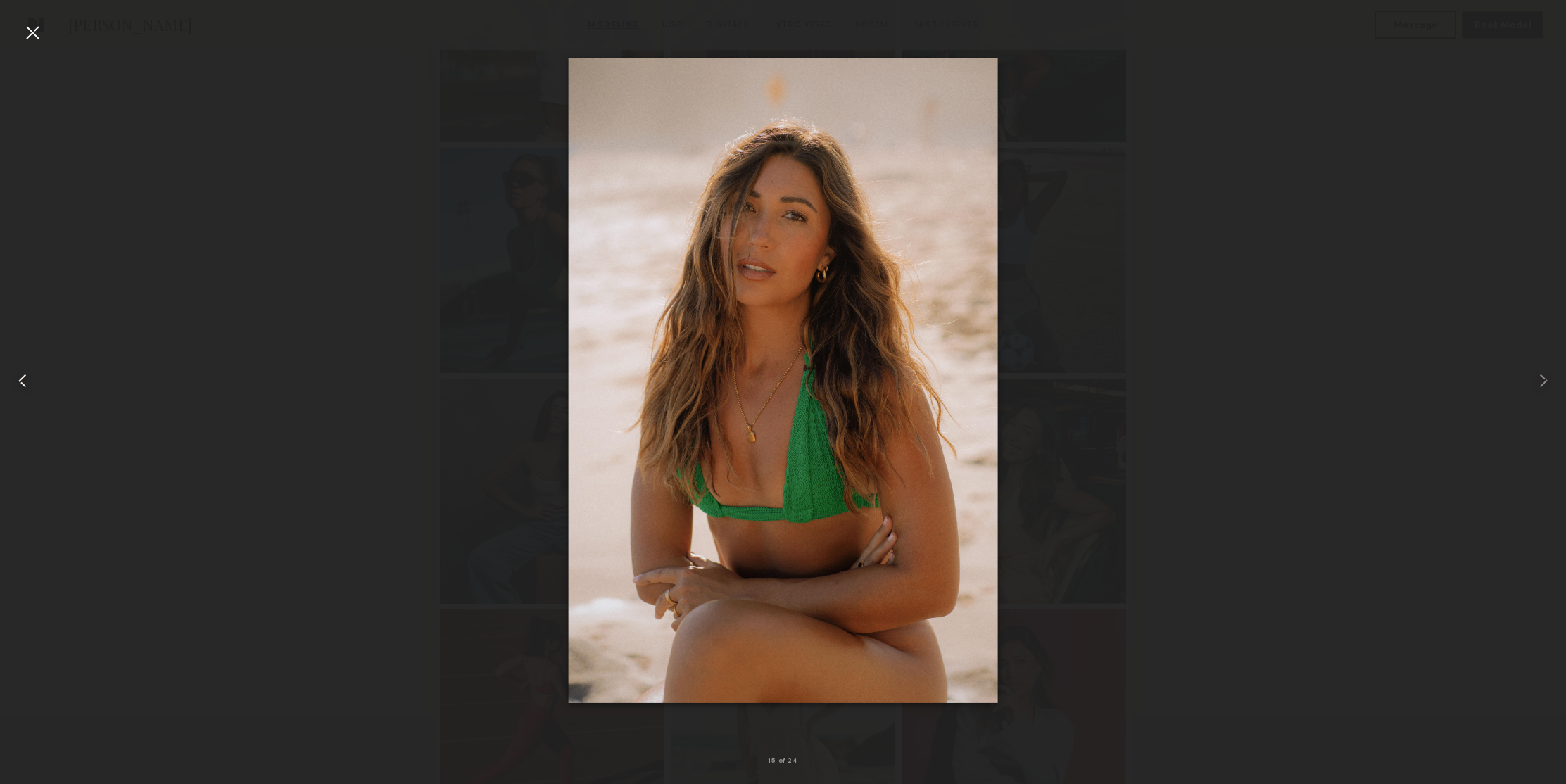
click at [18, 384] on common-icon at bounding box center [22, 380] width 22 height 22
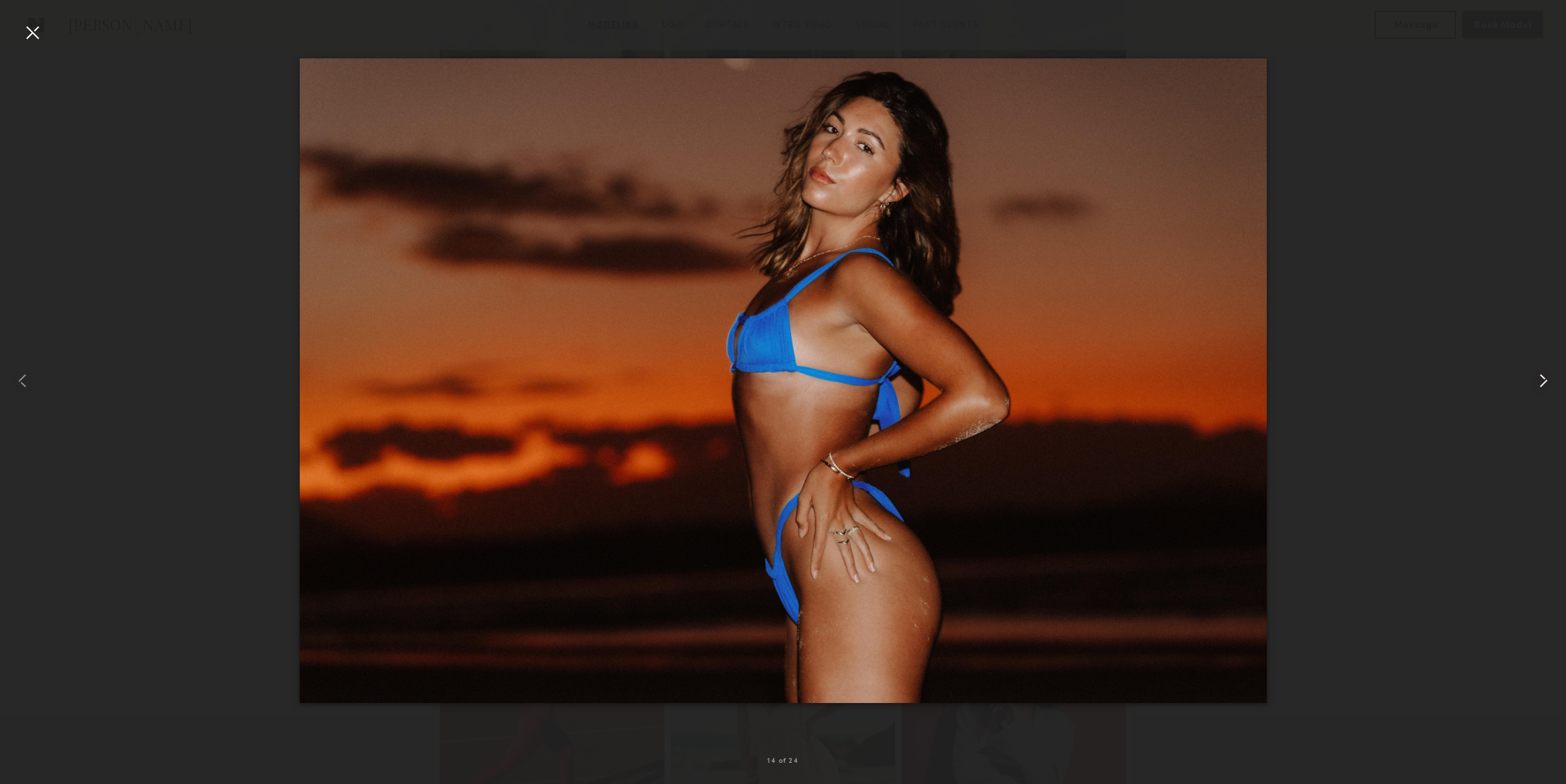
click at [1539, 378] on common-icon at bounding box center [1544, 380] width 22 height 22
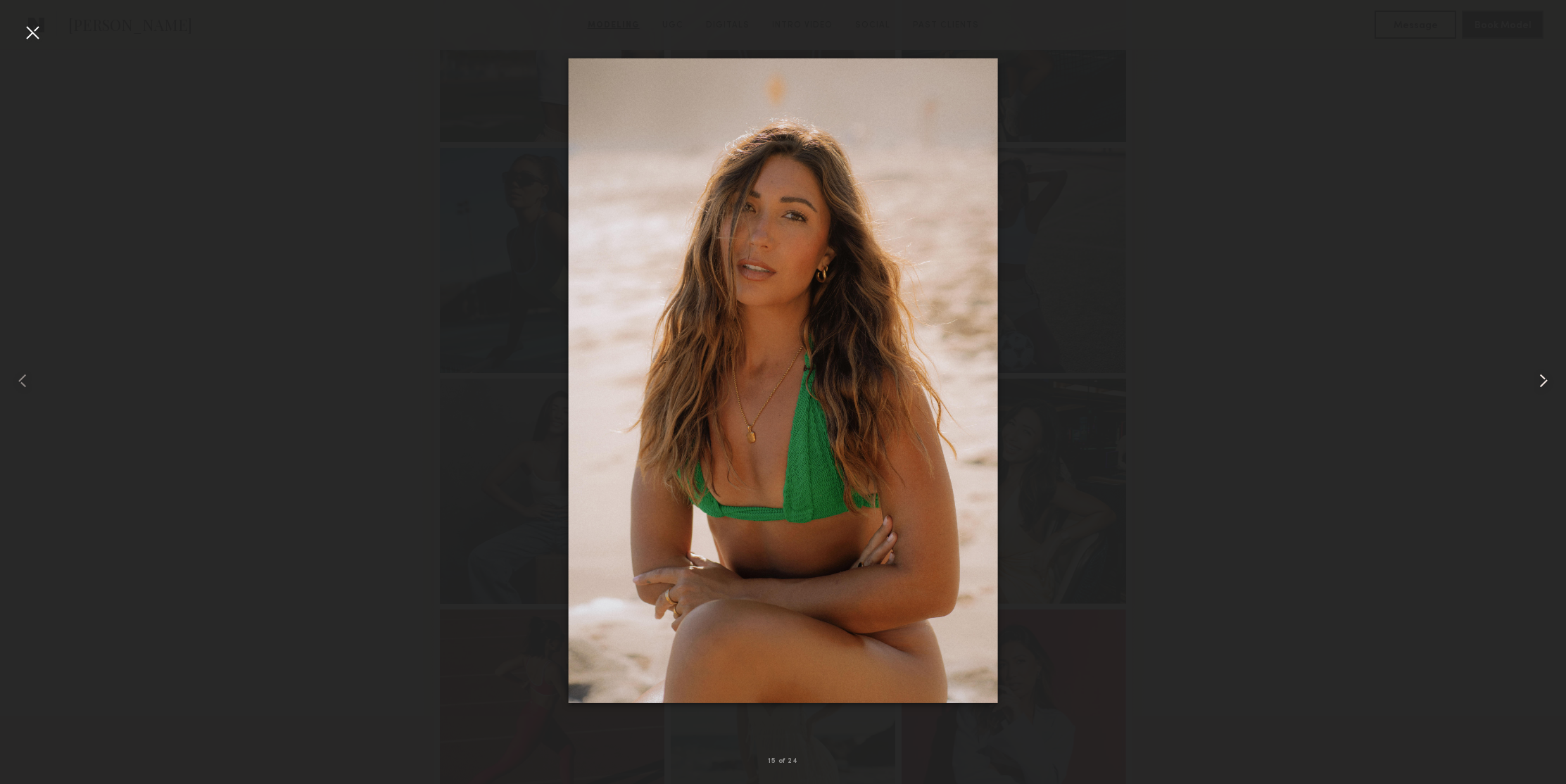
click at [1539, 378] on common-icon at bounding box center [1544, 380] width 22 height 22
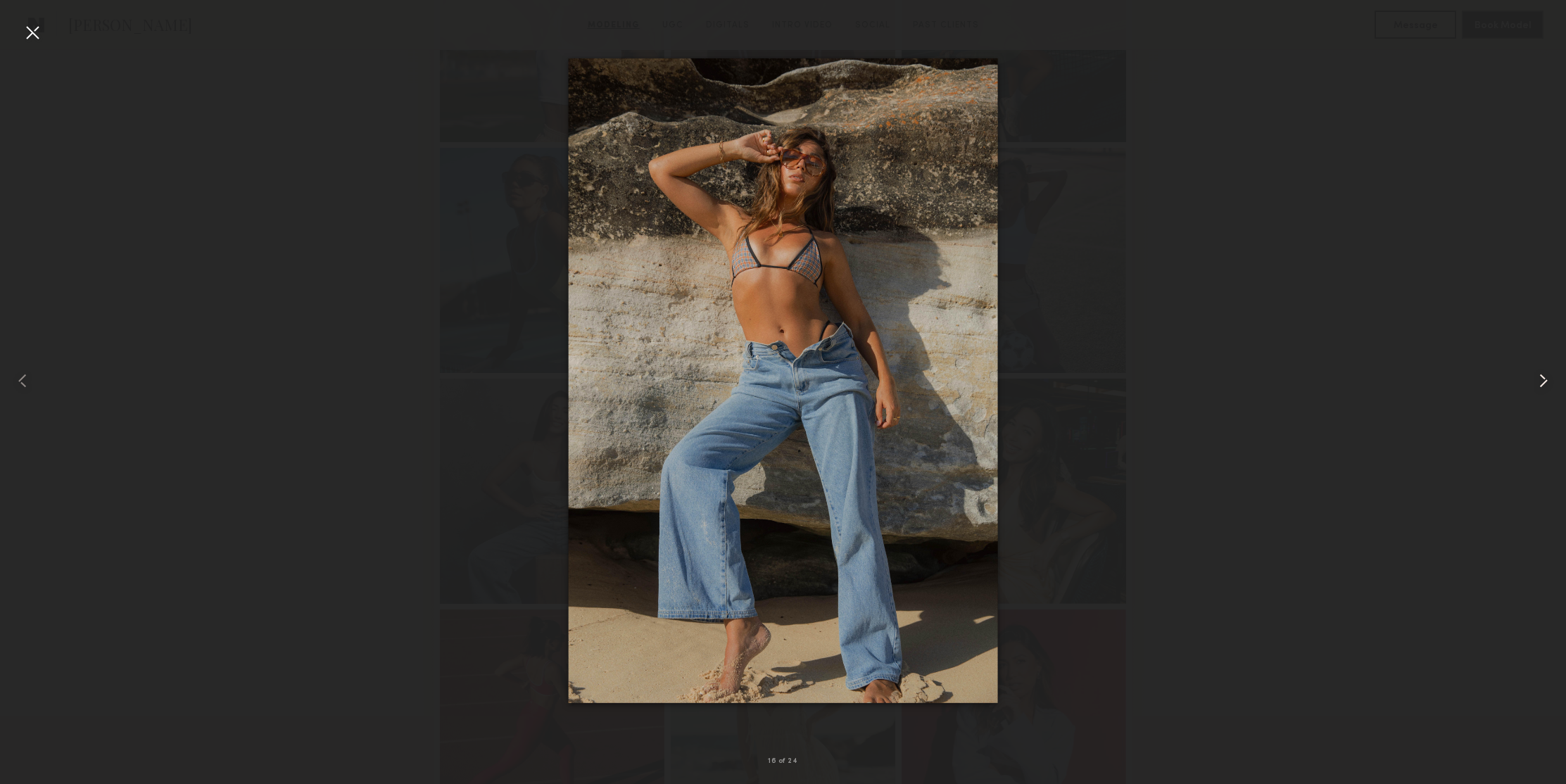
click at [1539, 378] on common-icon at bounding box center [1544, 380] width 22 height 22
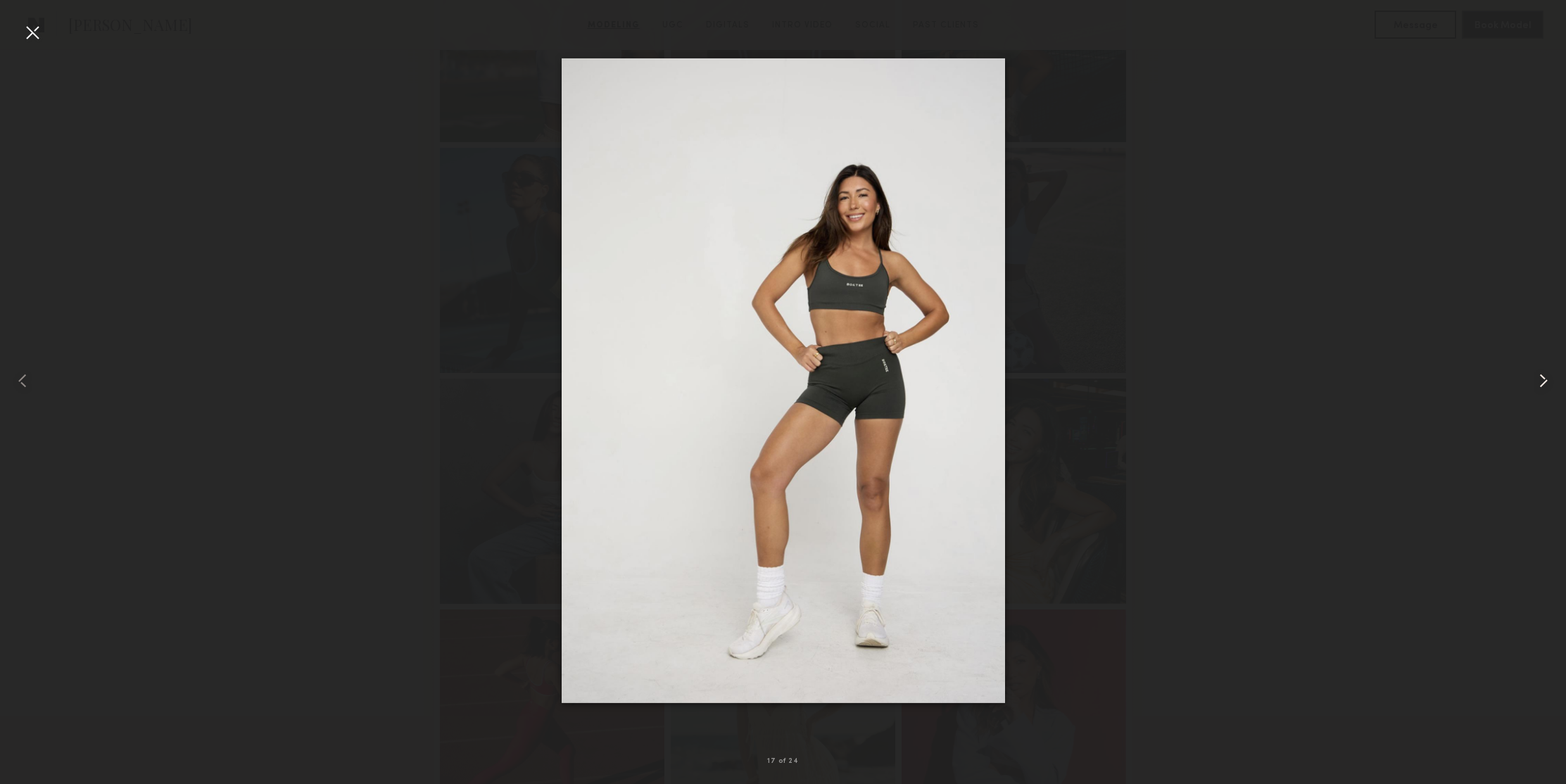
click at [1539, 378] on common-icon at bounding box center [1544, 380] width 22 height 22
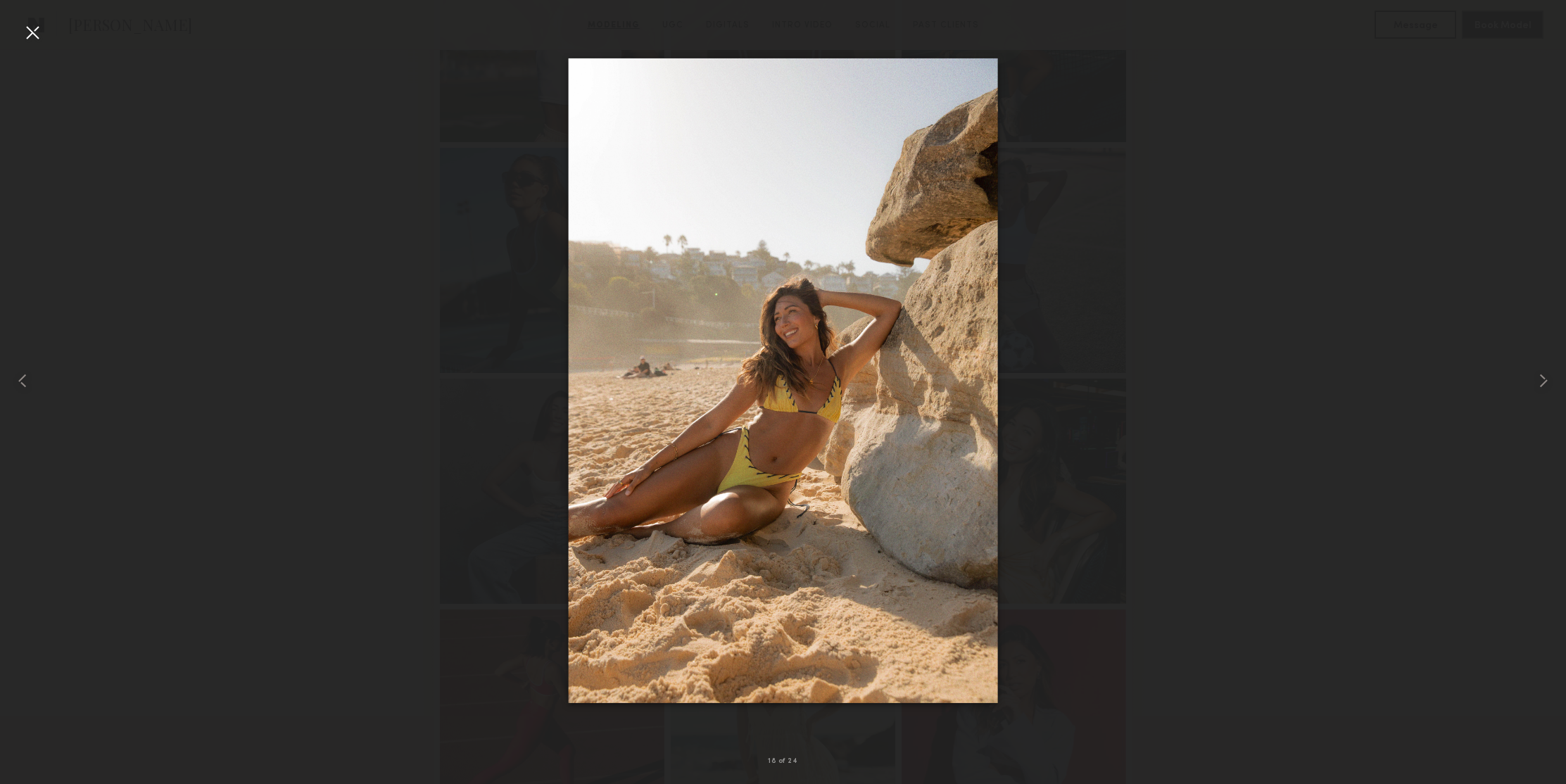
click at [35, 35] on div at bounding box center [32, 32] width 22 height 22
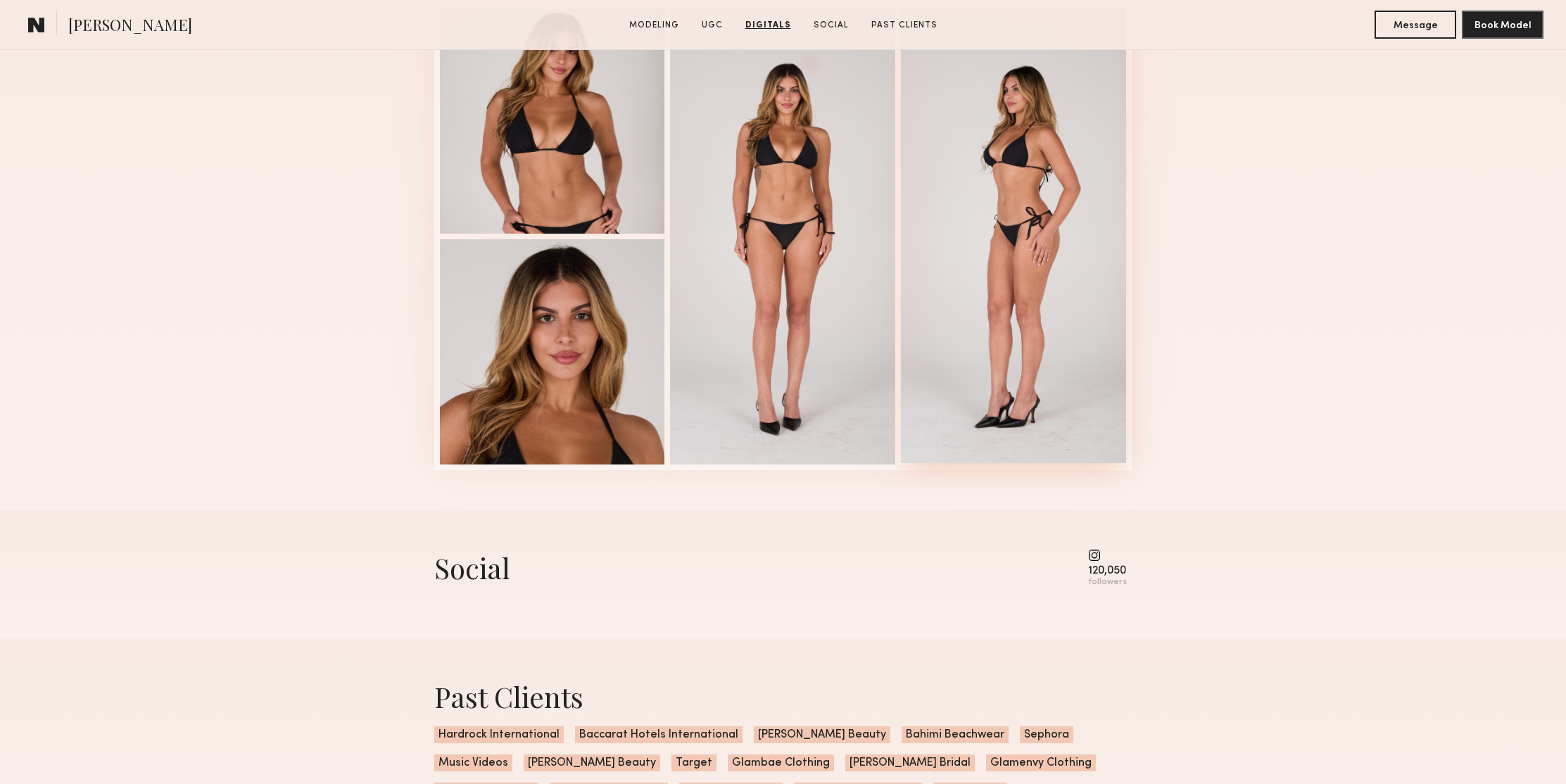
scroll to position [2576, 0]
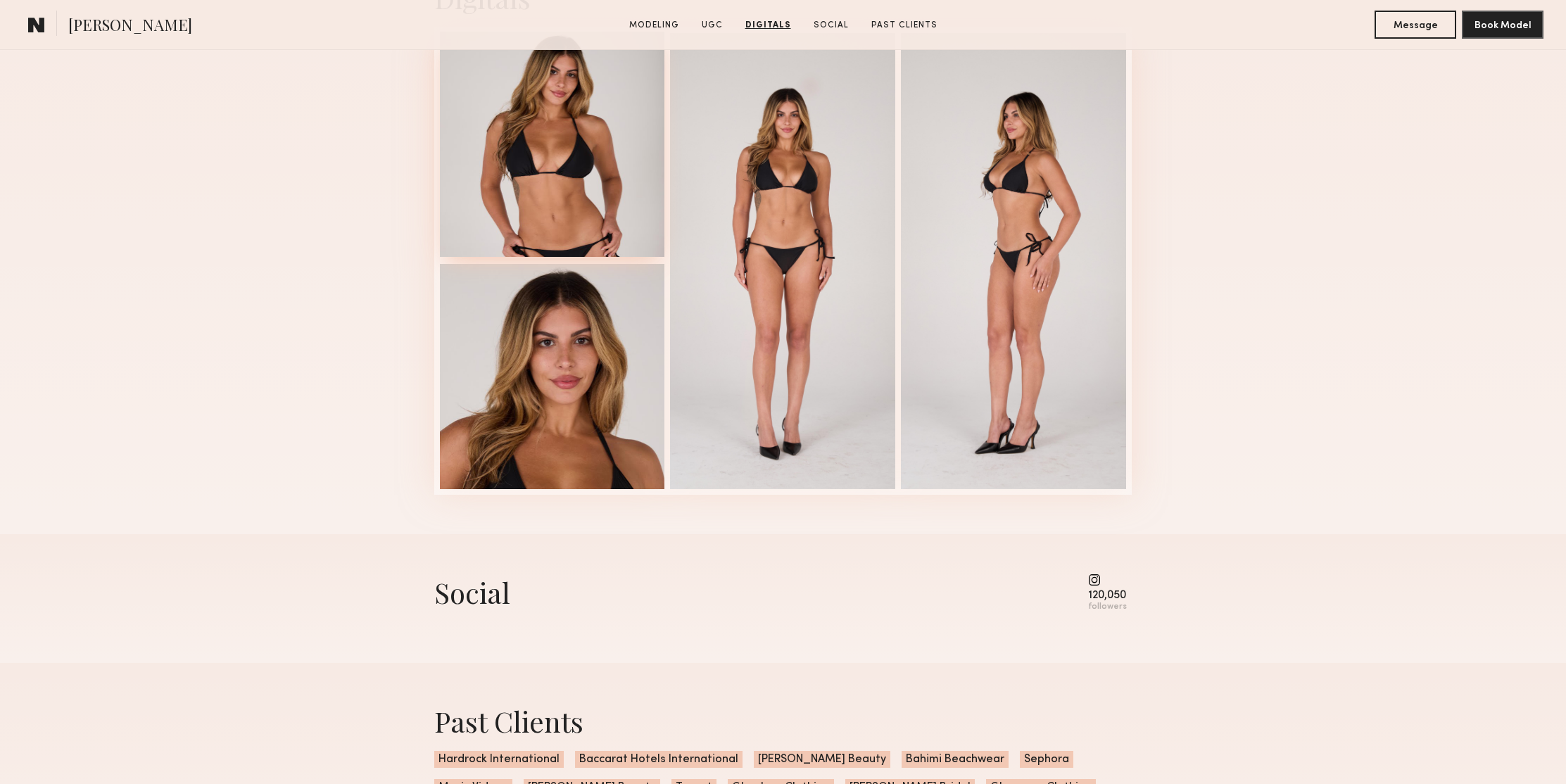
click at [559, 141] on div at bounding box center [552, 144] width 226 height 226
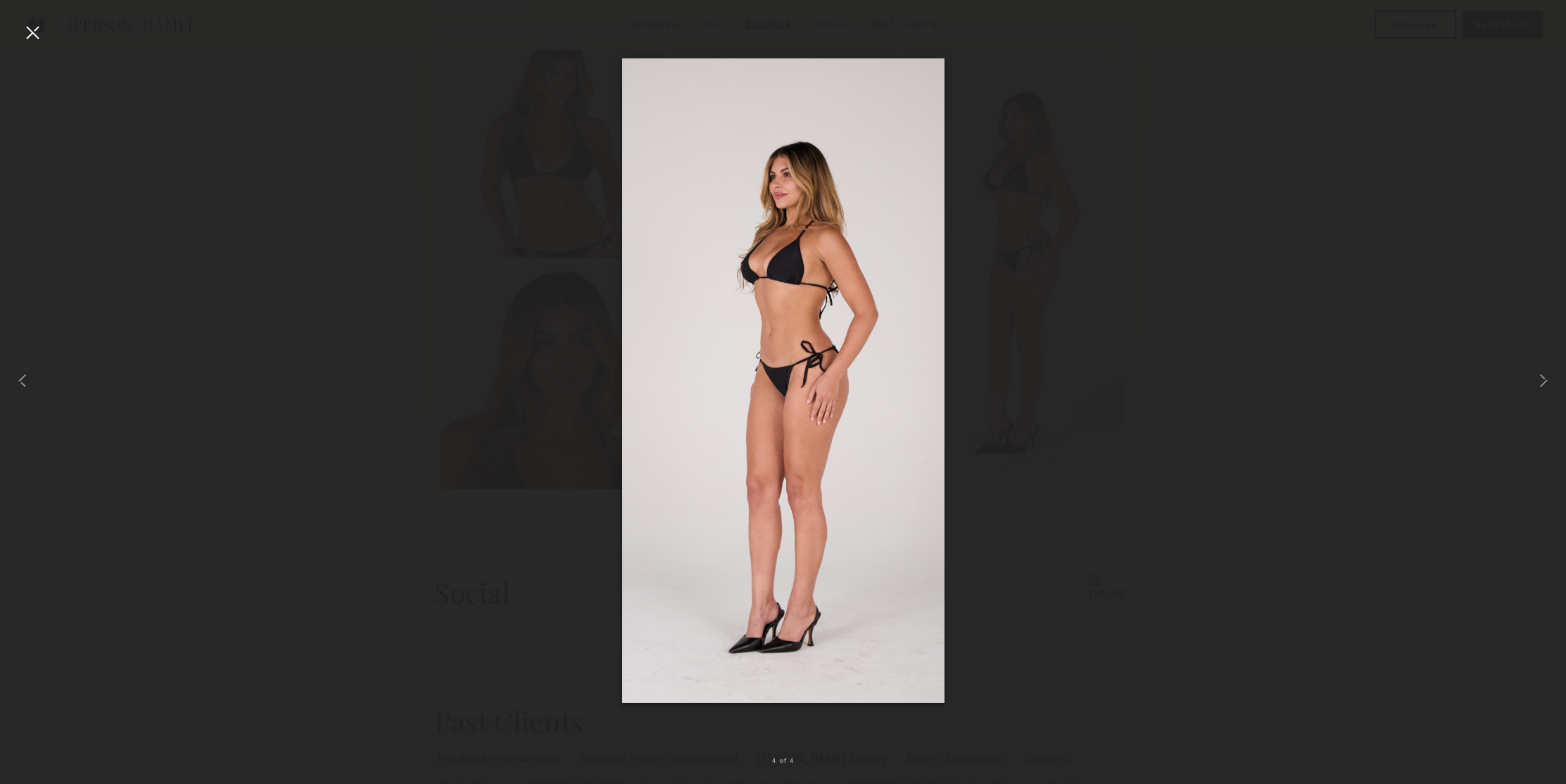
click at [32, 36] on div at bounding box center [32, 32] width 22 height 22
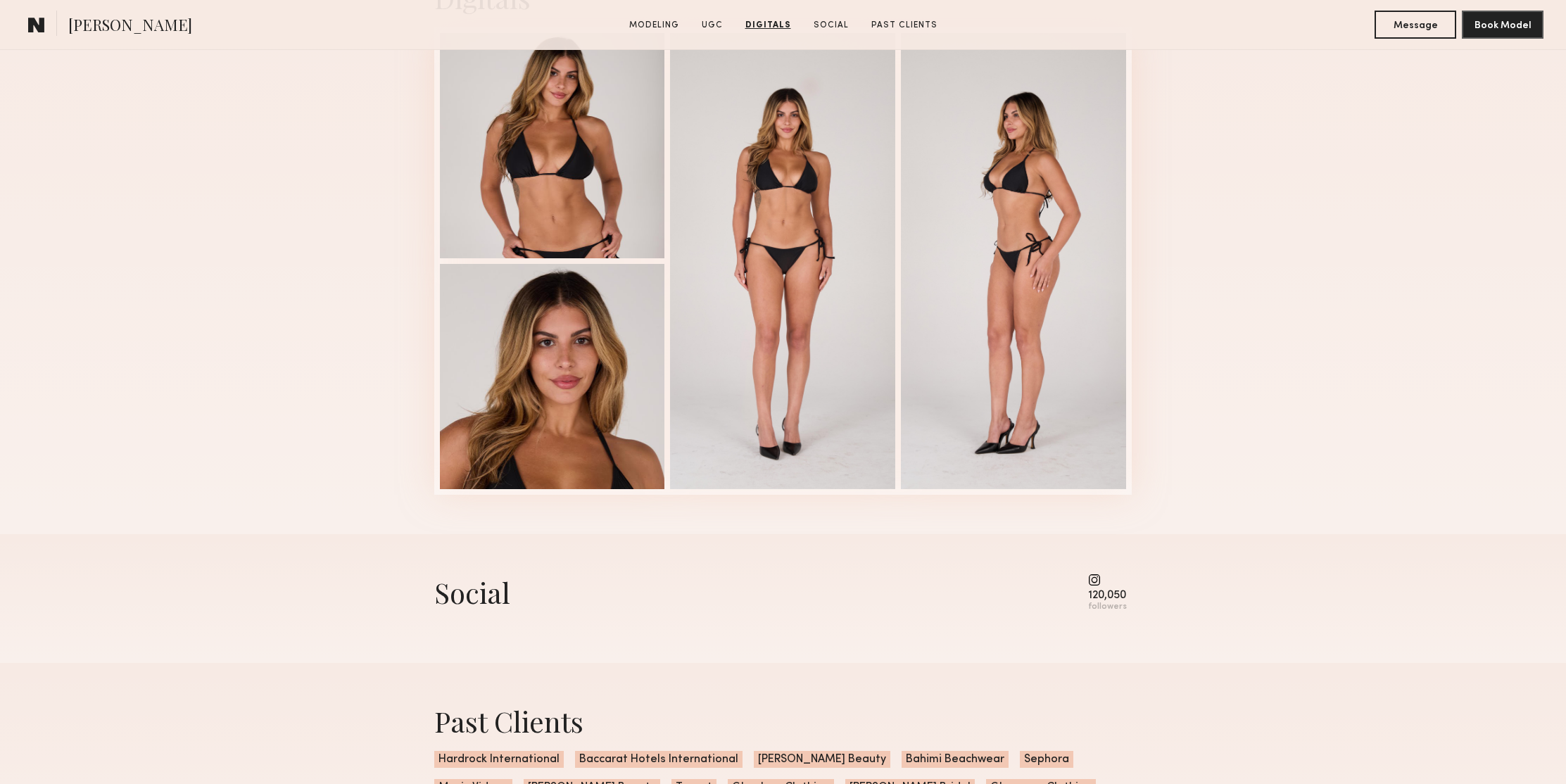
click at [1323, 349] on div "Digitals 4 of 4" at bounding box center [783, 237] width 1566 height 595
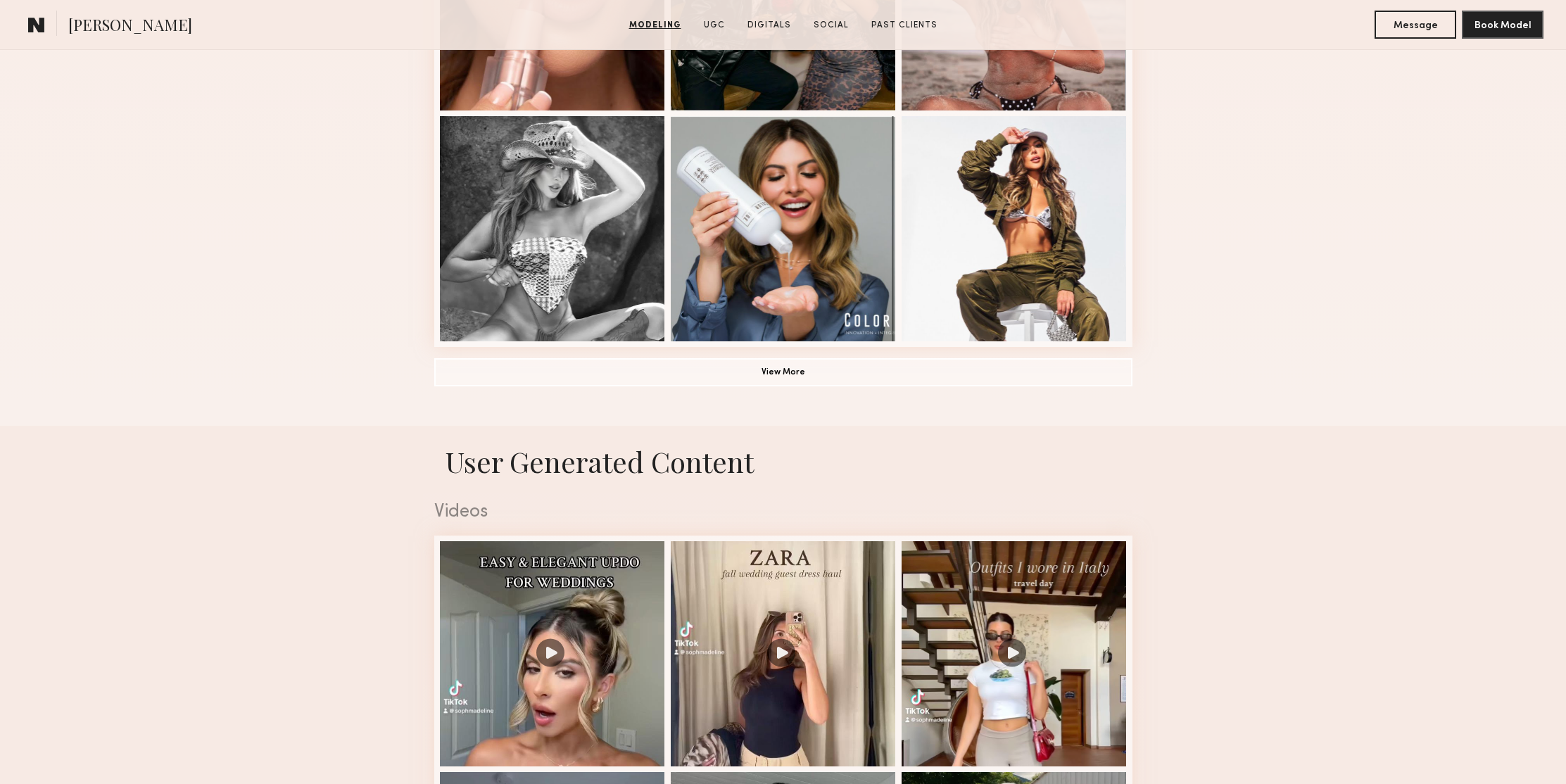
scroll to position [0, 0]
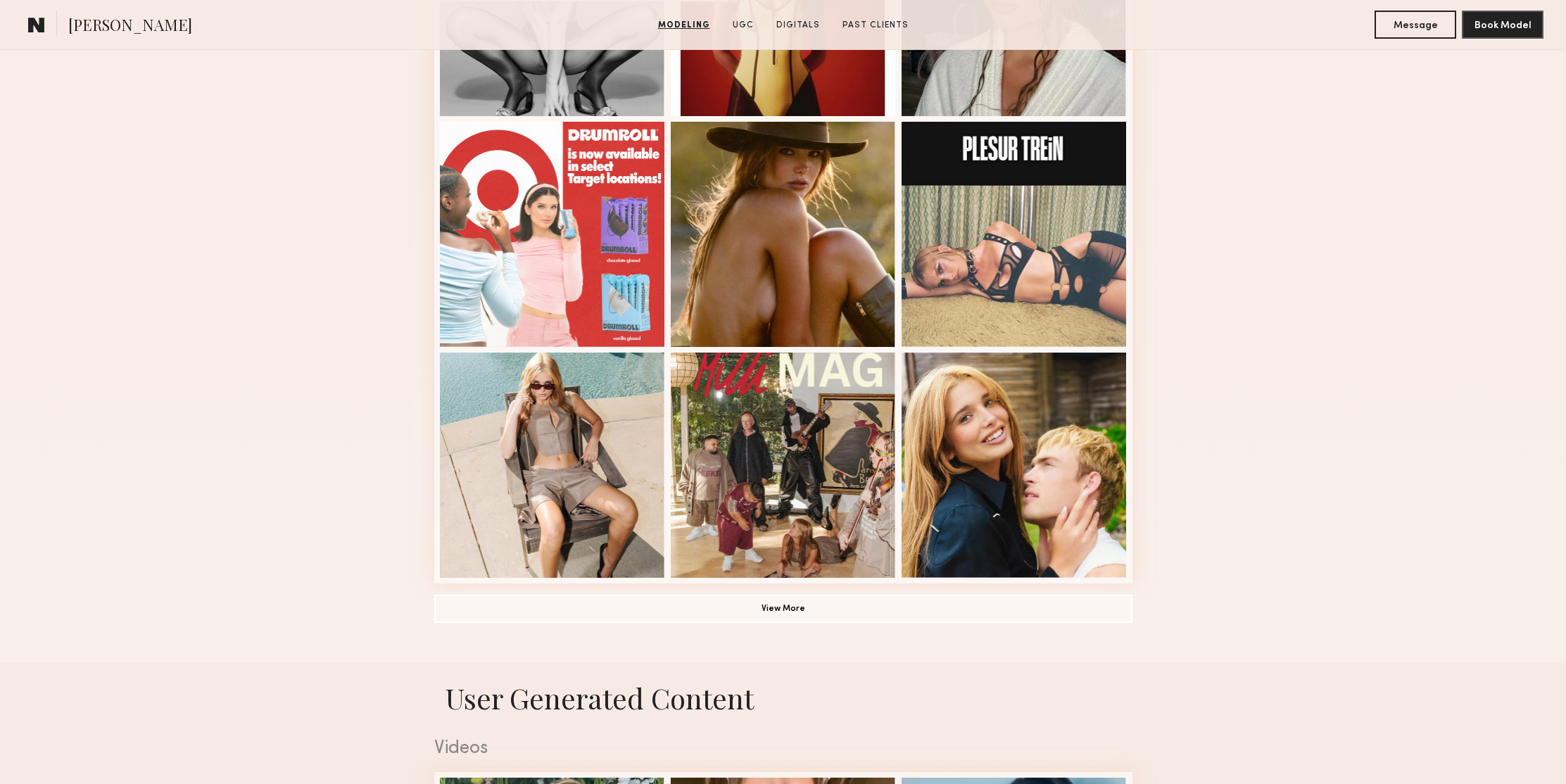
scroll to position [926, 0]
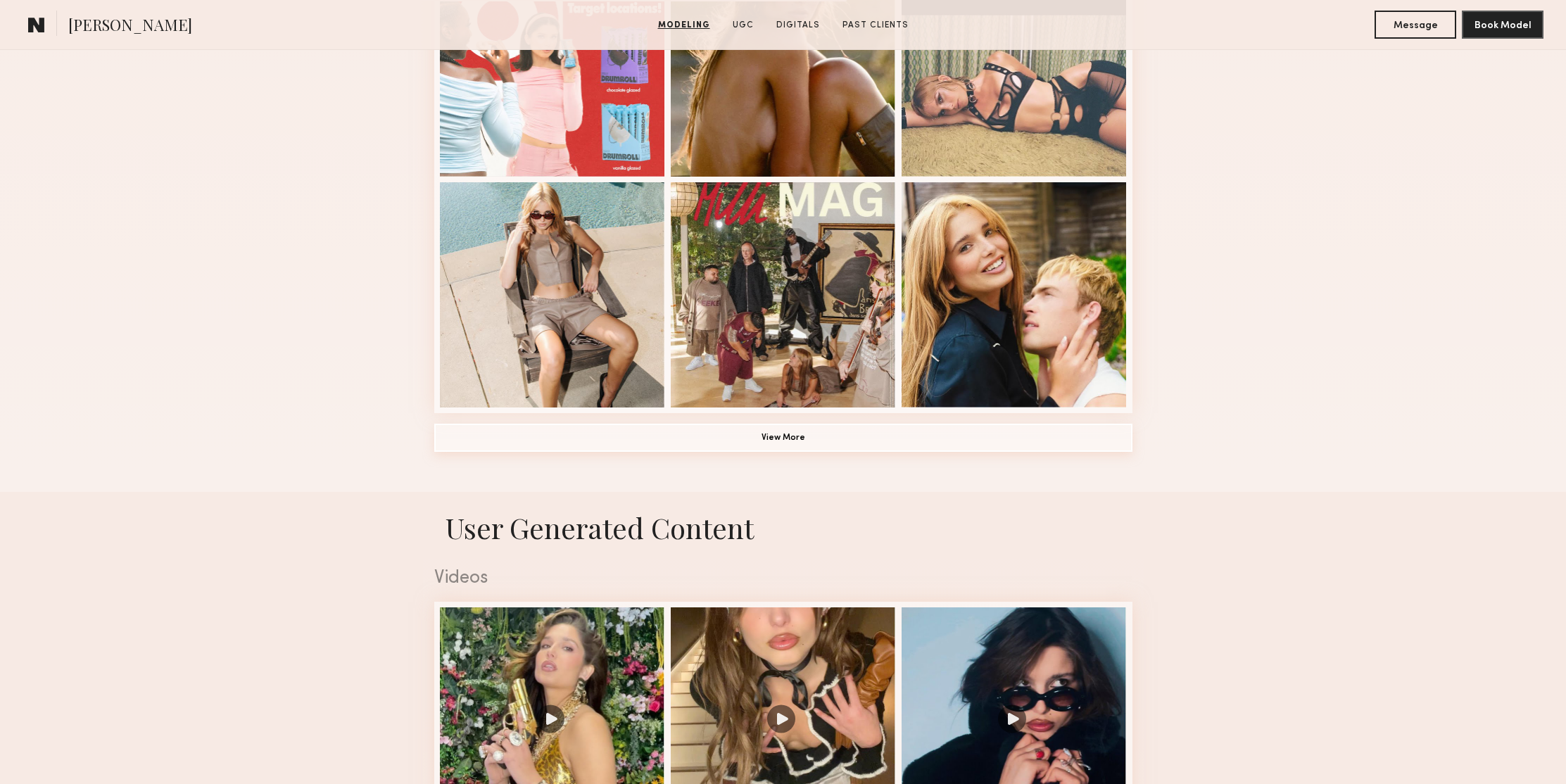
click at [908, 440] on button "View More" at bounding box center [783, 437] width 698 height 28
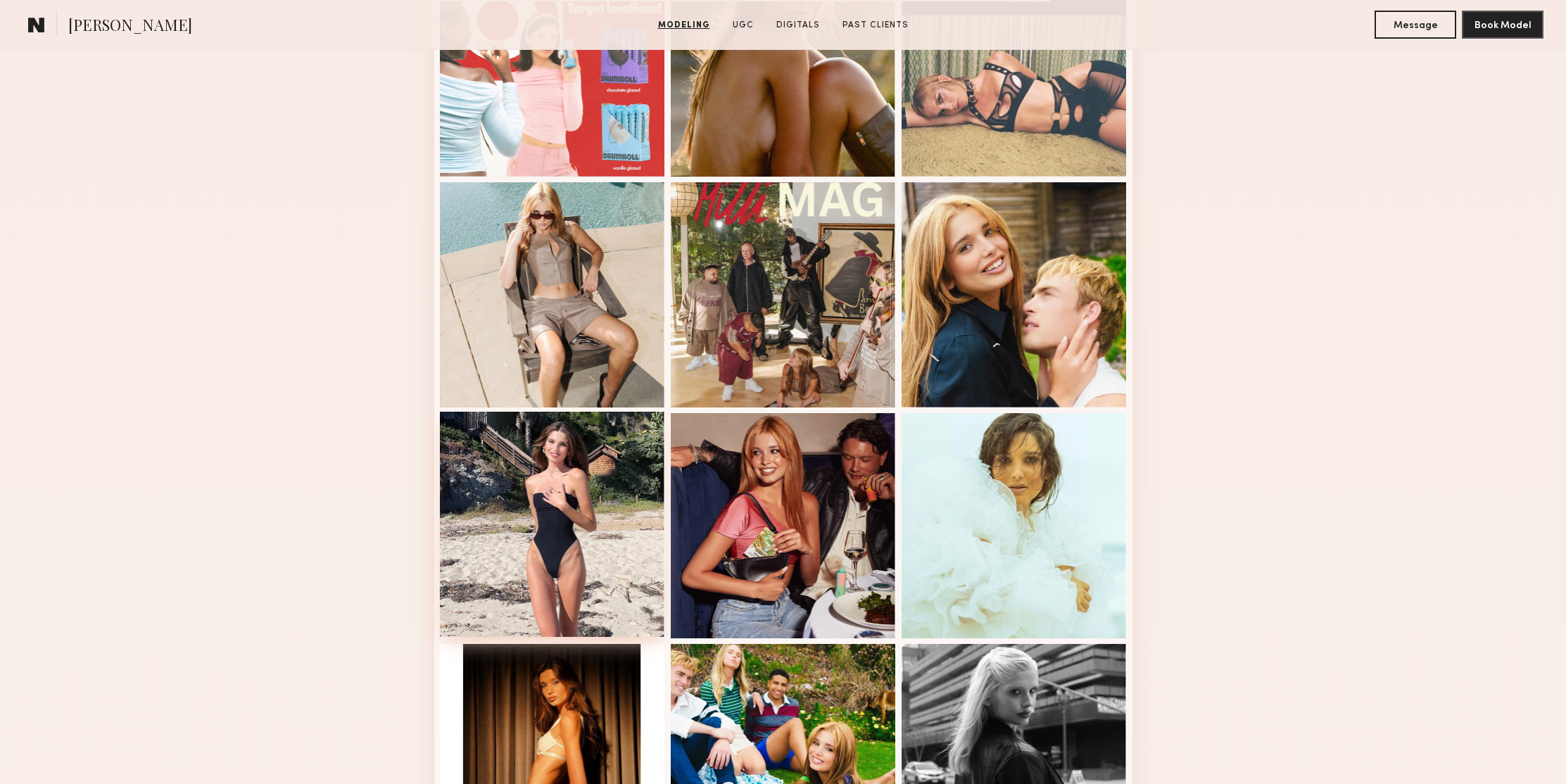
click at [589, 451] on div at bounding box center [552, 524] width 226 height 226
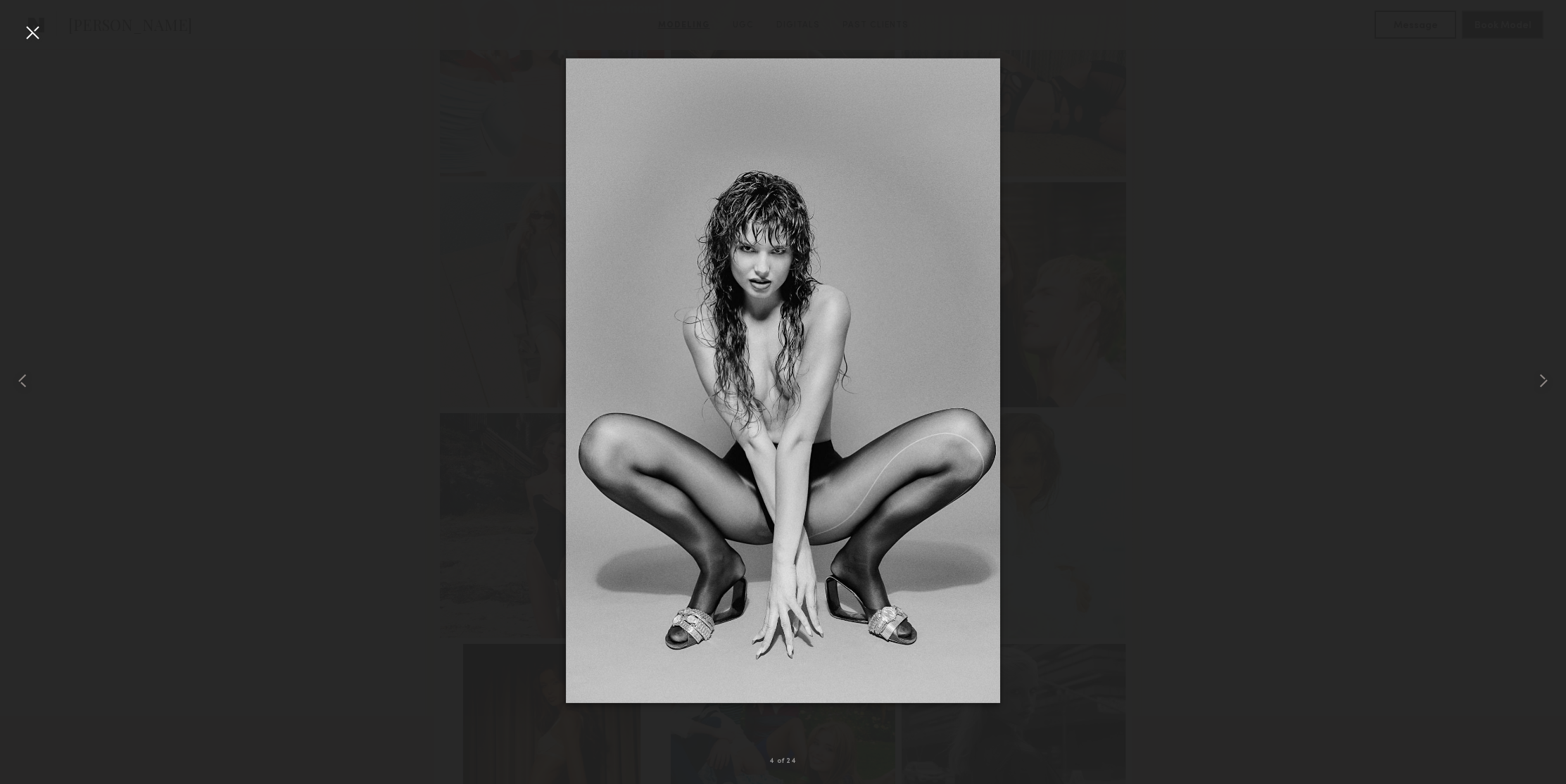
click at [32, 25] on div at bounding box center [32, 32] width 22 height 22
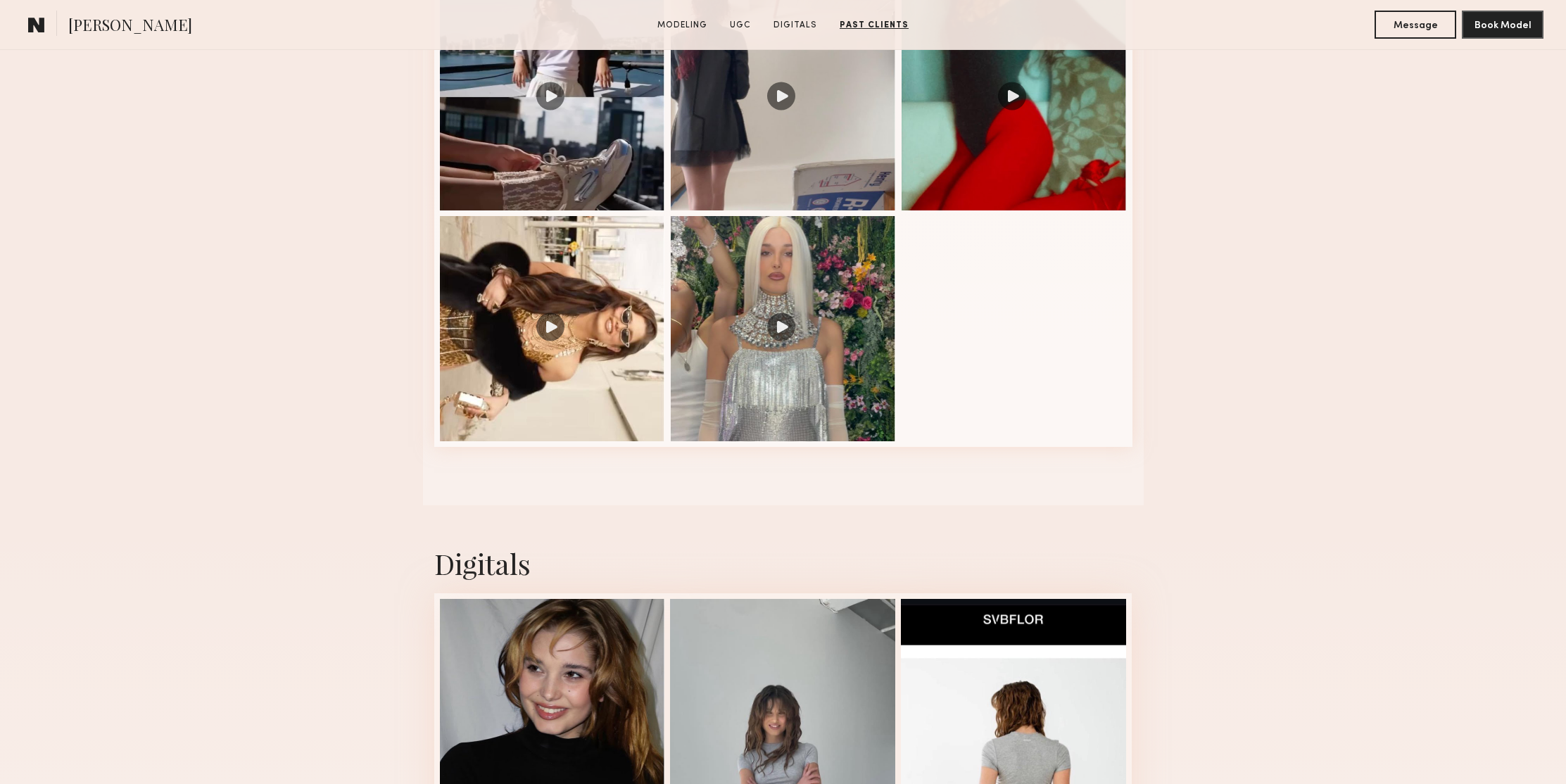
scroll to position [2749, 0]
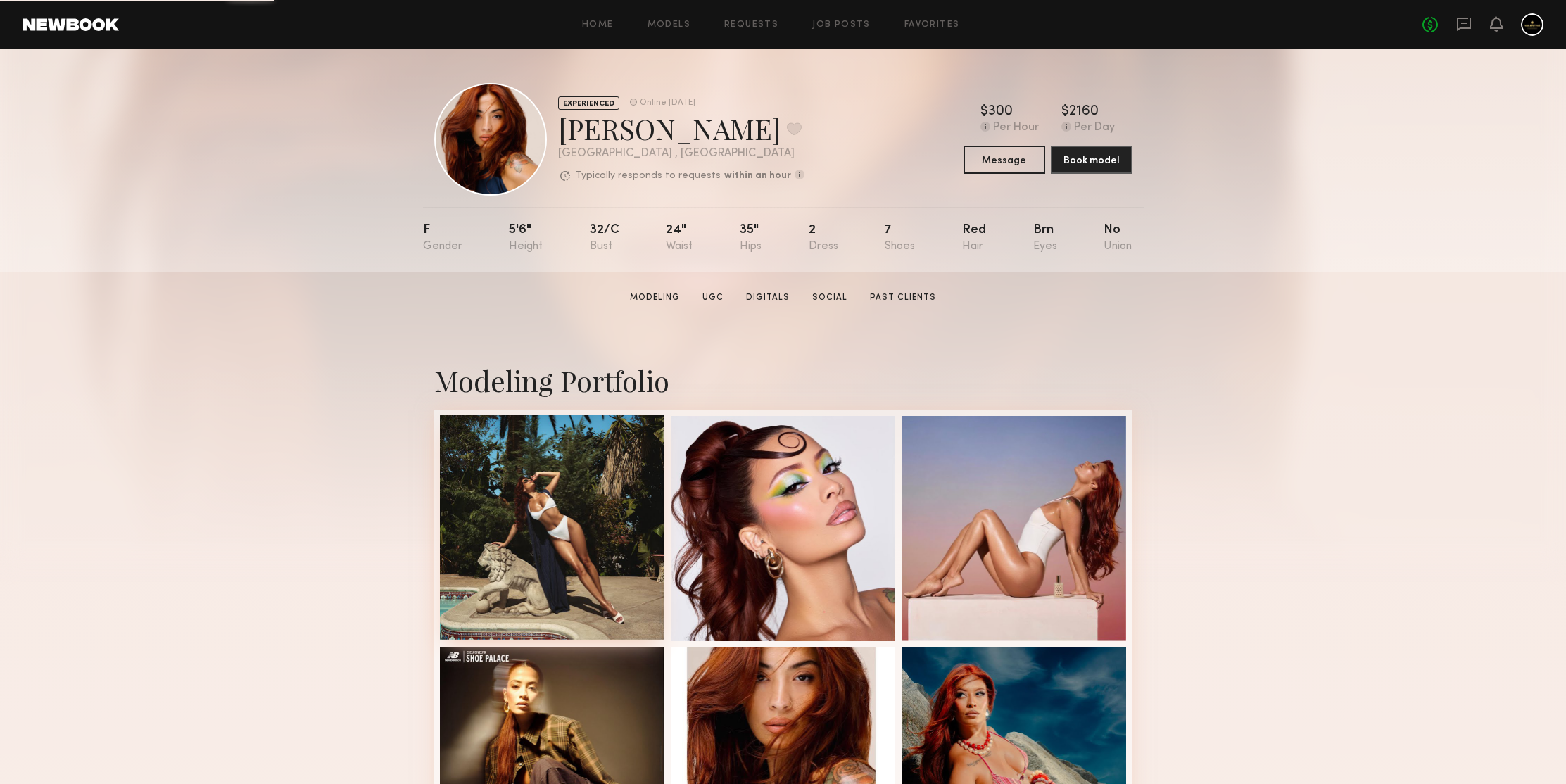
click at [561, 463] on div at bounding box center [552, 528] width 226 height 226
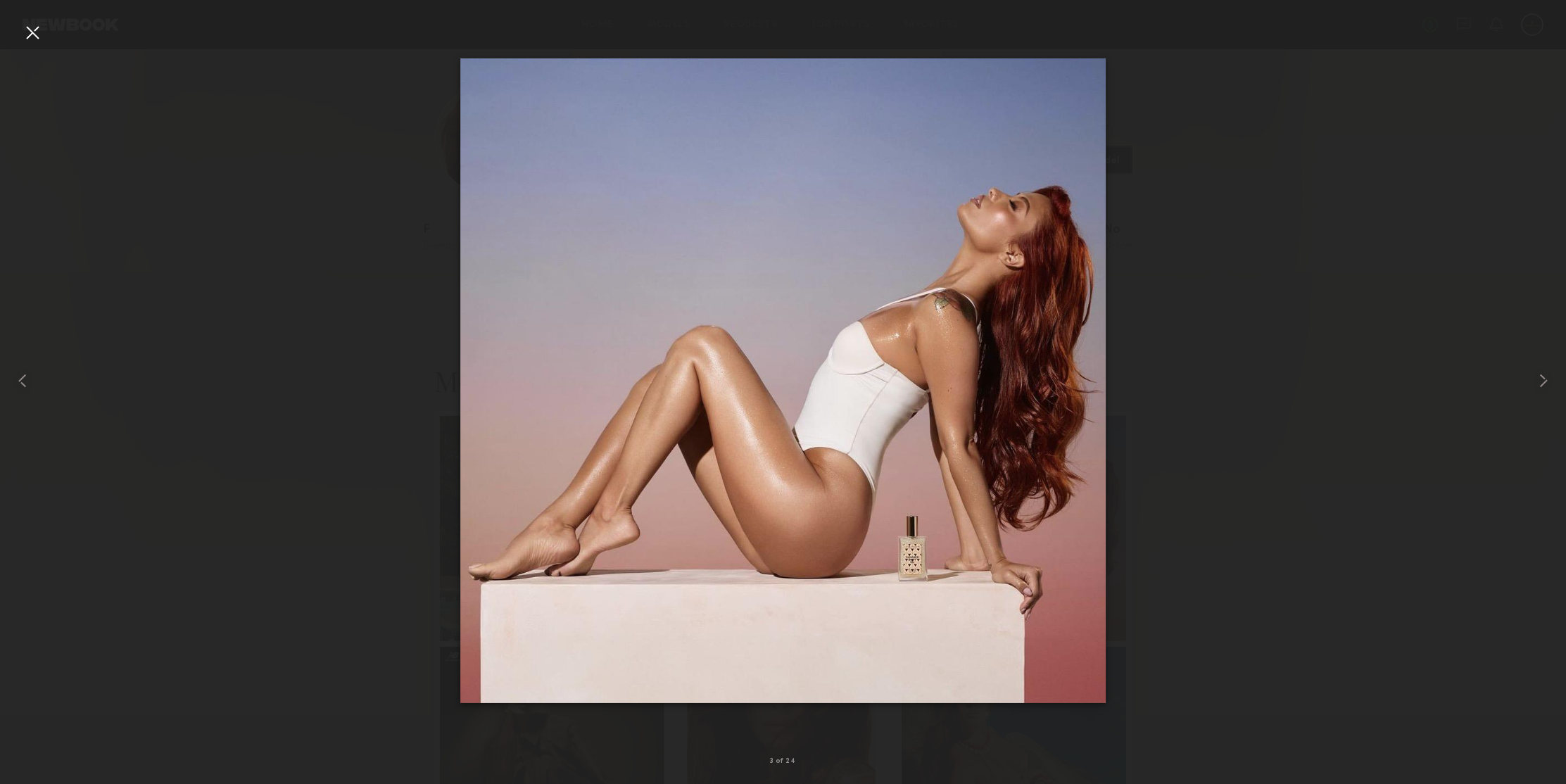
click at [34, 34] on div at bounding box center [32, 32] width 22 height 22
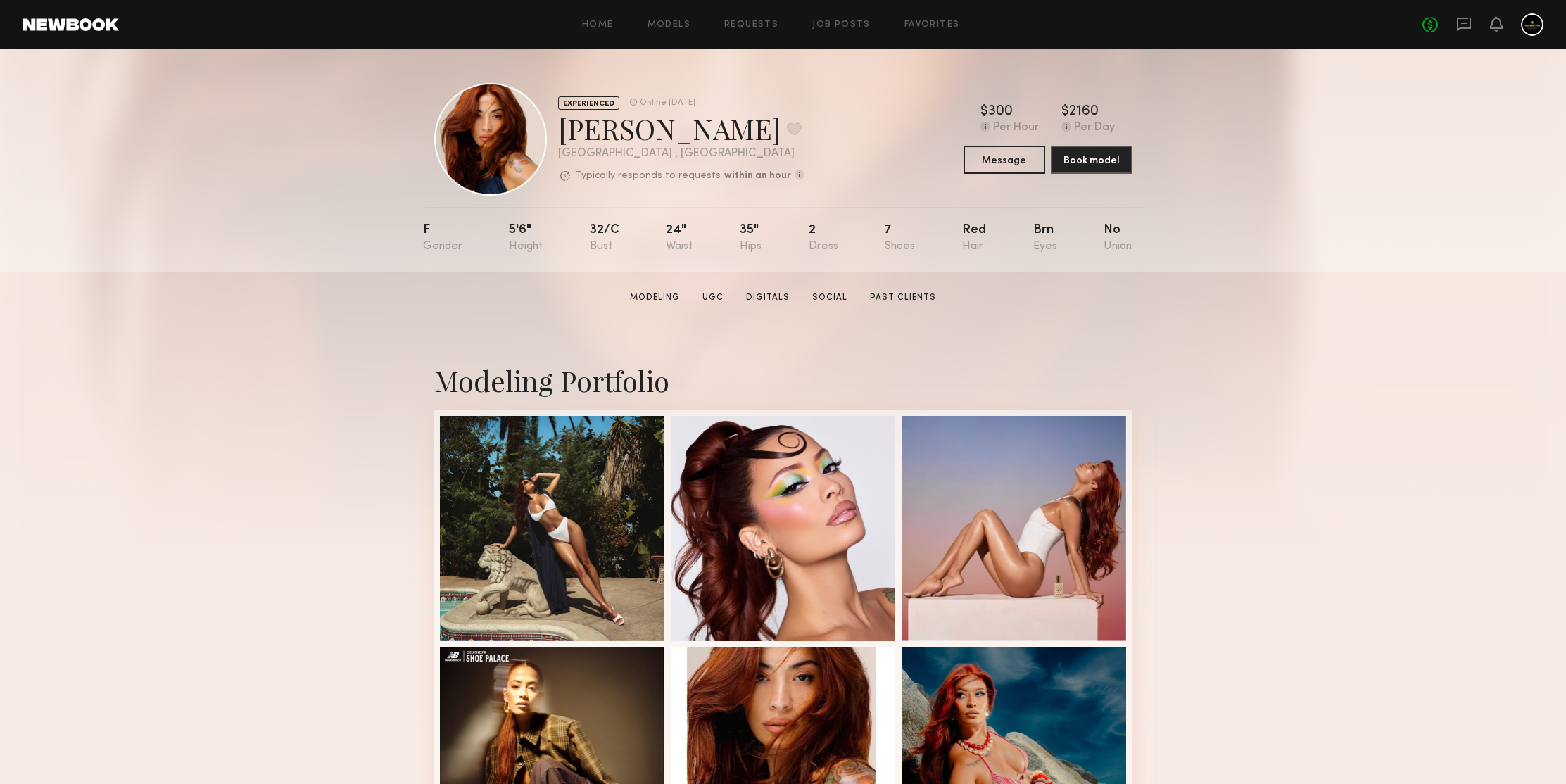
click at [1251, 158] on div "EXPERIENCED Online [DATE] [PERSON_NAME] Favorite [GEOGRAPHIC_DATA] , [GEOGRAPHI…" at bounding box center [783, 161] width 1566 height 223
click at [1313, 137] on div "EXPERIENCED Online [DATE] [PERSON_NAME] Favorite [GEOGRAPHIC_DATA] , [GEOGRAPHI…" at bounding box center [783, 161] width 1566 height 223
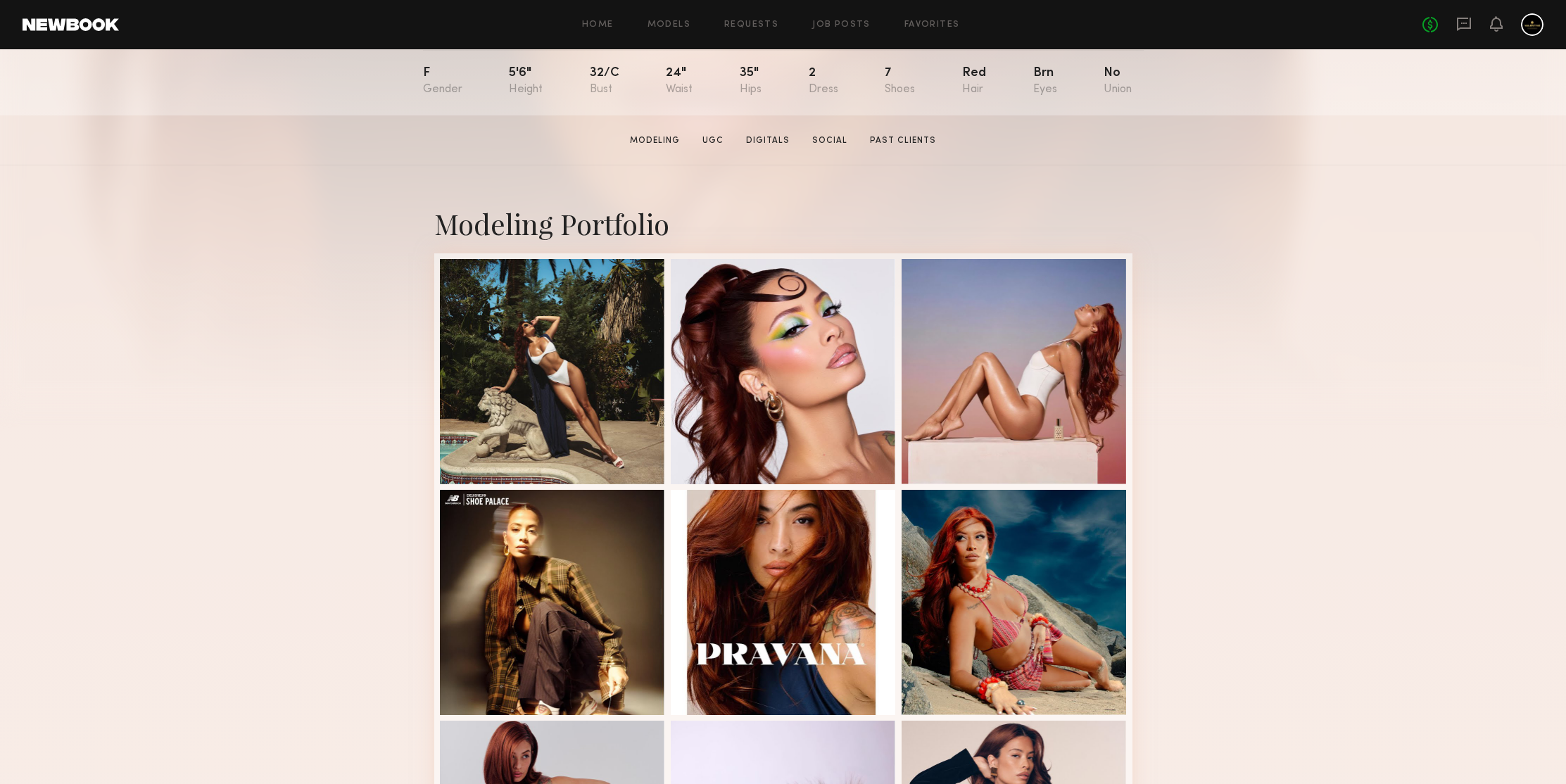
scroll to position [302, 0]
